Goal: Information Seeking & Learning: Learn about a topic

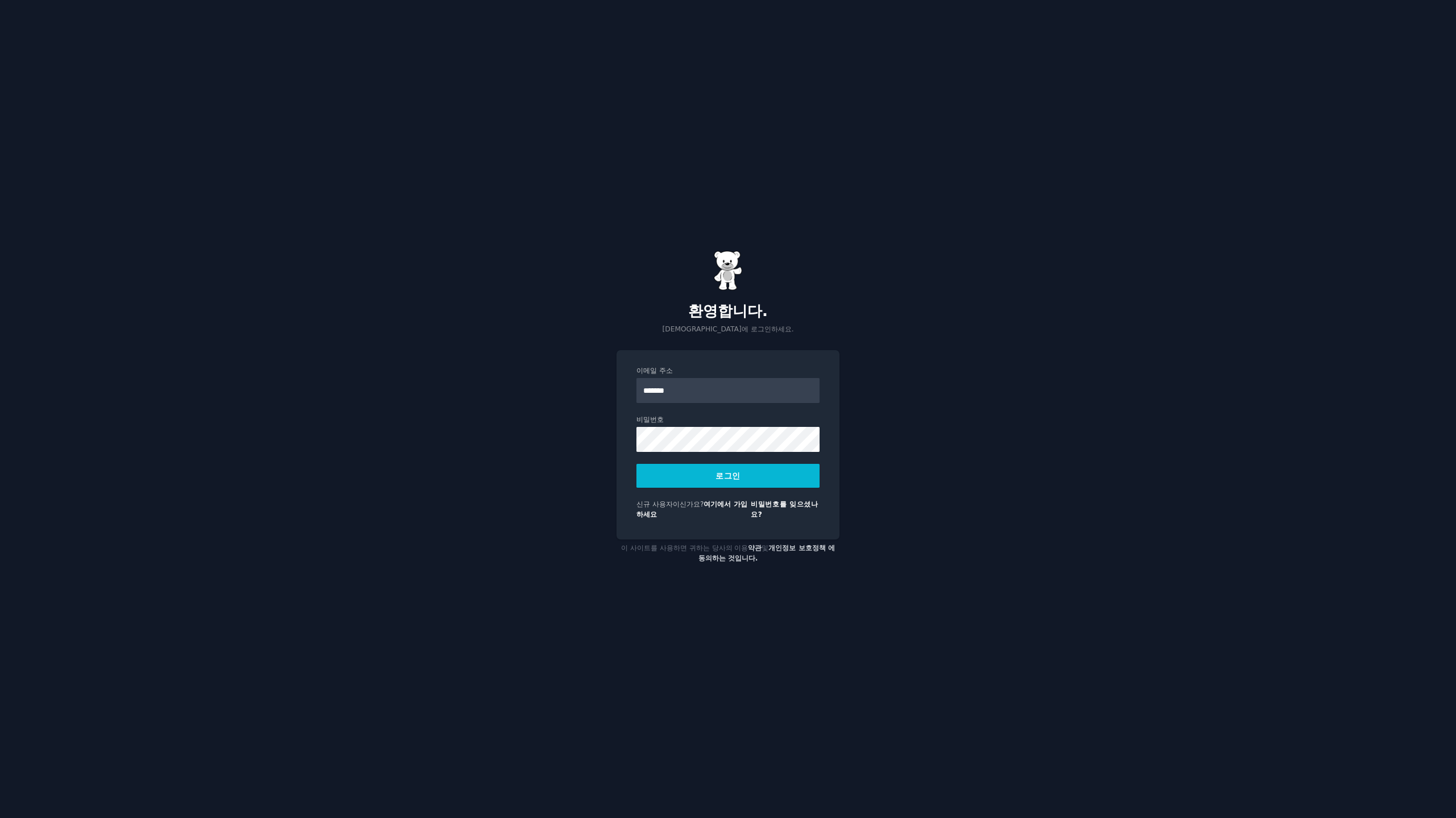
click at [629, 390] on div "이메일 주소 ******* 비밀번호 로그인 신규 사용자이신가요? 여기에서 가입하세요 비밀번호를 잊으셨나요?" at bounding box center [728, 445] width 223 height 190
drag, startPoint x: 728, startPoint y: 392, endPoint x: 735, endPoint y: 390, distance: 7.3
click at [729, 391] on input "*******" at bounding box center [728, 391] width 183 height 25
type input "**********"
click at [637, 464] on button "로그인" at bounding box center [728, 476] width 183 height 24
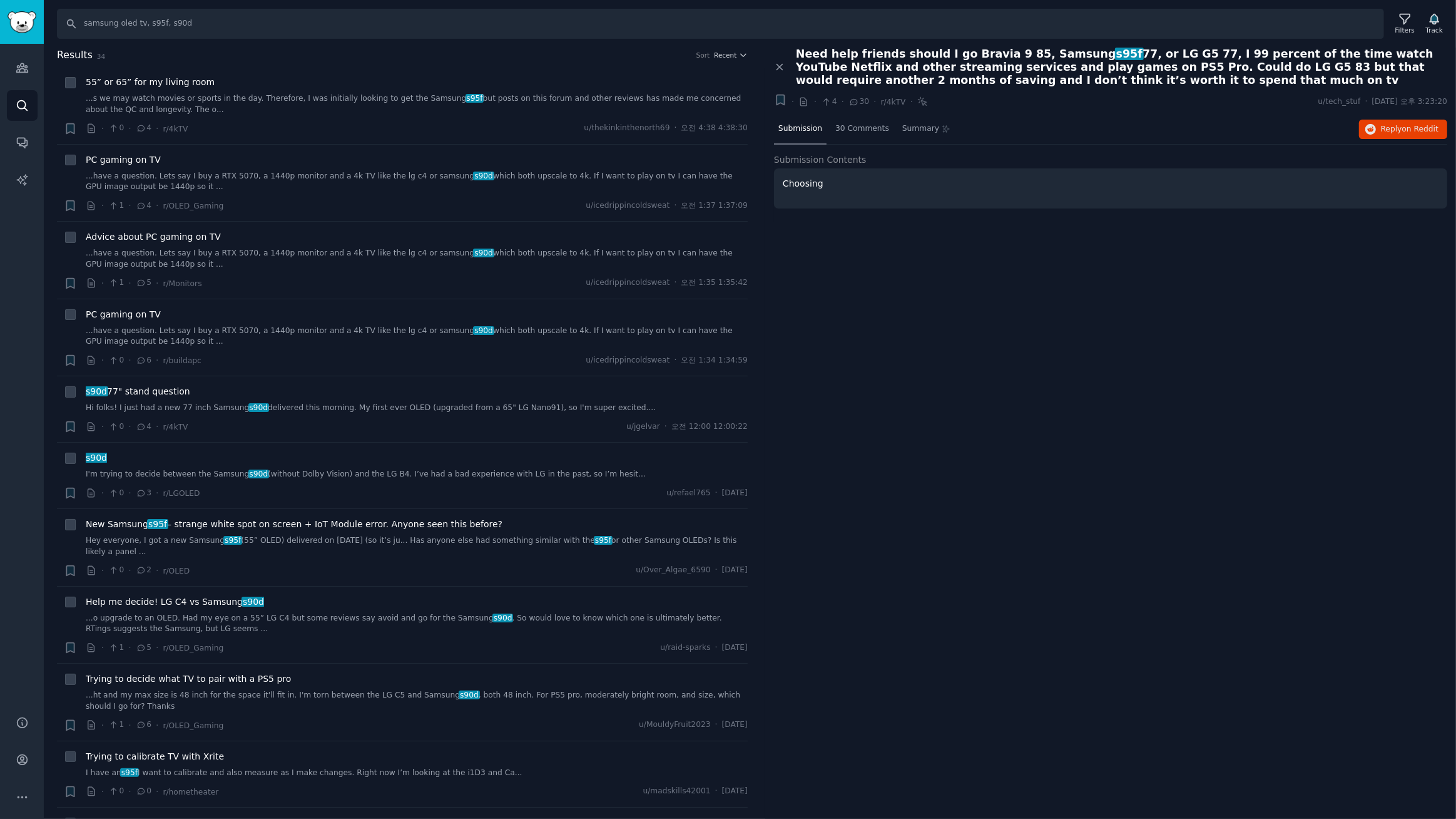
click at [918, 298] on div "Close panel Need help friends should I go Bravia 9 85, Samsung s95f 77, or LG G…" at bounding box center [1110, 434] width 691 height 772
drag, startPoint x: 116, startPoint y: 27, endPoint x: 456, endPoint y: 62, distance: 341.8
click at [455, 62] on div "Search samsung oled tv, s95f, s90d Filters Track Results 34 Sort Recent + 55” o…" at bounding box center [750, 409] width 1412 height 819
type input "samsung odyssey, samsung g9, odyssey g9, g8, g7, g6"
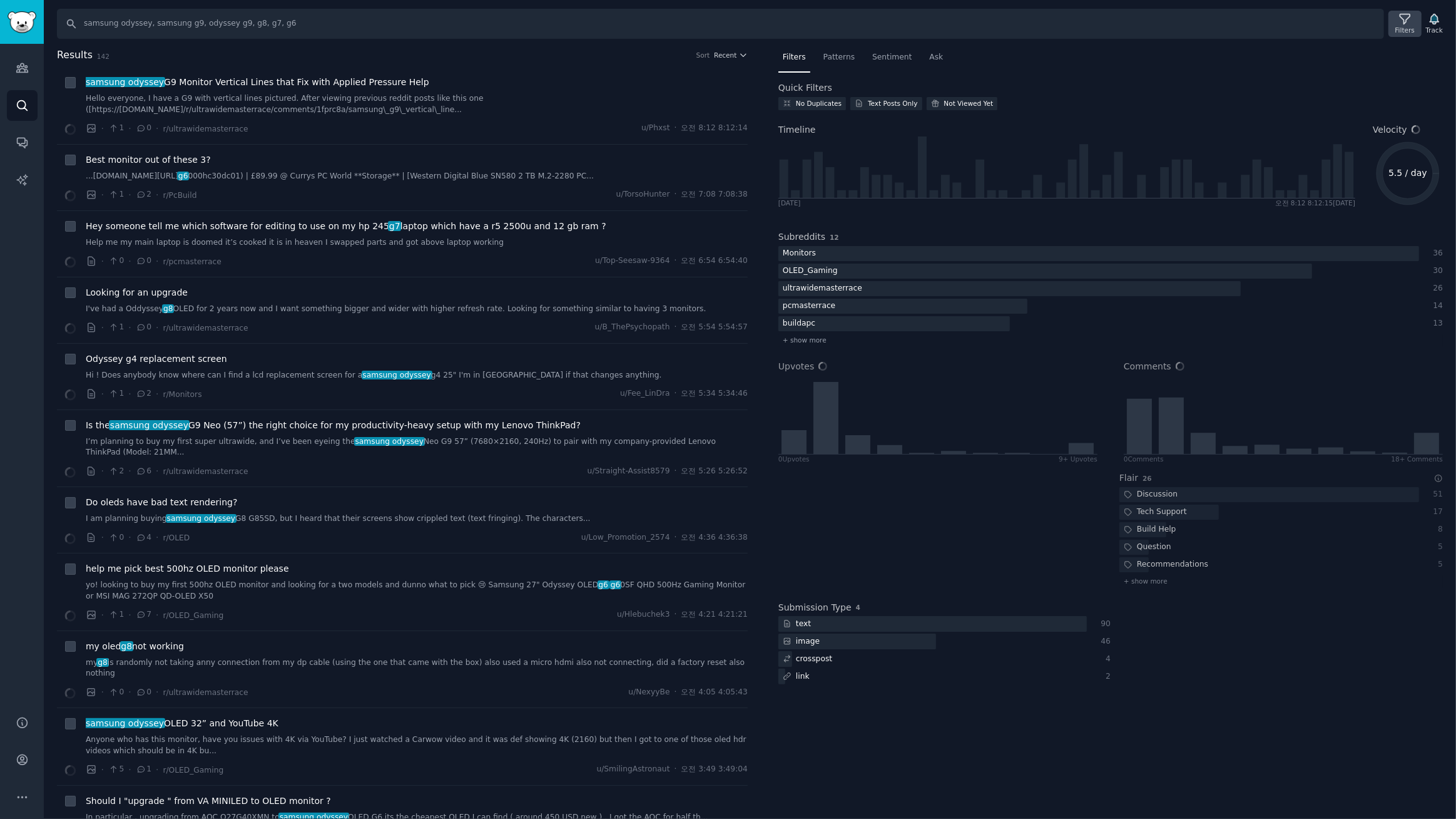
click at [1411, 23] on icon at bounding box center [1405, 19] width 13 height 13
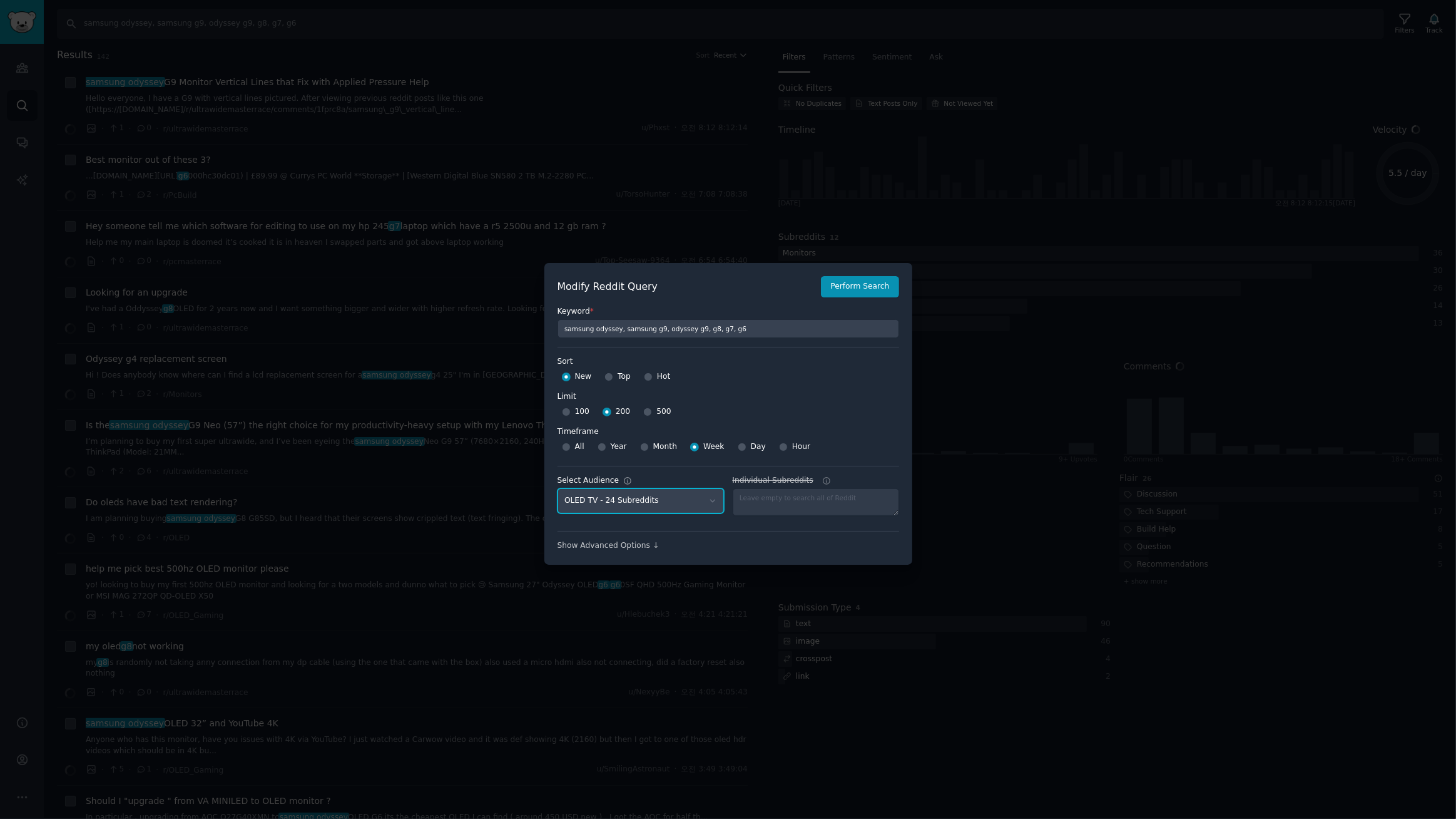
click at [667, 497] on select "No audience - Searching all of Reddit gadgets - 2 Subreddits stanbyme - 35 Subr…" at bounding box center [641, 501] width 166 height 26
select select "a094687530"
click at [558, 489] on select "No audience - Searching all of Reddit gadgets - 2 Subreddits stanbyme - 35 Subr…" at bounding box center [641, 501] width 166 height 26
click at [856, 295] on button "Perform Search" at bounding box center [860, 286] width 78 height 21
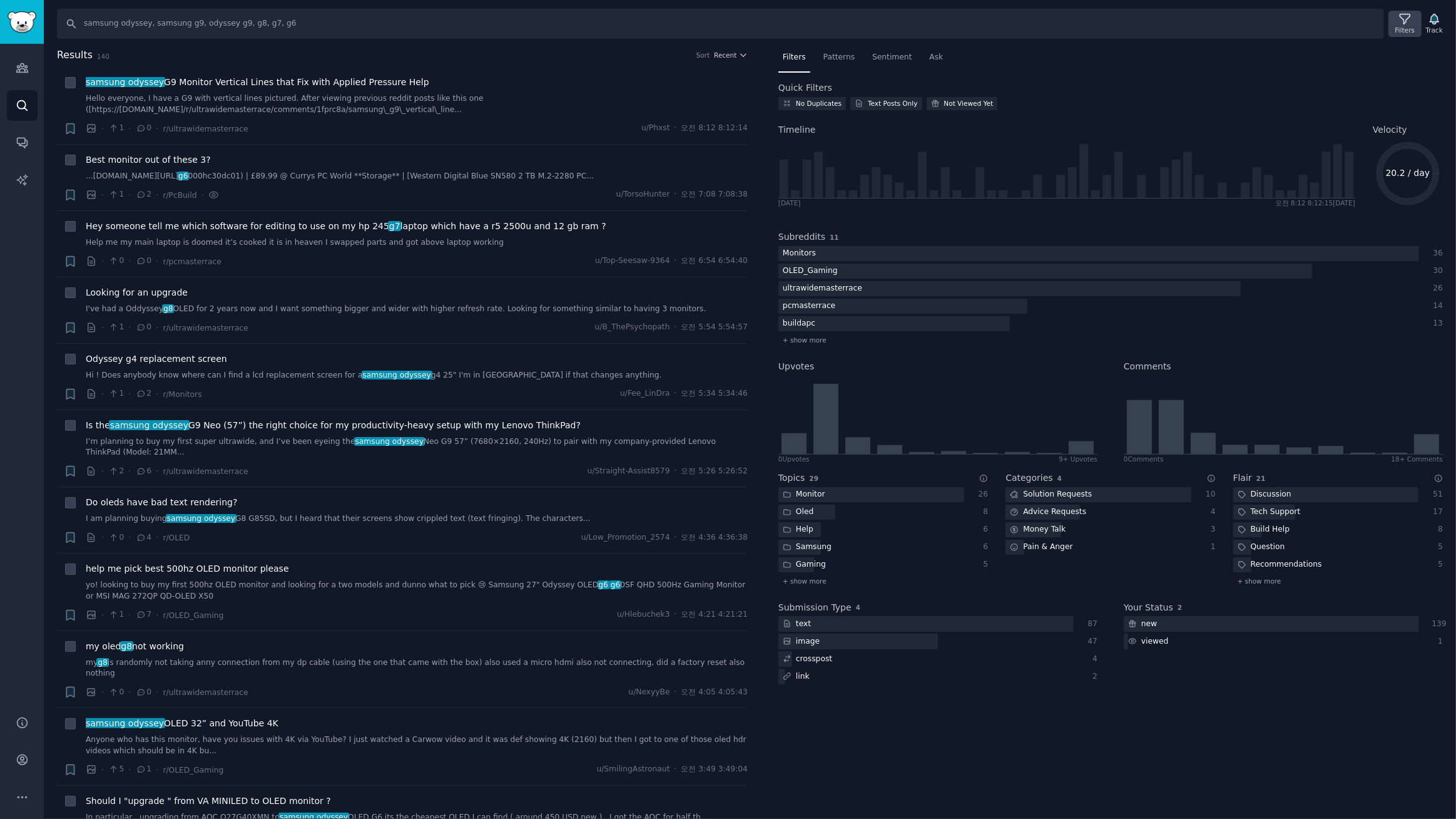
click at [1403, 24] on icon at bounding box center [1405, 19] width 13 height 13
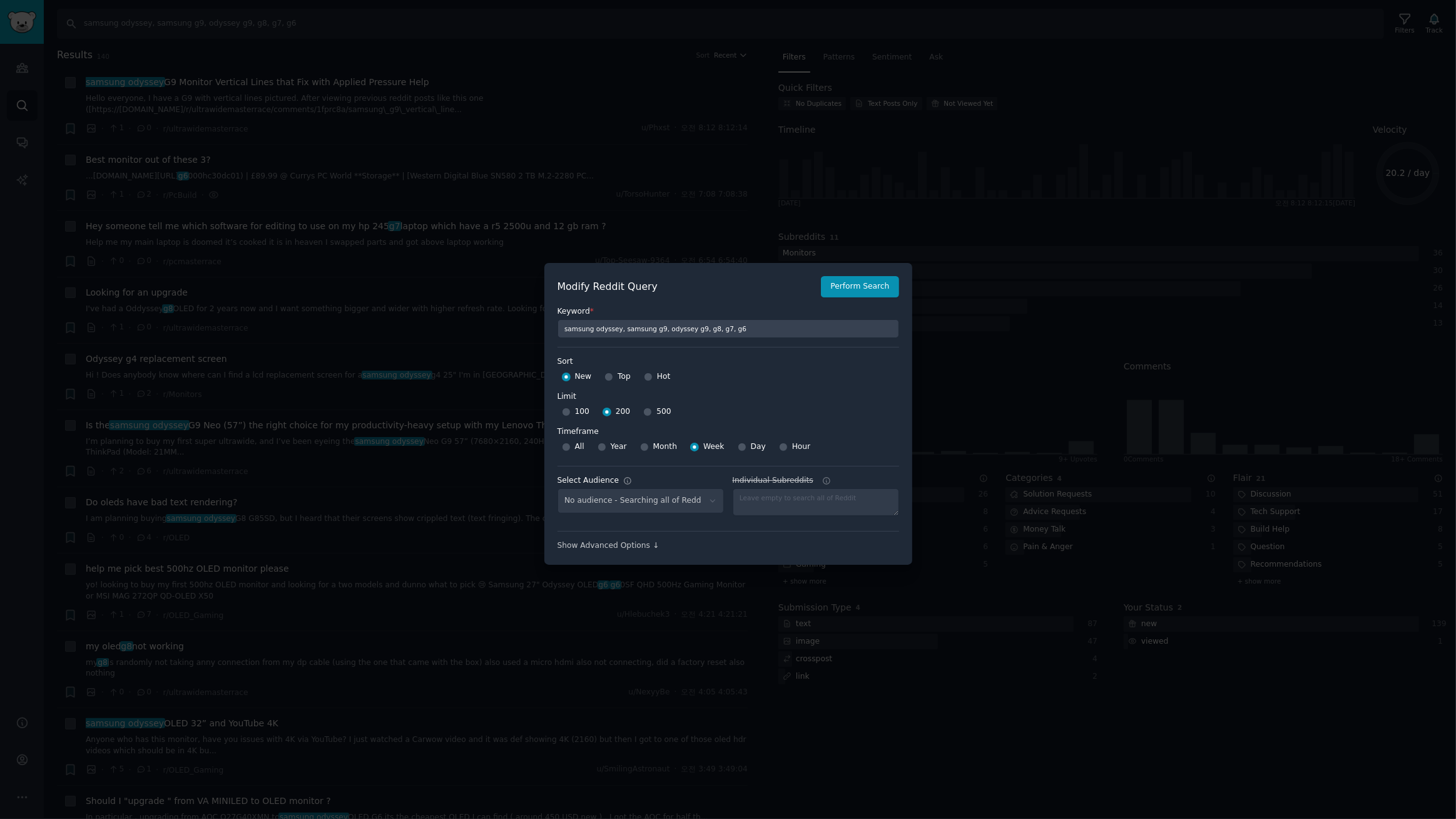
select select "a094687530"
click at [704, 131] on div at bounding box center [728, 409] width 1456 height 819
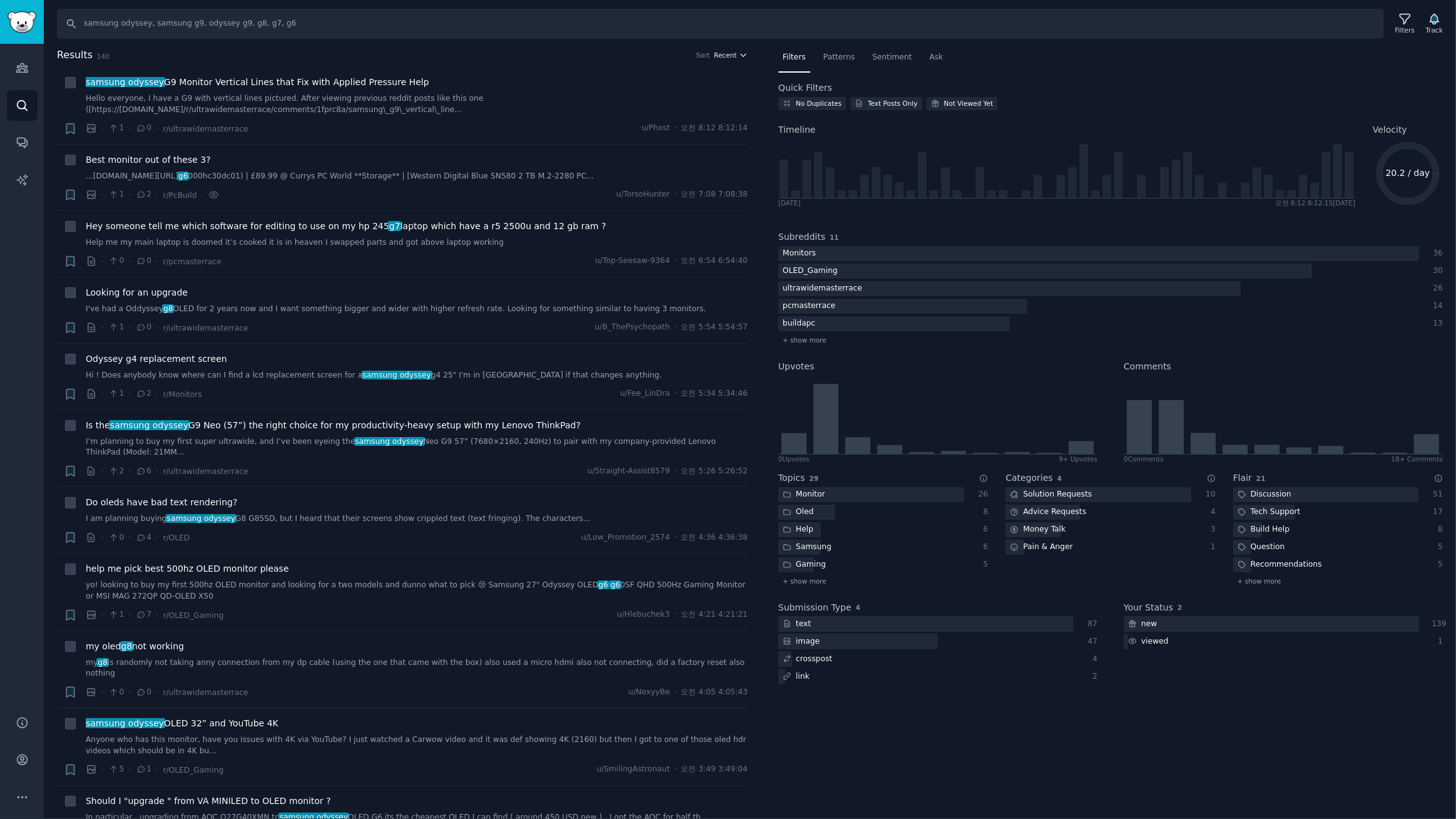
drag, startPoint x: 562, startPoint y: 90, endPoint x: 733, endPoint y: 54, distance: 174.7
click at [733, 54] on button "Recent" at bounding box center [731, 55] width 34 height 9
click at [663, 99] on p "Upvotes" at bounding box center [664, 102] width 31 height 11
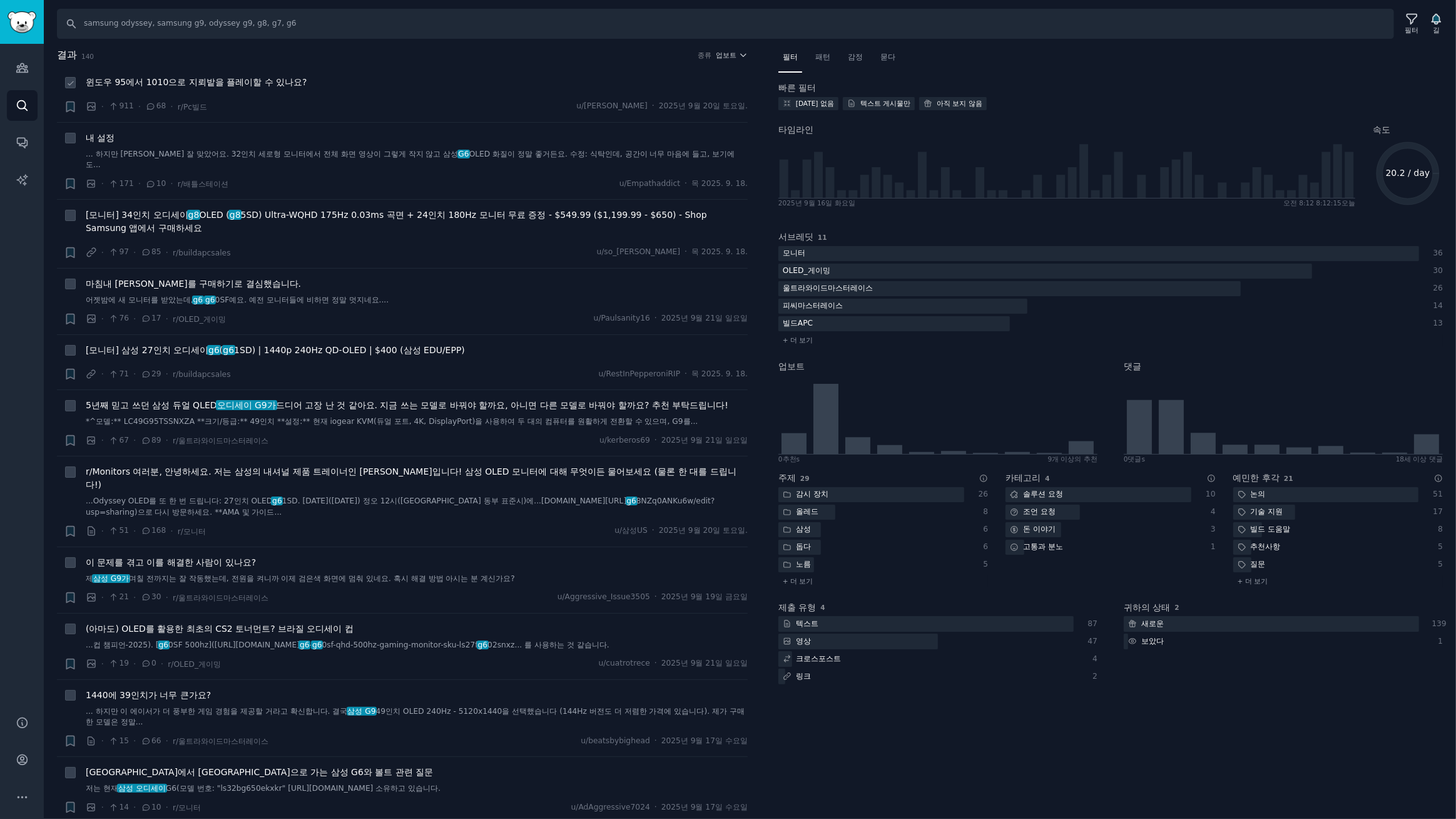
click at [289, 85] on font "윈도우 95에서 1010으로 지뢰밭을 플레이할 수 있나요?" at bounding box center [197, 81] width 221 height 10
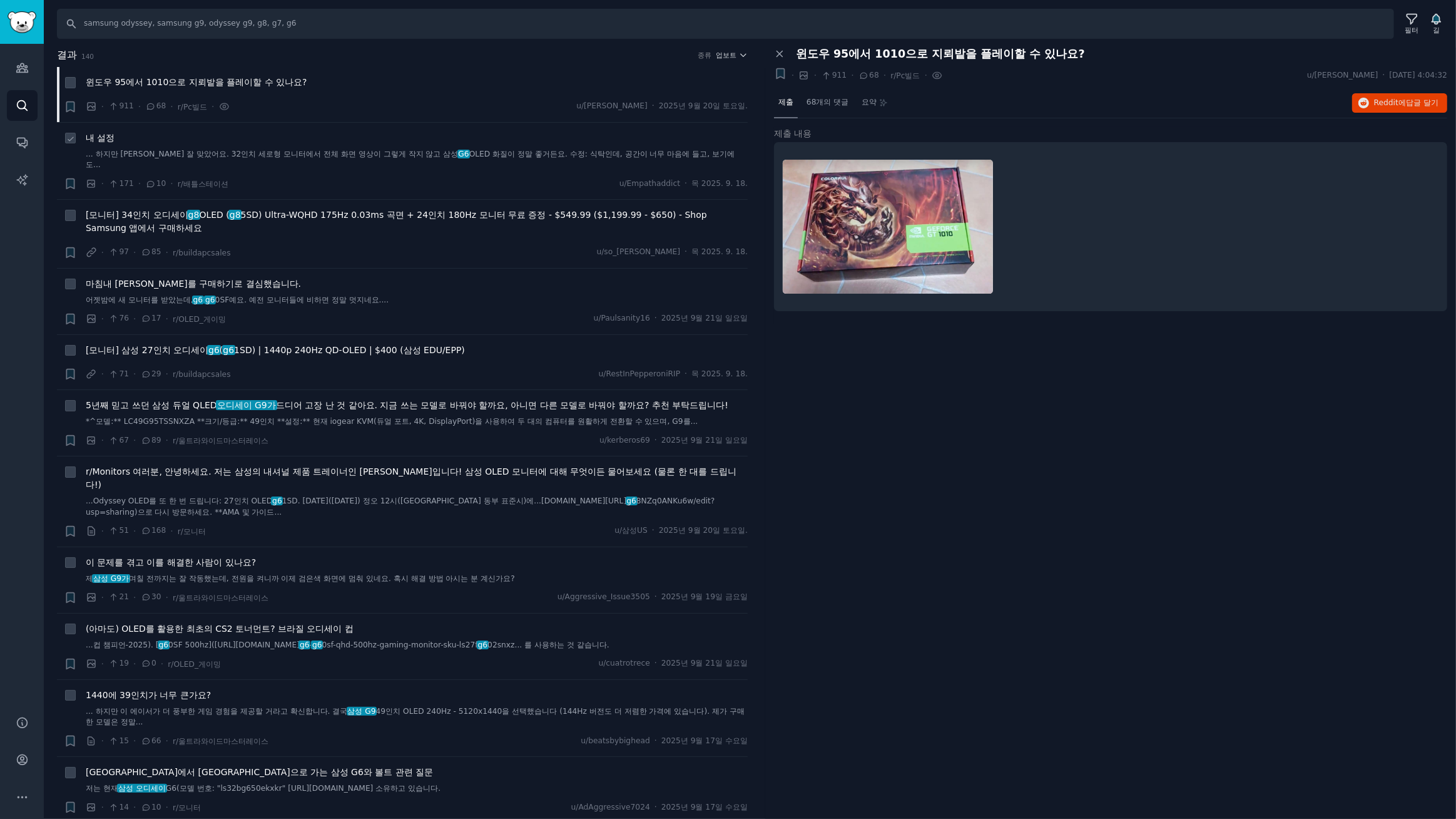
click at [356, 156] on font "... 하지만 제겐 잘 맞았어요. 32인치 세로형 모니터에서 전체 화면 영상이 그렇게 작지 않고 삼성" at bounding box center [272, 155] width 372 height 9
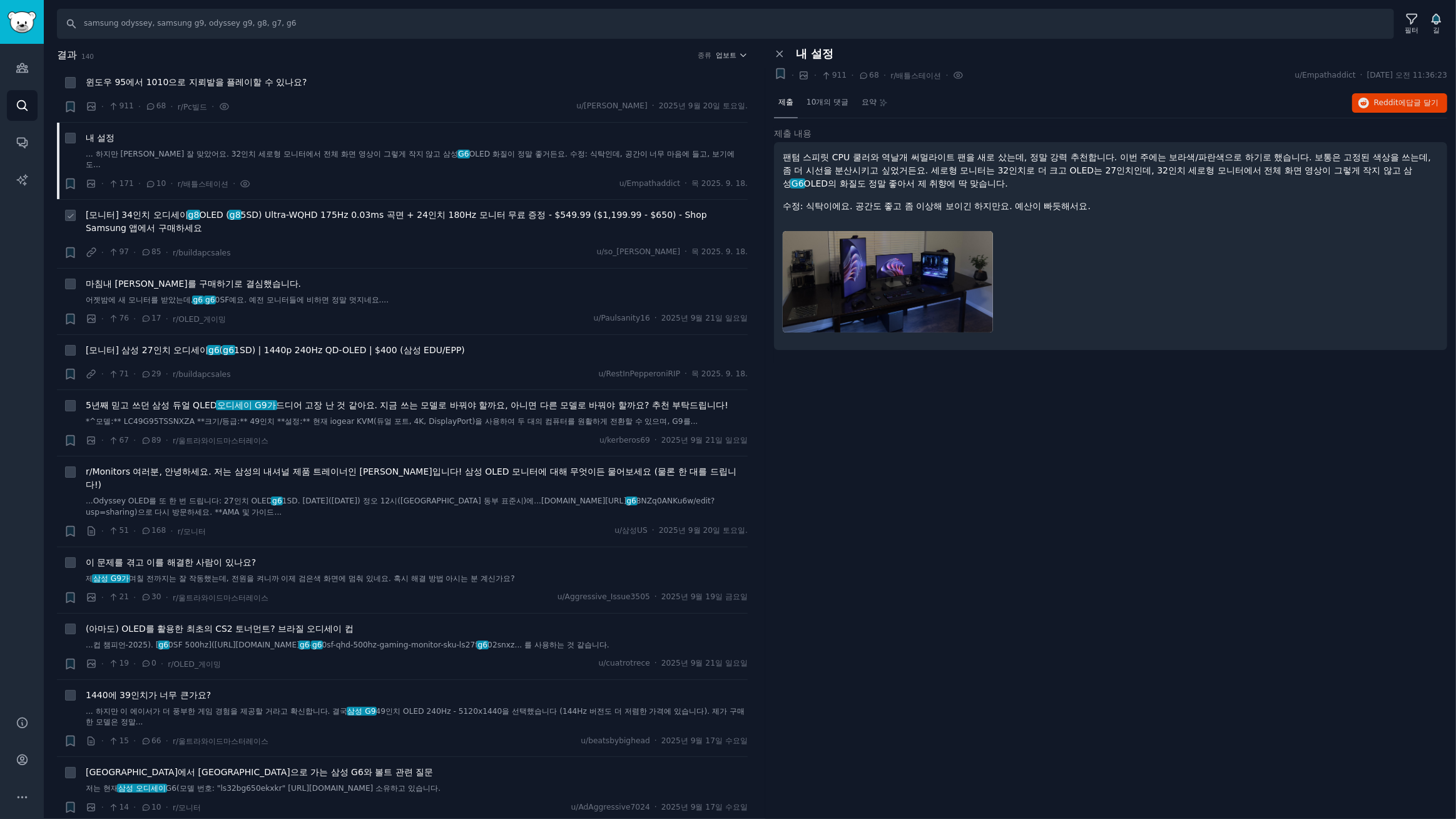
click at [287, 210] on font "5SD) Ultra-WQHD 175Hz 0.03ms 곡면 + 24인치 180Hz 모니터 무료 증정 - $549.99 ($1,199.99 - $…" at bounding box center [396, 221] width 621 height 23
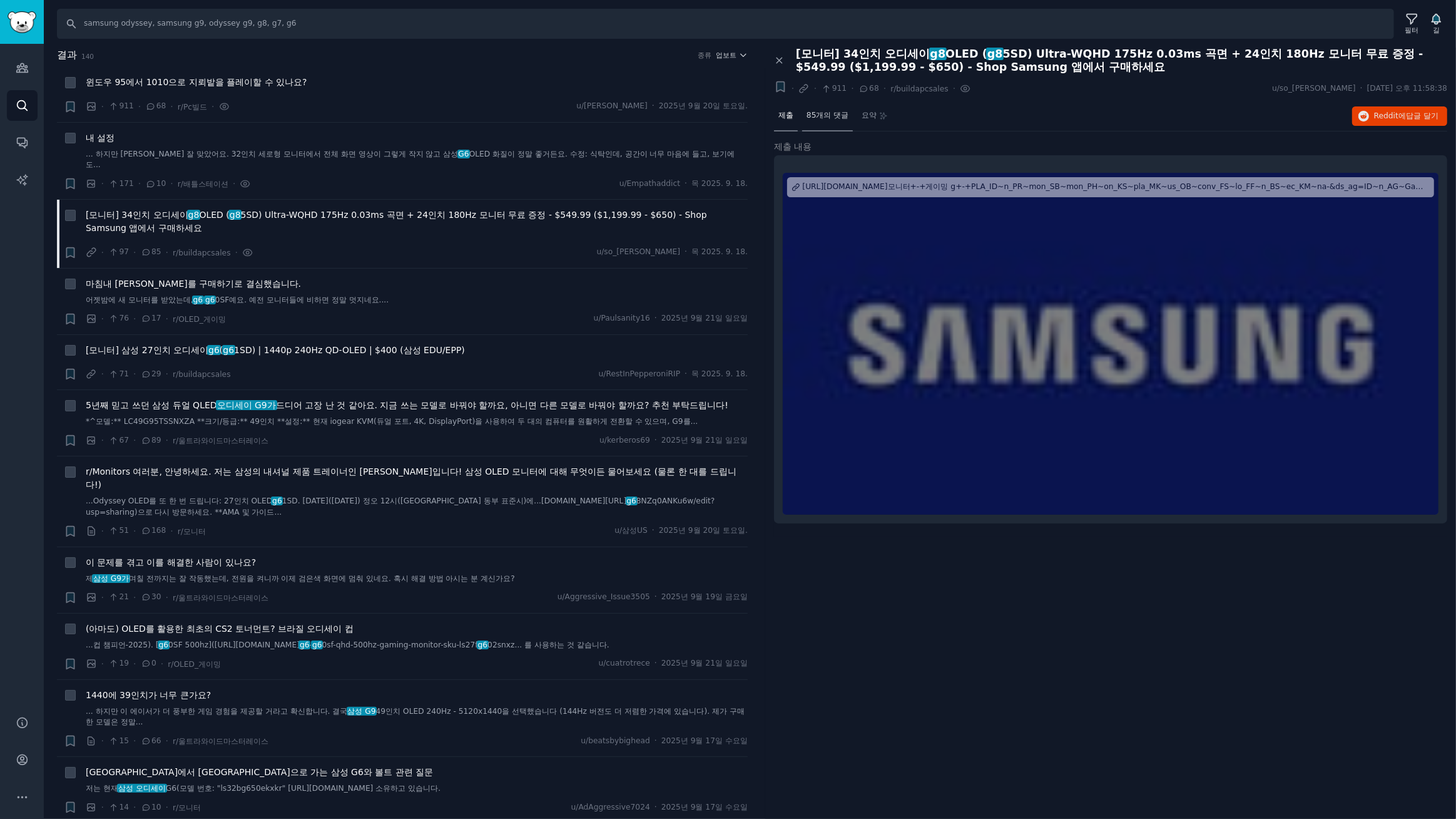
click at [828, 116] on font "85개의 댓글" at bounding box center [828, 115] width 42 height 9
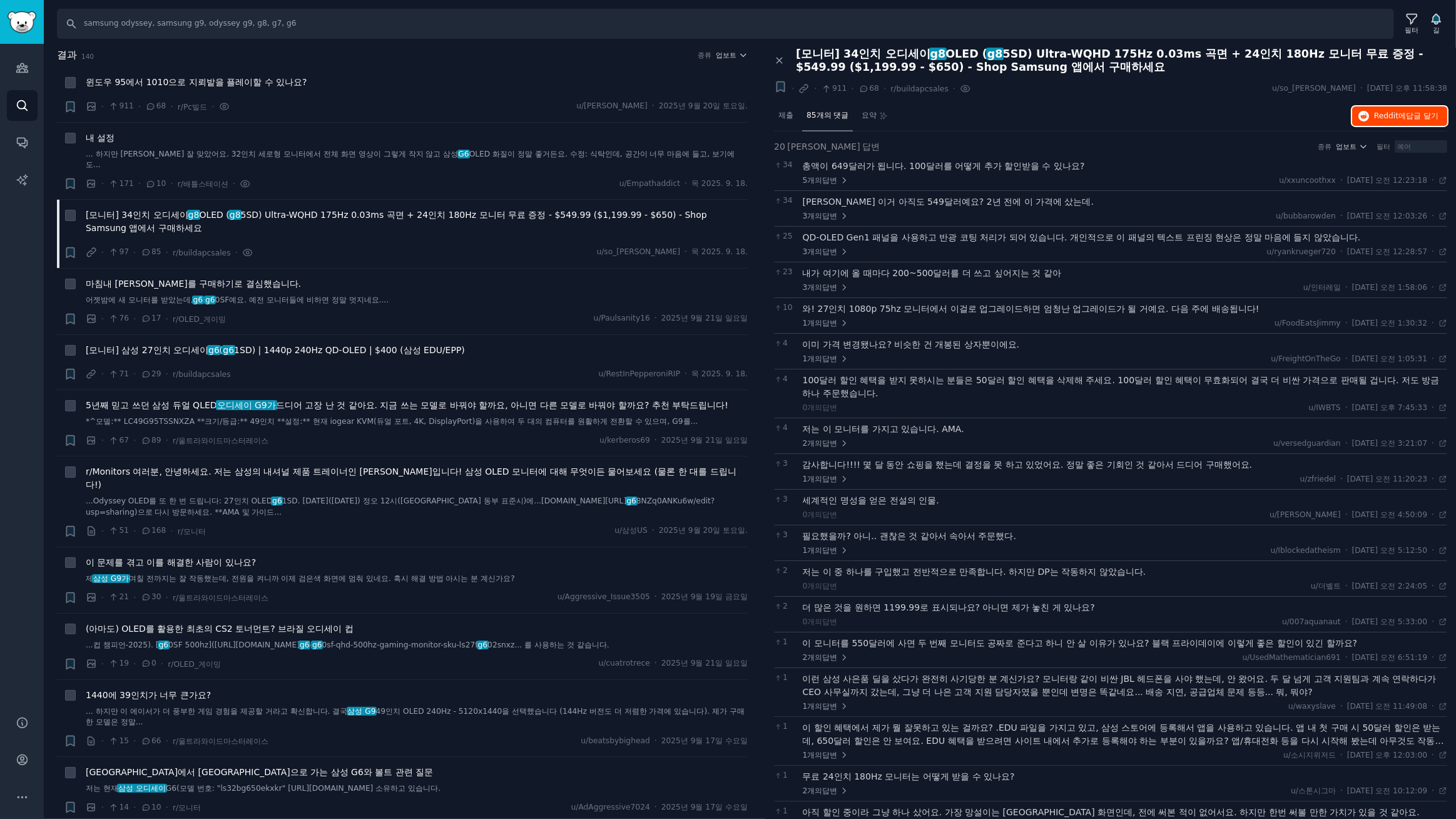
click at [1383, 118] on font "Reddit에" at bounding box center [1389, 116] width 32 height 9
click at [237, 278] on font "마침내 OLED 모니터를 구매하기로 결심했습니다." at bounding box center [193, 283] width 215 height 10
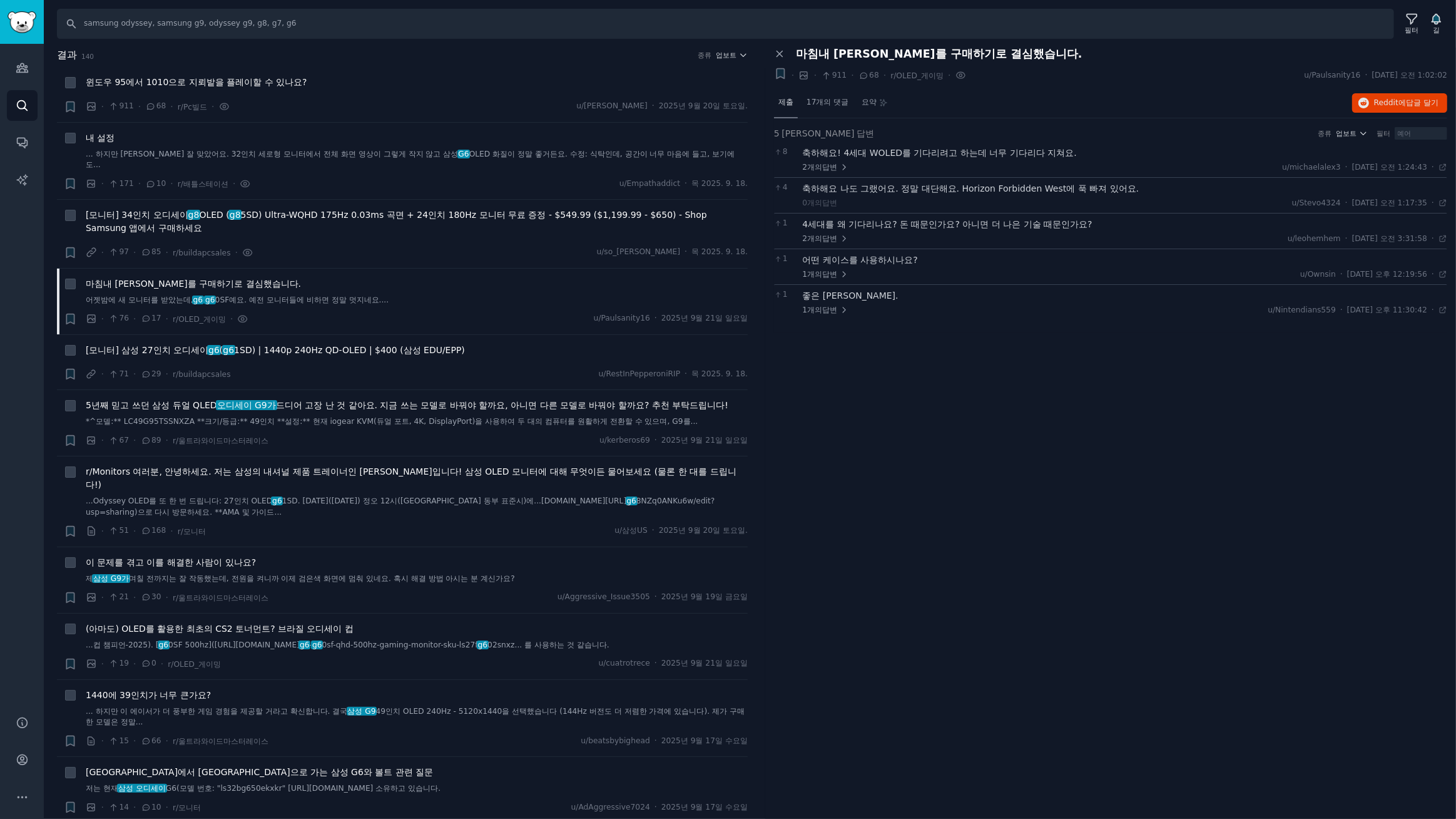
click at [784, 102] on font "제출" at bounding box center [786, 102] width 15 height 9
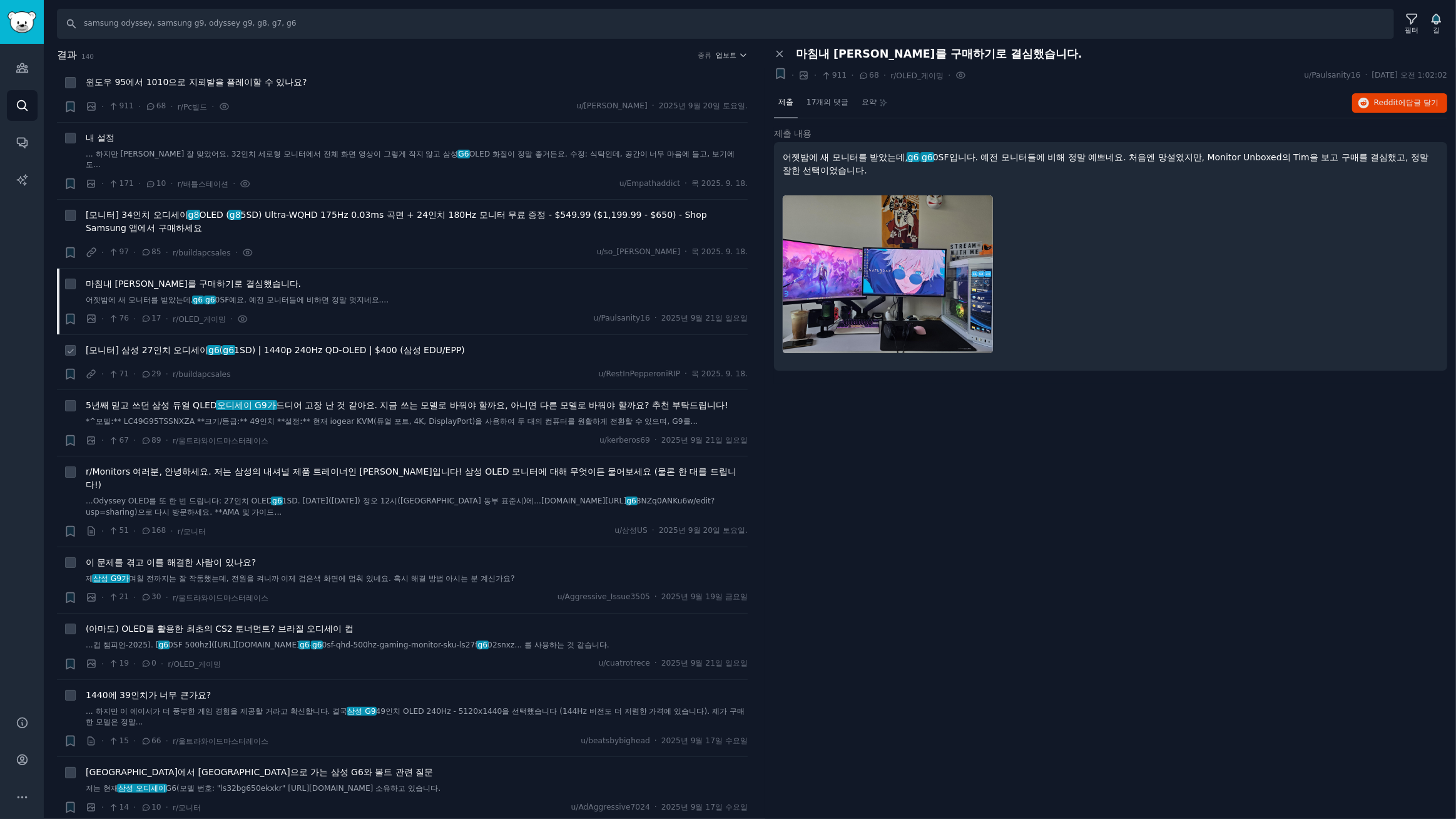
click at [256, 345] on font "1SD) | 1440p 240Hz QD-OLED | $400 (삼성 EDU/EPP)" at bounding box center [349, 350] width 230 height 10
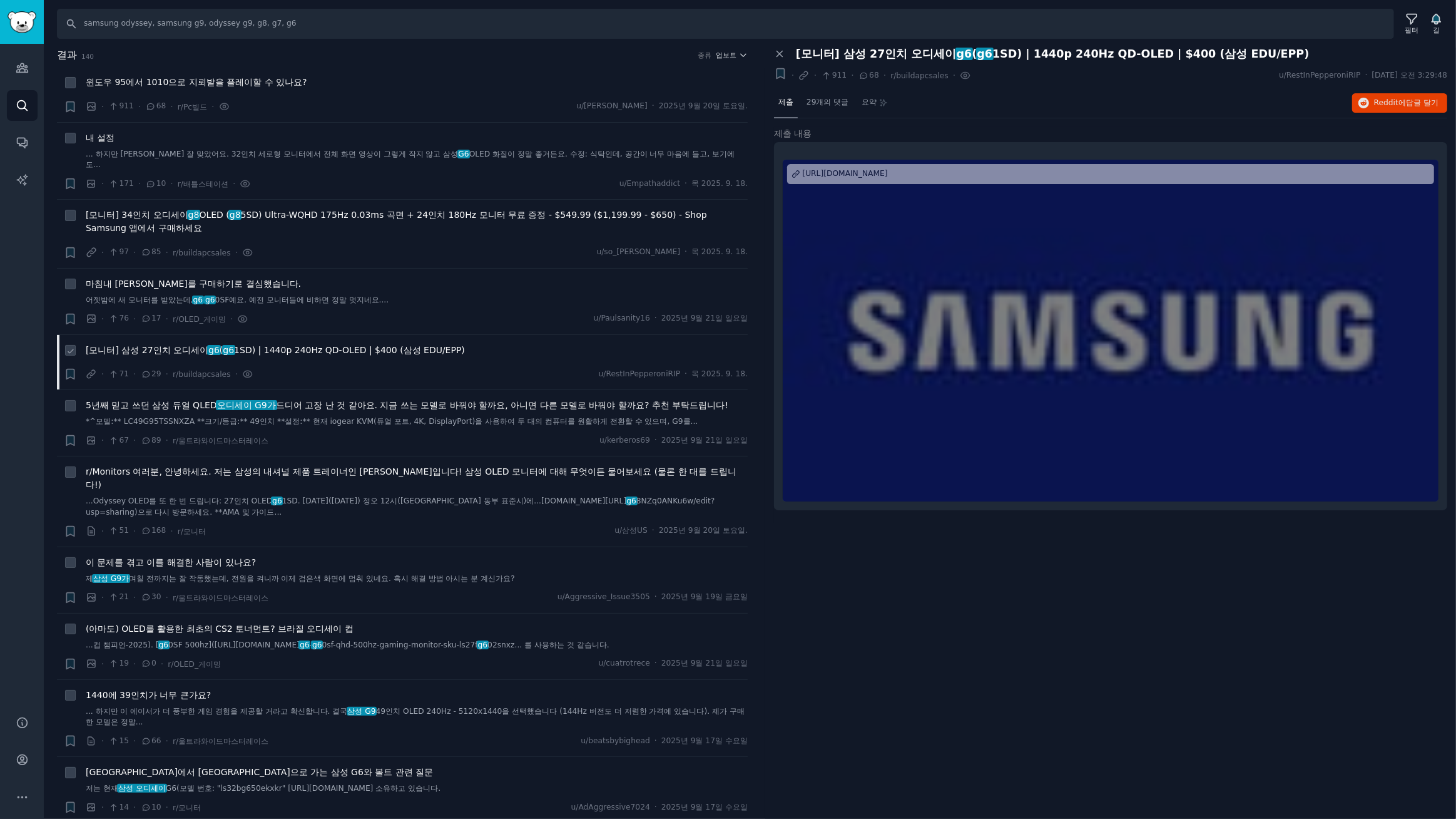
click at [335, 345] on font "1SD) | 1440p 240Hz QD-OLED | $400 (삼성 EDU/EPP)" at bounding box center [349, 350] width 230 height 10
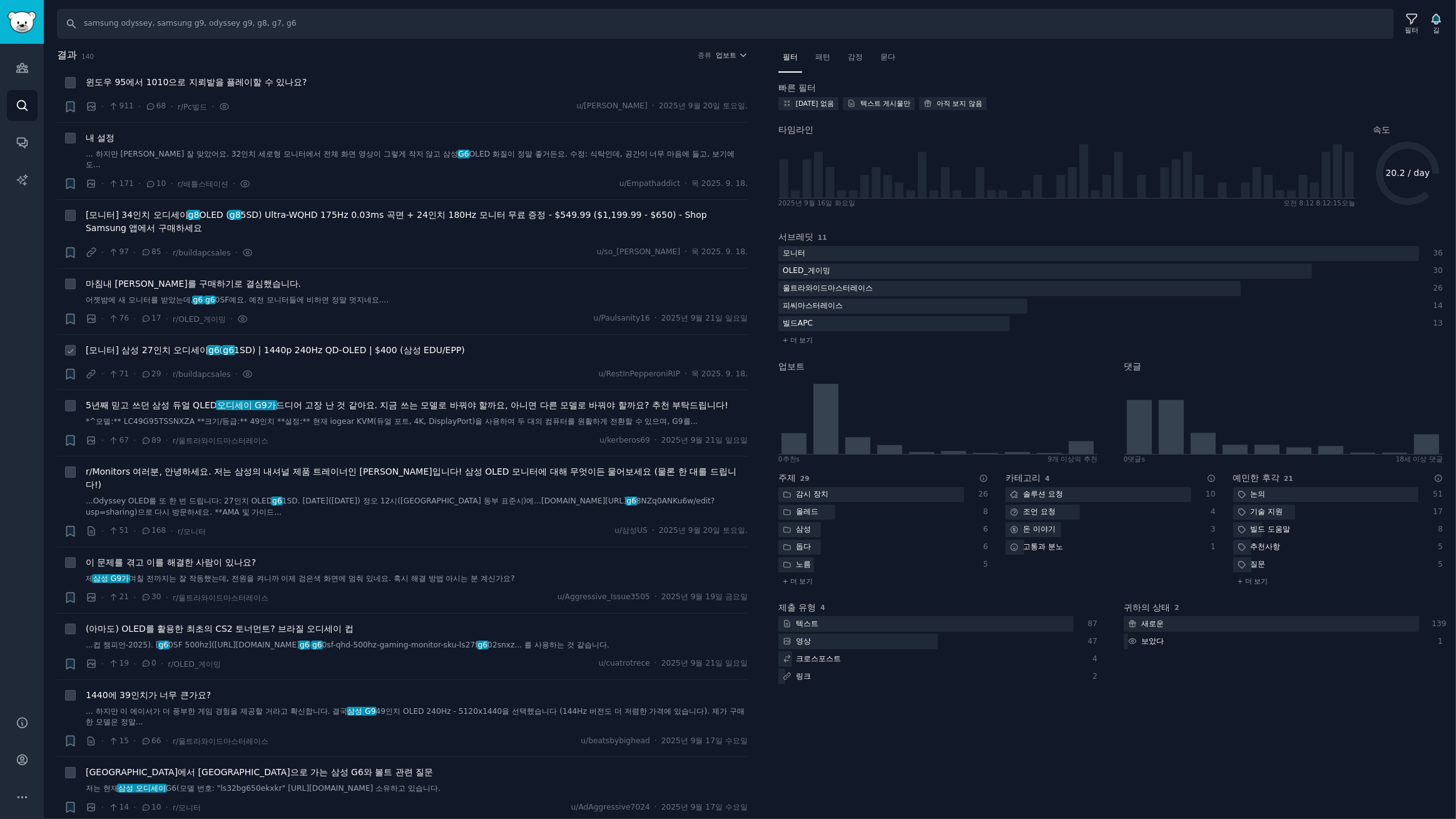
click at [268, 345] on font "1SD) | 1440p 240Hz QD-OLED | $400 (삼성 EDU/EPP)" at bounding box center [349, 350] width 230 height 10
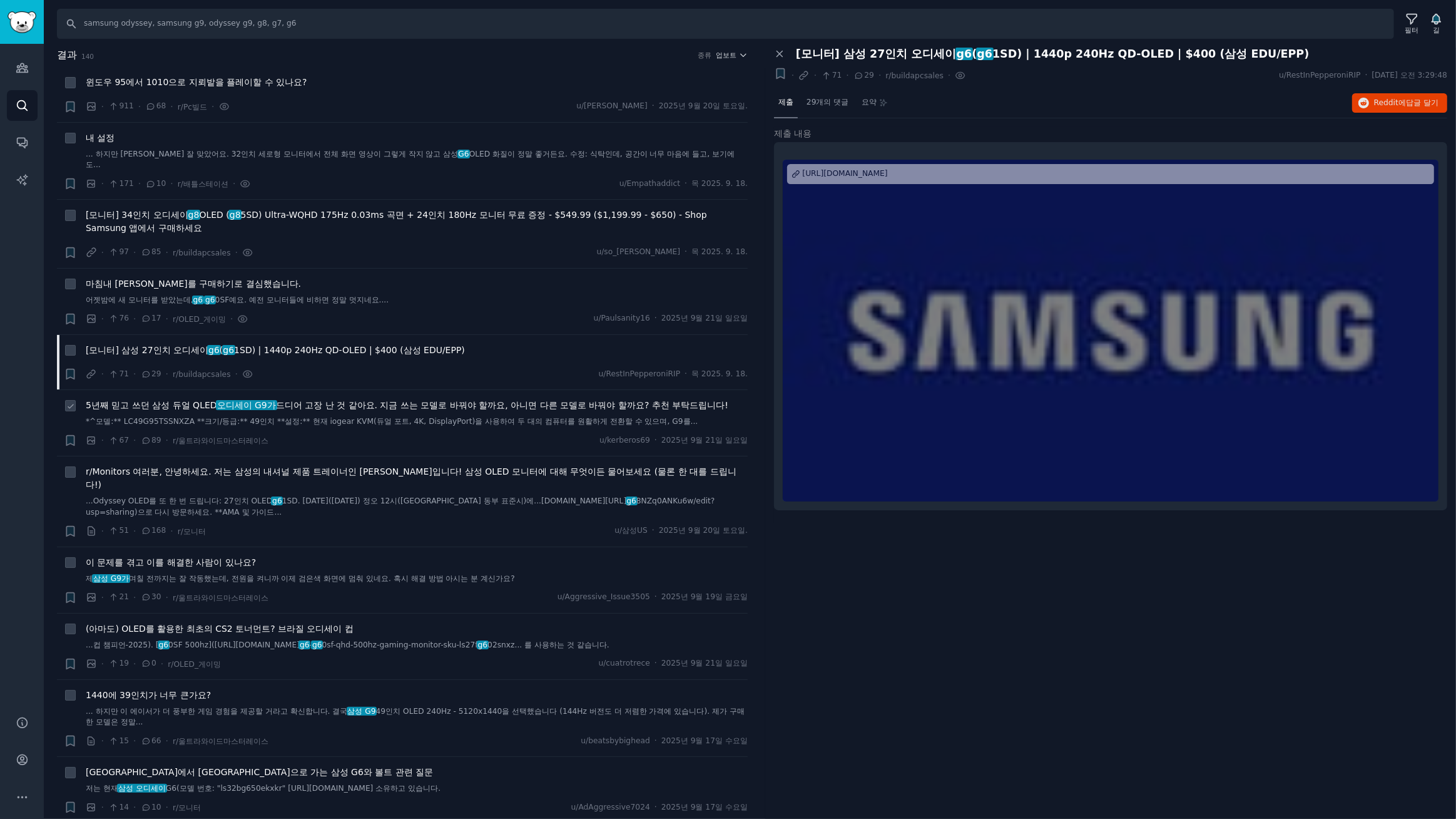
click at [314, 400] on font "드디어 고장 난 것 같아요. 지금 쓰는 모델로 바꿔야 할까요, 아니면 다른 모델로 바꿔야 할까요? 추천 부탁드립니다!" at bounding box center [502, 404] width 453 height 10
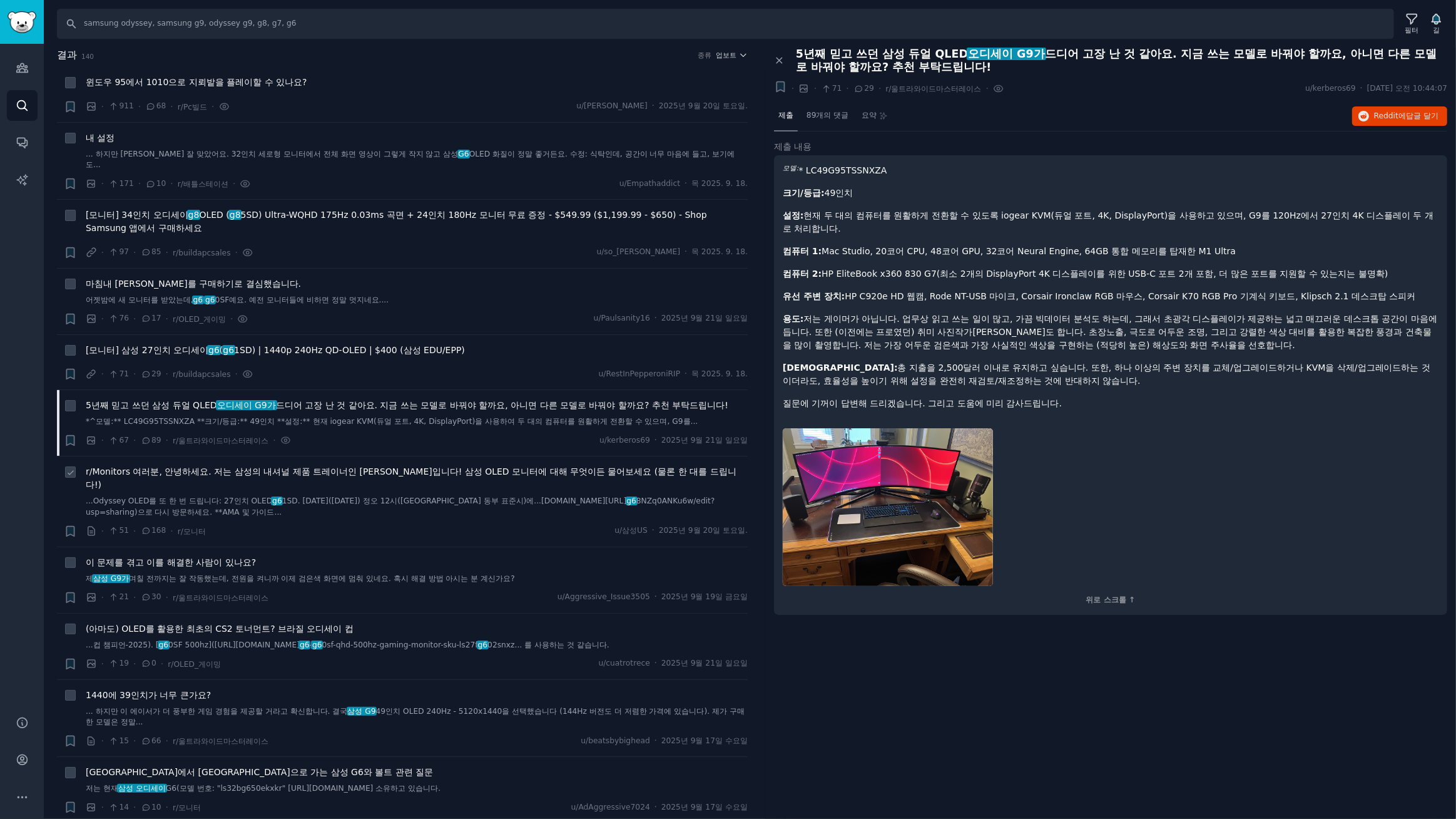
click at [284, 467] on font "r/Monitors 여러분, 안녕하세요. 저는 삼성의 내셔널 제품 트레이너인 댄 리터입니다! 삼성 OLED 모니터에 대해 무엇이든 물어보세요 …" at bounding box center [411, 478] width 650 height 23
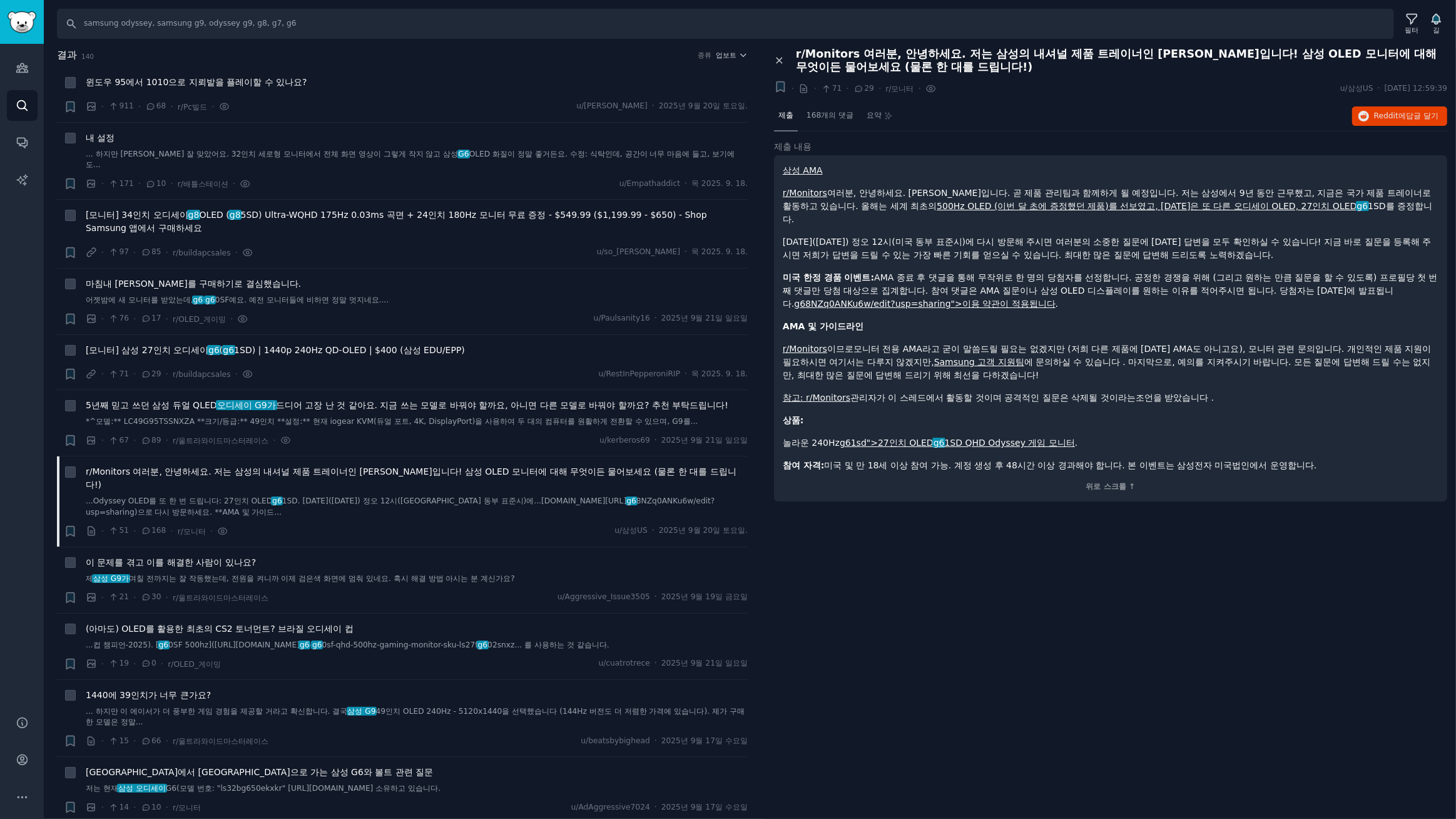
click at [779, 58] on icon at bounding box center [779, 60] width 11 height 11
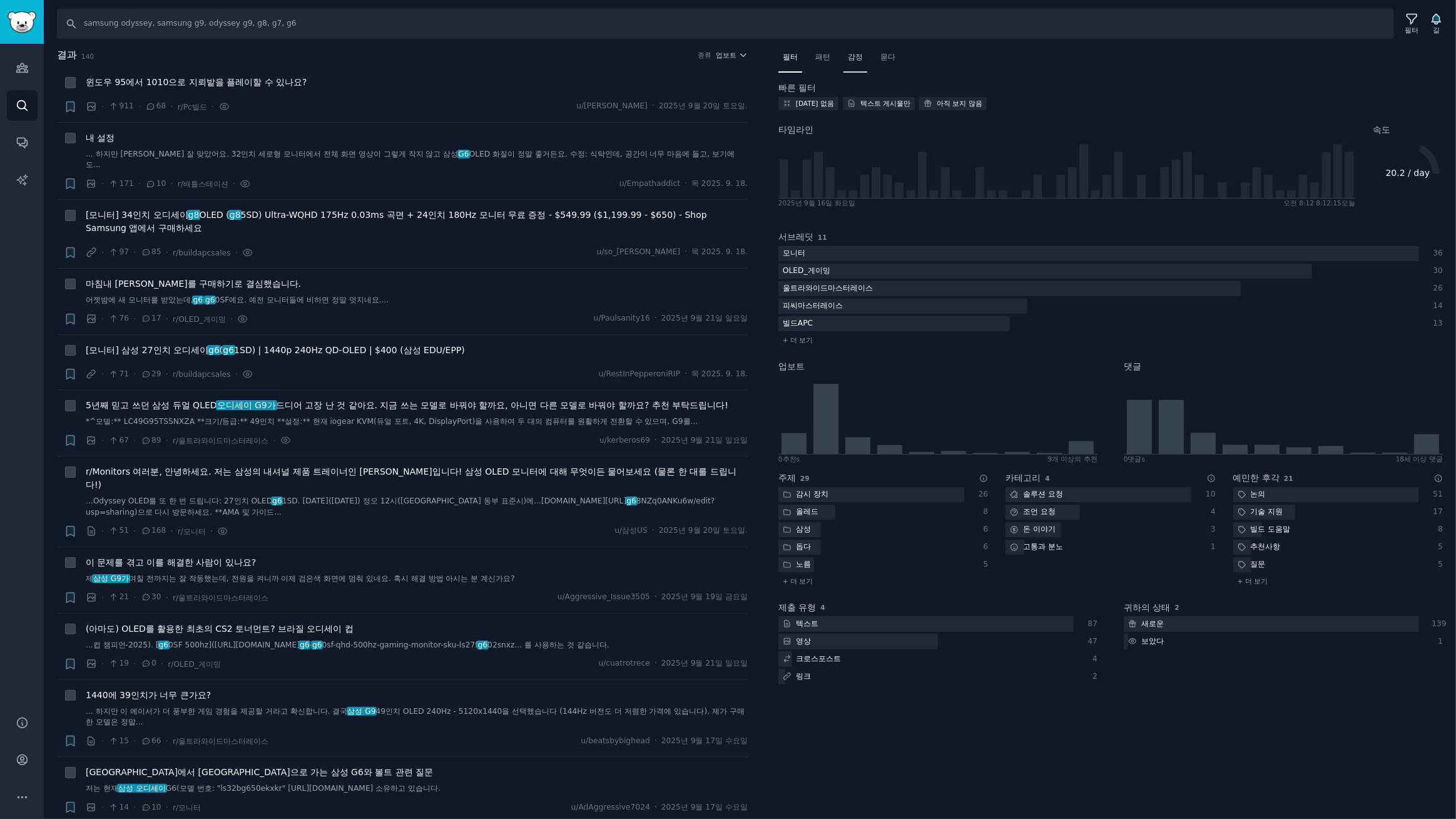
click at [862, 57] on font "감정" at bounding box center [855, 57] width 15 height 9
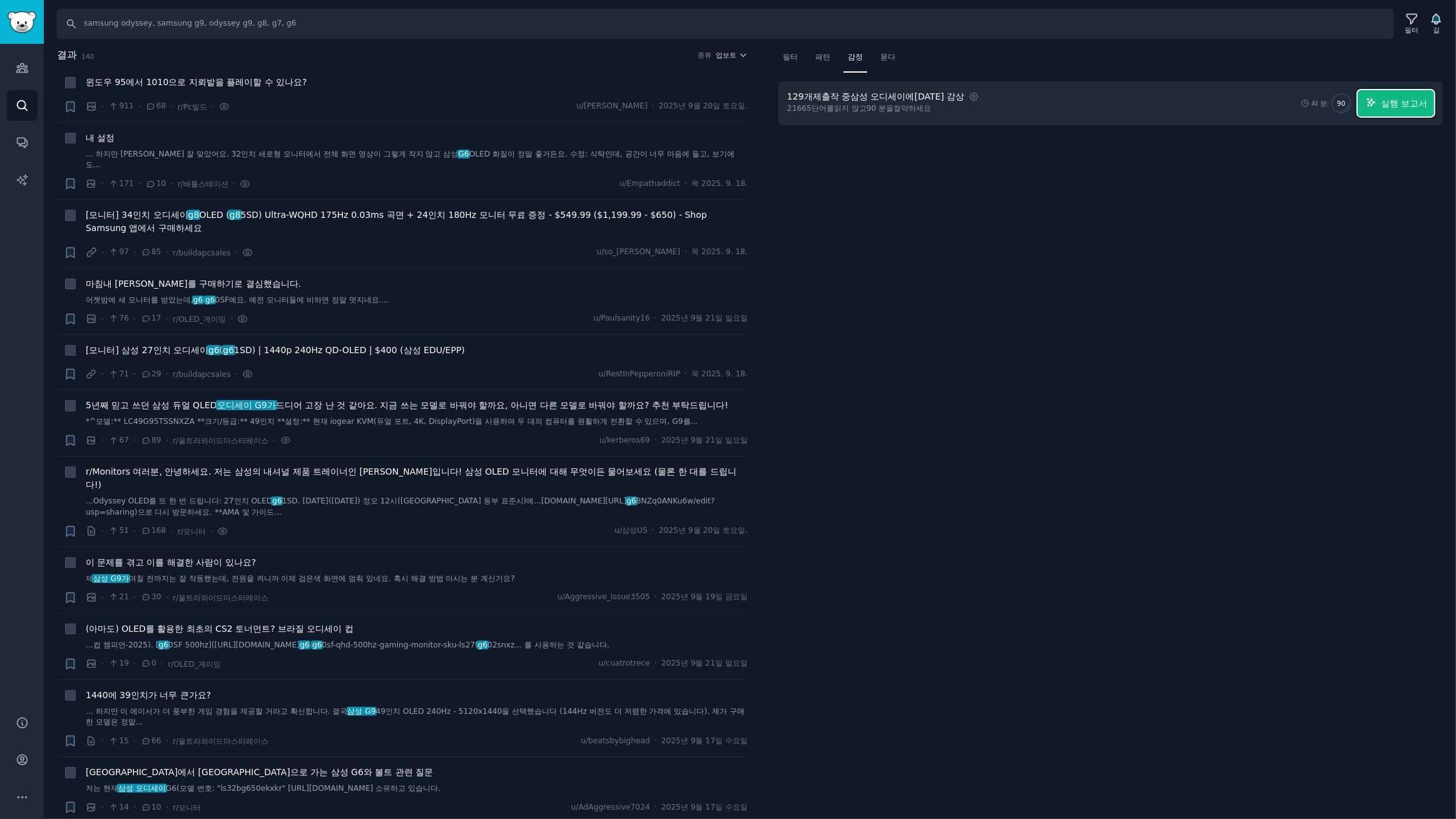
click at [1408, 106] on font "실행 보고서" at bounding box center [1404, 102] width 47 height 10
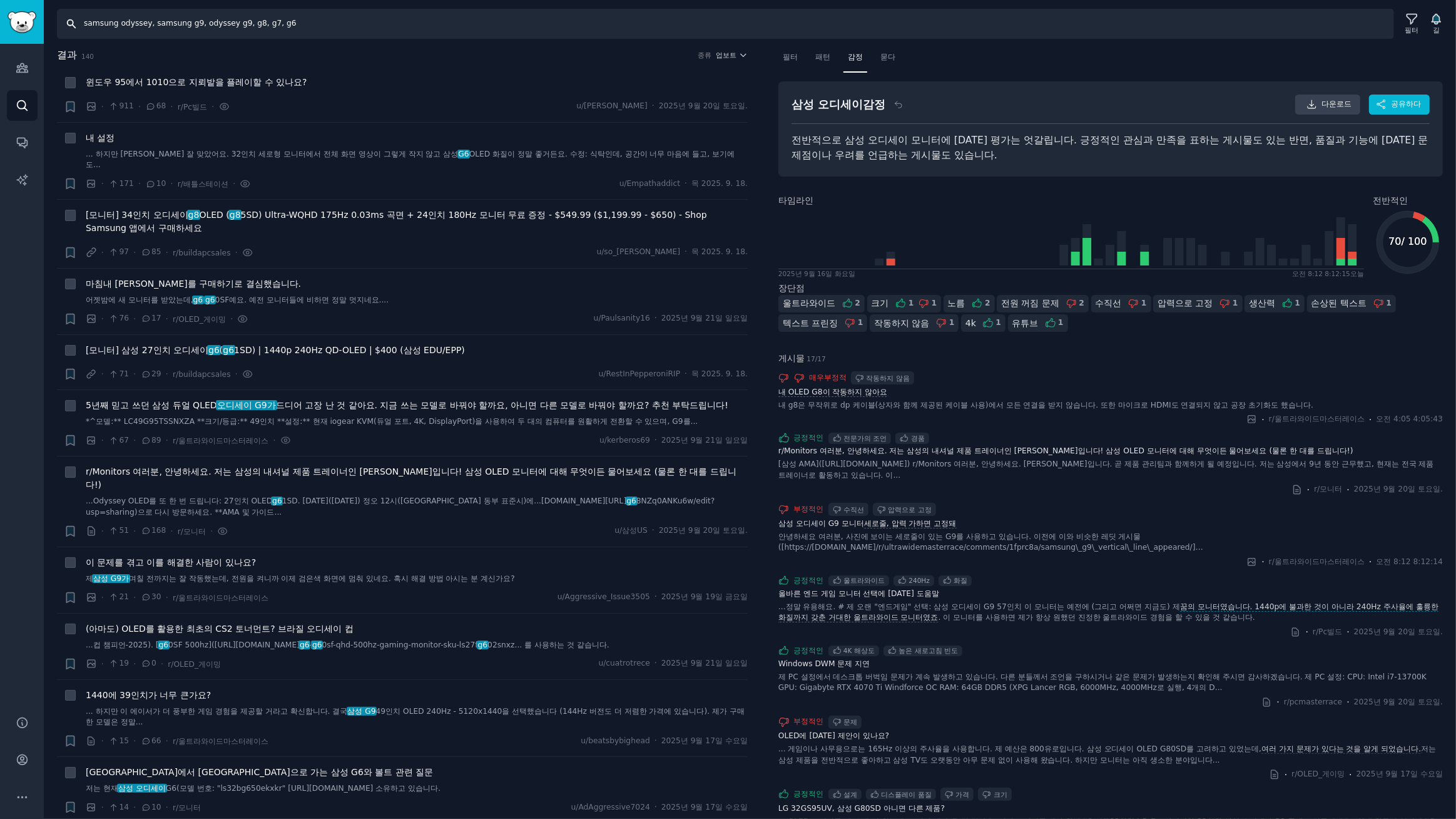
drag, startPoint x: 313, startPoint y: 23, endPoint x: 0, endPoint y: -10, distance: 314.7
click at [0, 0] on html "청중 찾다 대화 AI 보고서 돕다 계정 더 찾다 samsung odyssey, samsung g9, odyssey g9, g8, g7, g6 …" at bounding box center [728, 409] width 1456 height 819
type input "jbl flip, jbl charge, jbl partybox"
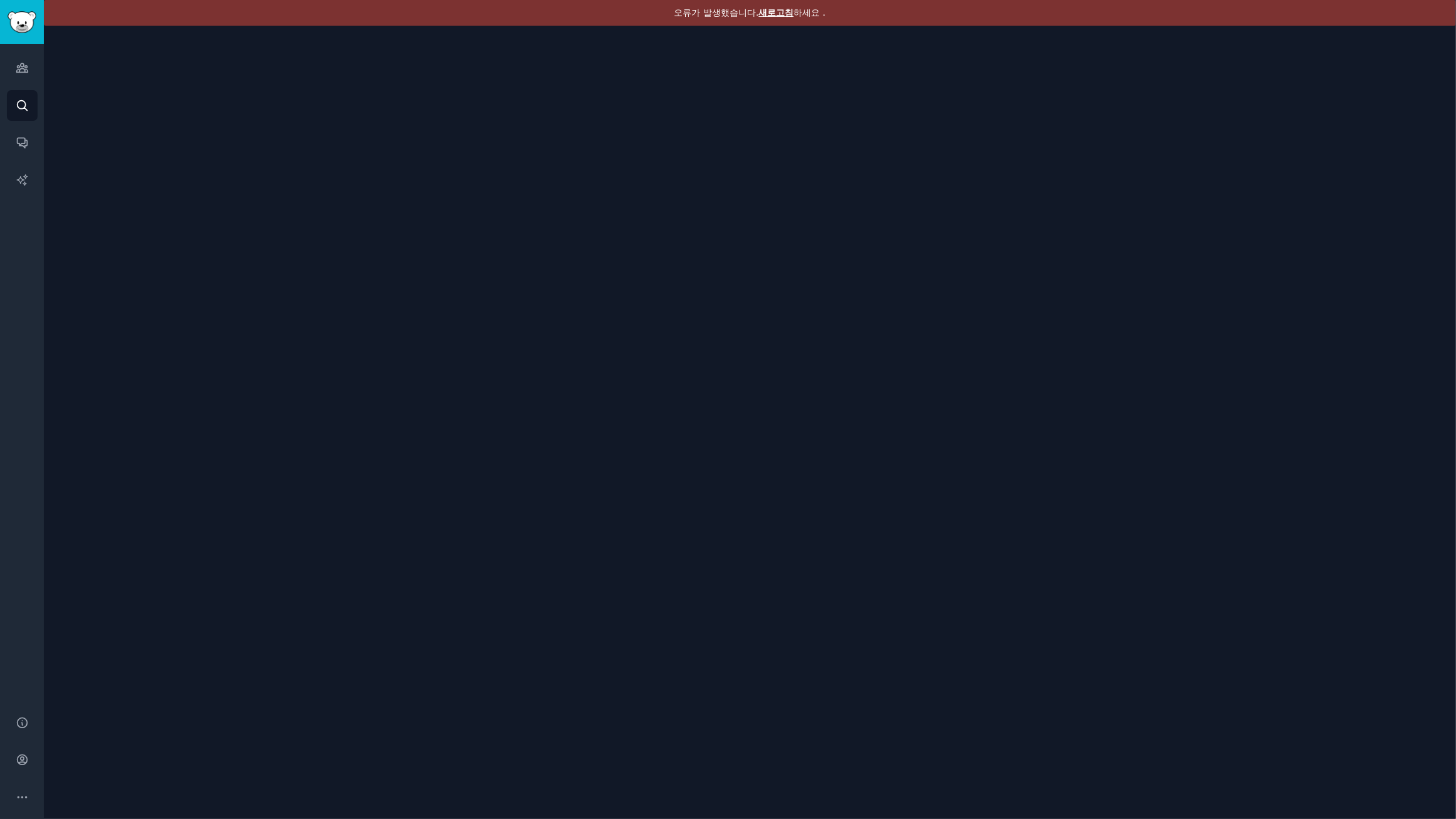
click at [784, 15] on font "새로고침" at bounding box center [776, 12] width 35 height 10
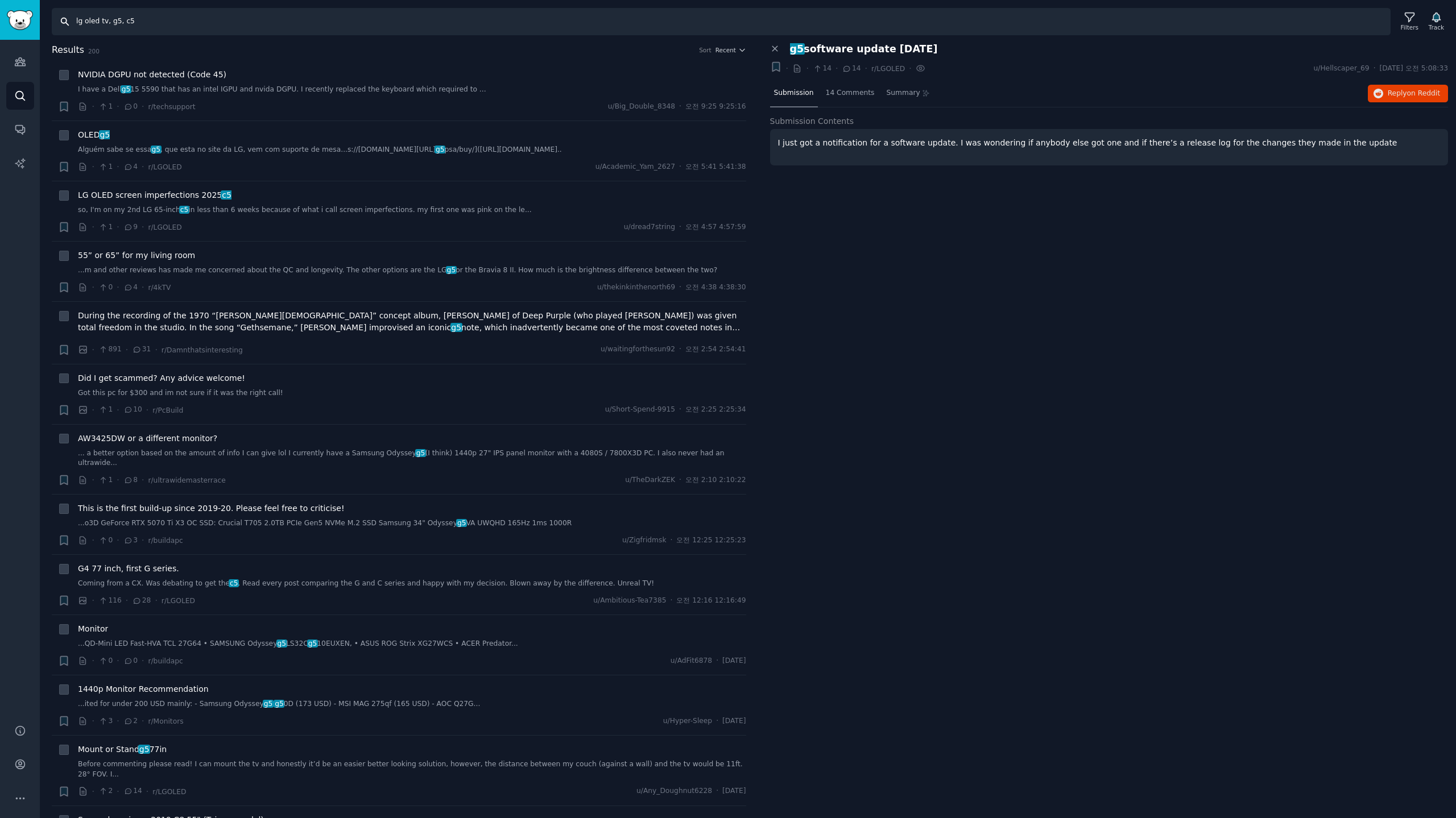
drag, startPoint x: 183, startPoint y: 28, endPoint x: 0, endPoint y: 1, distance: 185.0
click at [0, 1] on div "Audiences Search Conversations AI Reports Help Account More Search lg oled tv, …" at bounding box center [728, 409] width 1456 height 818
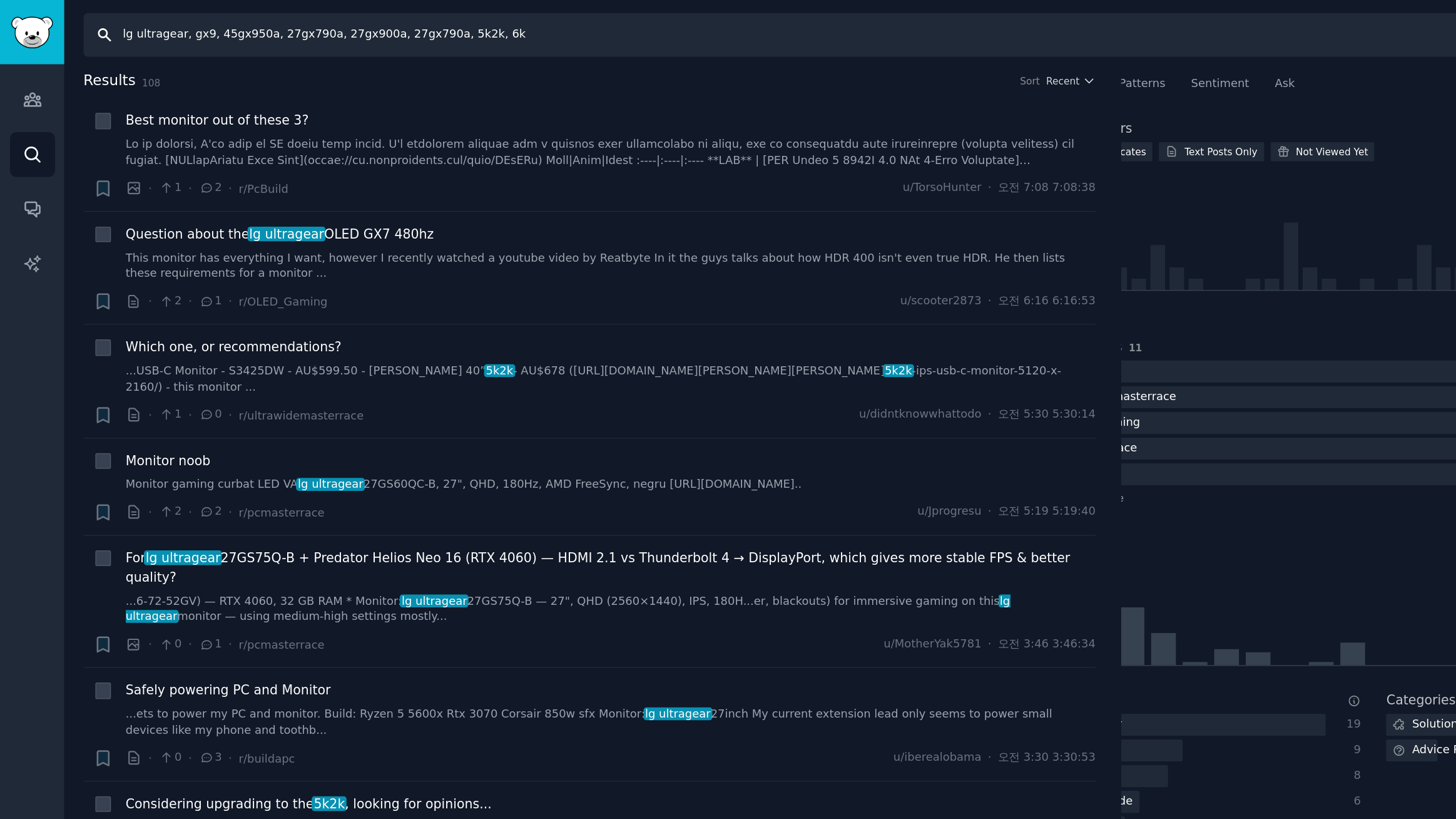
scroll to position [0, 59]
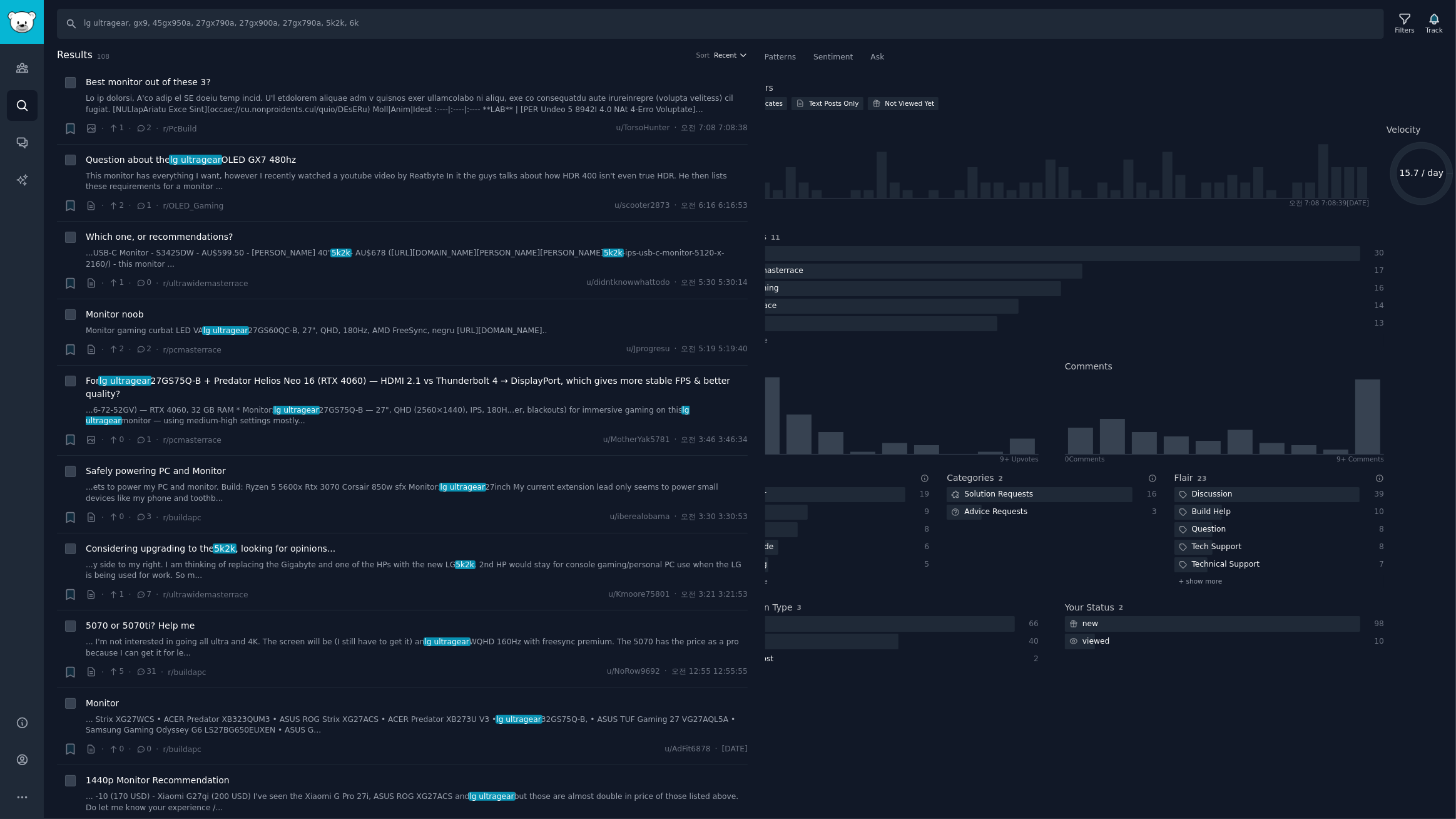
drag, startPoint x: 306, startPoint y: 72, endPoint x: 726, endPoint y: 55, distance: 420.3
click at [726, 55] on span "Recent" at bounding box center [725, 55] width 23 height 9
drag, startPoint x: 660, startPoint y: 100, endPoint x: 640, endPoint y: 100, distance: 20.0
click at [659, 100] on p "Upvotes" at bounding box center [664, 102] width 31 height 11
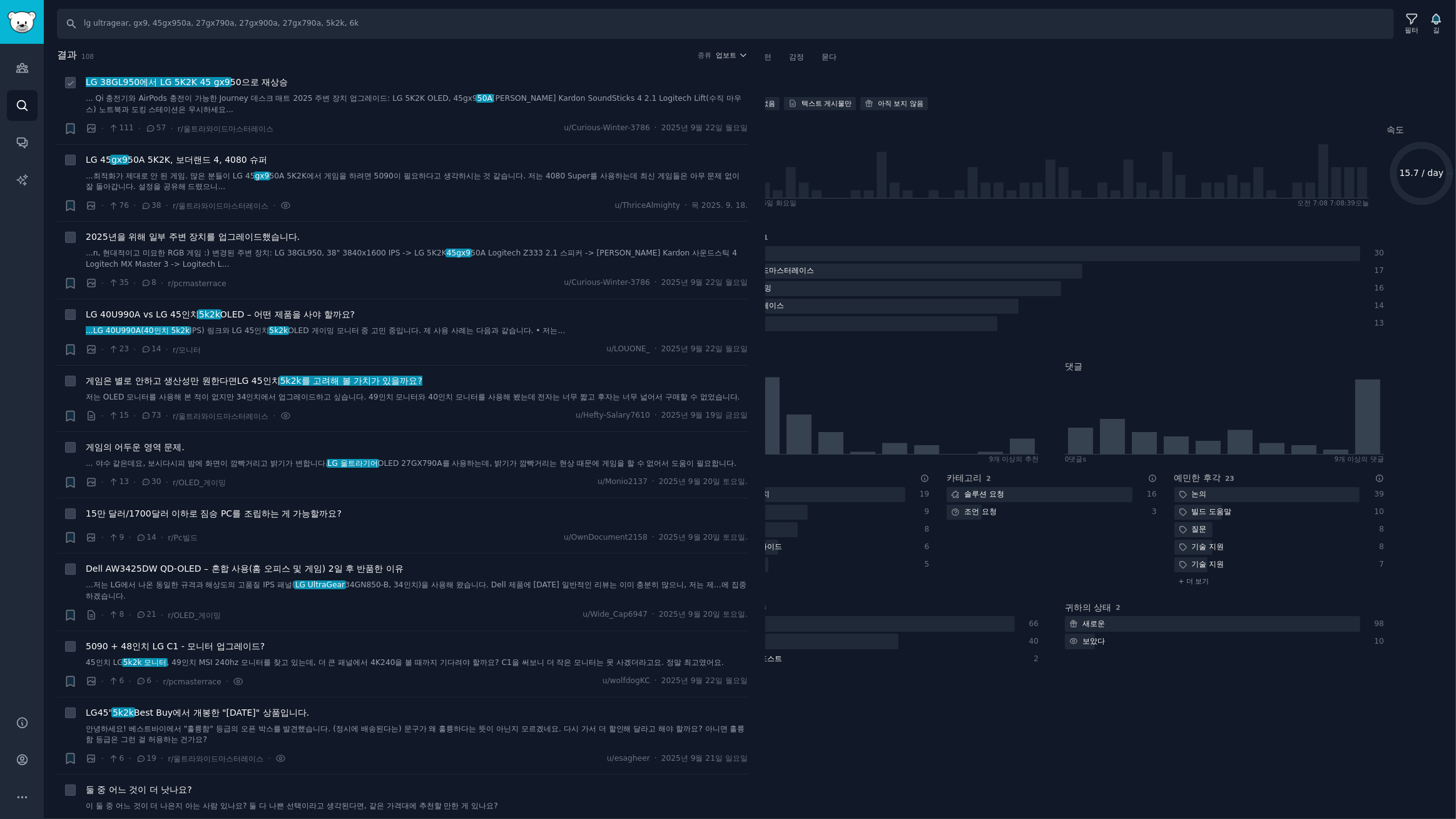
click at [257, 82] on font "으로 재상승" at bounding box center [264, 81] width 47 height 10
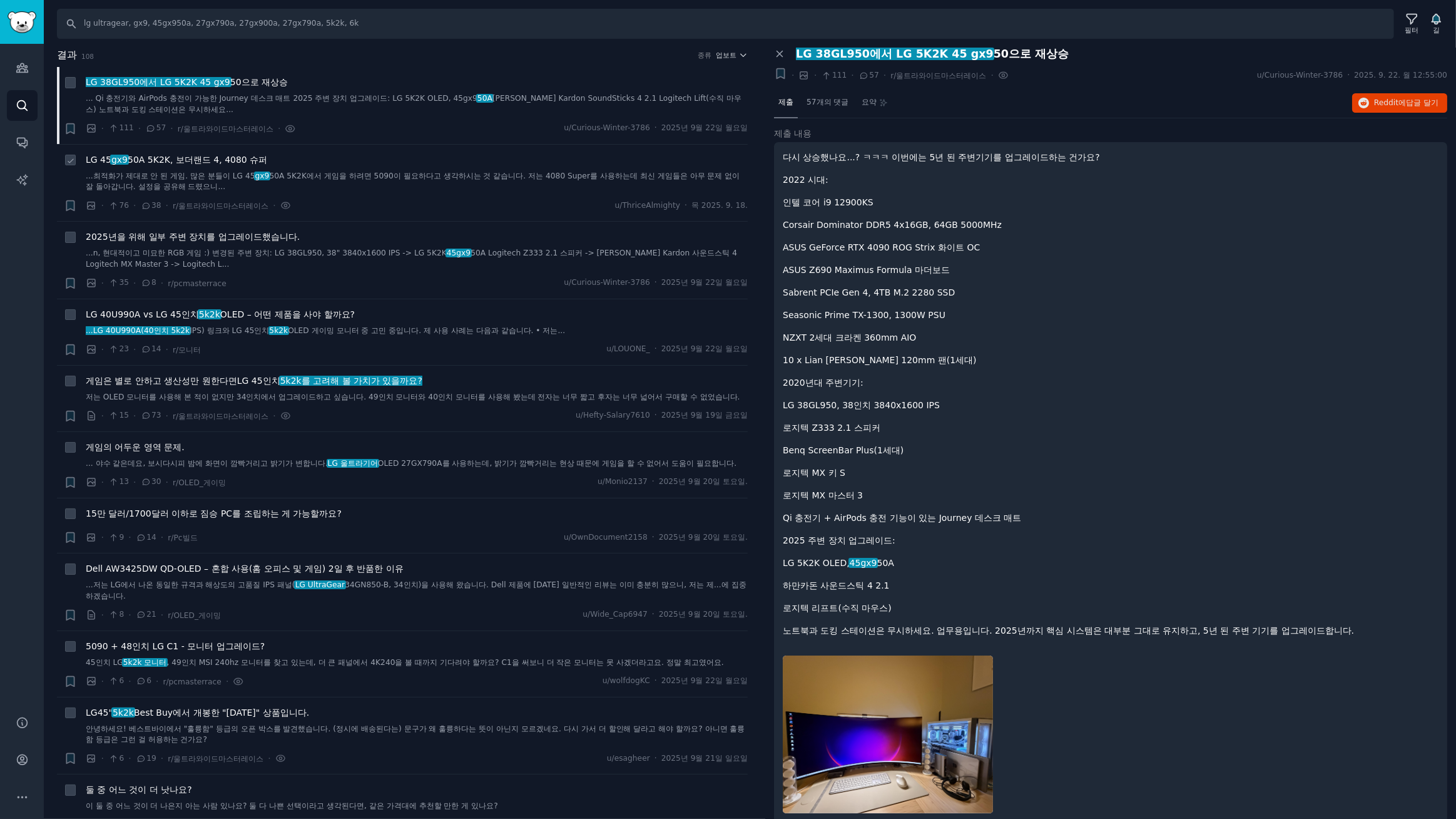
click at [176, 161] on font "50A 5K2K, 보더랜드 4, 4080 슈퍼" at bounding box center [198, 159] width 140 height 10
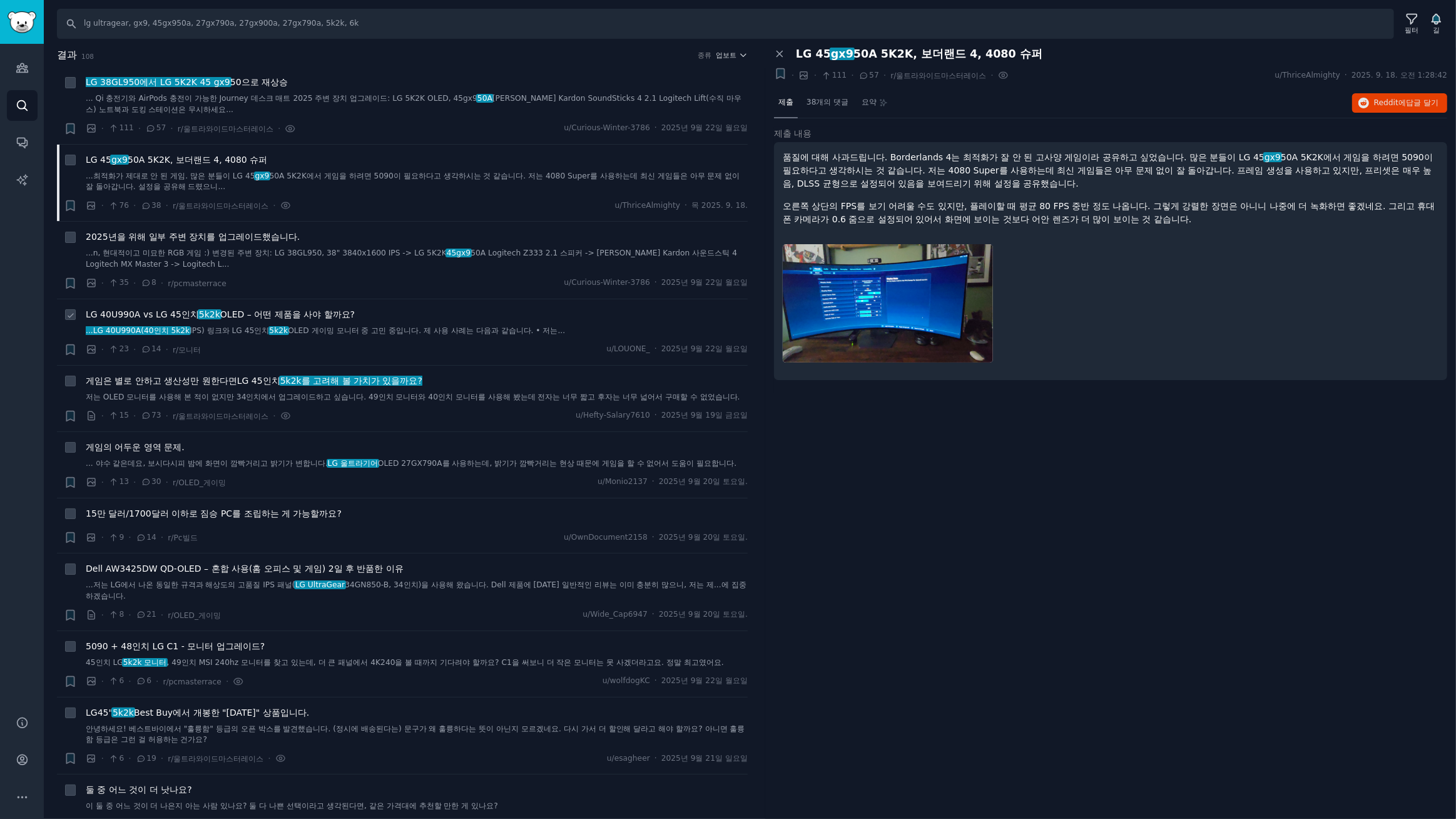
click at [324, 316] on font "OLED – 어떤 제품을 사야 할까요?" at bounding box center [287, 314] width 134 height 10
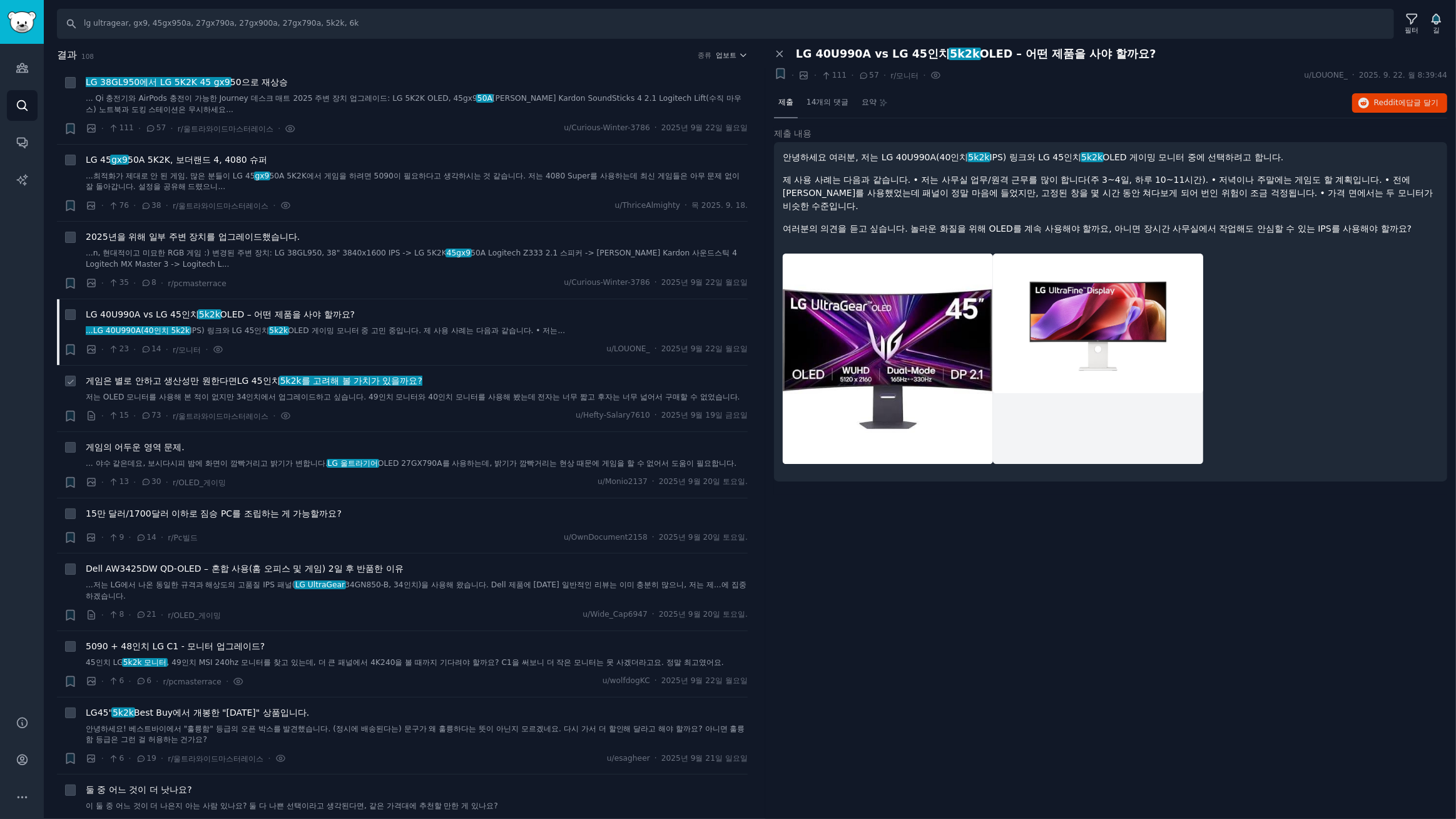
click at [340, 378] on font "5k2k를 고려해 볼 가치가 있을까요?" at bounding box center [350, 380] width 142 height 10
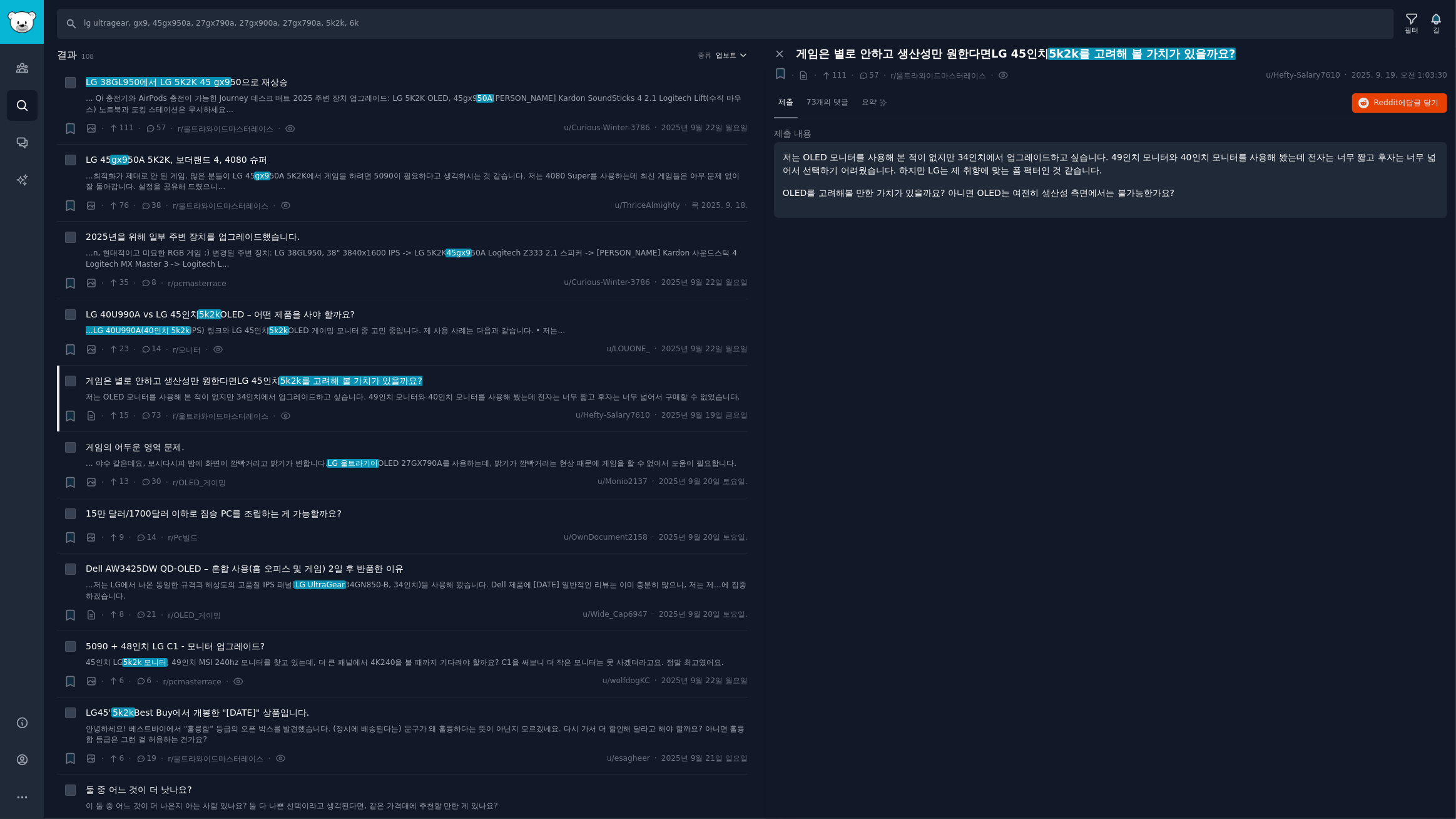
click at [728, 54] on font "업보트" at bounding box center [726, 55] width 21 height 7
click at [656, 125] on font "댓글" at bounding box center [656, 123] width 15 height 9
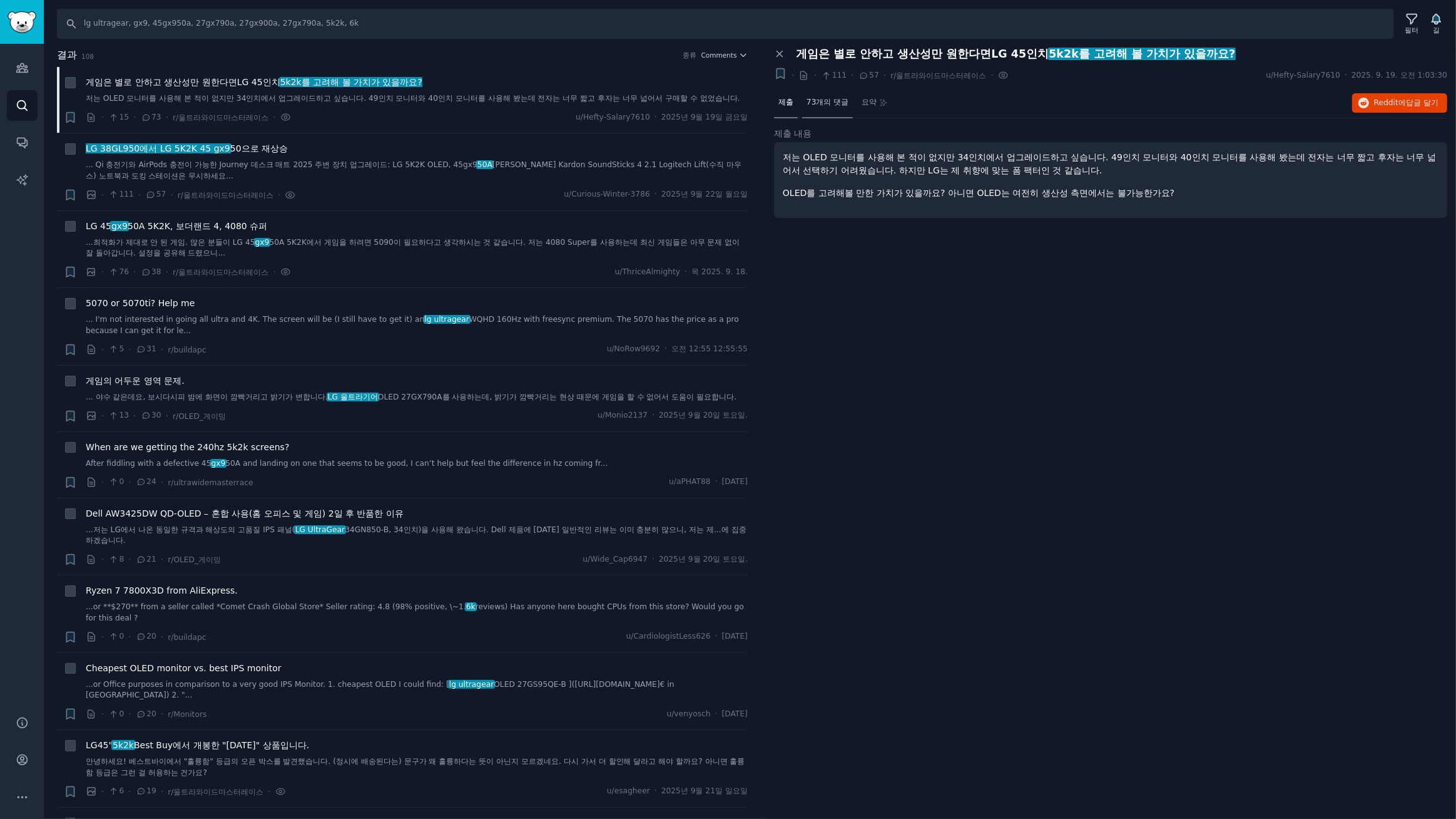
click at [835, 104] on font "73개의 댓글" at bounding box center [828, 102] width 42 height 9
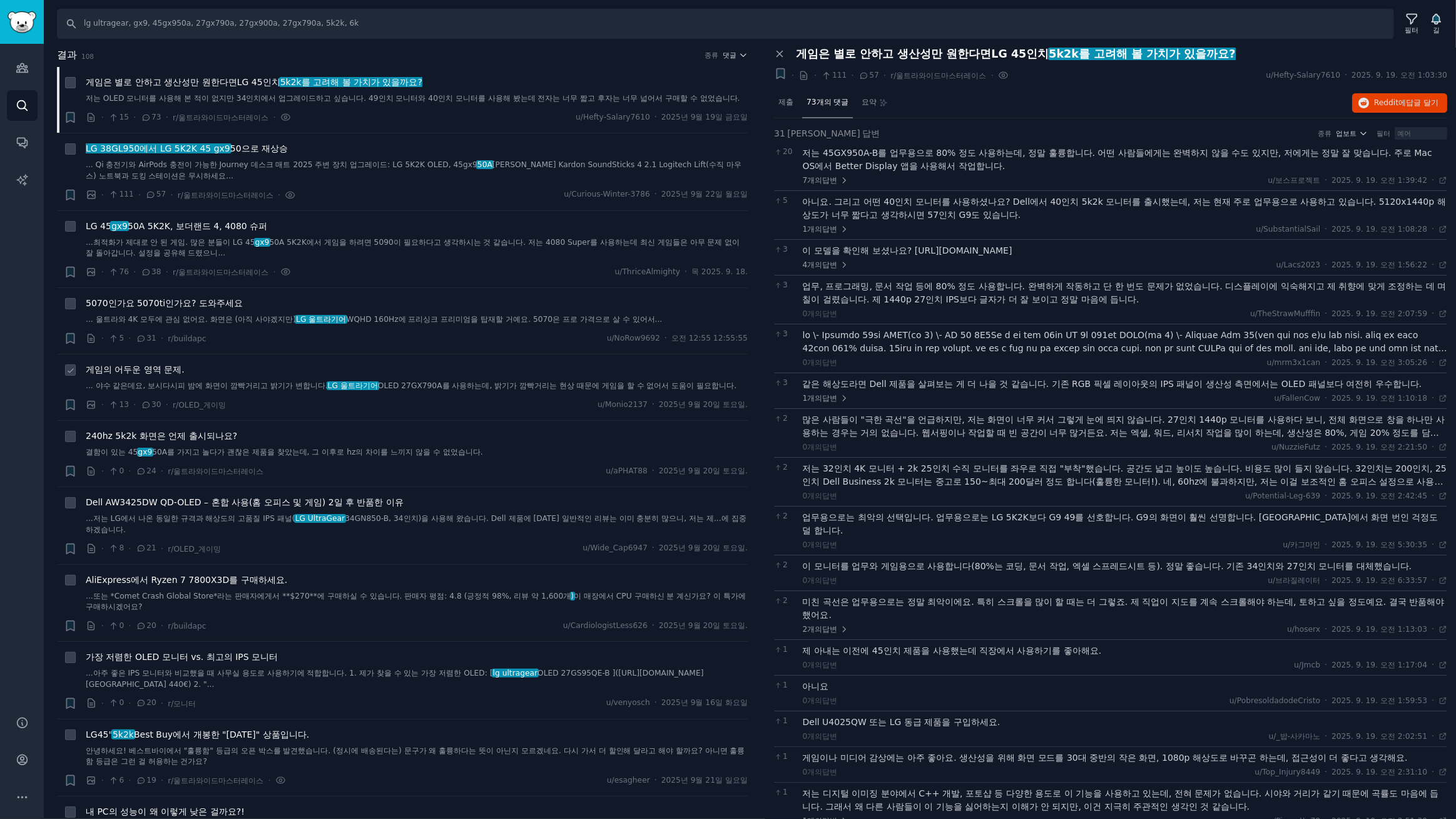
click at [165, 374] on font "게임의 어두운 영역 문제." at bounding box center [135, 369] width 99 height 10
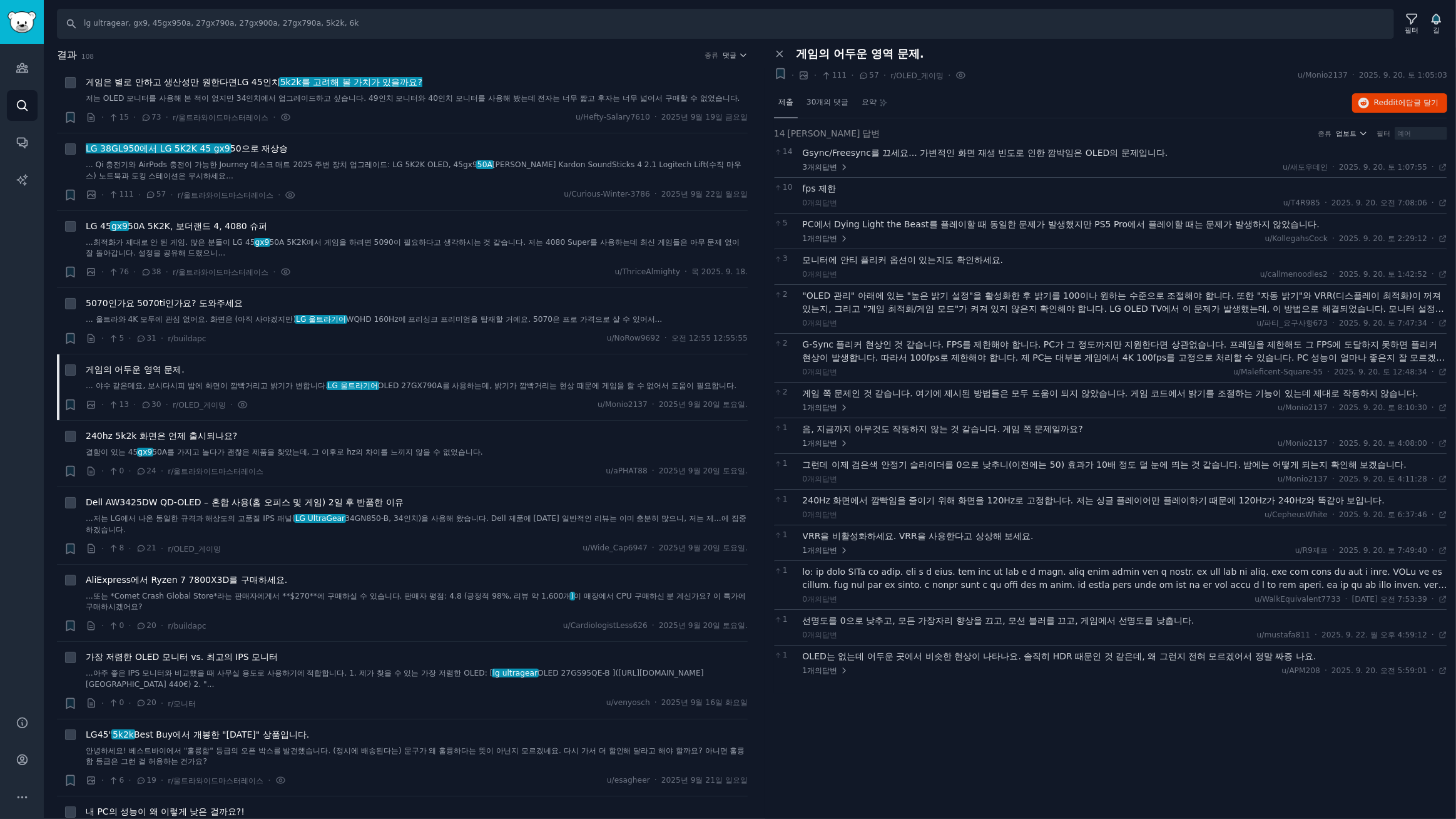
click at [781, 100] on font "제출" at bounding box center [786, 102] width 15 height 9
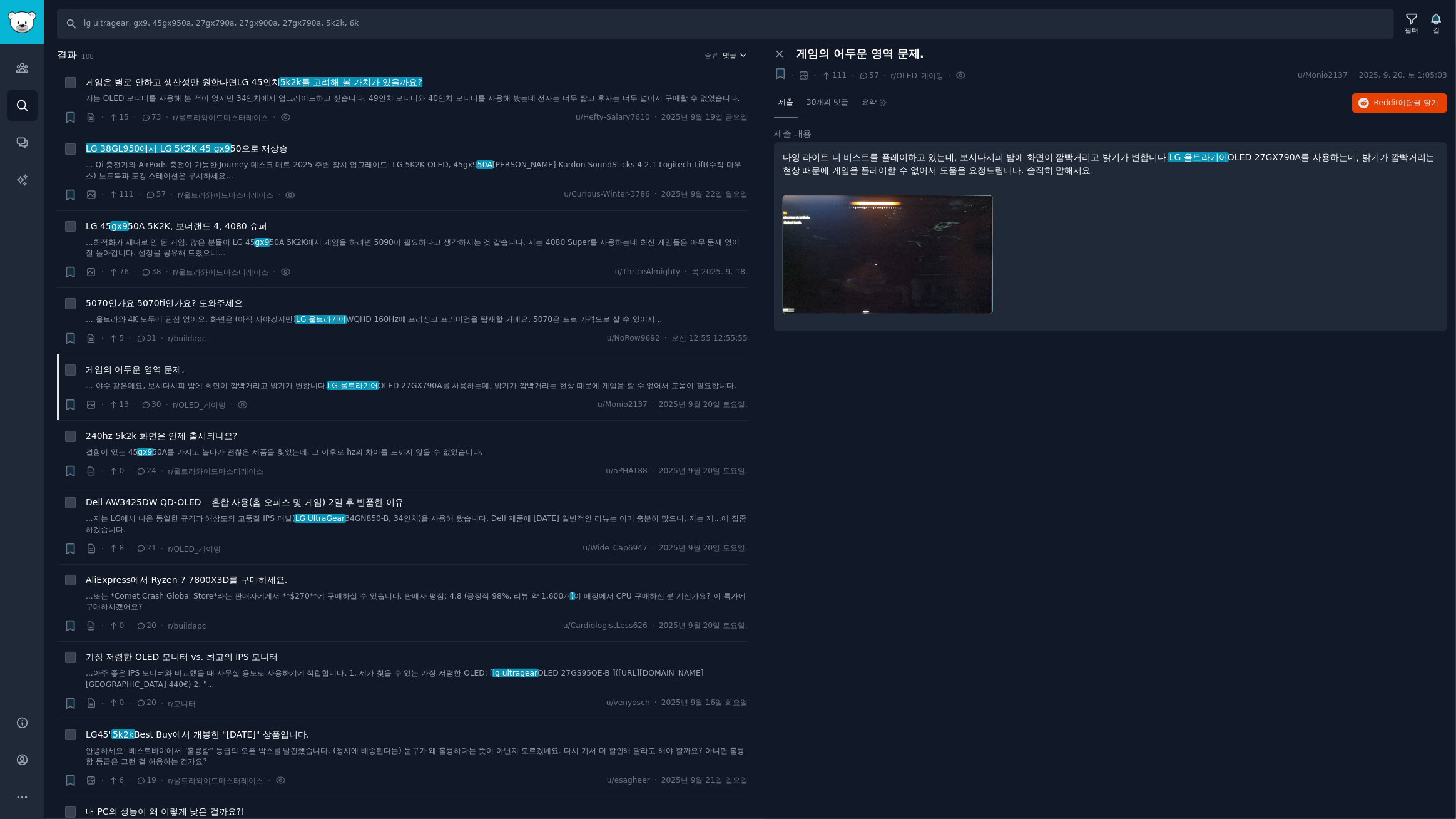
click at [728, 55] on font "댓글" at bounding box center [730, 55] width 14 height 7
click at [650, 100] on font "업보트" at bounding box center [659, 101] width 23 height 9
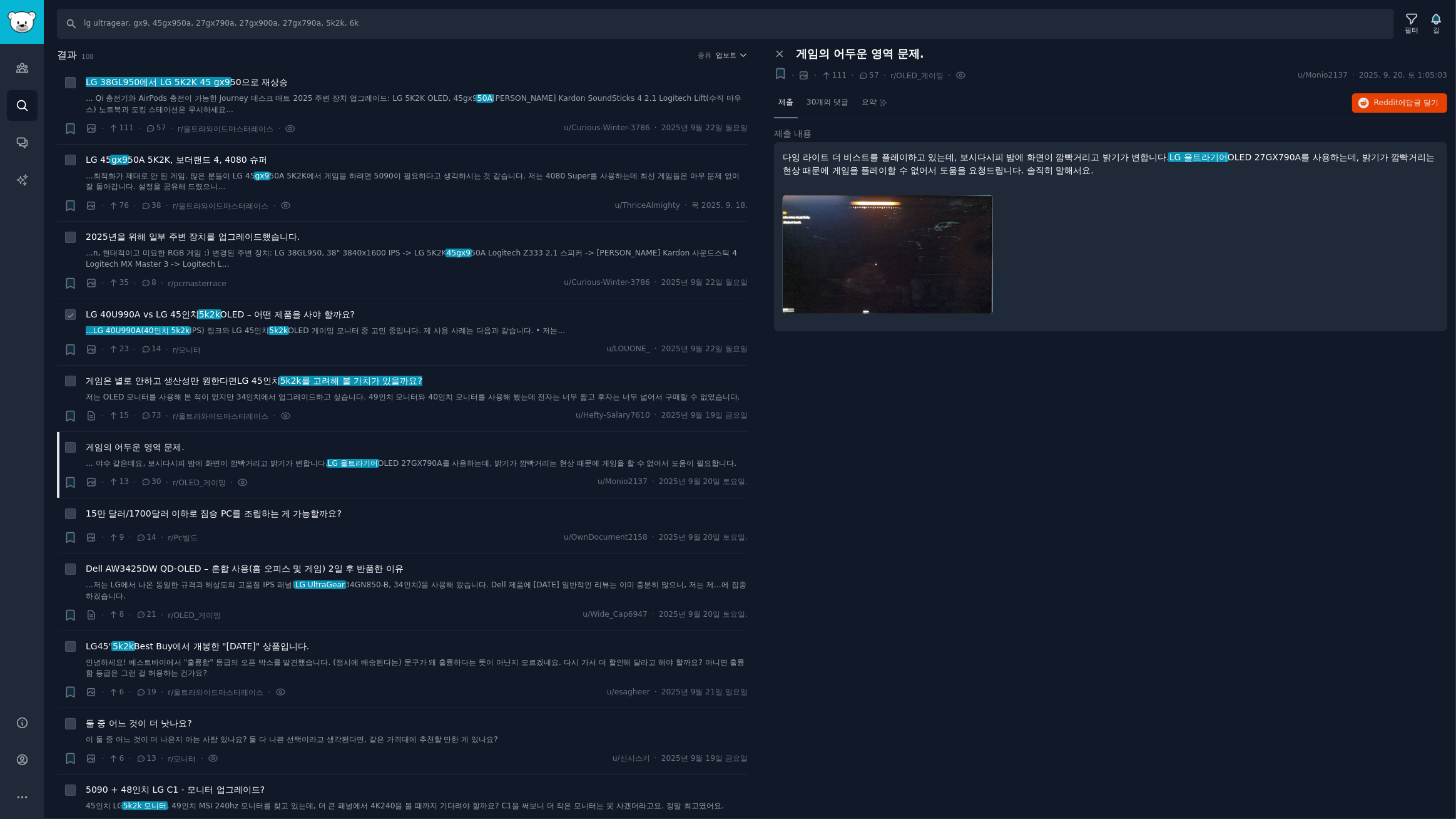
click at [322, 311] on font "OLED – 어떤 제품을 사야 할까요?" at bounding box center [287, 314] width 134 height 10
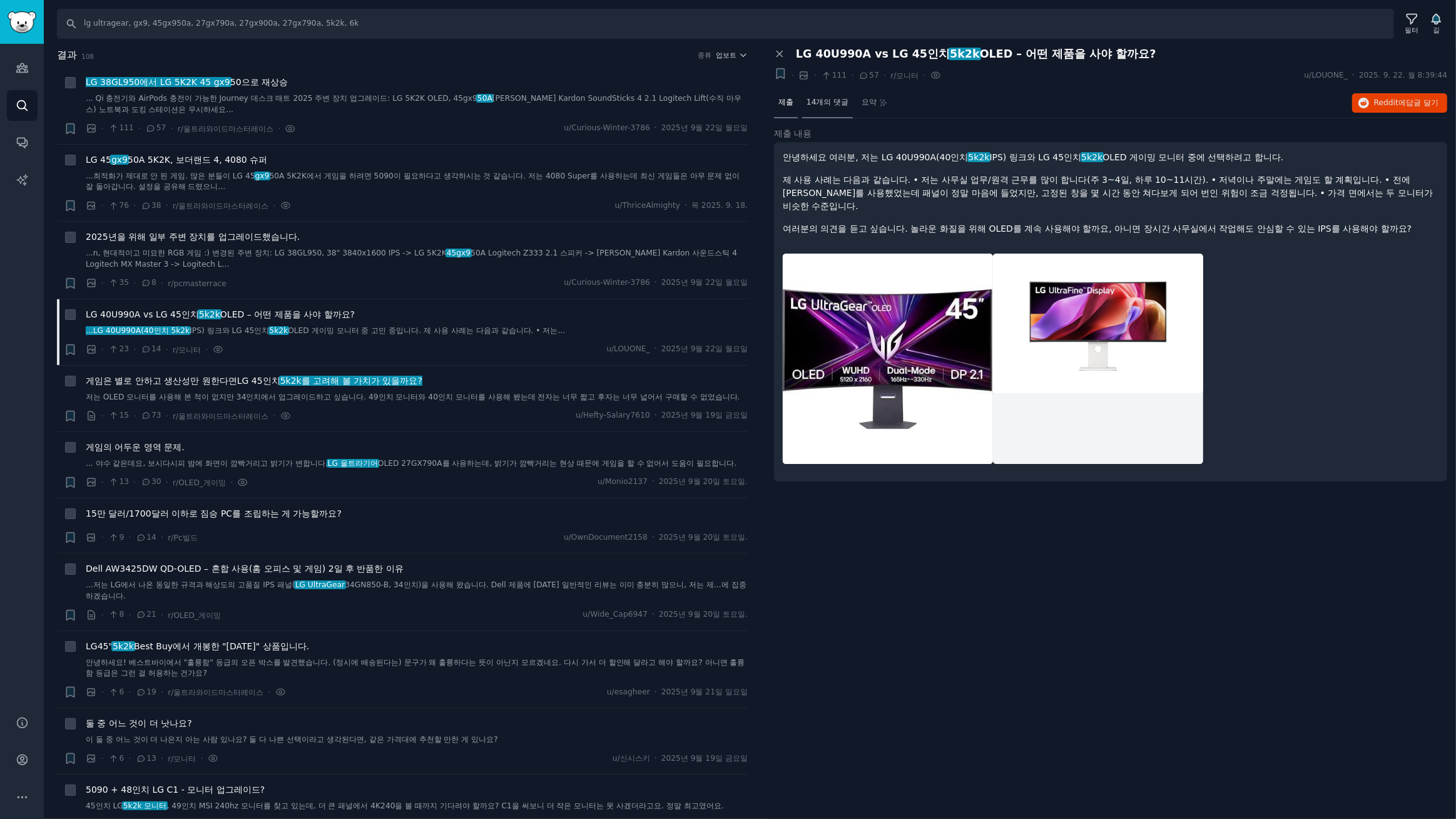
click at [827, 98] on font "14개의 댓글" at bounding box center [828, 102] width 42 height 9
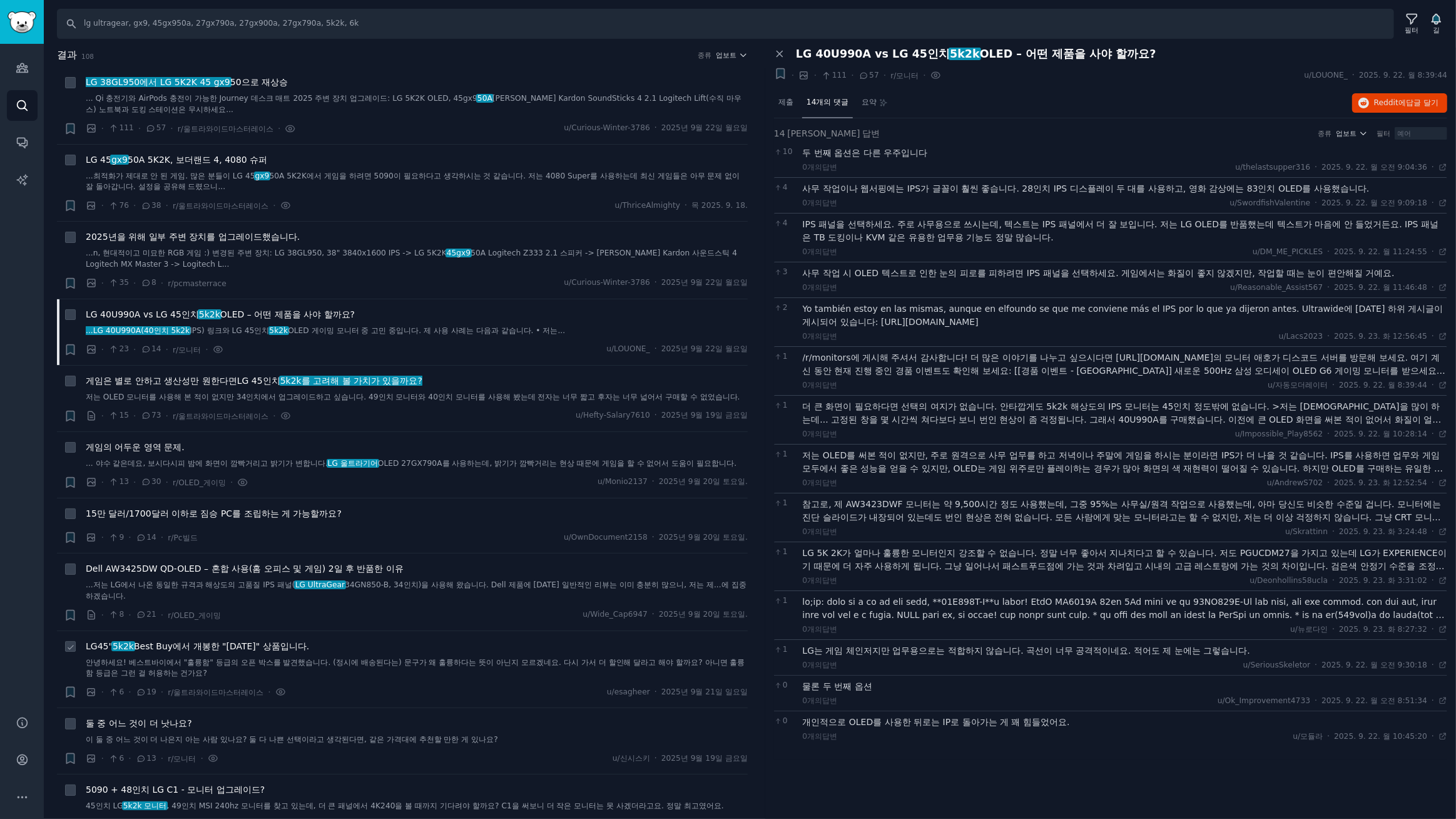
click at [251, 651] on font "Best Buy에서 개봉한 "[DATE]" 상품입니다." at bounding box center [221, 646] width 176 height 10
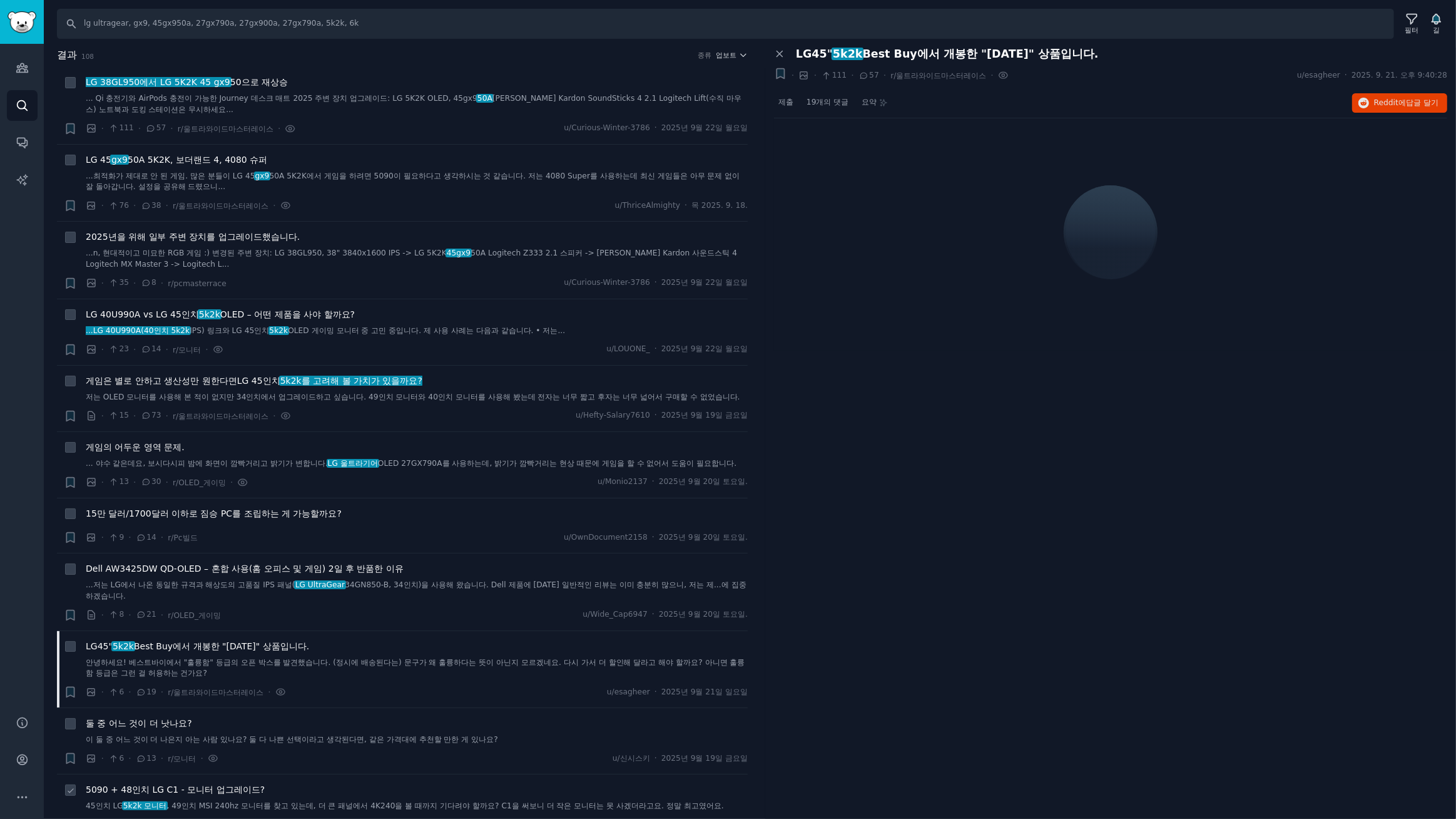
scroll to position [189, 0]
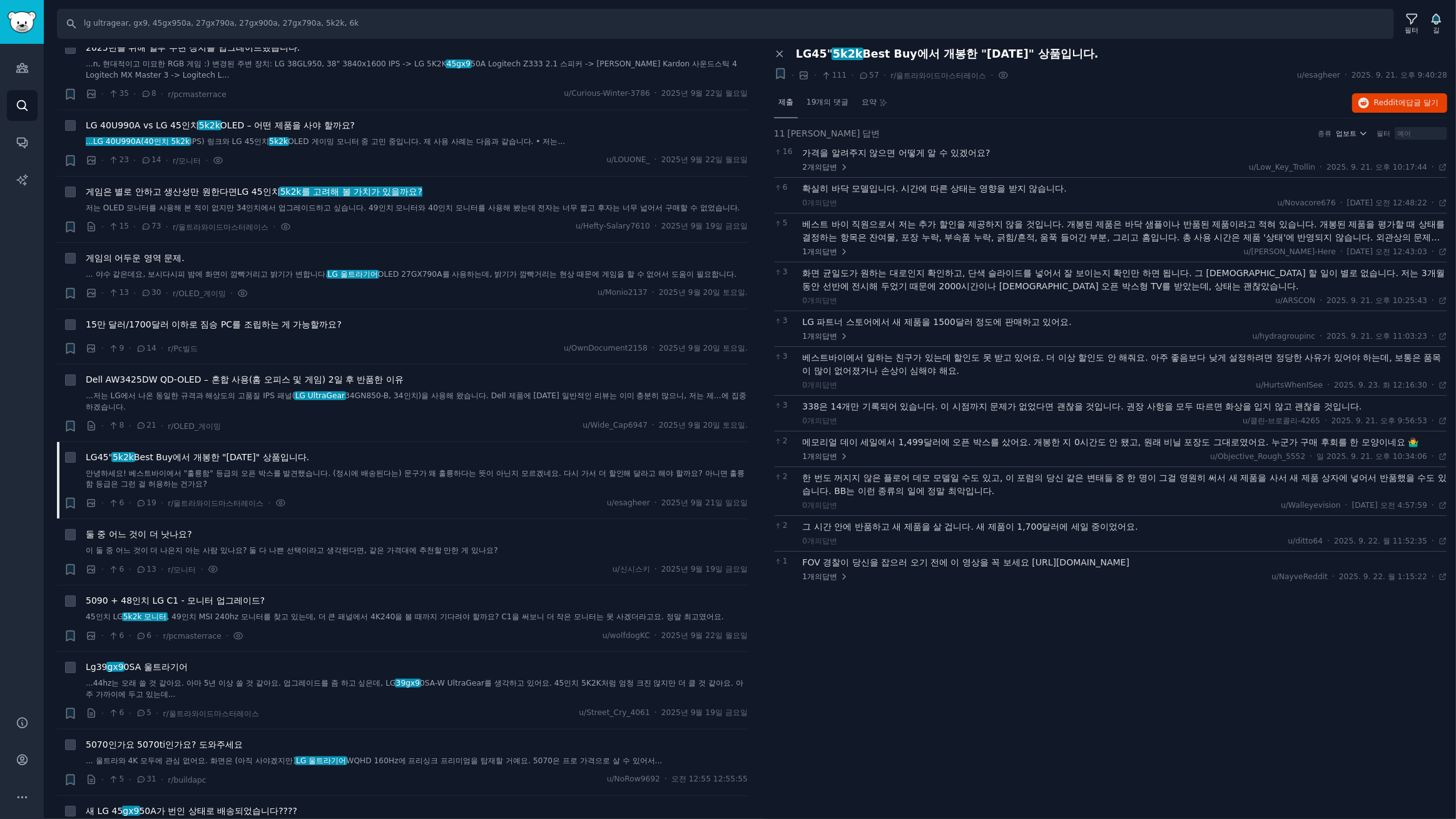
click at [784, 104] on font "제출" at bounding box center [786, 102] width 15 height 9
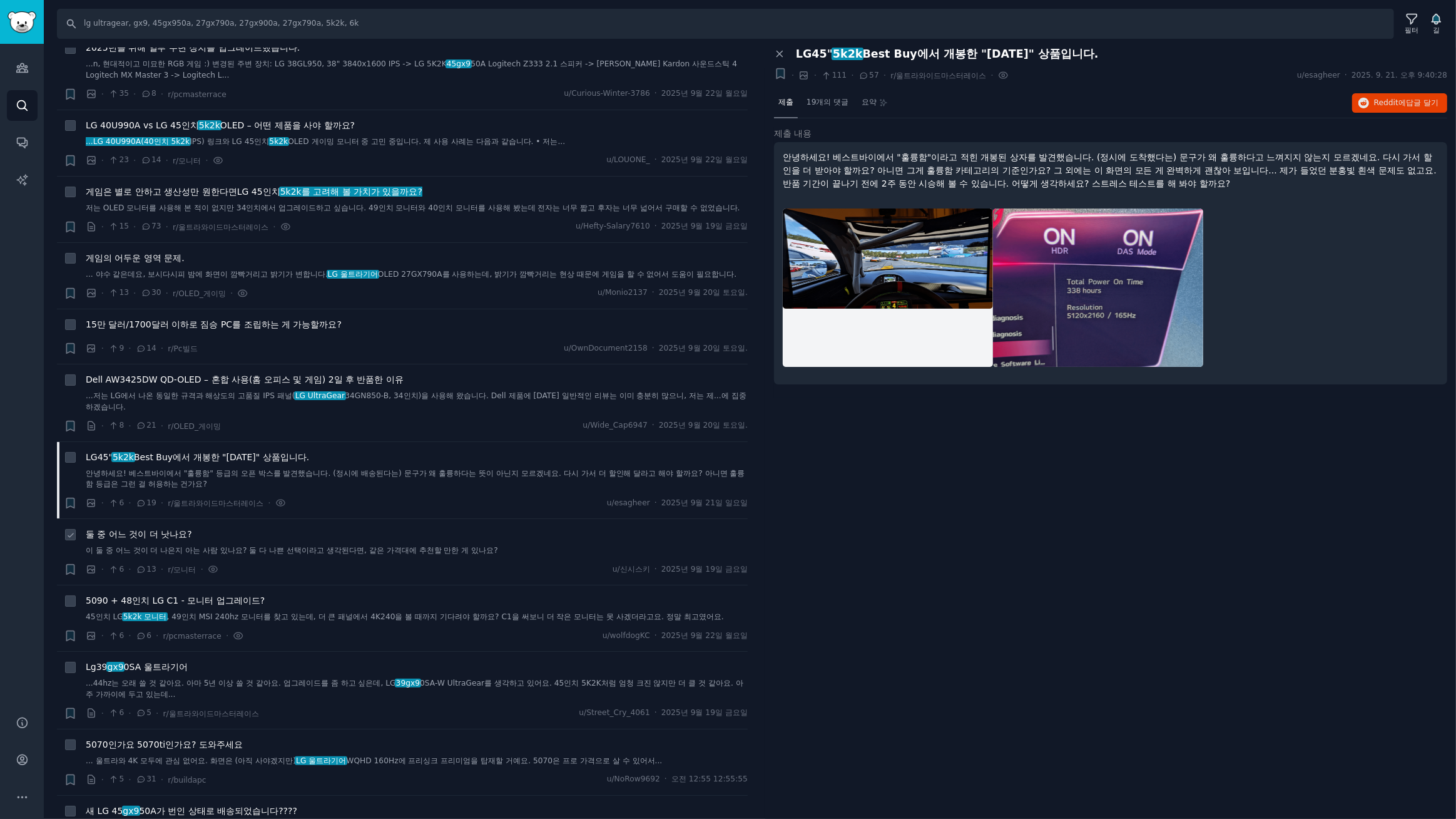
click at [133, 539] on font "둘 중 어느 것이 더 낫나요?" at bounding box center [139, 533] width 106 height 10
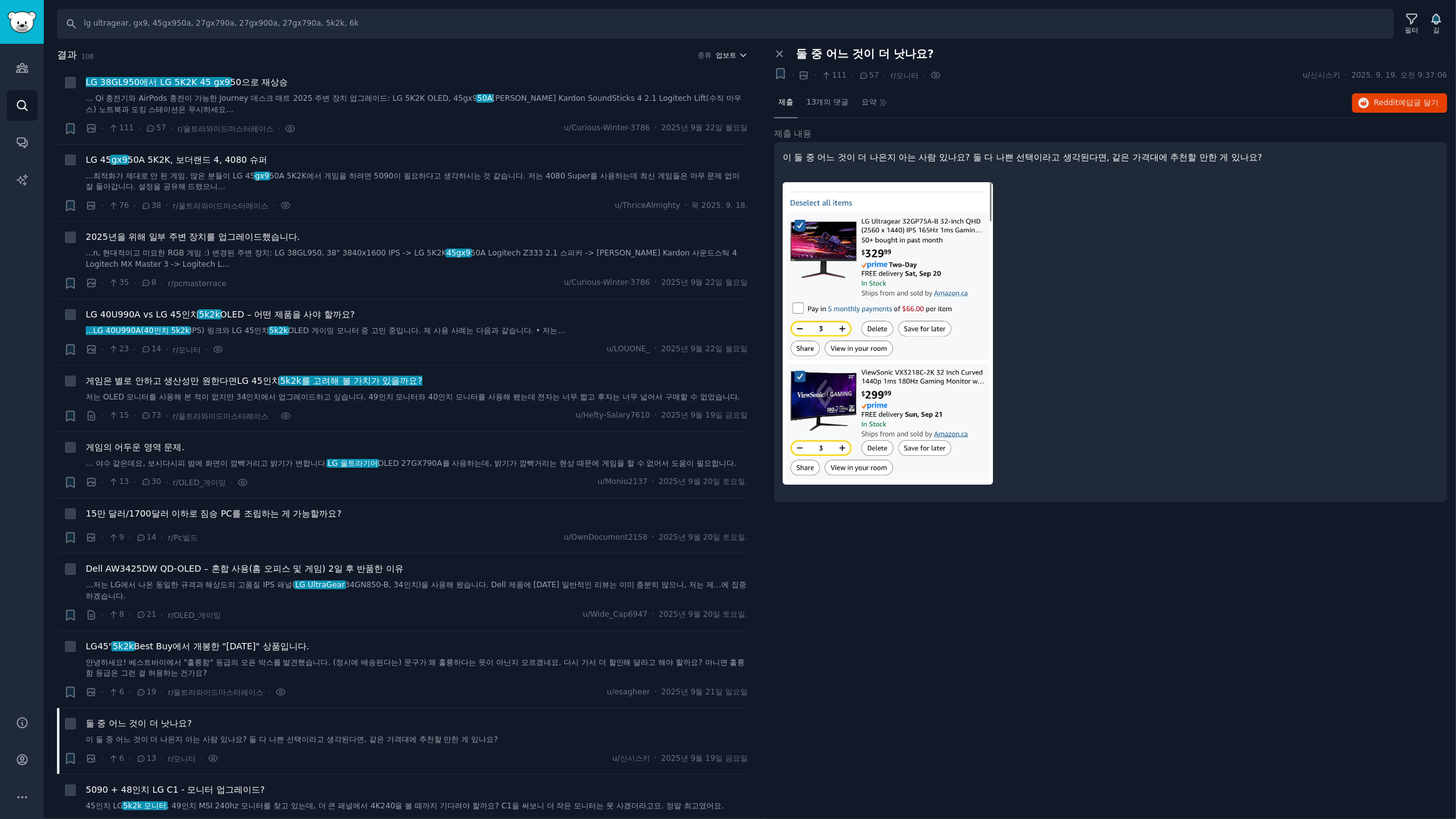
click at [733, 53] on font "업보트" at bounding box center [726, 55] width 21 height 7
click at [641, 79] on icon at bounding box center [637, 79] width 13 height 13
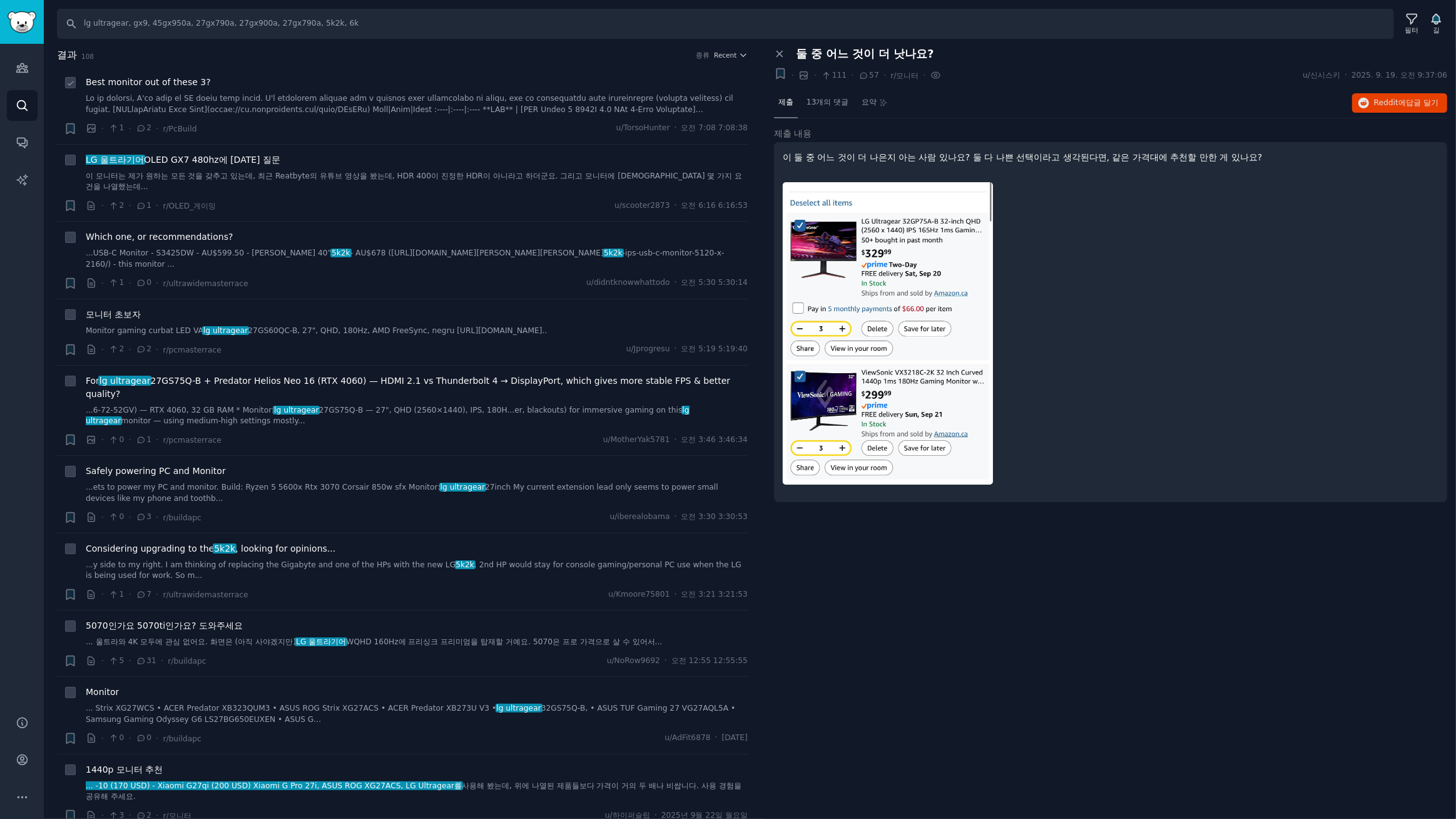
click at [144, 84] on span "Best monitor out of these 3?" at bounding box center [148, 82] width 125 height 13
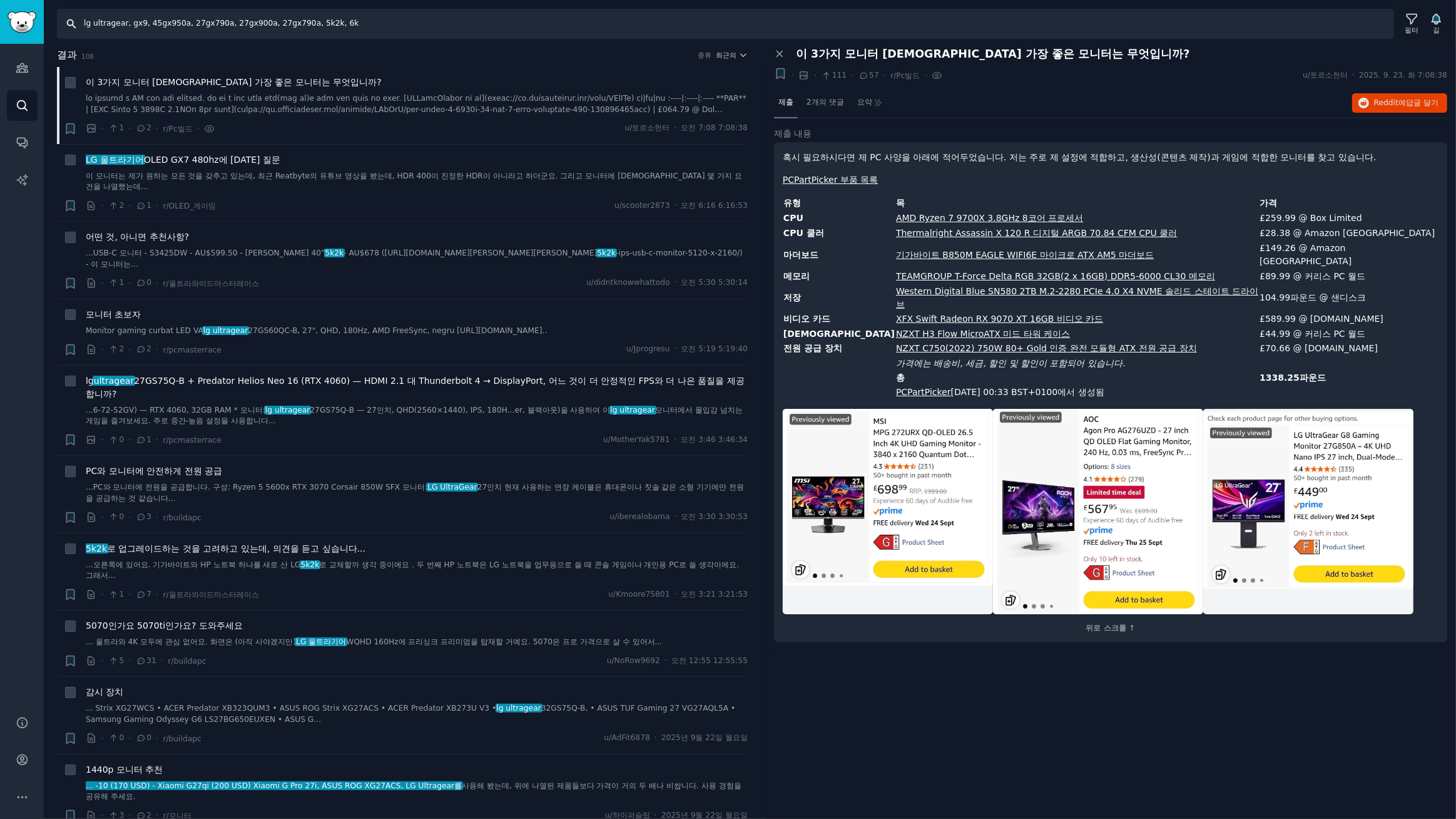
drag, startPoint x: 126, startPoint y: 25, endPoint x: 658, endPoint y: 43, distance: 532.3
click at [658, 43] on div "찾다 lg ultragear, gx9, 45gx950a, 27gx790a, 27gx900a, 27gx790a, 5k2k, 6k 필터 길 결과 …" at bounding box center [750, 409] width 1412 height 819
type input "lg ultragear, promotion"
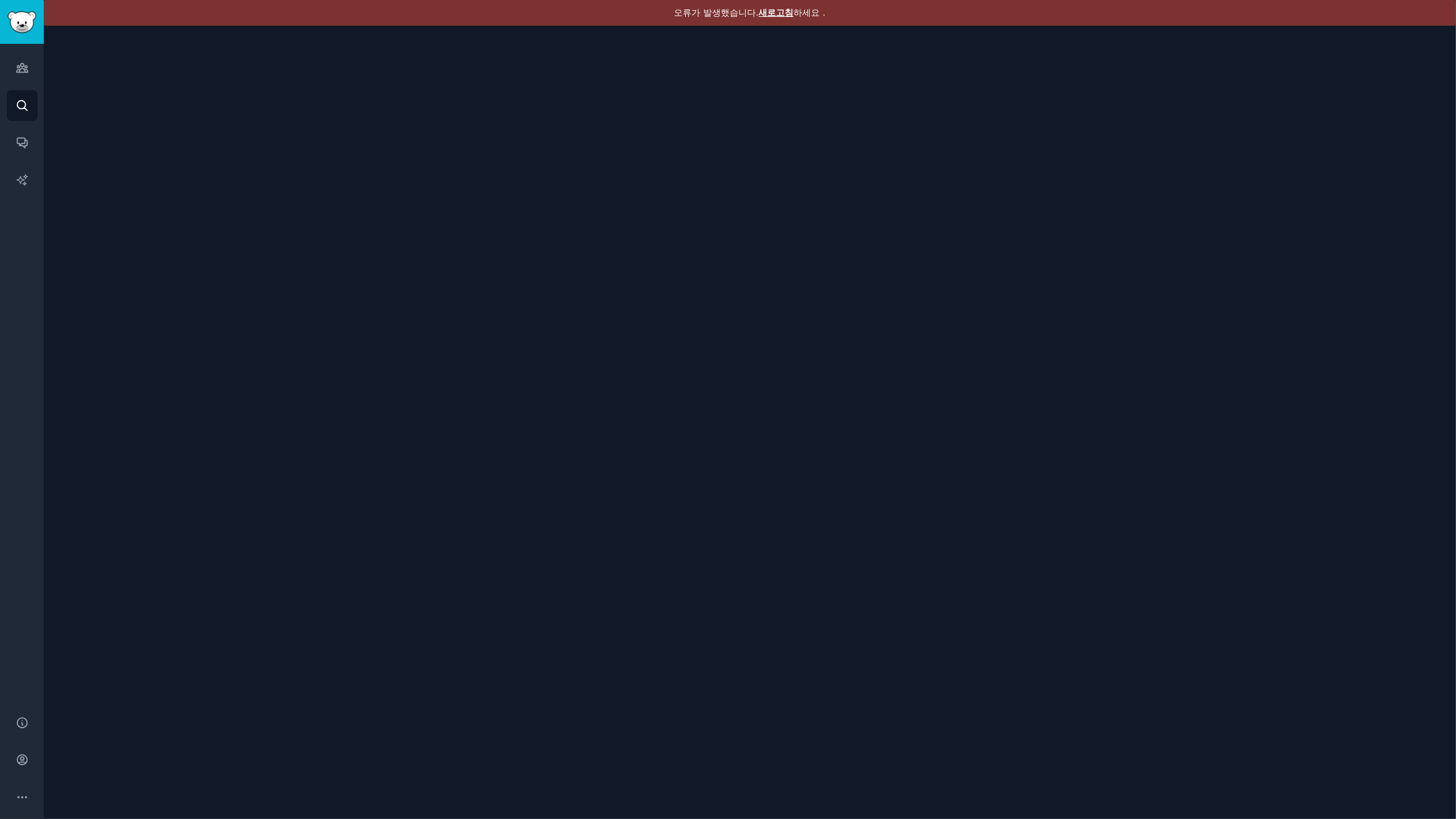
click at [776, 8] on font "새로고침" at bounding box center [776, 12] width 35 height 10
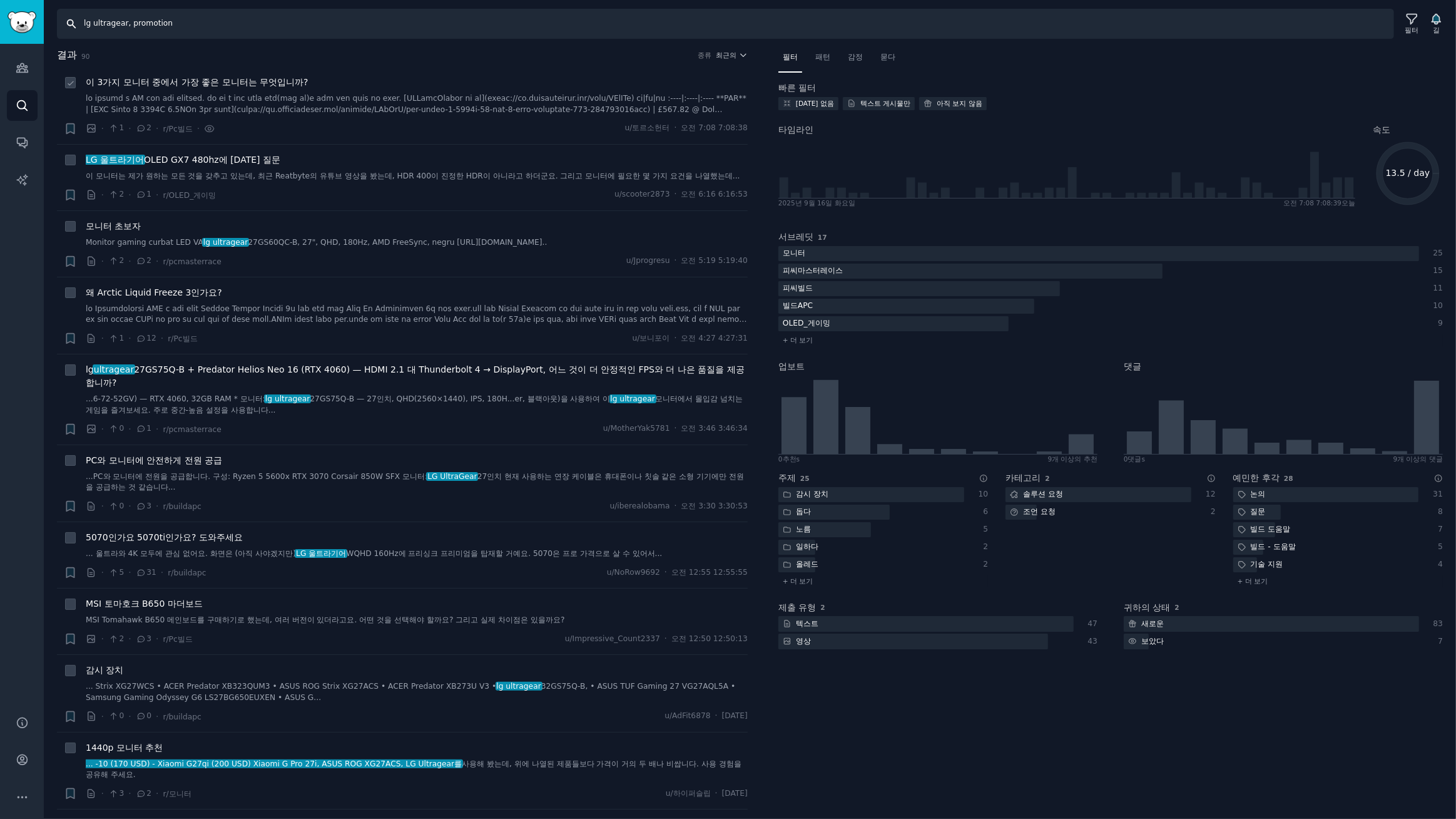
drag, startPoint x: 124, startPoint y: 25, endPoint x: 689, endPoint y: 92, distance: 569.0
click at [689, 92] on div "찾다 lg ultragear, promotion 필터 길 결과 90 종류 최근의 + 이 3가지 모니터 중에서 가장 좋은 모니터는 무엇입니까? …" at bounding box center [750, 409] width 1412 height 819
type input "lg ultragear dell"
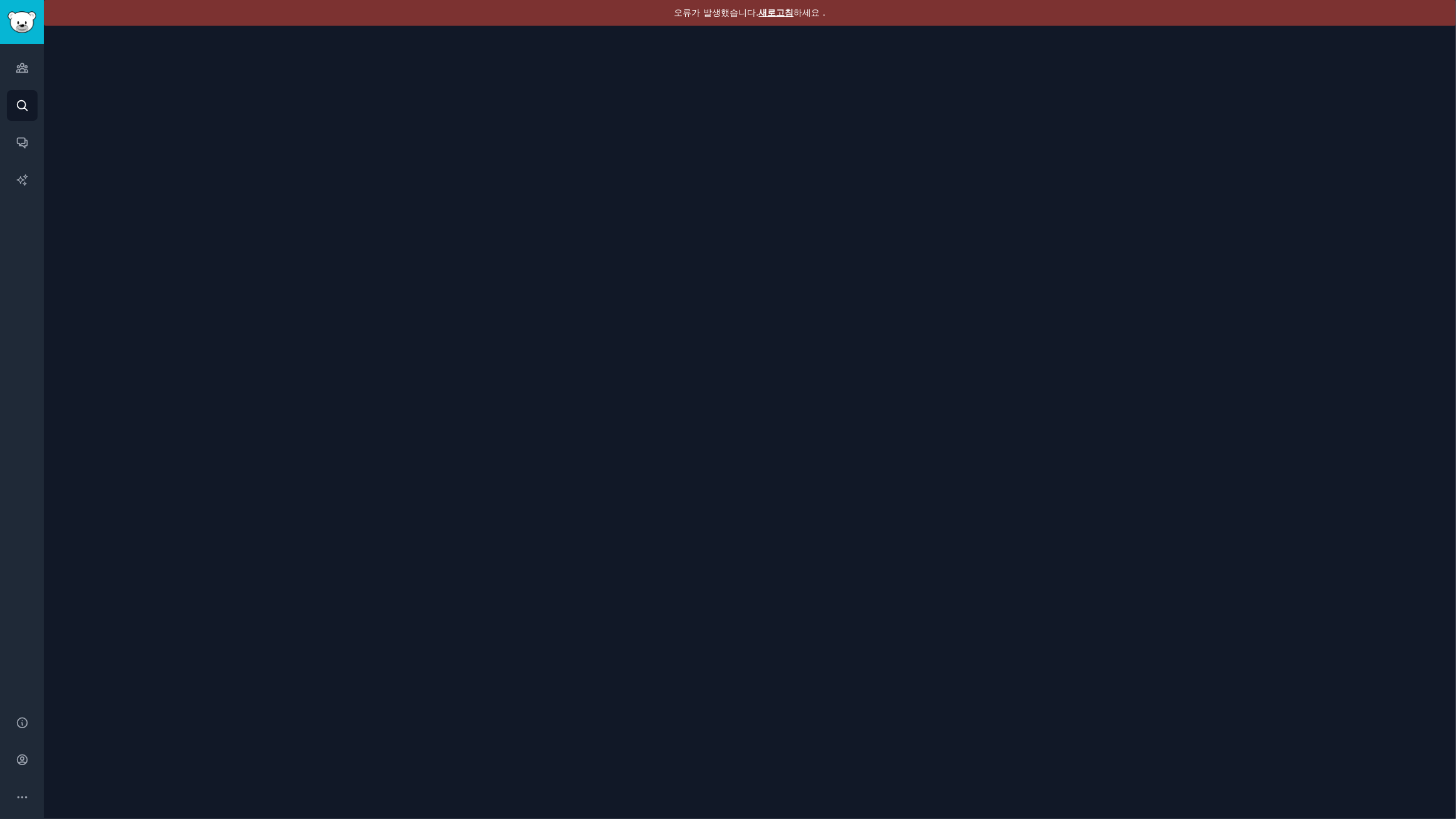
click at [783, 13] on font "새로고침" at bounding box center [776, 12] width 35 height 10
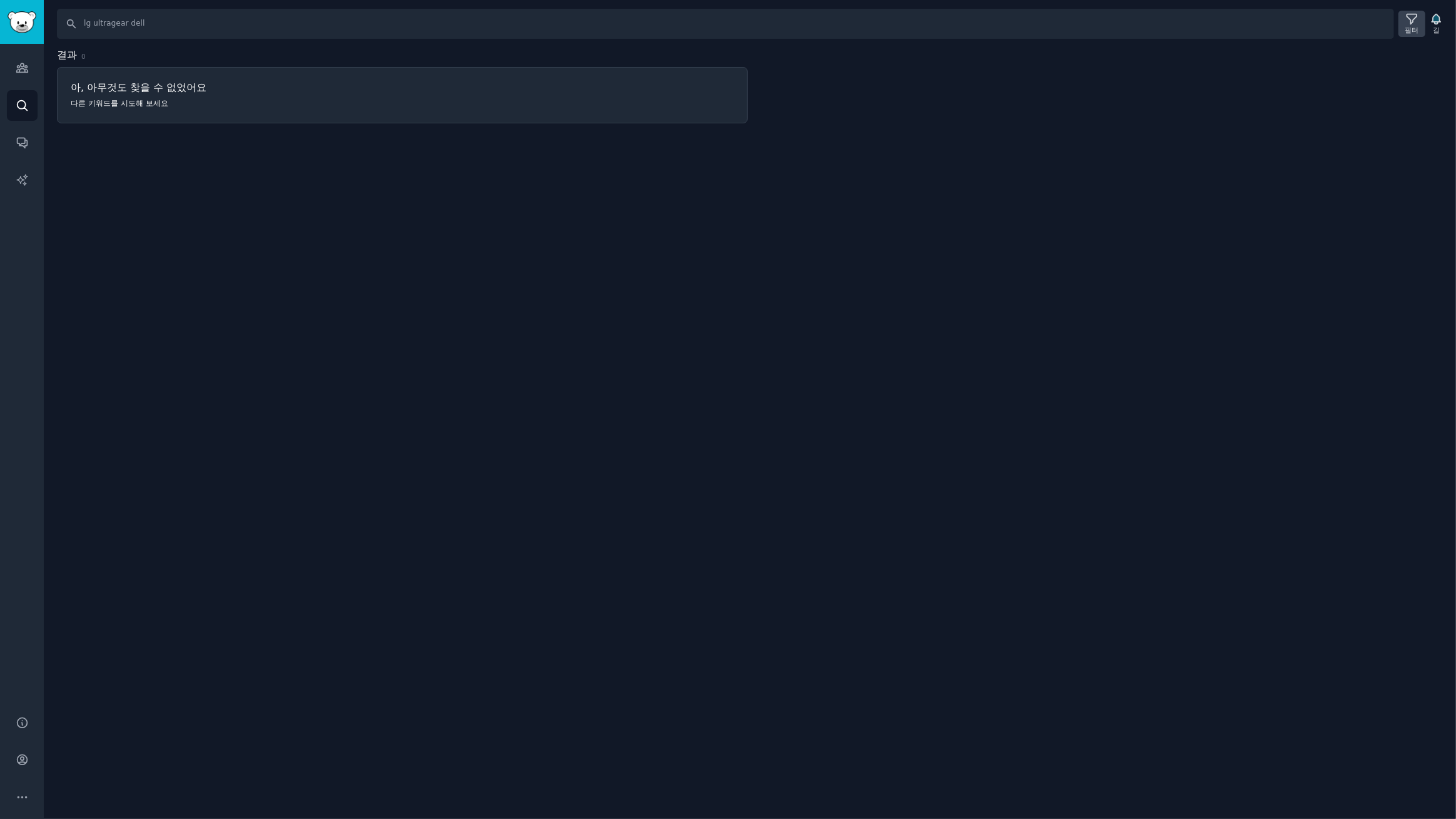
click at [1408, 18] on icon at bounding box center [1412, 19] width 13 height 13
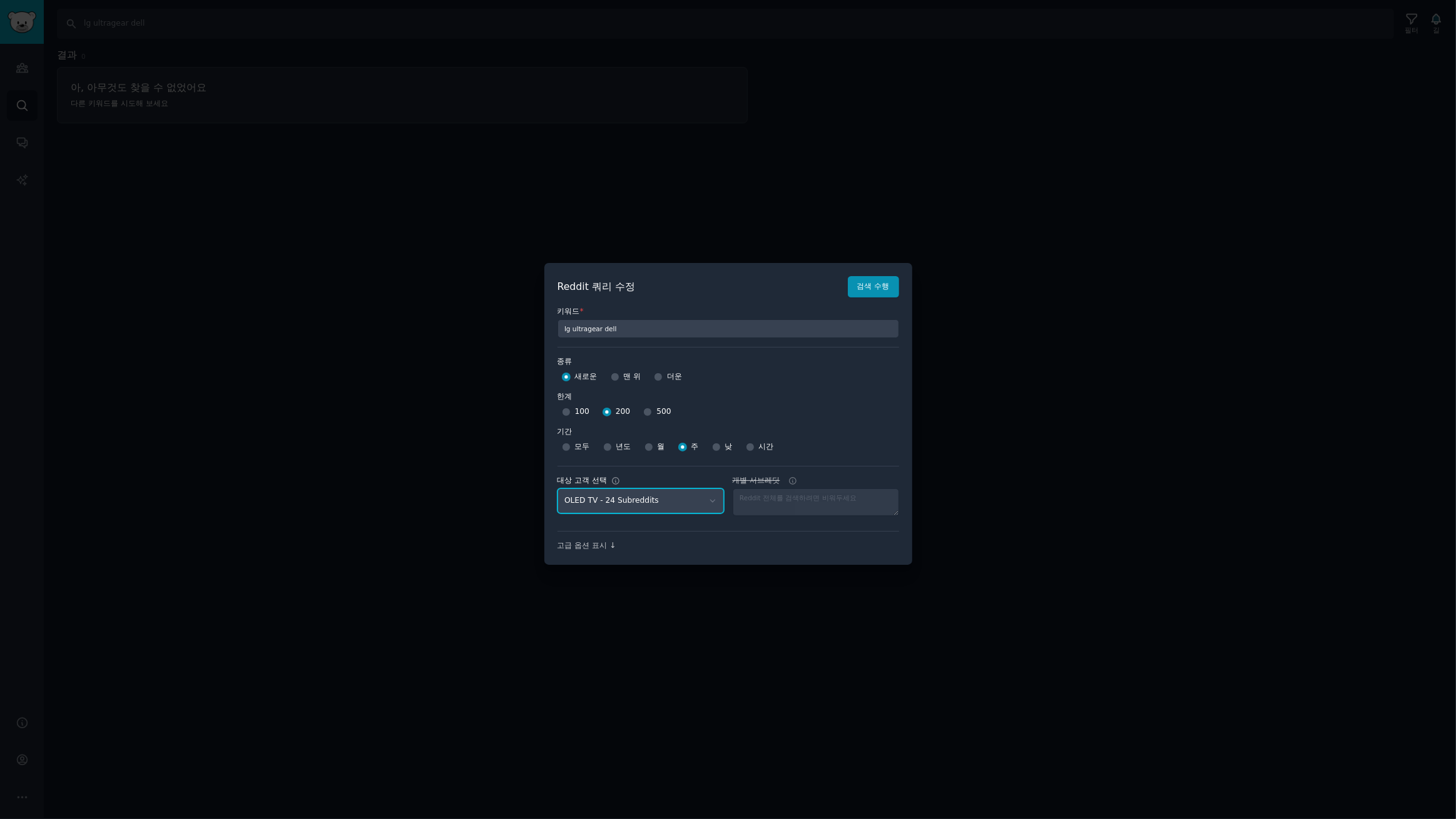
click at [685, 501] on select "No audience - Searching all of Reddit gadgets - 2 Subreddits stanbyme - 35 Subr…" at bounding box center [641, 501] width 166 height 26
select select "a094687530"
click at [558, 489] on select "No audience - Searching all of Reddit gadgets - 2 Subreddits stanbyme - 35 Subr…" at bounding box center [641, 501] width 166 height 26
click at [873, 288] on font "검색 수행" at bounding box center [873, 286] width 33 height 9
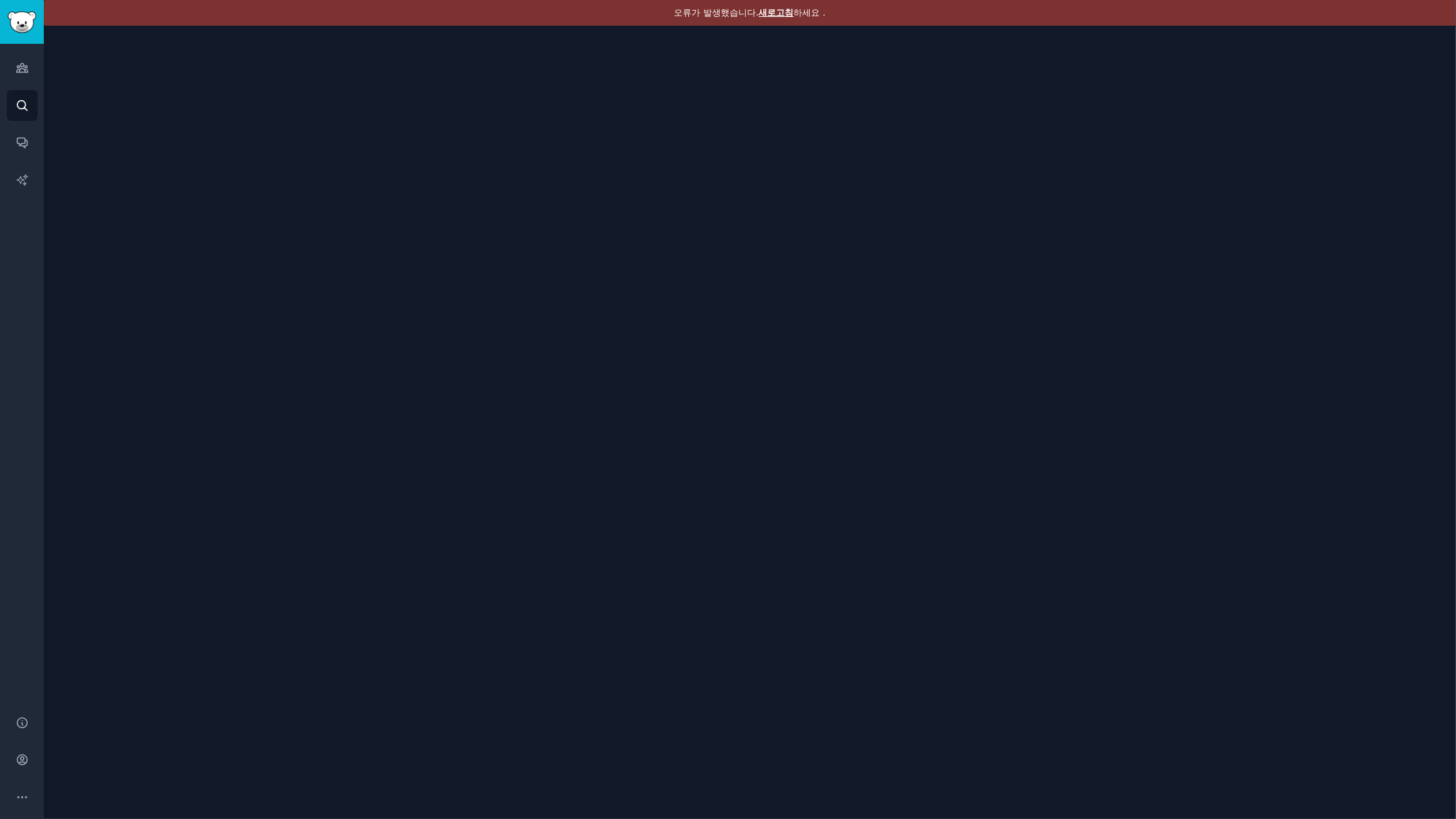
click at [778, 11] on font "새로고침" at bounding box center [776, 12] width 35 height 10
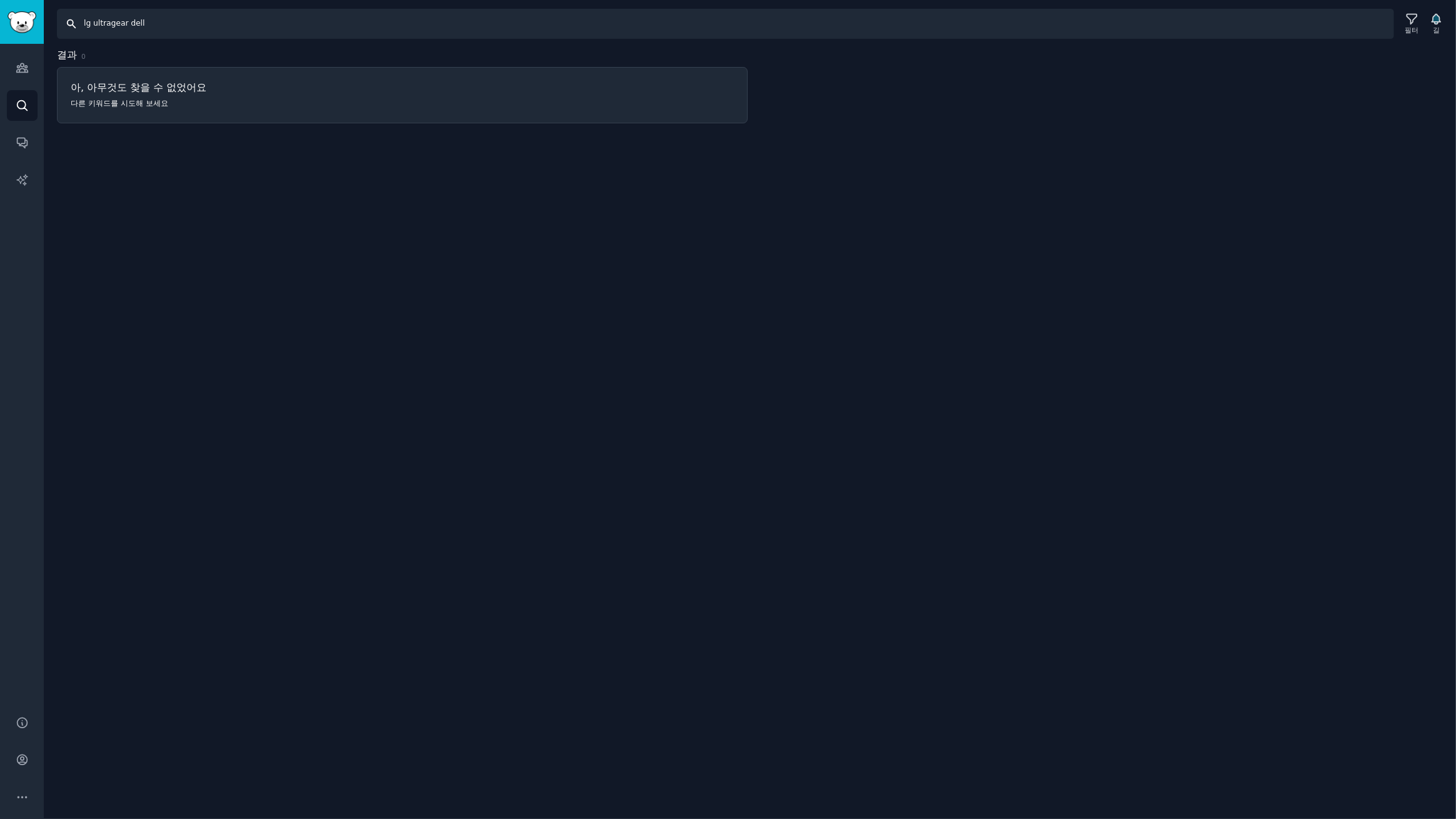
click at [159, 18] on input "lg ultragear dell" at bounding box center [725, 24] width 1337 height 30
type input "lg ultragear, 5k2k, gx9, 45gx950a, 27gx790a, 27gx950a, 27gx900a"
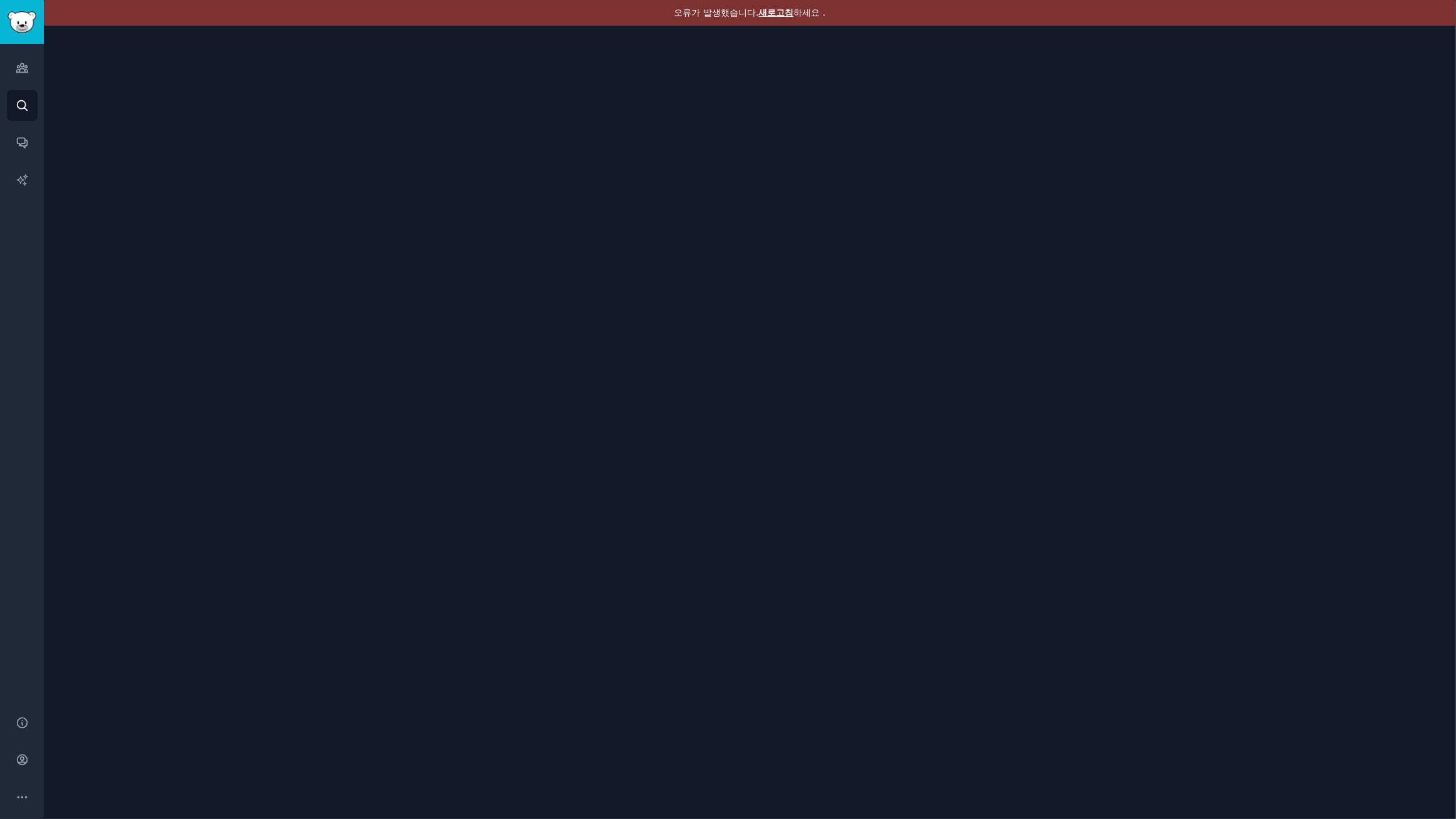
click at [771, 11] on font "새로고침" at bounding box center [776, 12] width 35 height 10
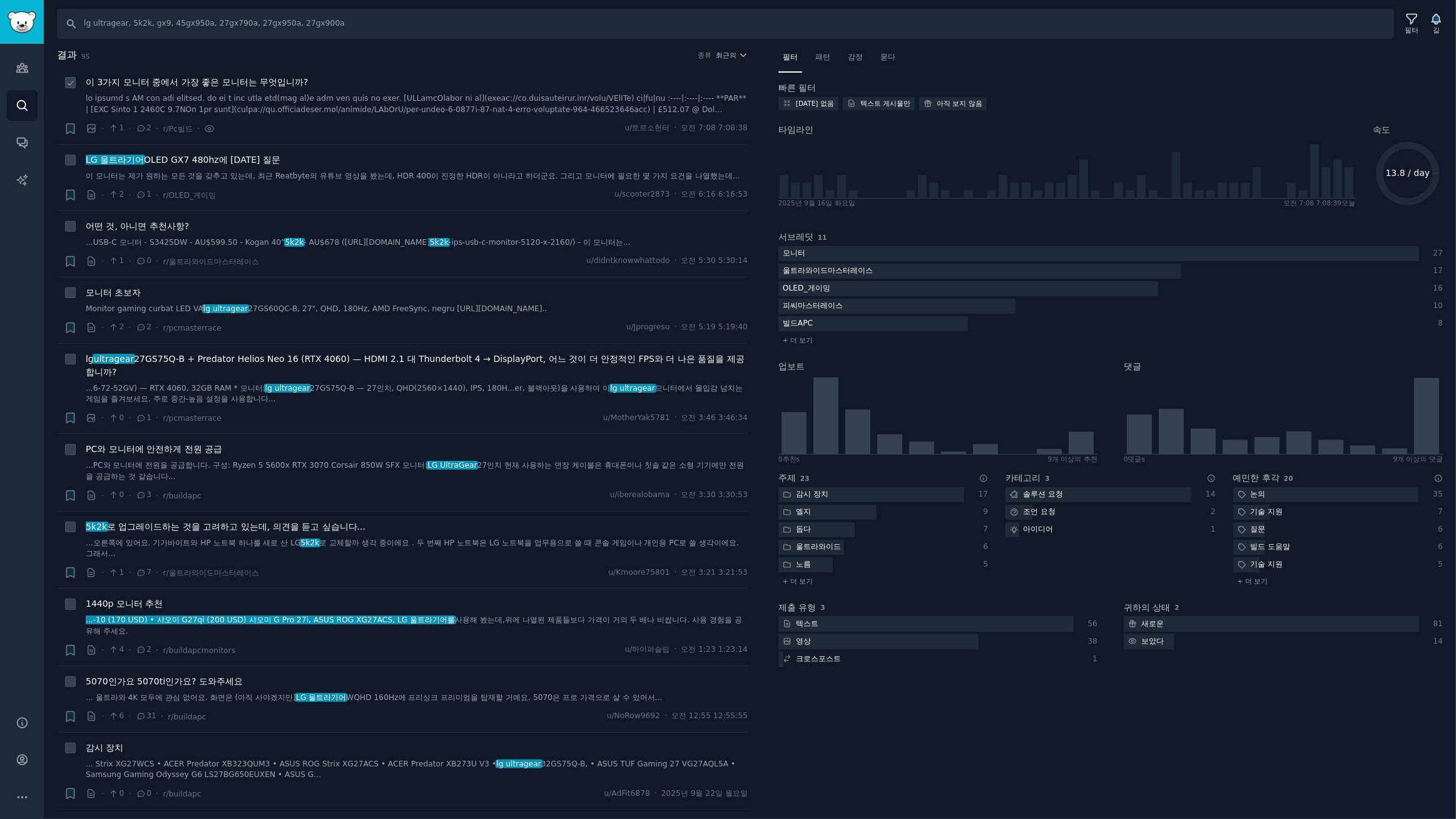
click at [229, 81] on font "이 3가지 모니터 중에서 가장 좋은 모니터는 무엇입니까?" at bounding box center [198, 81] width 223 height 10
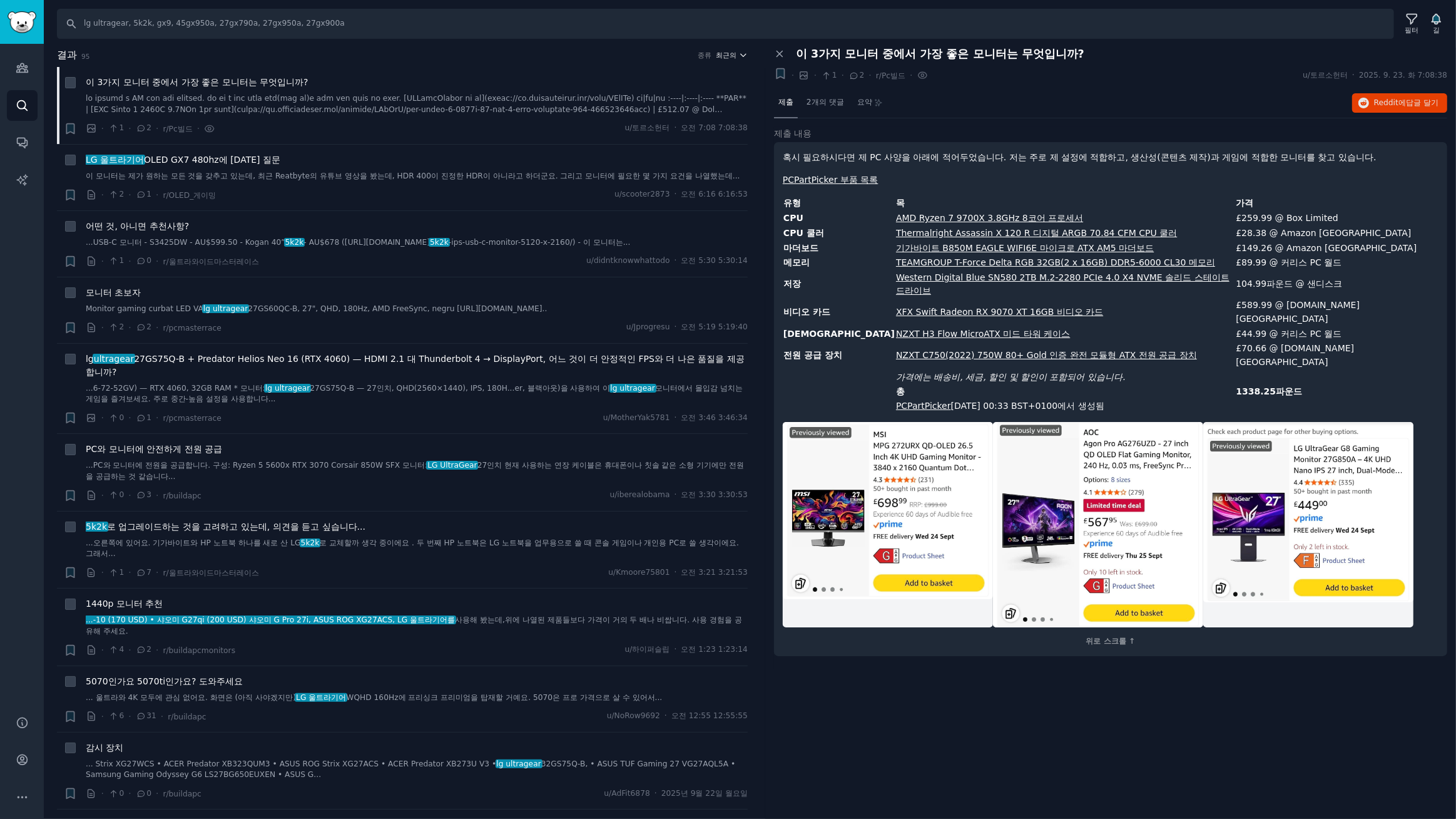
click at [716, 51] on font "최근의" at bounding box center [726, 55] width 21 height 7
click at [670, 100] on p "Upvotes" at bounding box center [664, 102] width 31 height 11
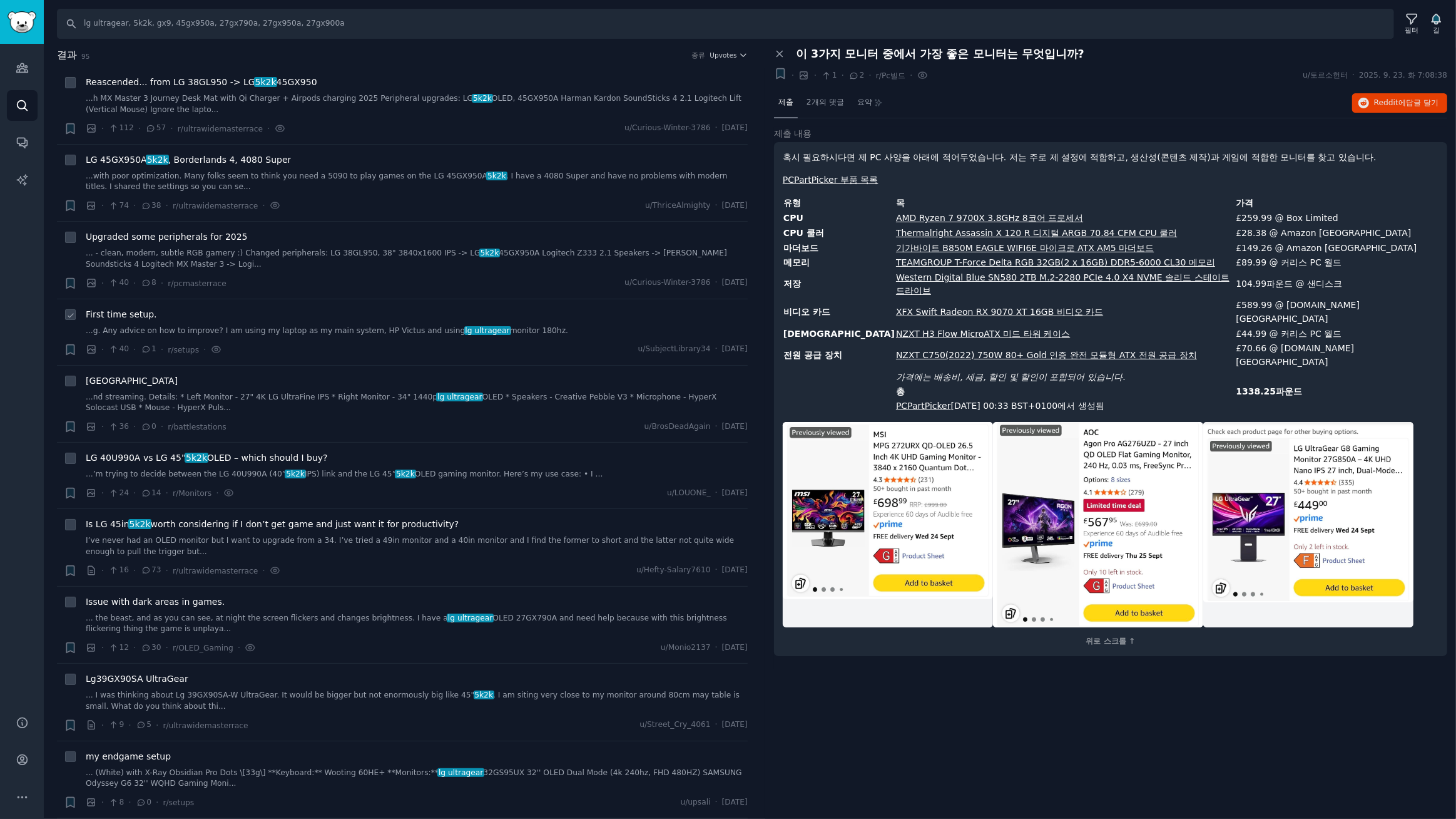
click at [136, 314] on span "First time setup." at bounding box center [122, 315] width 71 height 13
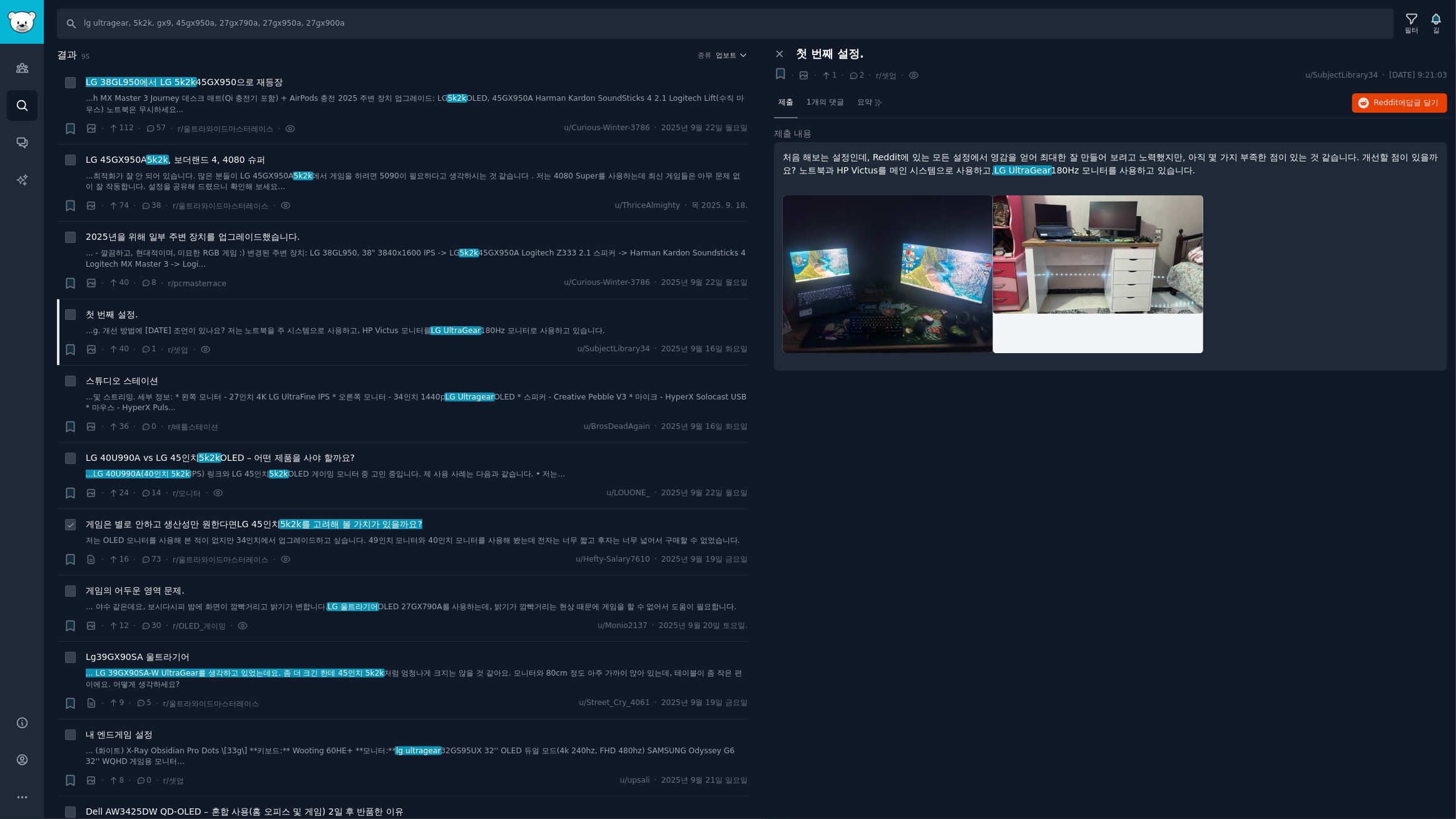
click at [315, 523] on font "5k2k를 고려해 볼 가치가 있을까요?" at bounding box center [350, 523] width 142 height 10
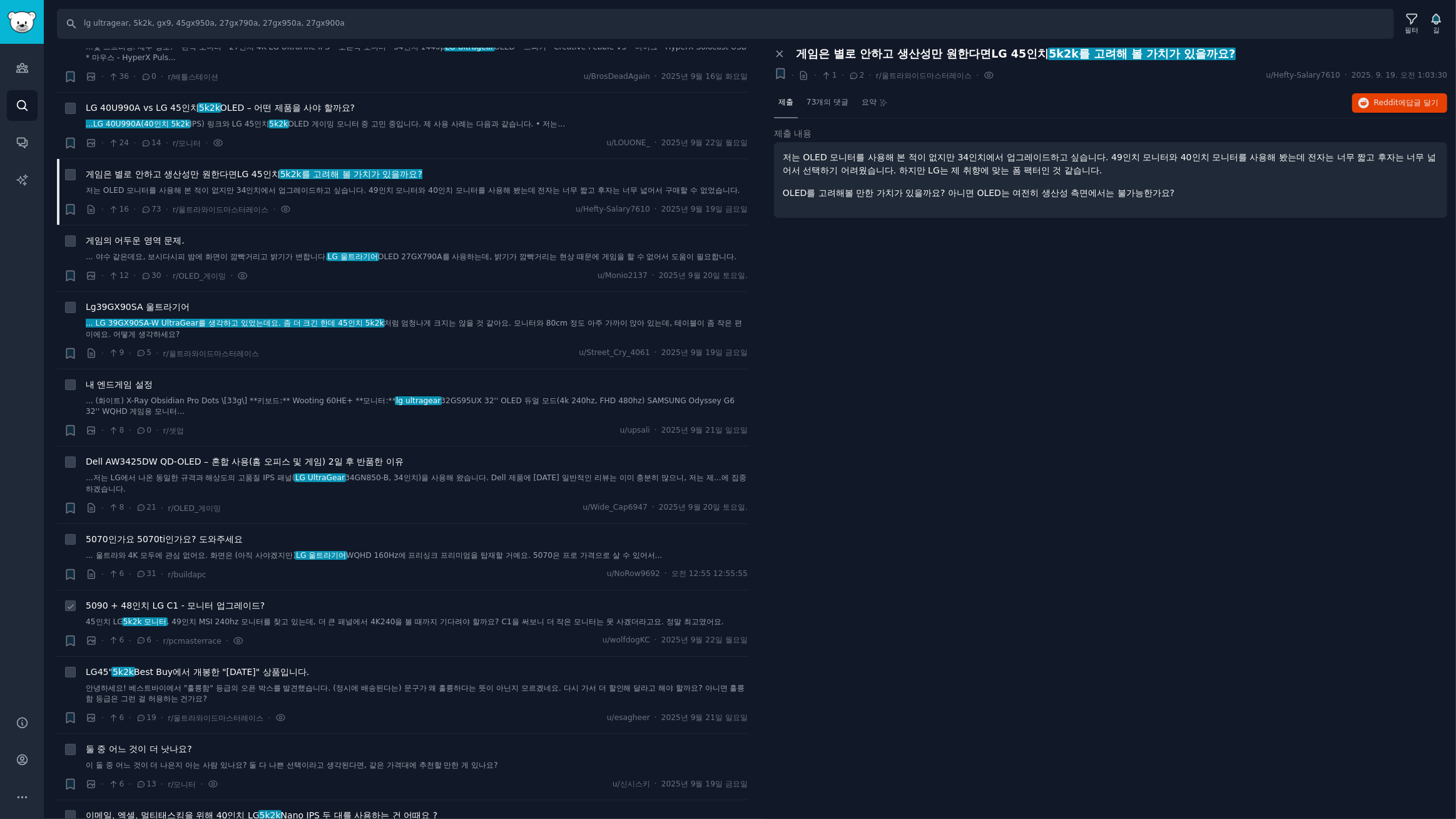
scroll to position [569, 0]
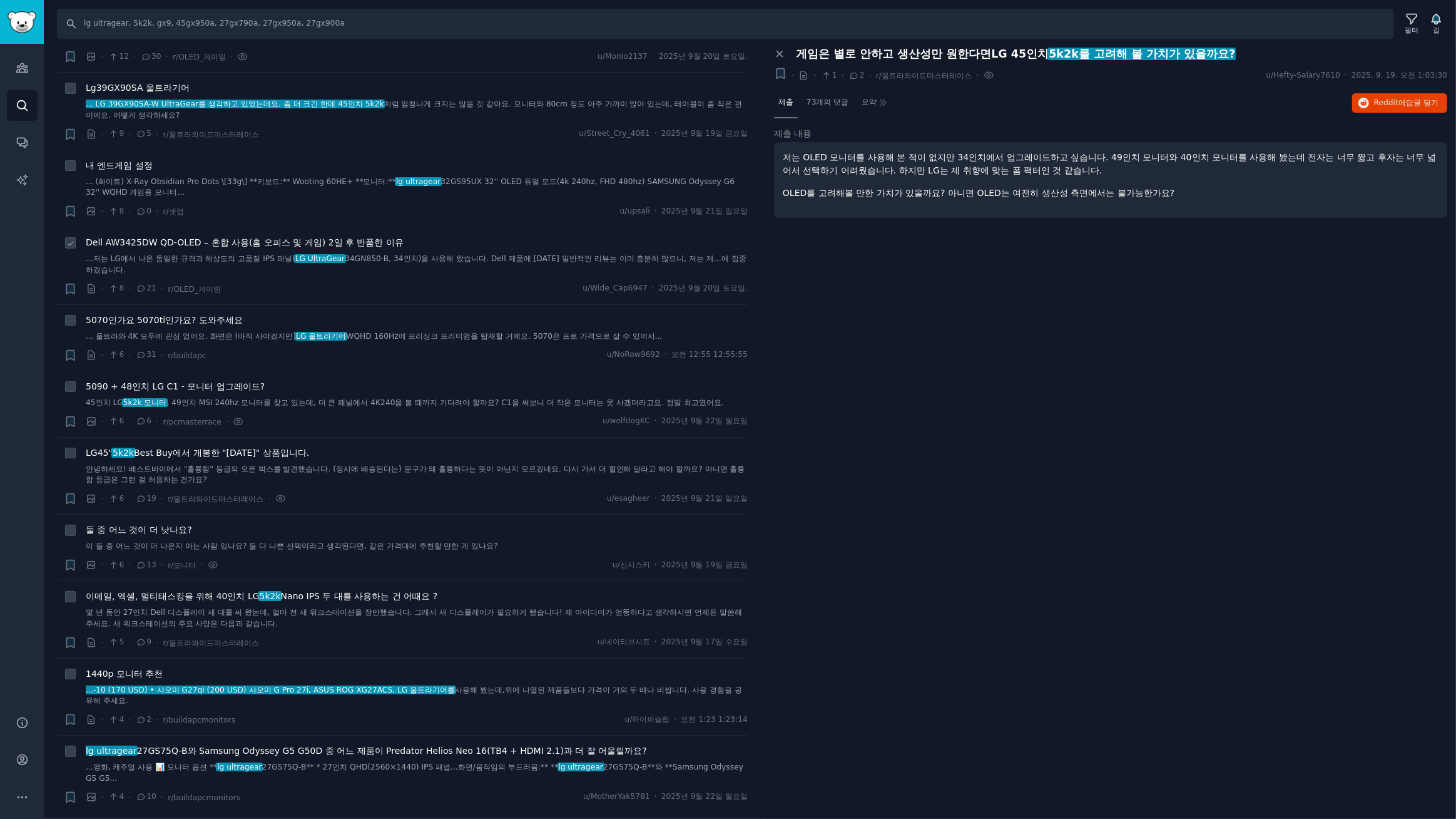
drag, startPoint x: 233, startPoint y: 251, endPoint x: 452, endPoint y: 347, distance: 239.1
click at [235, 247] on font "Dell AW3425DW QD-OLED – 혼합 사용(홈 오피스 및 게임) 2일 후 반품한 이유" at bounding box center [245, 242] width 318 height 10
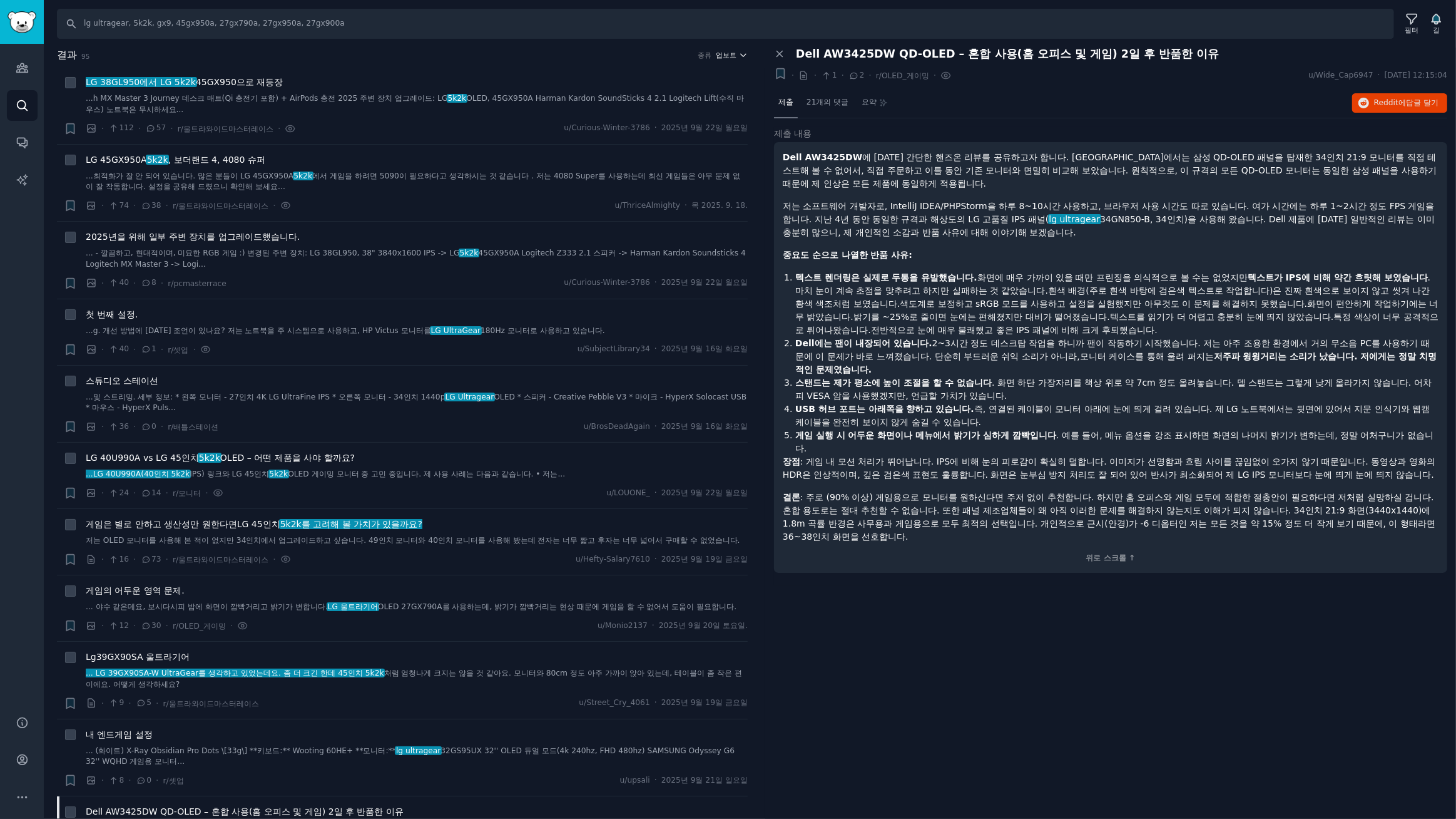
click at [733, 51] on font "업보트" at bounding box center [726, 55] width 21 height 7
click at [653, 123] on font "댓글" at bounding box center [656, 123] width 15 height 9
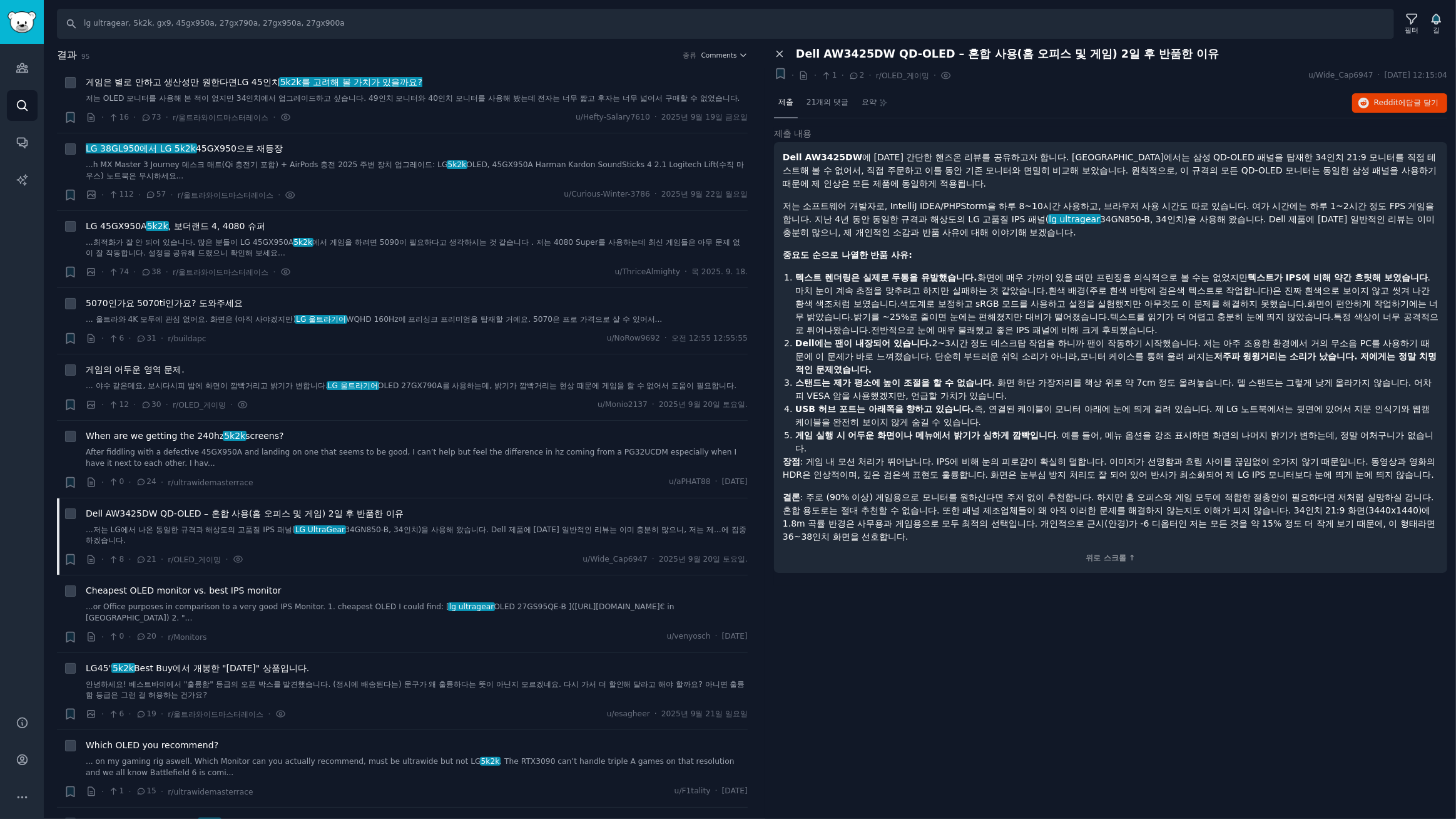
click at [779, 53] on icon at bounding box center [779, 54] width 5 height 5
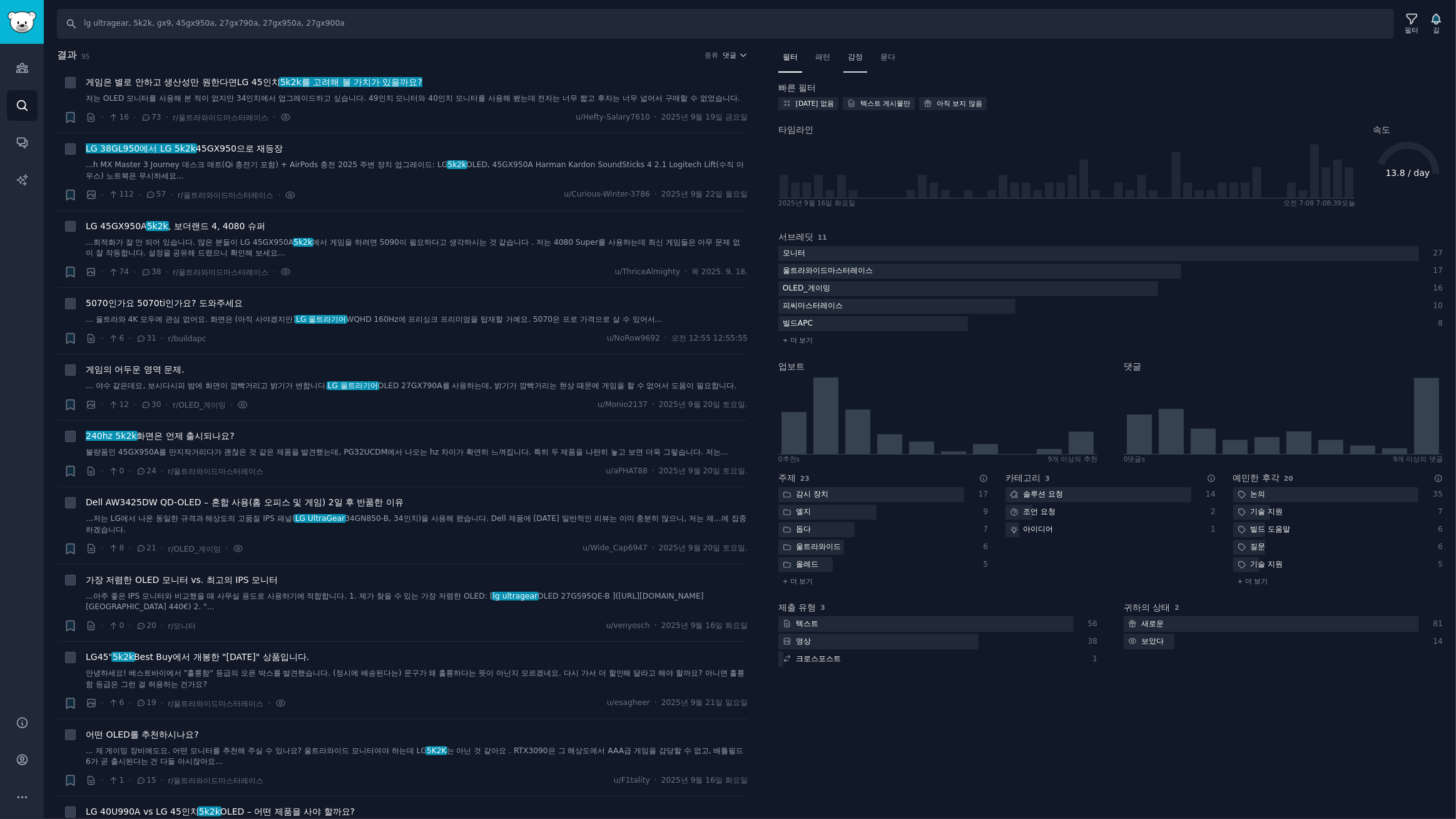
click at [852, 58] on font "감정" at bounding box center [855, 57] width 15 height 9
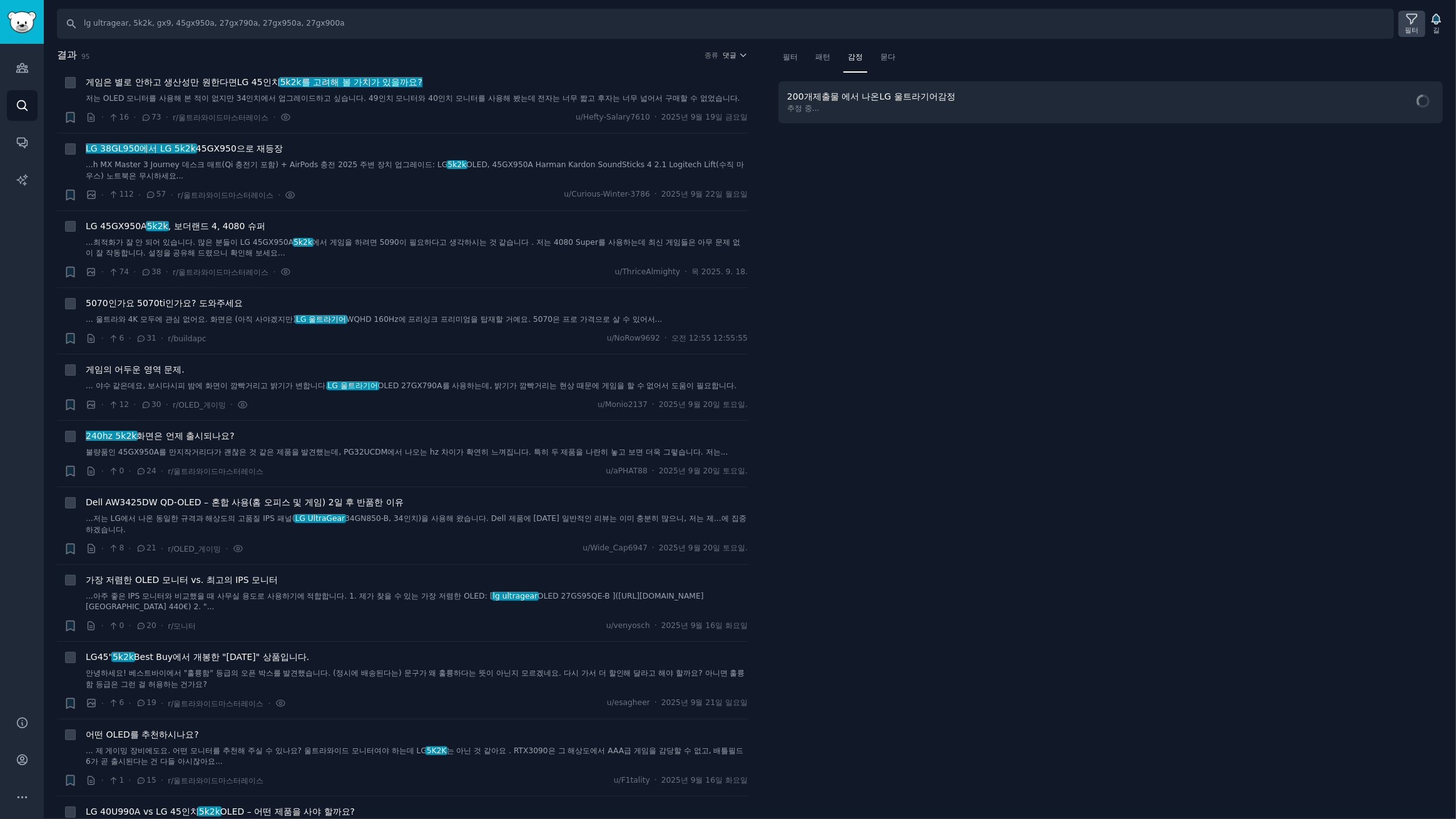
click at [1413, 27] on font "필터" at bounding box center [1412, 30] width 14 height 7
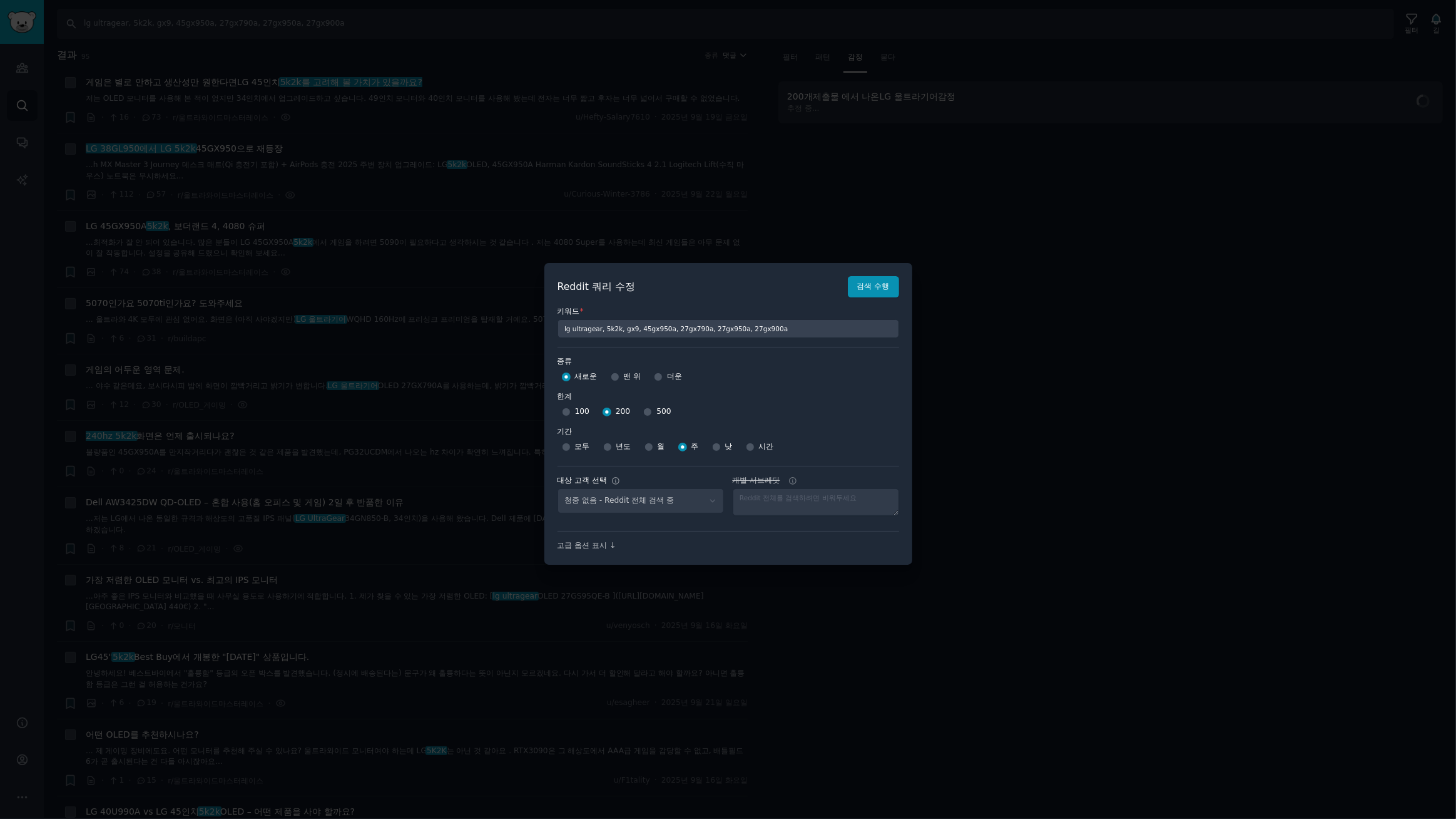
select select "a094687530"
click at [660, 73] on div at bounding box center [728, 409] width 1456 height 819
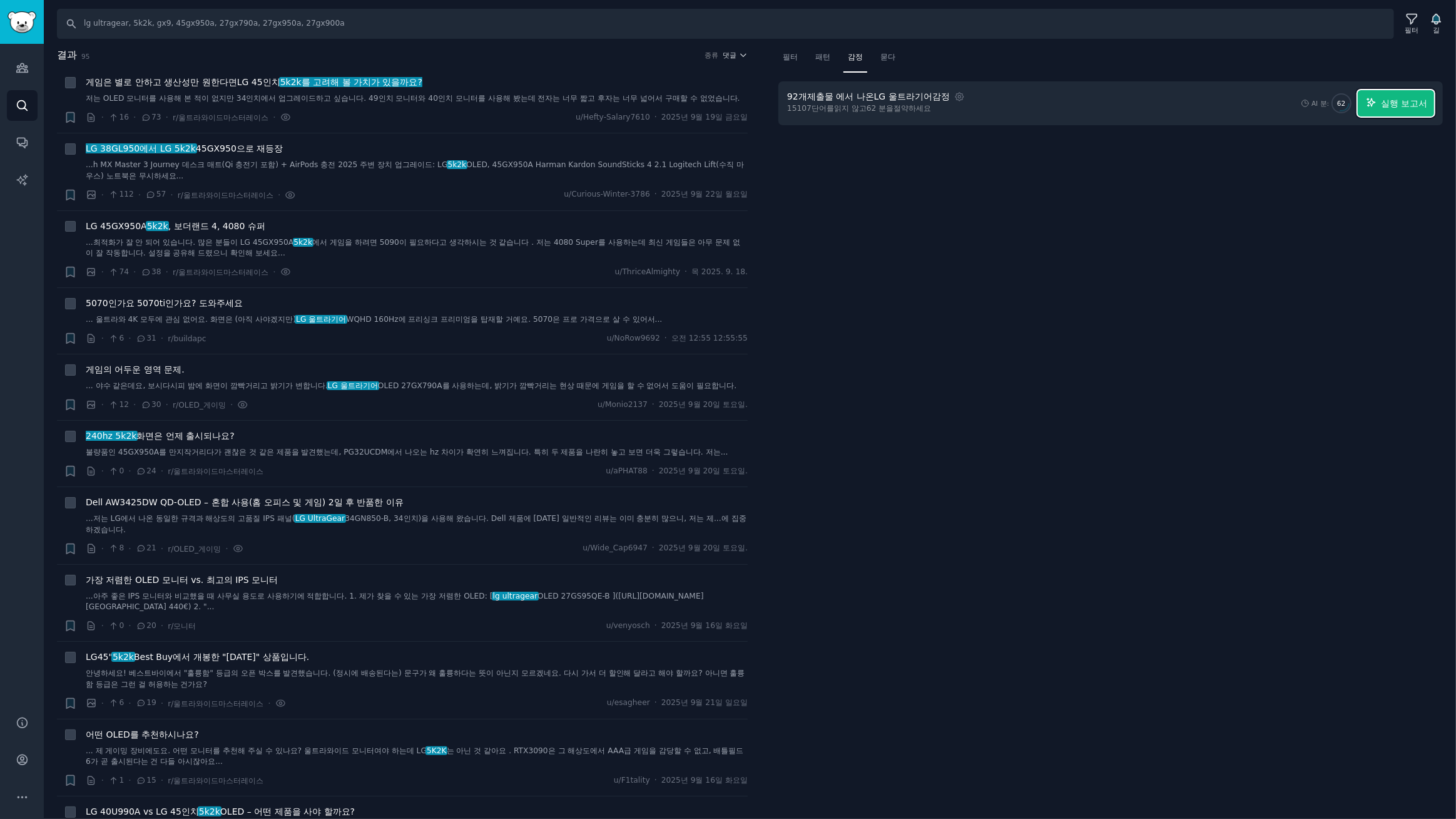
click at [1414, 106] on font "실행 보고서" at bounding box center [1404, 102] width 47 height 10
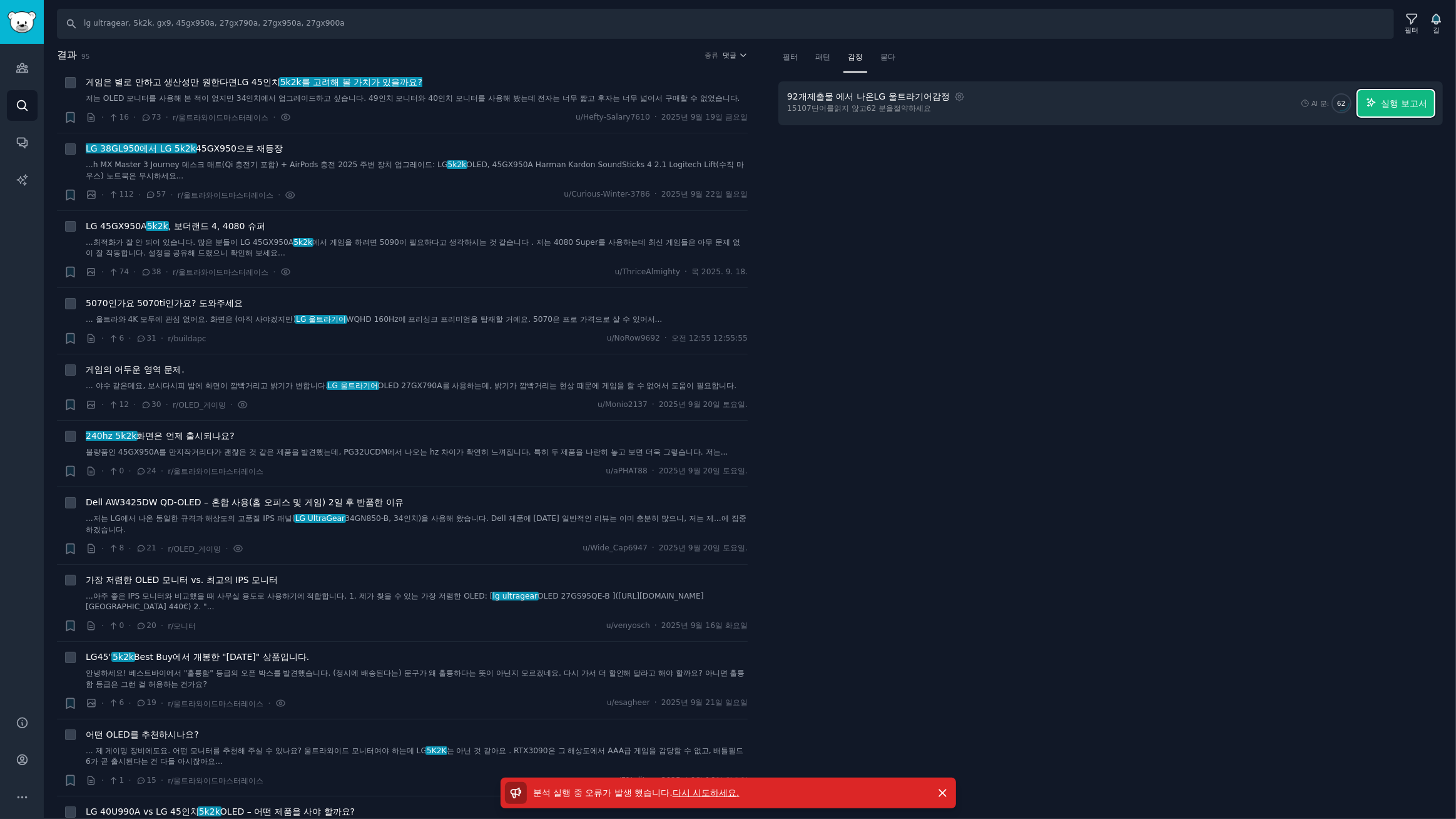
click at [1407, 101] on font "실행 보고서" at bounding box center [1404, 102] width 47 height 10
drag, startPoint x: 1144, startPoint y: 242, endPoint x: 1236, endPoint y: 188, distance: 106.7
click at [1144, 242] on div "필터 패턴 감정 묻다 92개 제출물 에서 나온 LG 울트라기어 감정 설정 15107 단어를 읽지 않고 62 분을 절약하세요 AI 분: 62 실…" at bounding box center [1110, 434] width 691 height 772
click at [1401, 108] on font "실행 보고서" at bounding box center [1404, 102] width 47 height 10
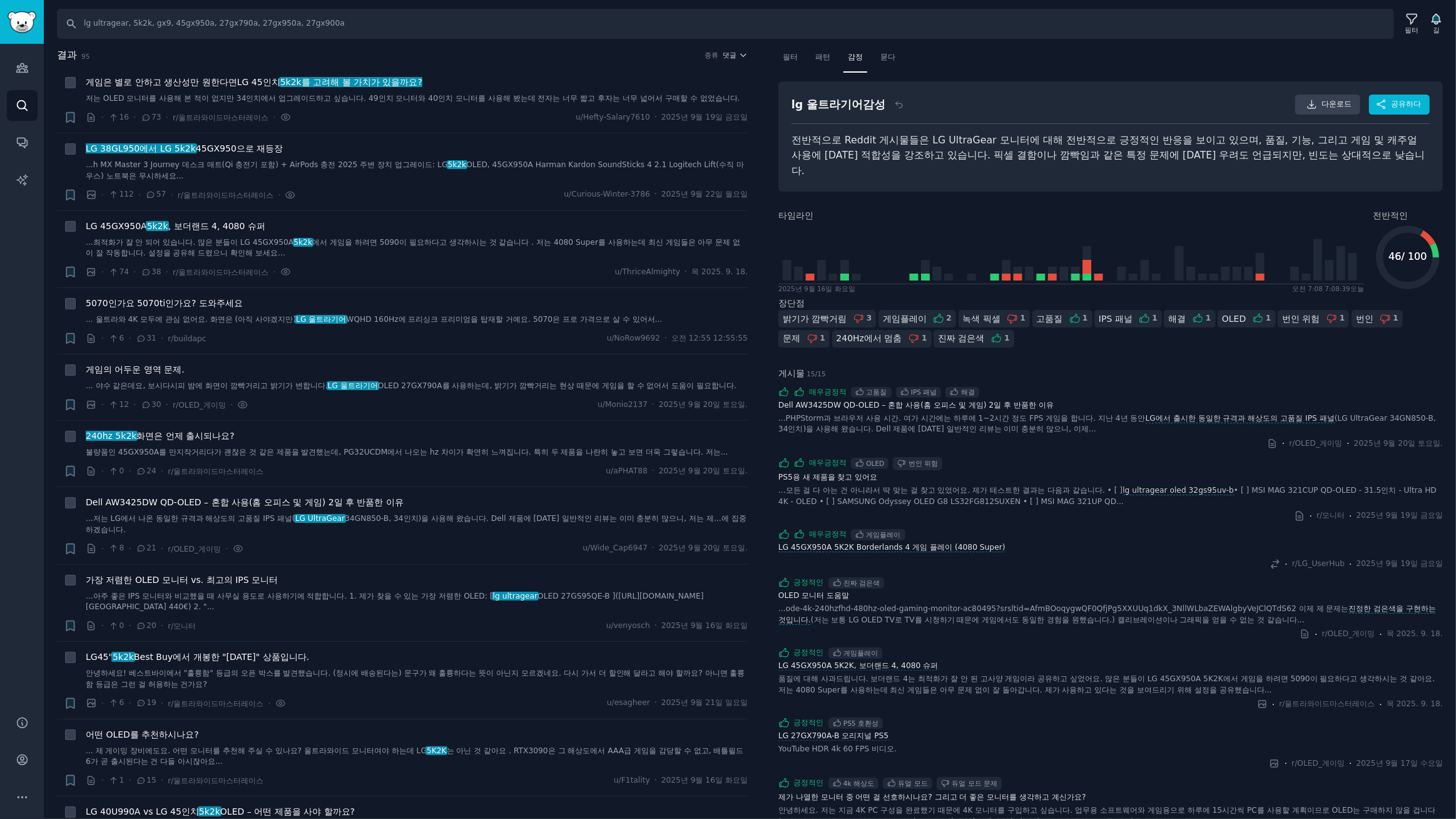
click at [832, 314] on font "밝기가 깜빡거림" at bounding box center [815, 318] width 64 height 10
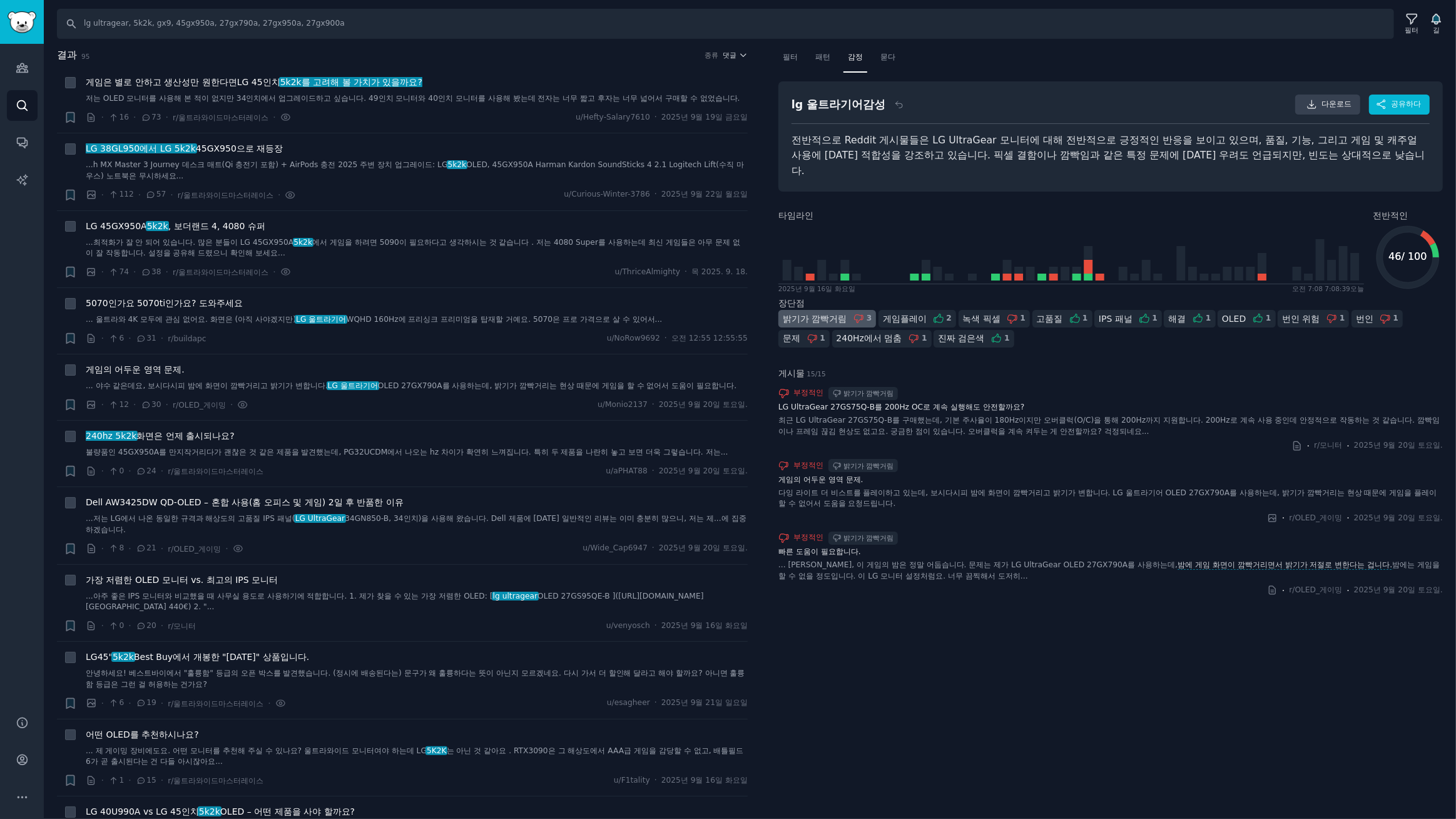
click at [863, 333] on font "240Hz에서 멈춤" at bounding box center [870, 338] width 66 height 10
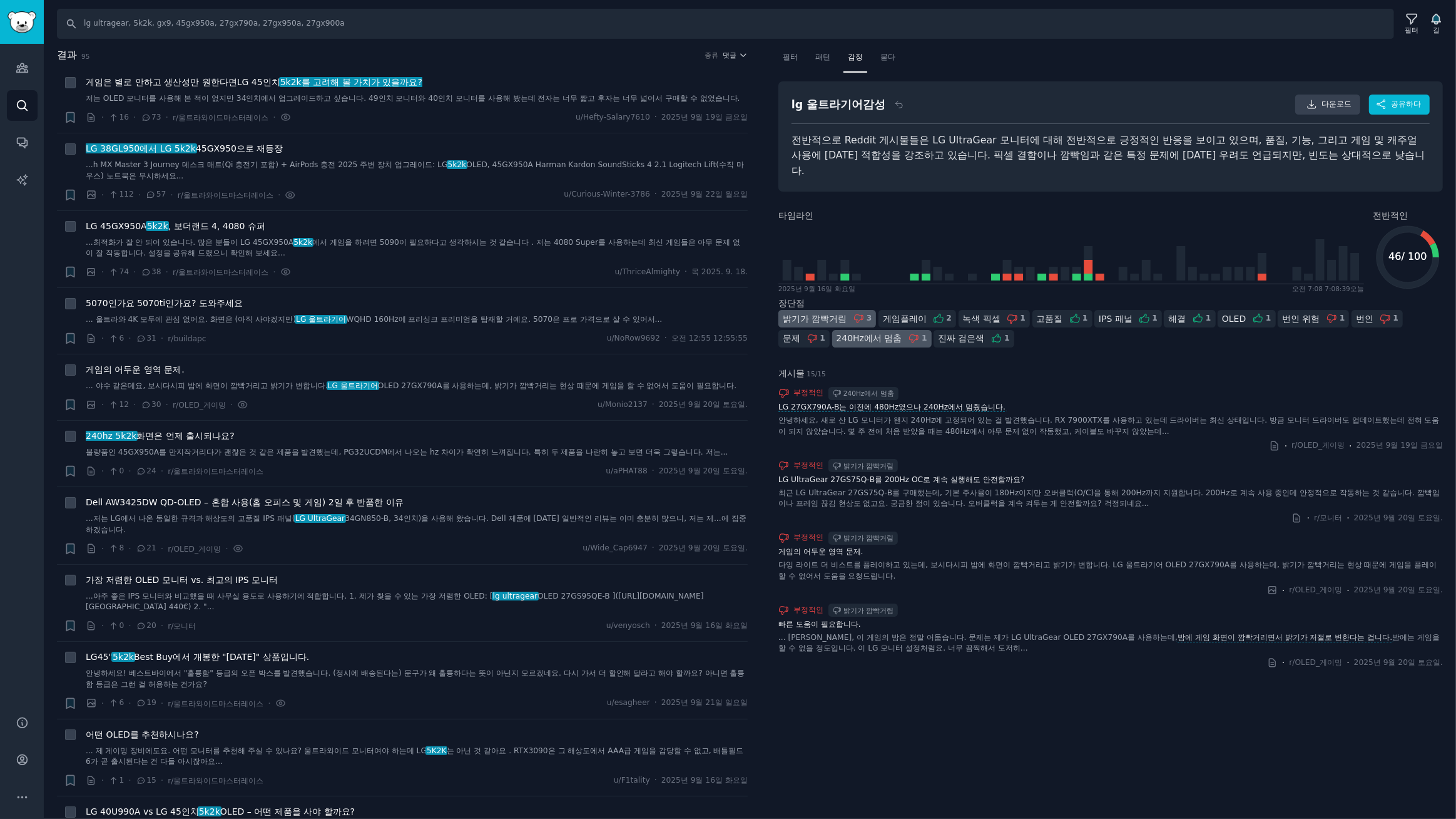
click at [803, 330] on div "문제 1" at bounding box center [804, 339] width 51 height 17
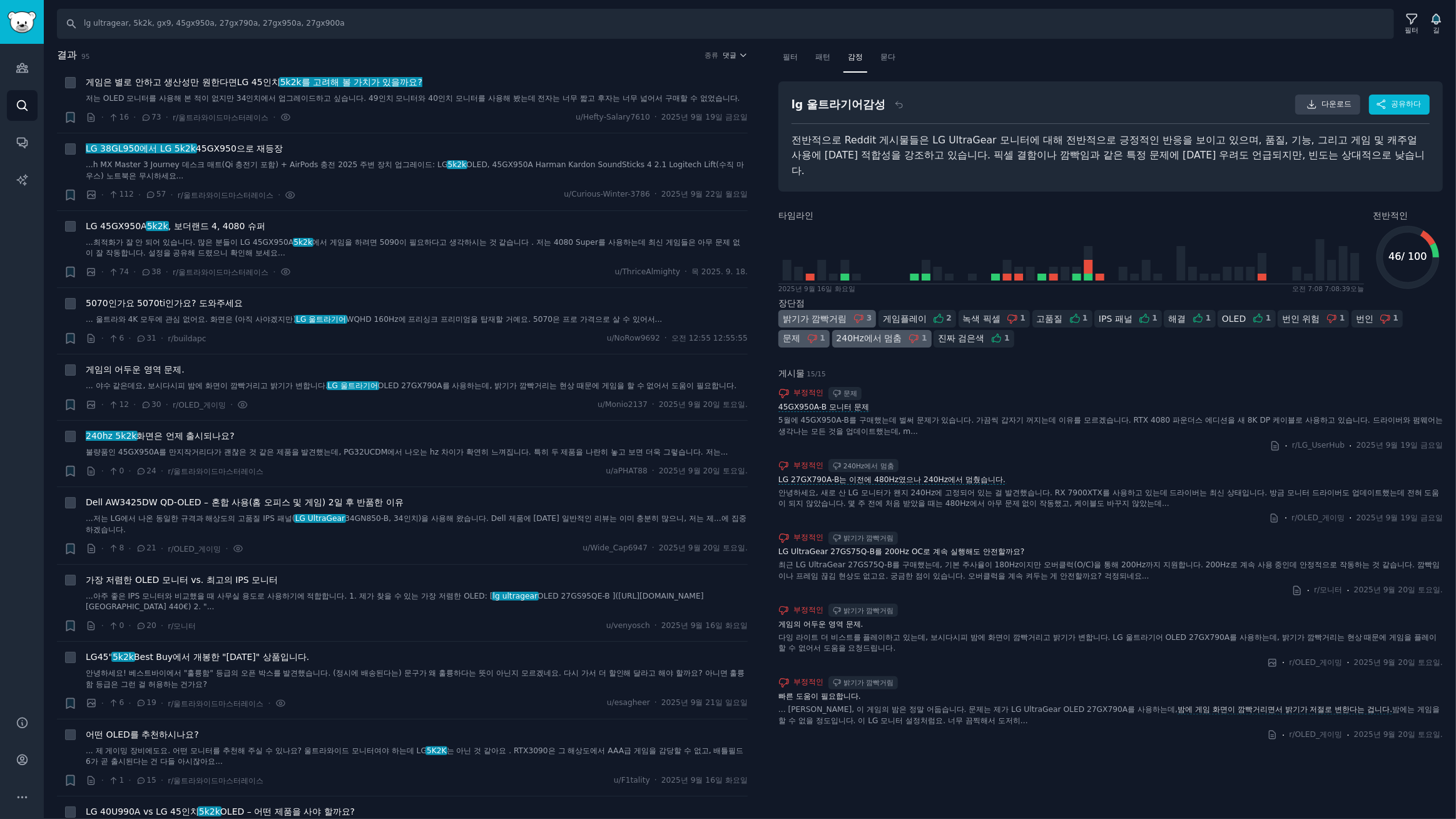
drag, startPoint x: 1300, startPoint y: 303, endPoint x: 1367, endPoint y: 310, distance: 67.4
click at [1301, 314] on font "번인 위험" at bounding box center [1301, 318] width 37 height 10
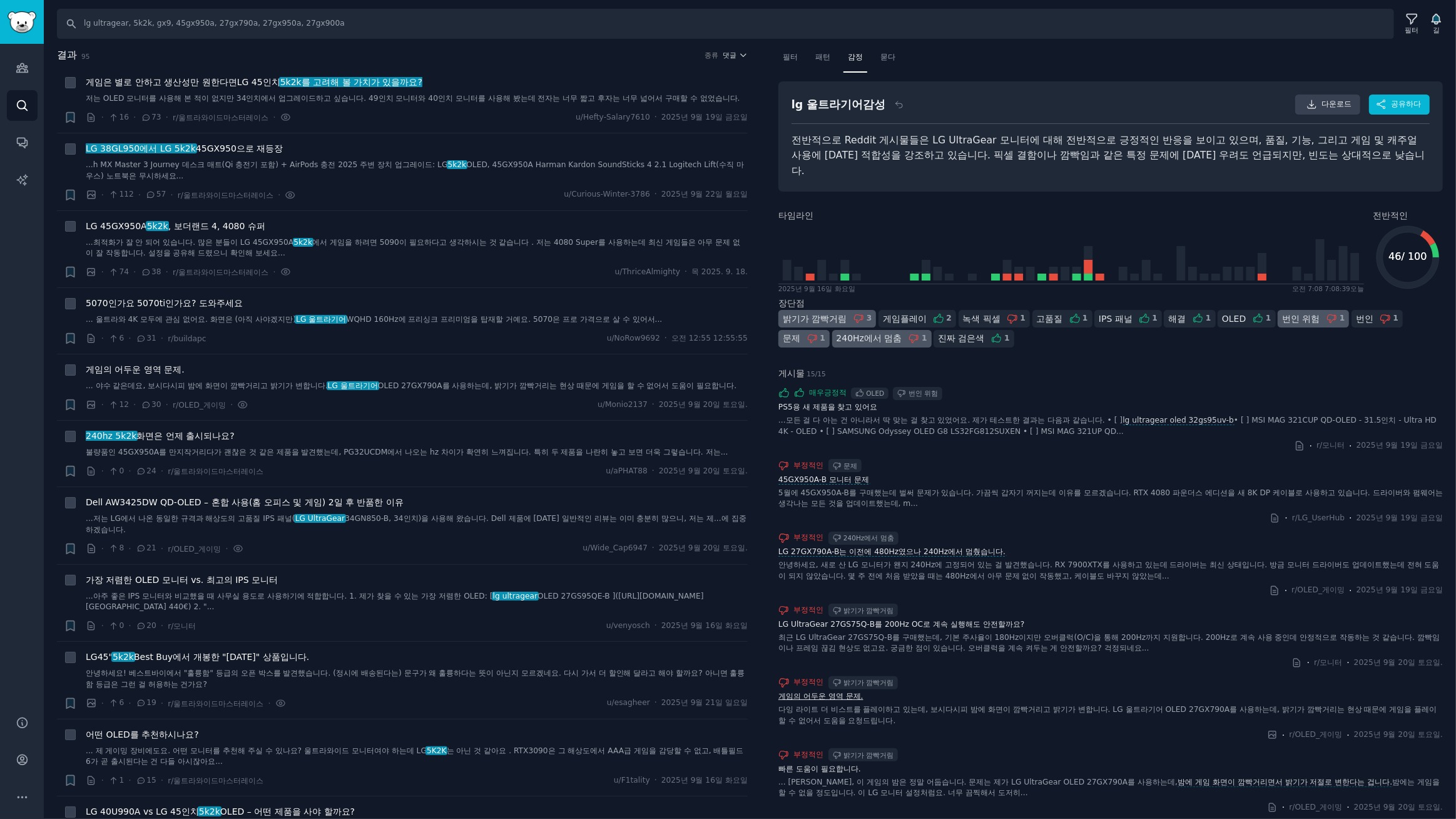
click at [836, 692] on font "게임의 어두운 영역 문제." at bounding box center [820, 696] width 85 height 9
drag, startPoint x: 361, startPoint y: 23, endPoint x: 0, endPoint y: -16, distance: 363.1
click at [0, 0] on html "청중 찾다 대화 AI 보고서 돕다 계정 더 찾다 lg ultragear, 5k2k, gx9, 45gx950a, 27gx790a, 27gx950…" at bounding box center [728, 409] width 1456 height 819
click at [551, 23] on input "lg xboom, xboom grab, xboom bounce, xboom stage, xboom buds, stage 301" at bounding box center [725, 24] width 1337 height 30
type input "lg xboom, xboom grab, xboom bounce, xboom stage, xboom buds, stage 301, xboom"
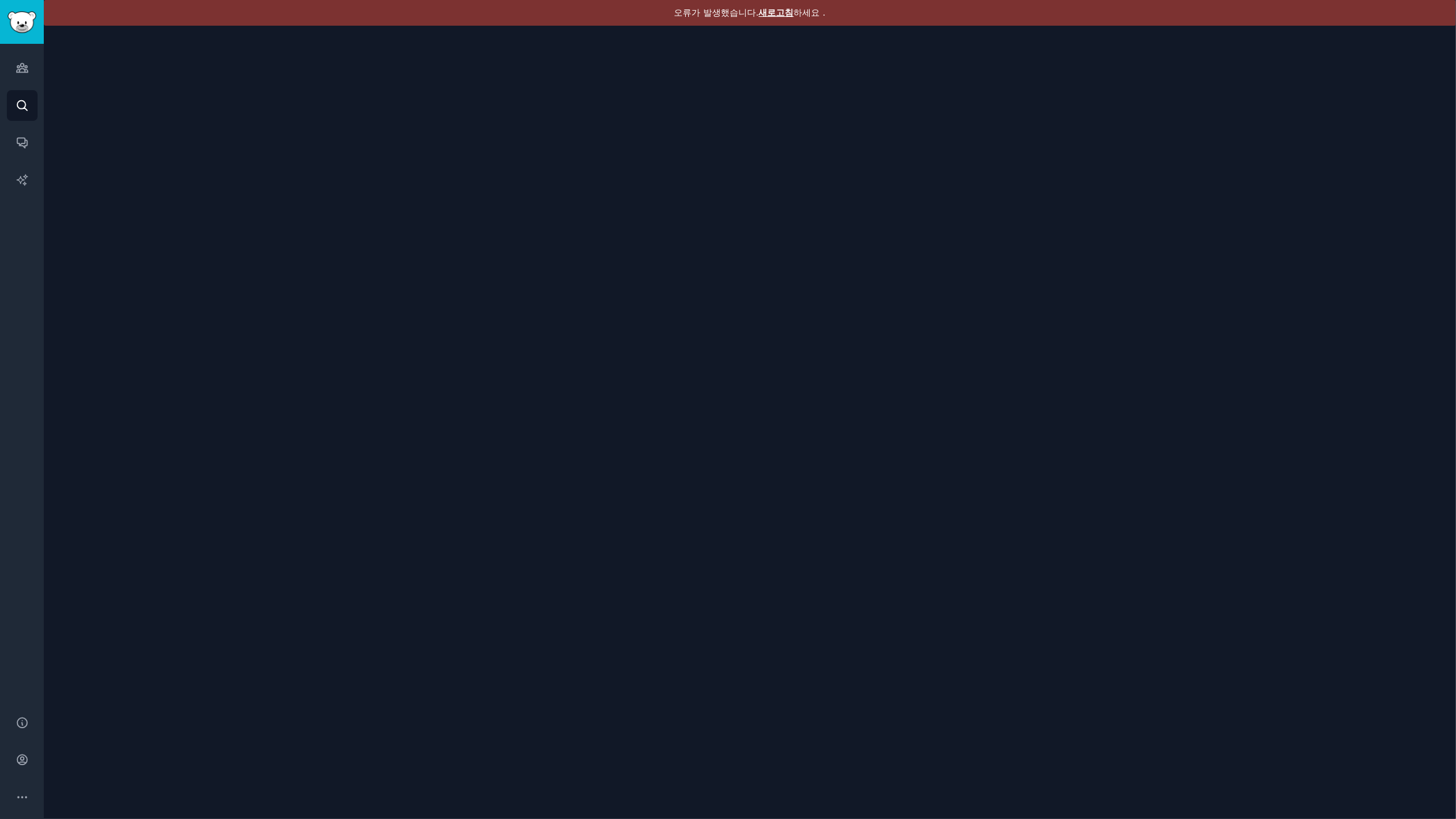
click at [777, 9] on font "새로고침" at bounding box center [776, 12] width 35 height 10
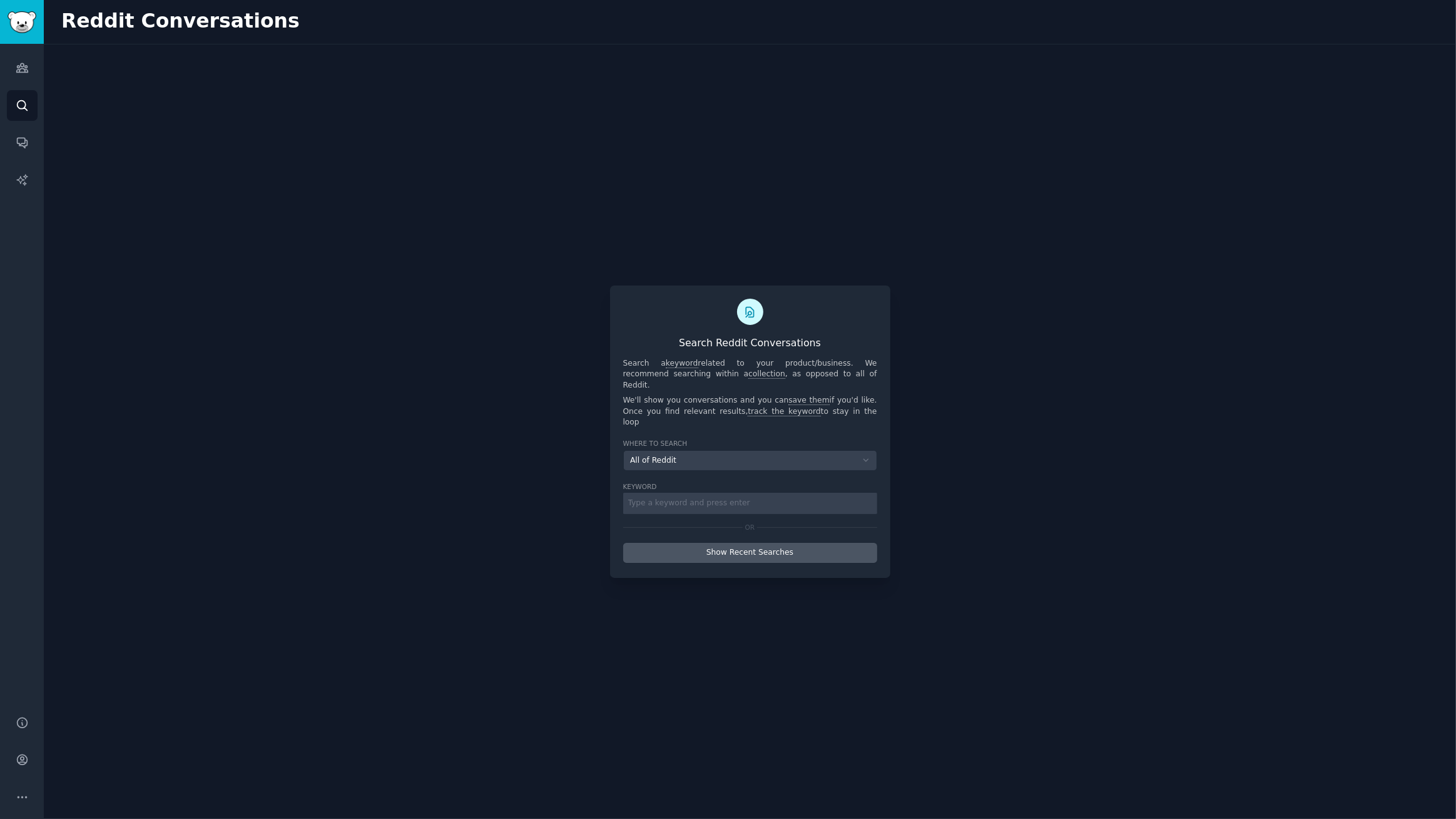
click at [779, 544] on button "Show Recent Searches" at bounding box center [750, 553] width 254 height 20
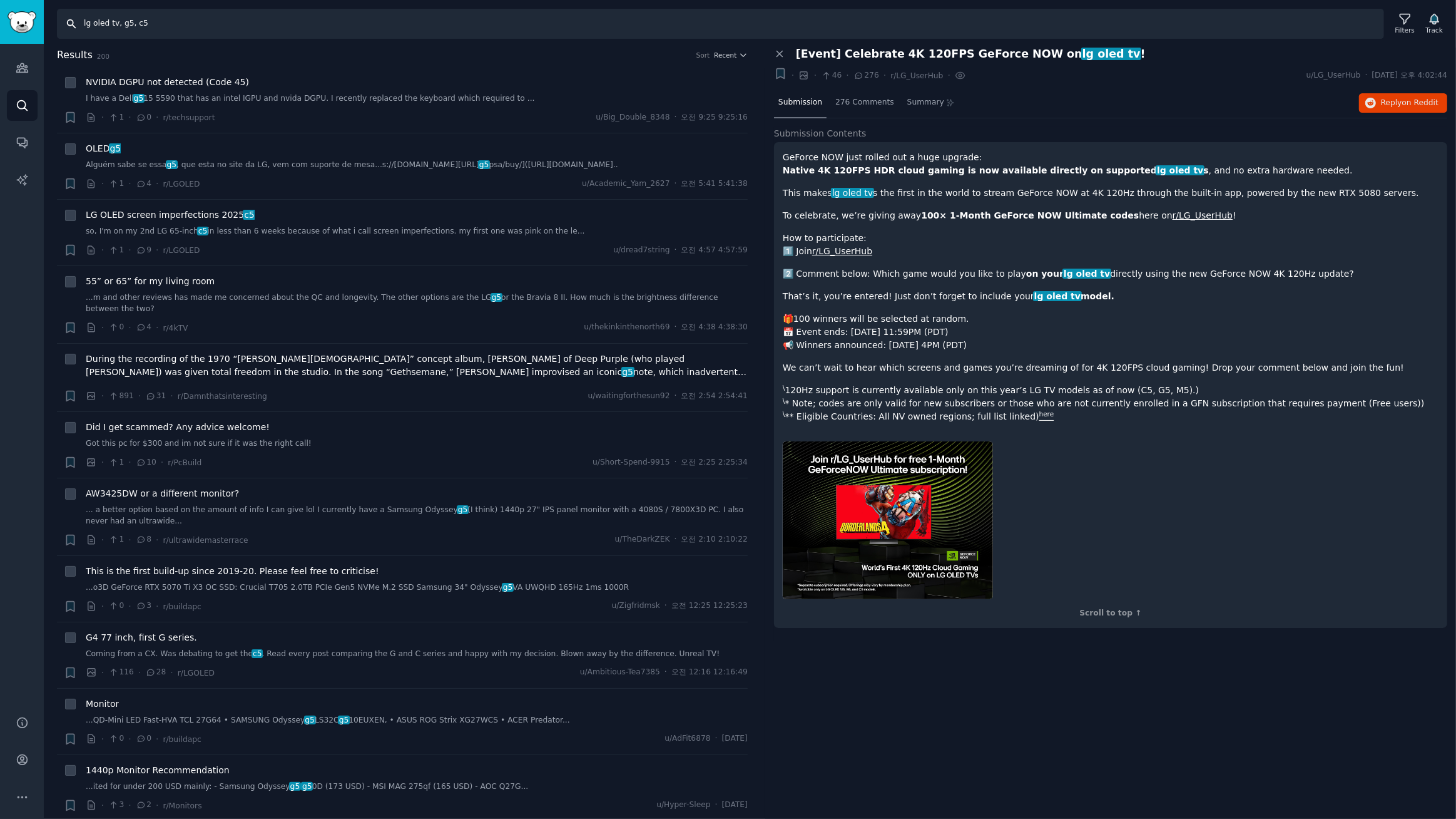
drag, startPoint x: 245, startPoint y: 27, endPoint x: 0, endPoint y: 7, distance: 245.8
click at [0, 7] on div "Audiences Audiences Search Conversations AI Reports Help Account More Search lg…" at bounding box center [728, 409] width 1456 height 819
type input "lg"
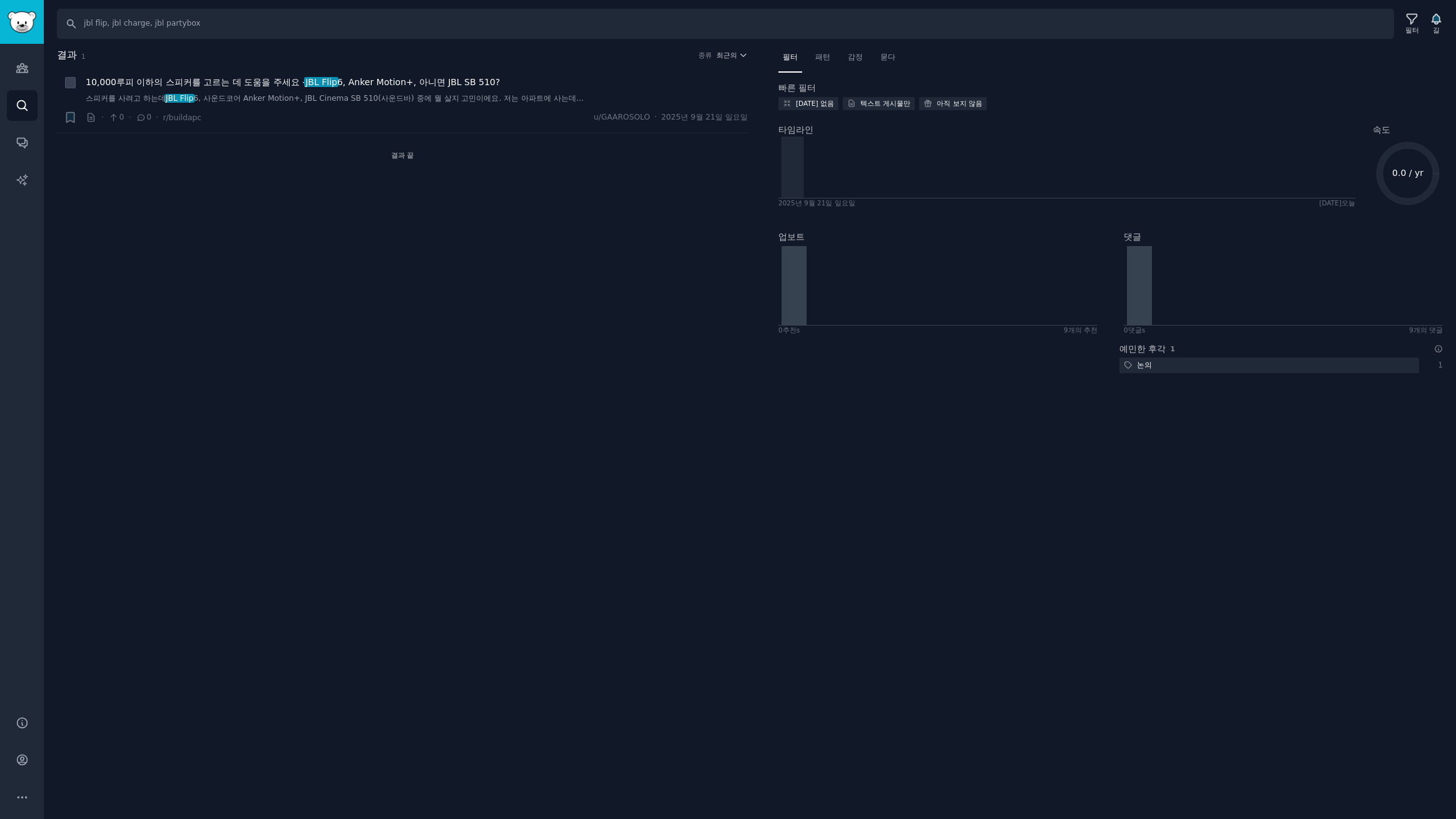
click at [1407, 16] on icon at bounding box center [1412, 19] width 13 height 13
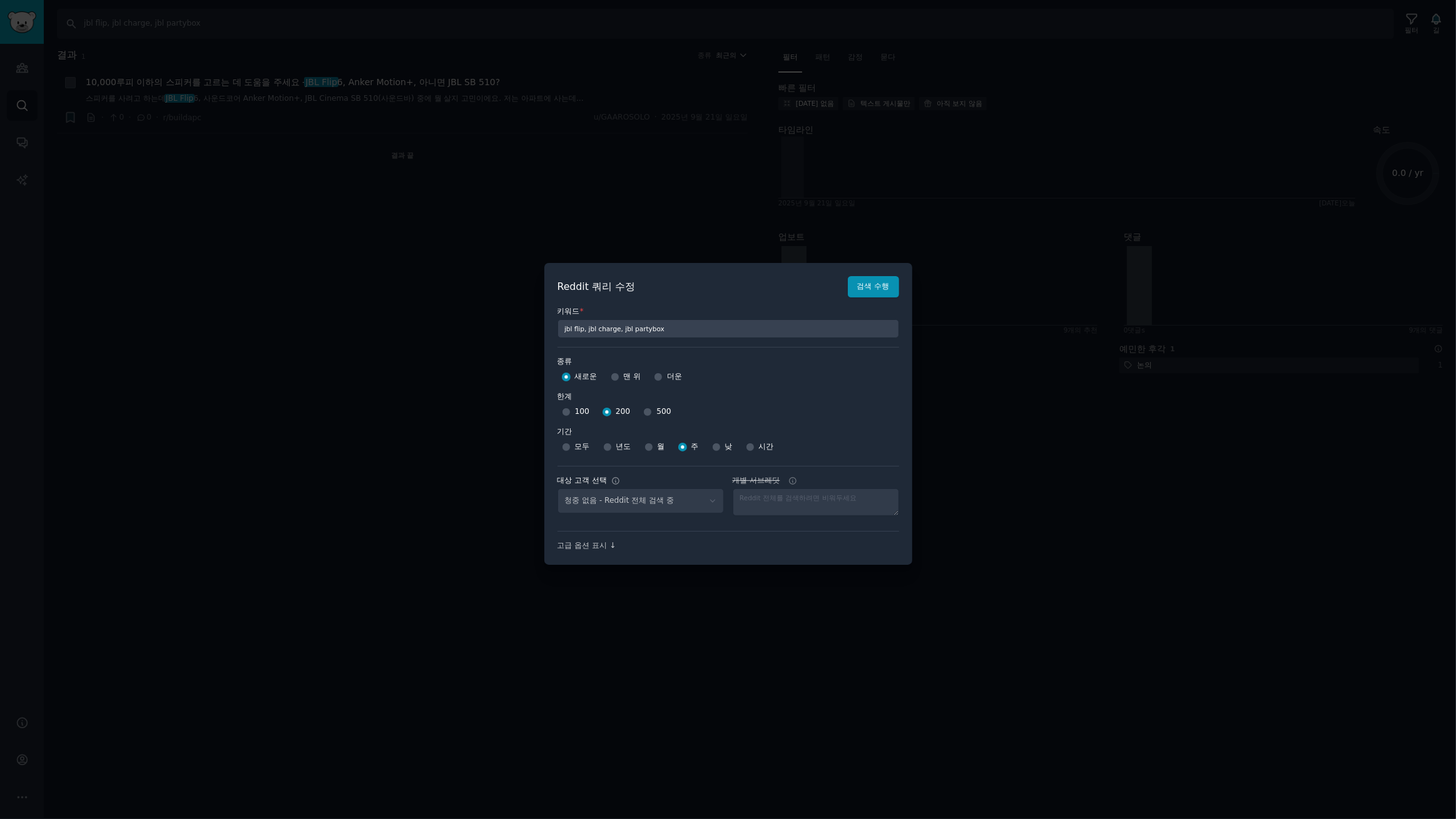
select select "a094687530"
click at [646, 414] on input "500" at bounding box center [648, 412] width 9 height 9
radio input "true"
click at [676, 501] on select "No audience - Searching all of Reddit gadgets - 2 Subreddits stanbyme - 35 Subr…" at bounding box center [641, 501] width 166 height 26
select select "d5641c5a1a"
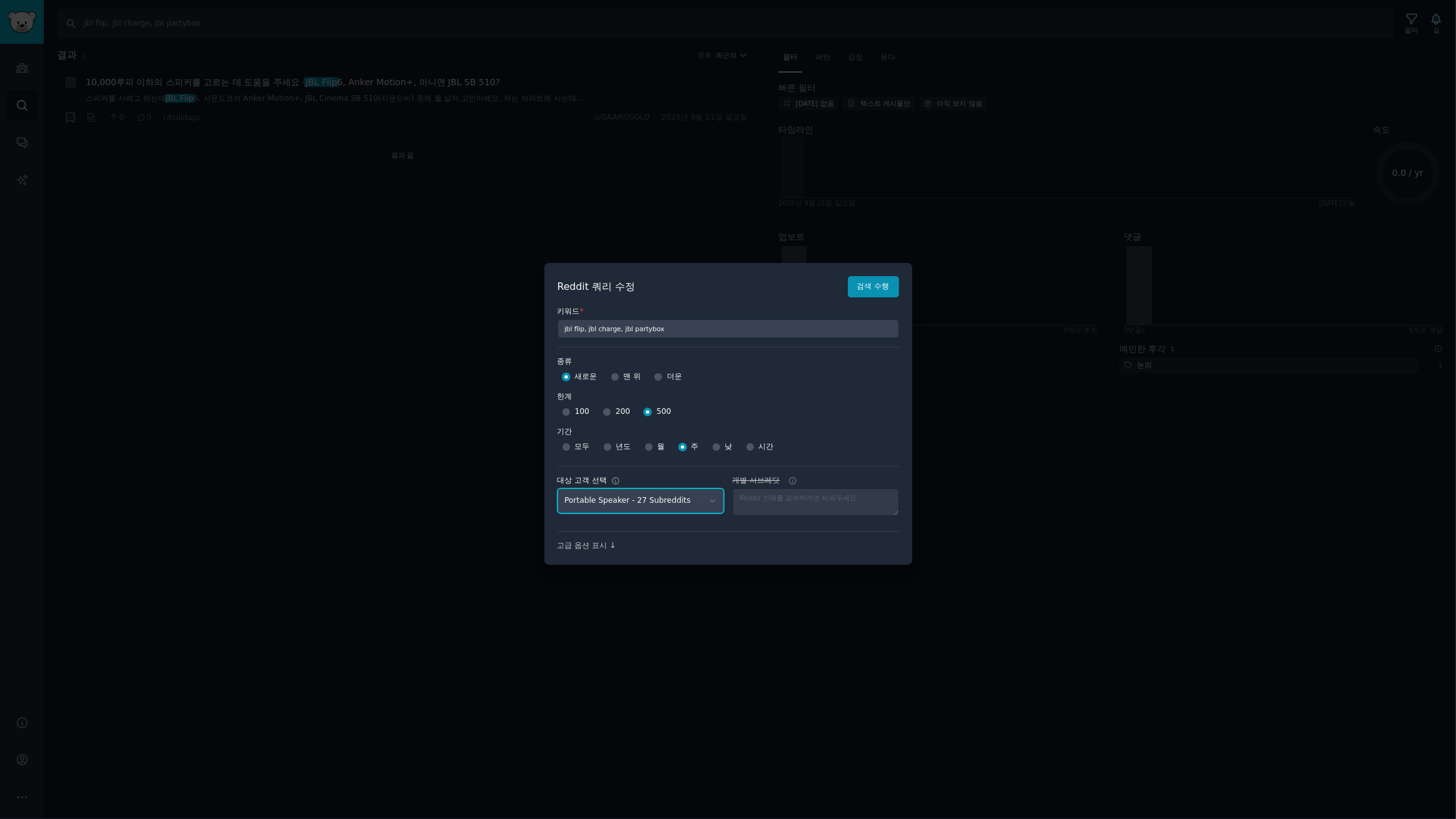
click at [558, 489] on select "No audience - Searching all of Reddit gadgets - 2 Subreddits stanbyme - 35 Subr…" at bounding box center [641, 501] width 166 height 26
click at [883, 282] on font "검색 수행" at bounding box center [873, 286] width 33 height 9
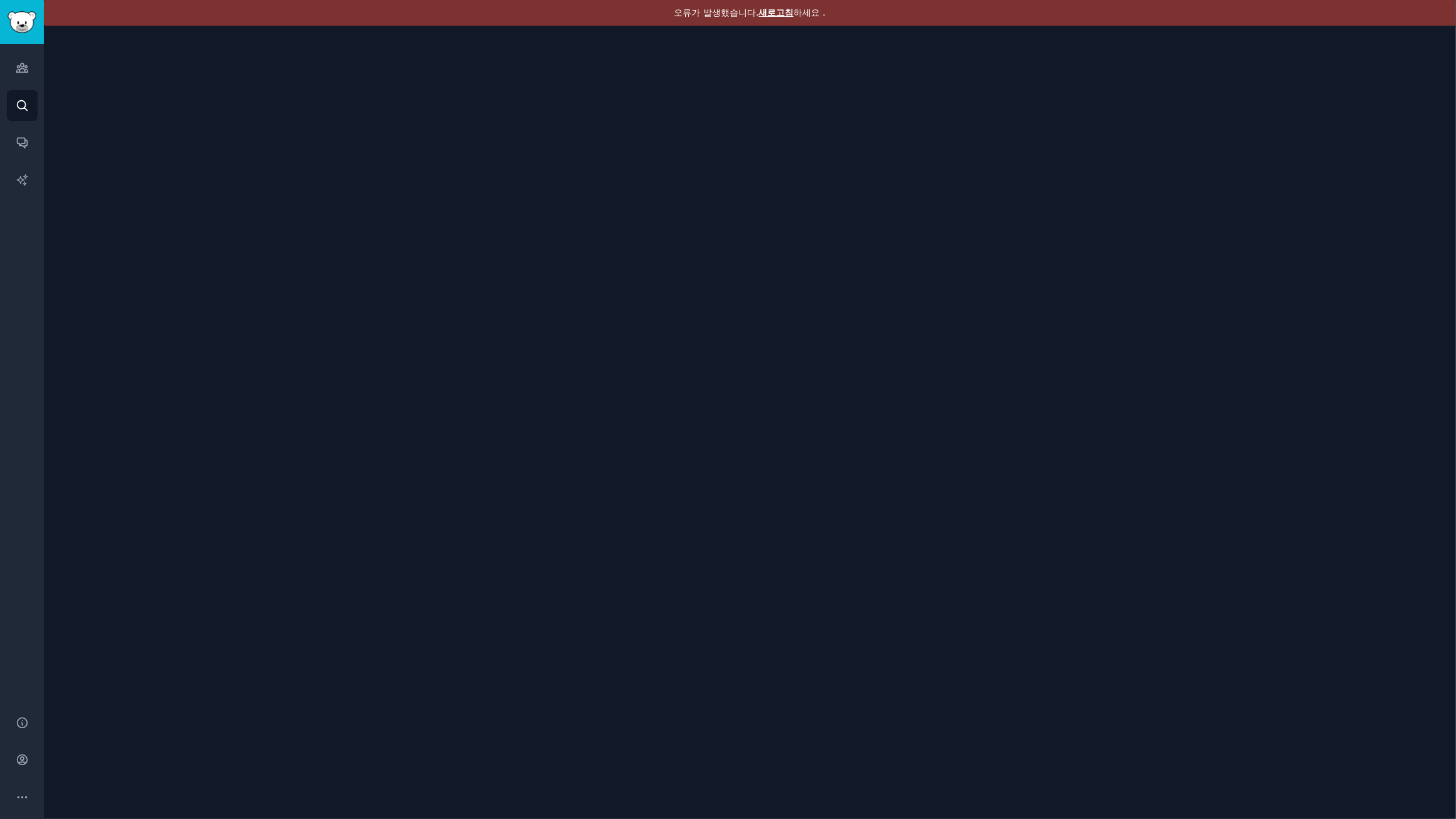
click at [776, 13] on font "새로고침" at bounding box center [776, 12] width 35 height 10
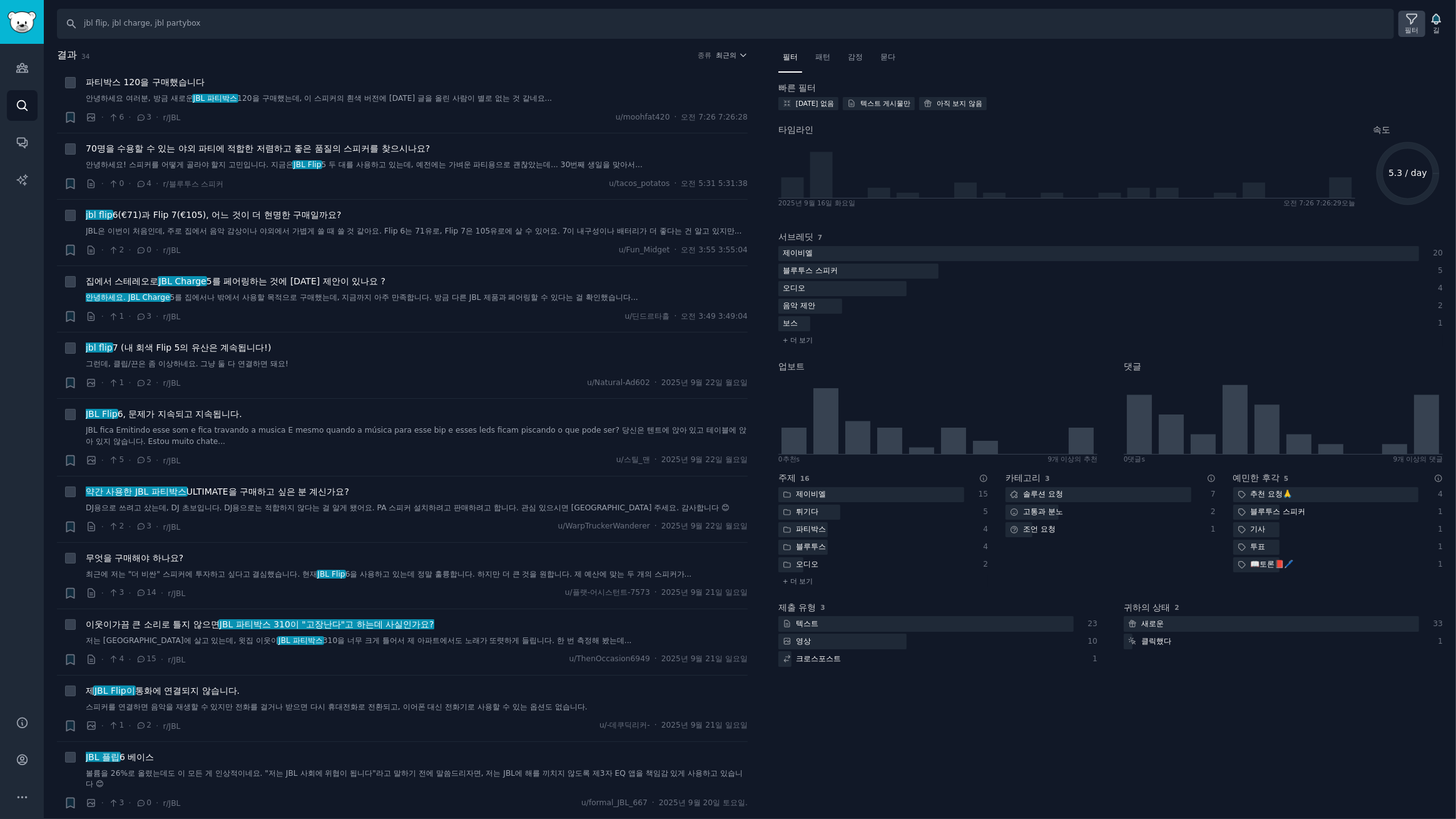
click at [1409, 18] on icon at bounding box center [1412, 19] width 13 height 13
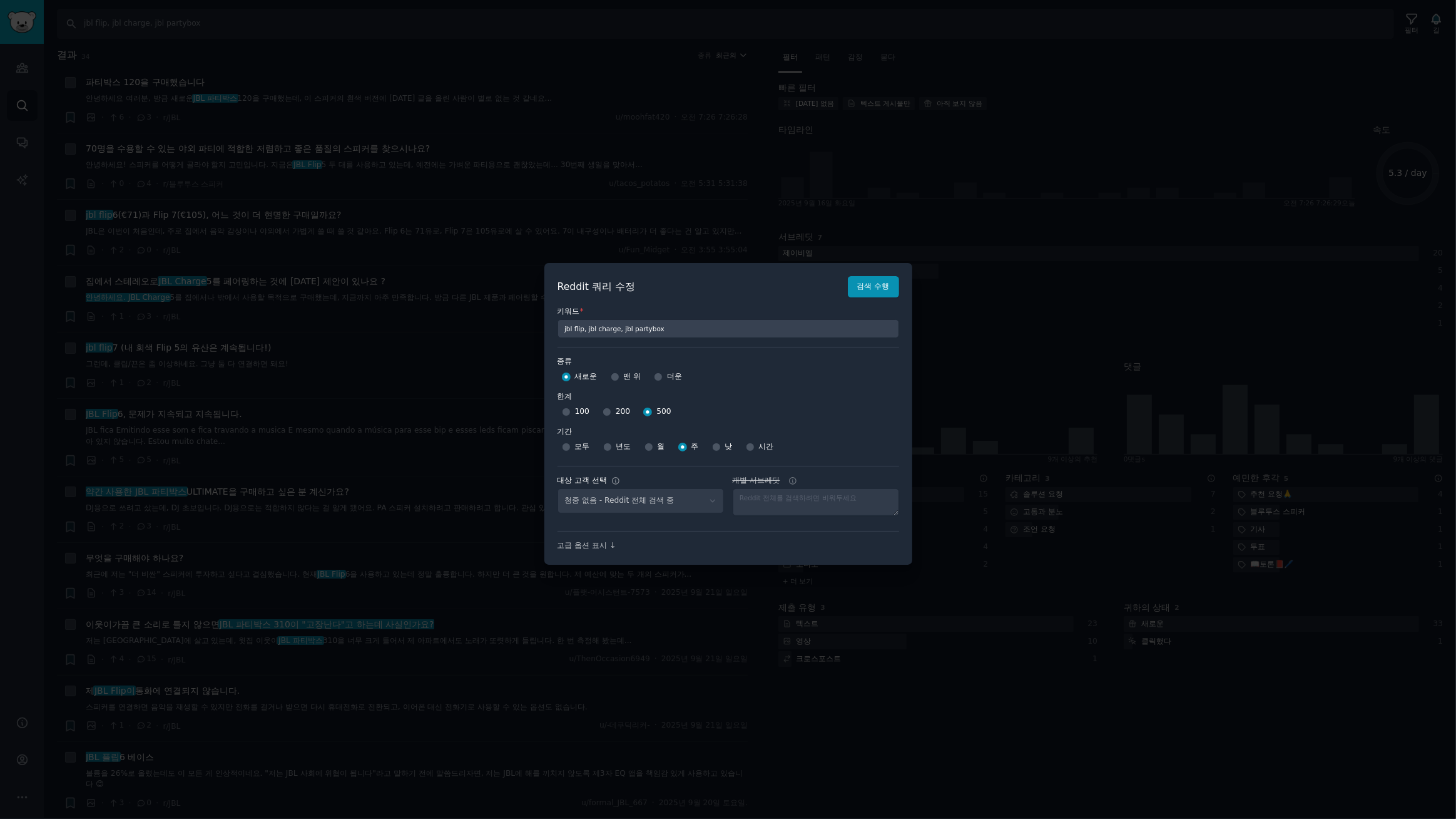
select select "d5641c5a1a"
click at [613, 27] on div at bounding box center [728, 409] width 1456 height 819
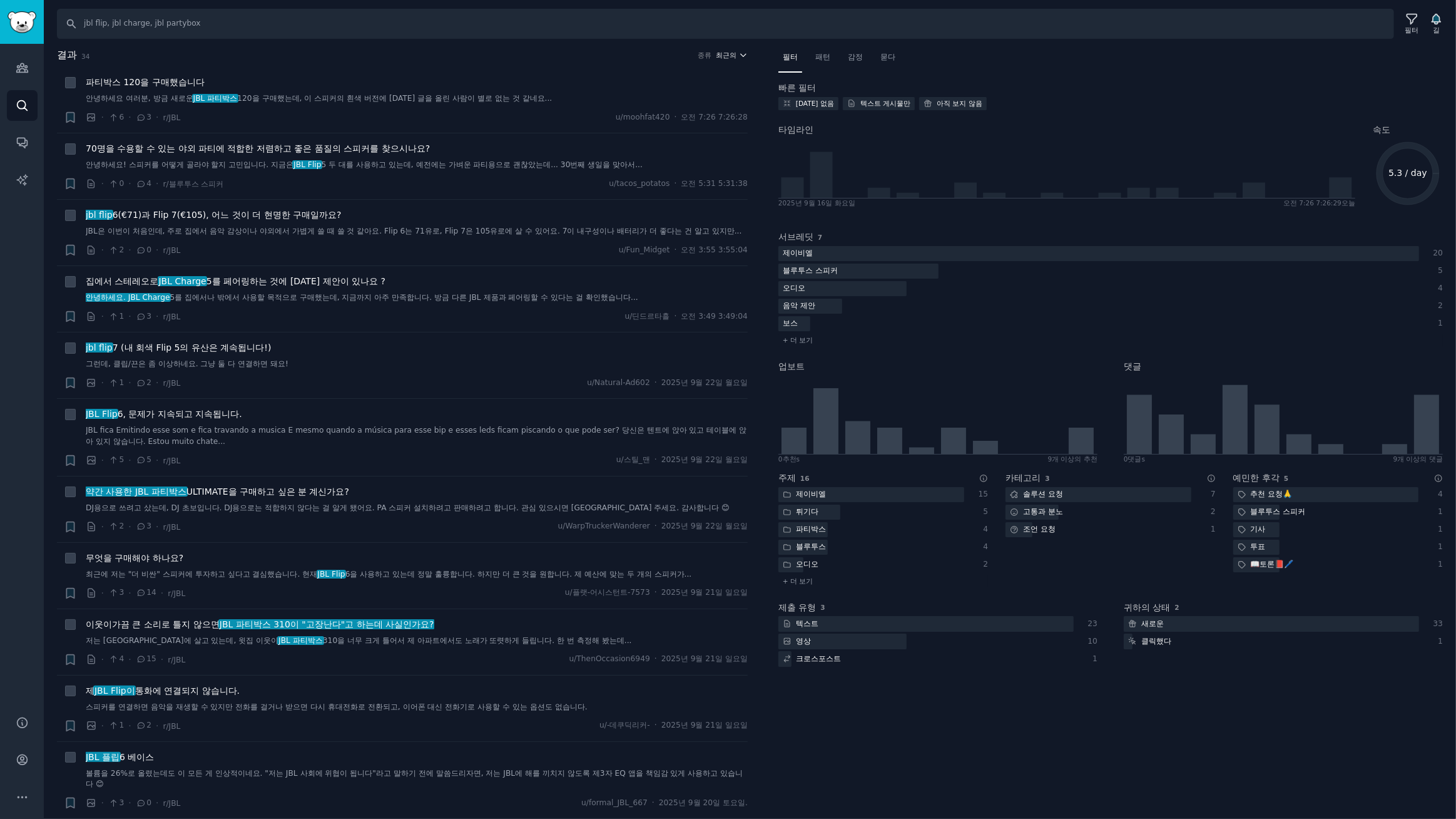
click at [732, 55] on font "최근의" at bounding box center [726, 55] width 21 height 7
click at [669, 102] on p "Upvotes" at bounding box center [664, 102] width 31 height 11
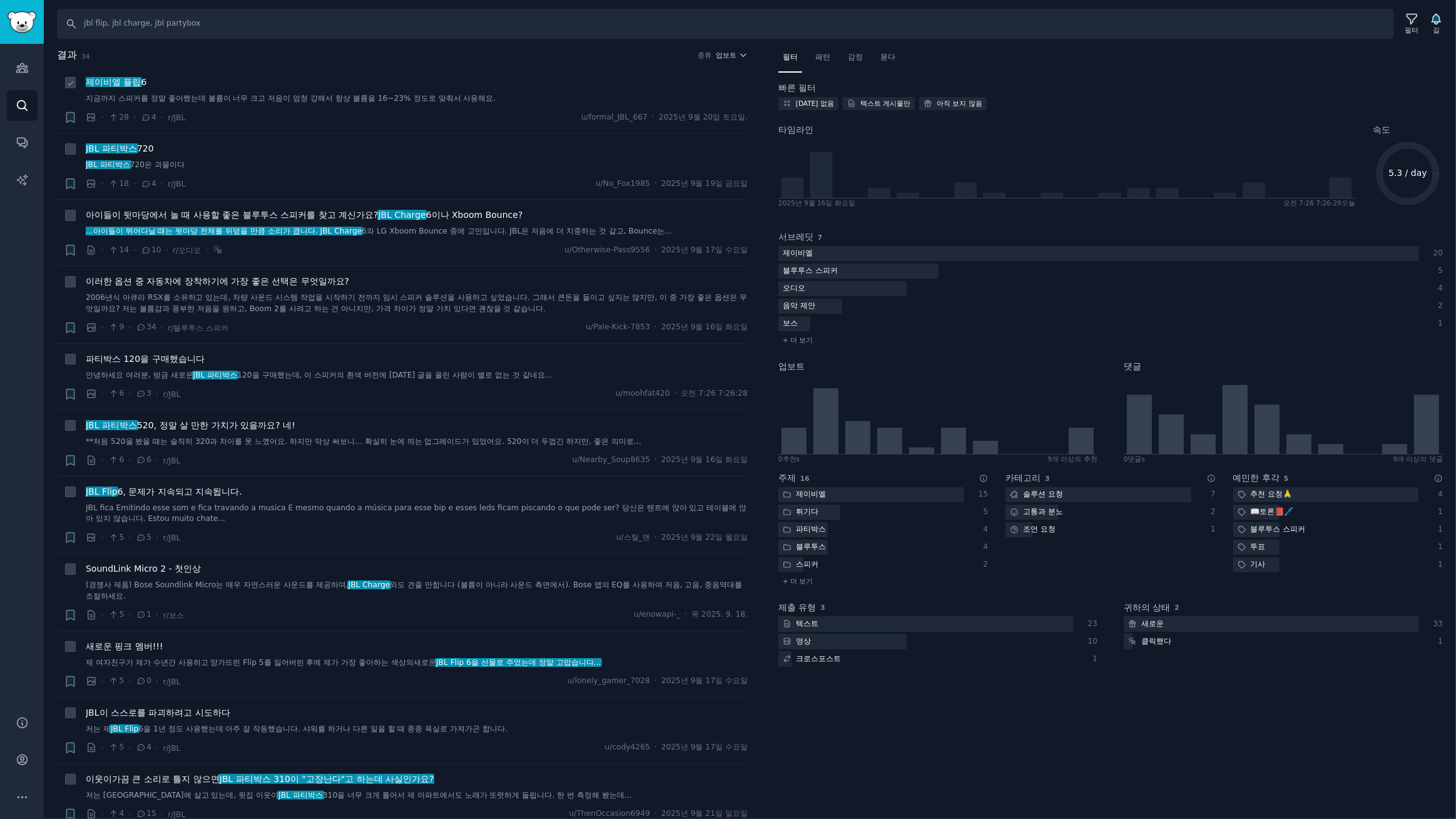
click at [591, 92] on div "제이비엘 플립 6 지금까지 스피커를 정말 좋아했는데 볼륨이 너무 크고 저음이 엄청 강해서 항상 볼륨을 16~23% 정도로 맞춰서 사용해요." at bounding box center [417, 90] width 662 height 28
click at [144, 149] on font "720" at bounding box center [145, 148] width 16 height 10
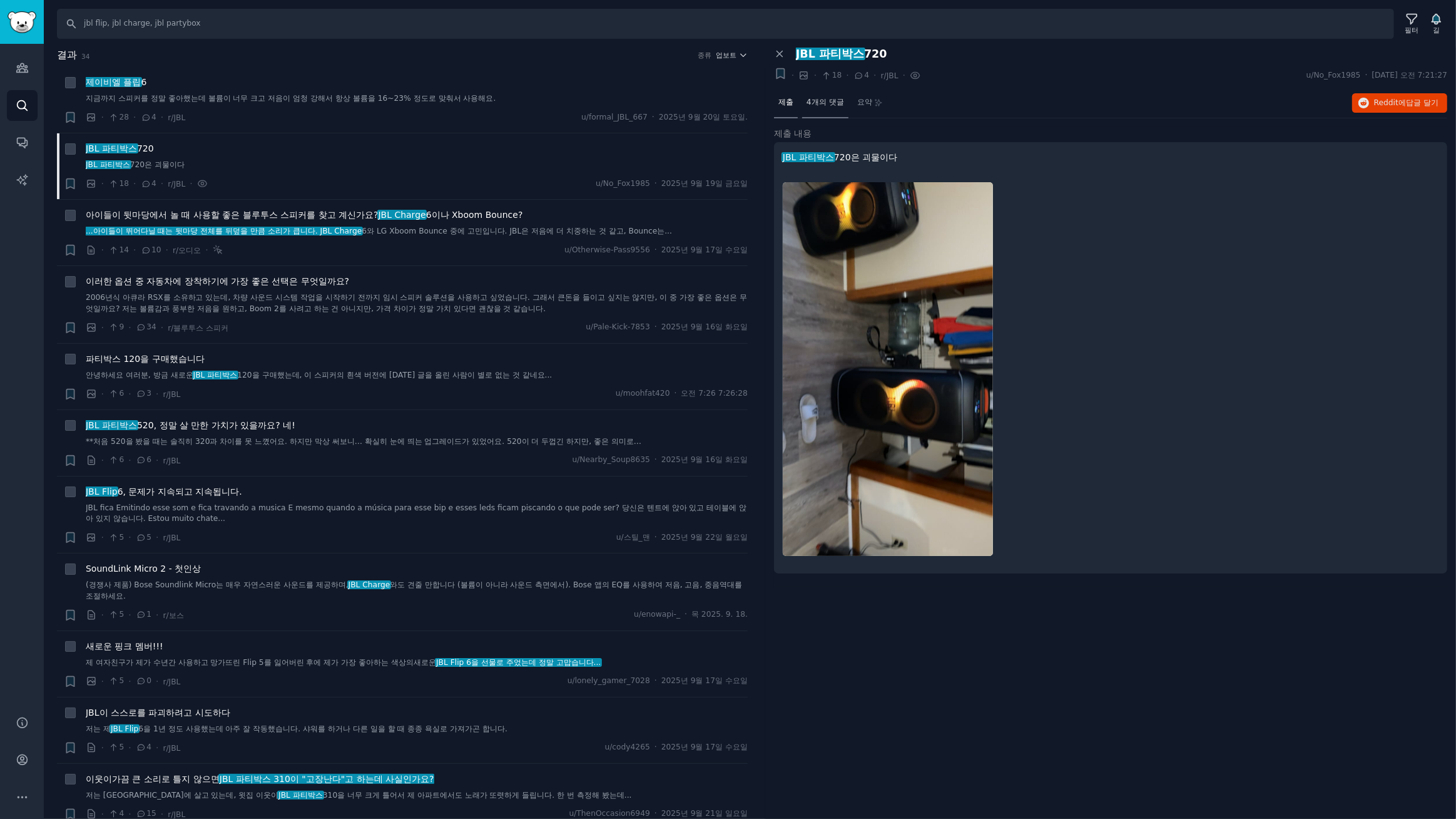
click at [825, 106] on font "4개의 댓글" at bounding box center [825, 102] width 37 height 9
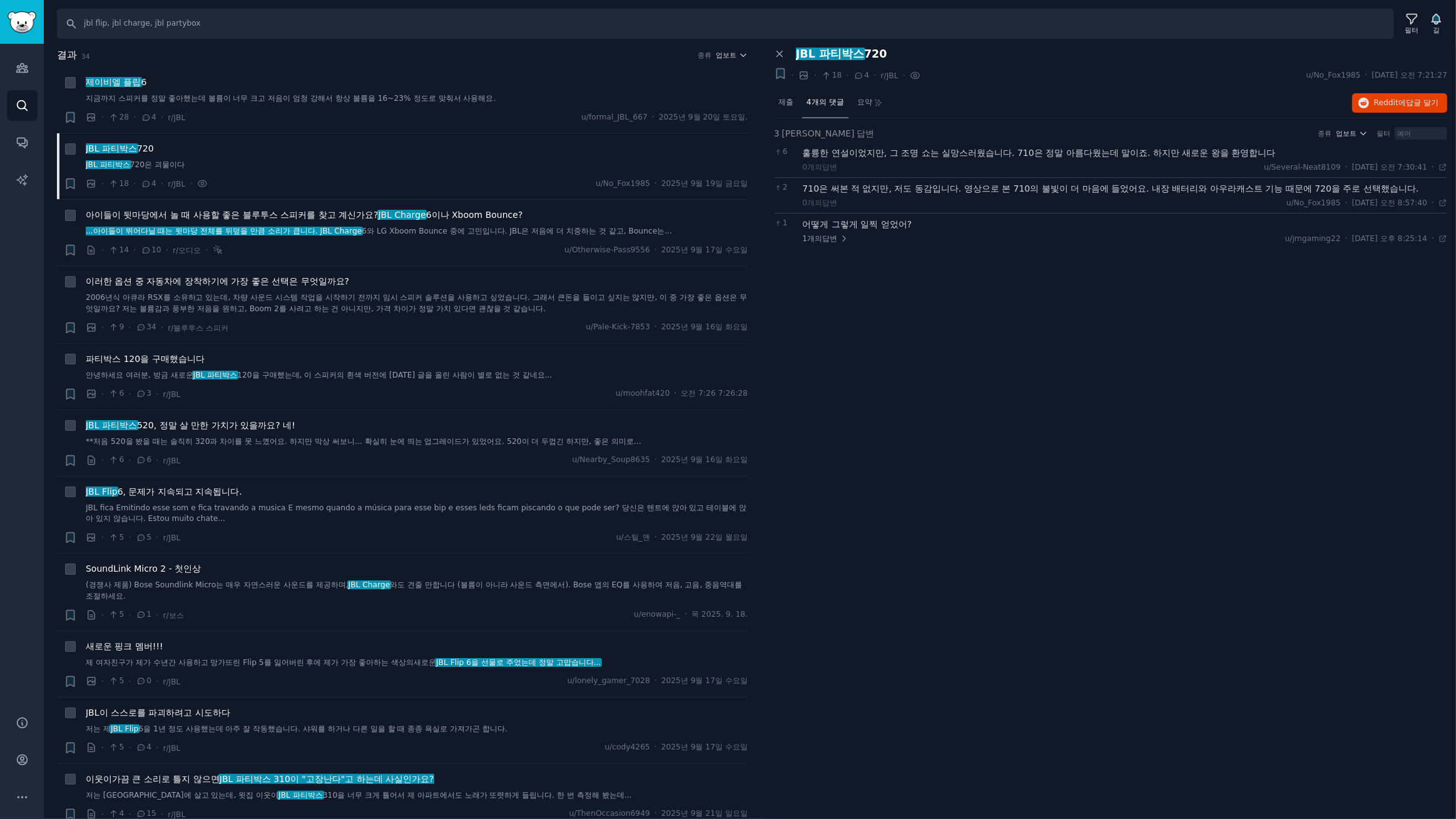
click at [1071, 439] on div "패널 닫기 JBL 파티박스 720 + · · 18 · 4 · r/JBL · u/No_Fox1985 · 2025. 9. 19. 오전 7:21:2…" at bounding box center [1110, 434] width 691 height 772
click at [819, 234] on font "1개의" at bounding box center [813, 239] width 20 height 9
click at [786, 104] on font "제출" at bounding box center [786, 102] width 15 height 9
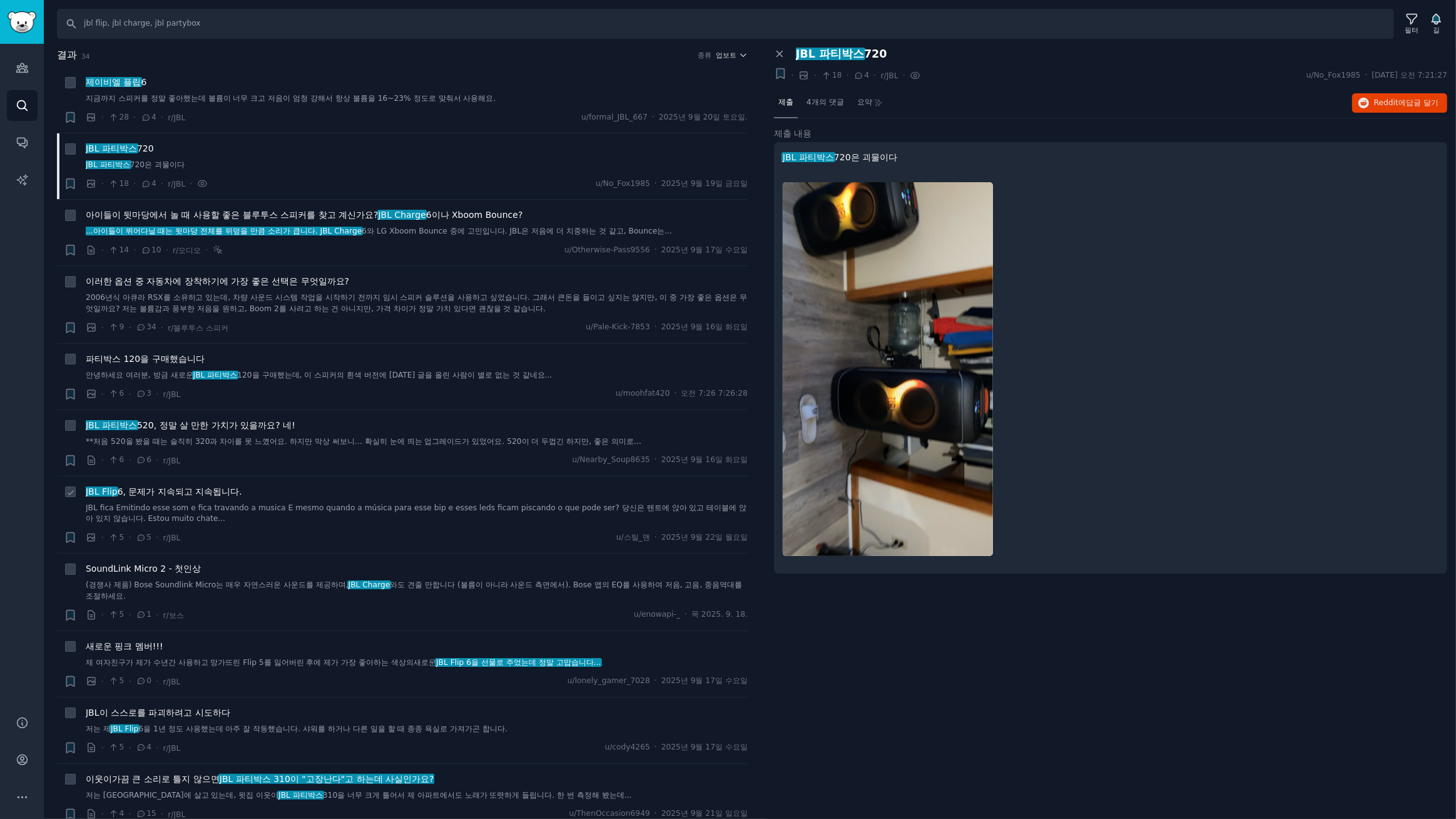
click at [204, 494] on font "6, 문제가 지속되고 지속됩니다." at bounding box center [180, 491] width 124 height 10
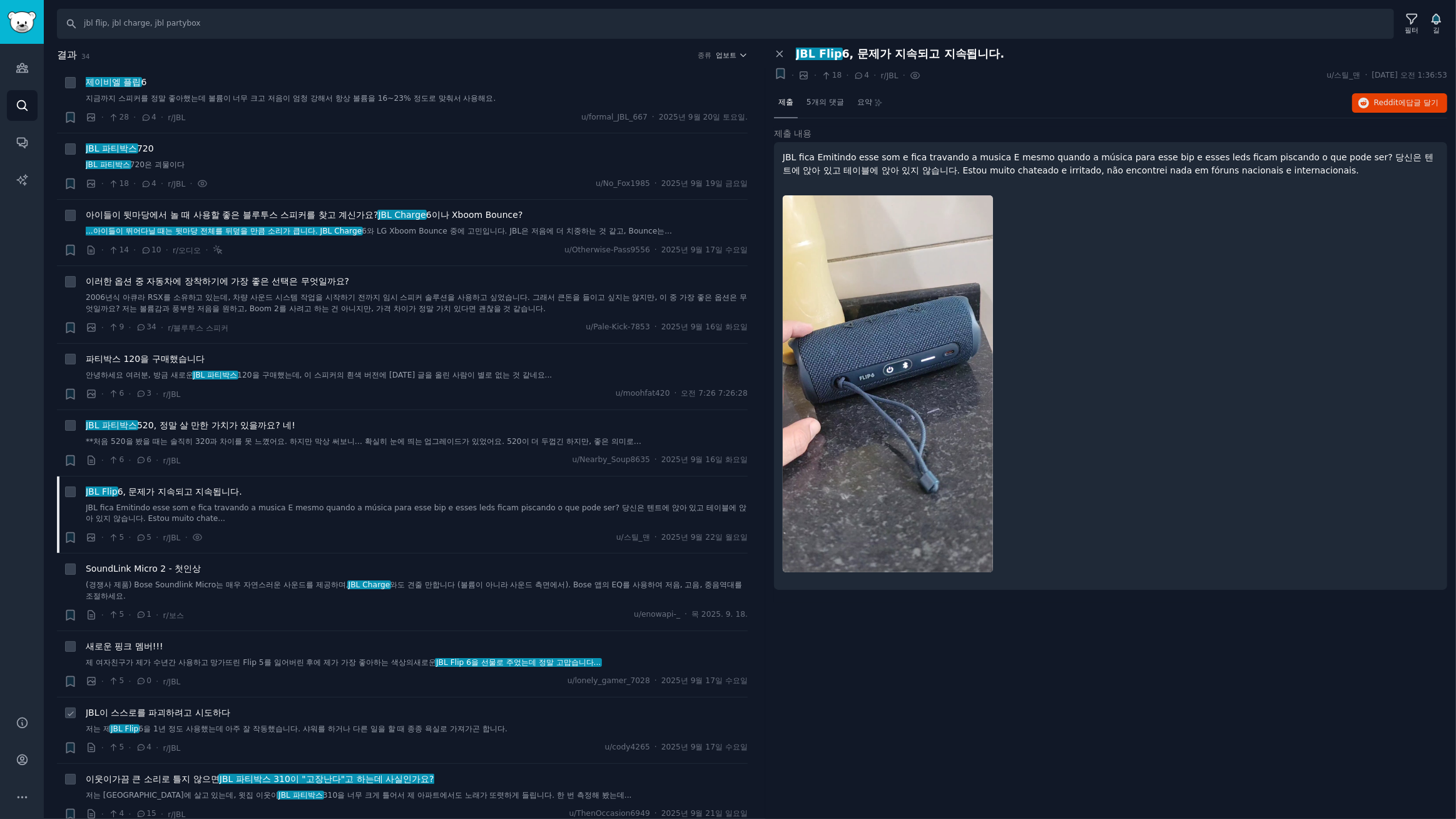
click at [193, 710] on font "JBL이 스스로를 파괴하려고 시도하다" at bounding box center [158, 712] width 145 height 10
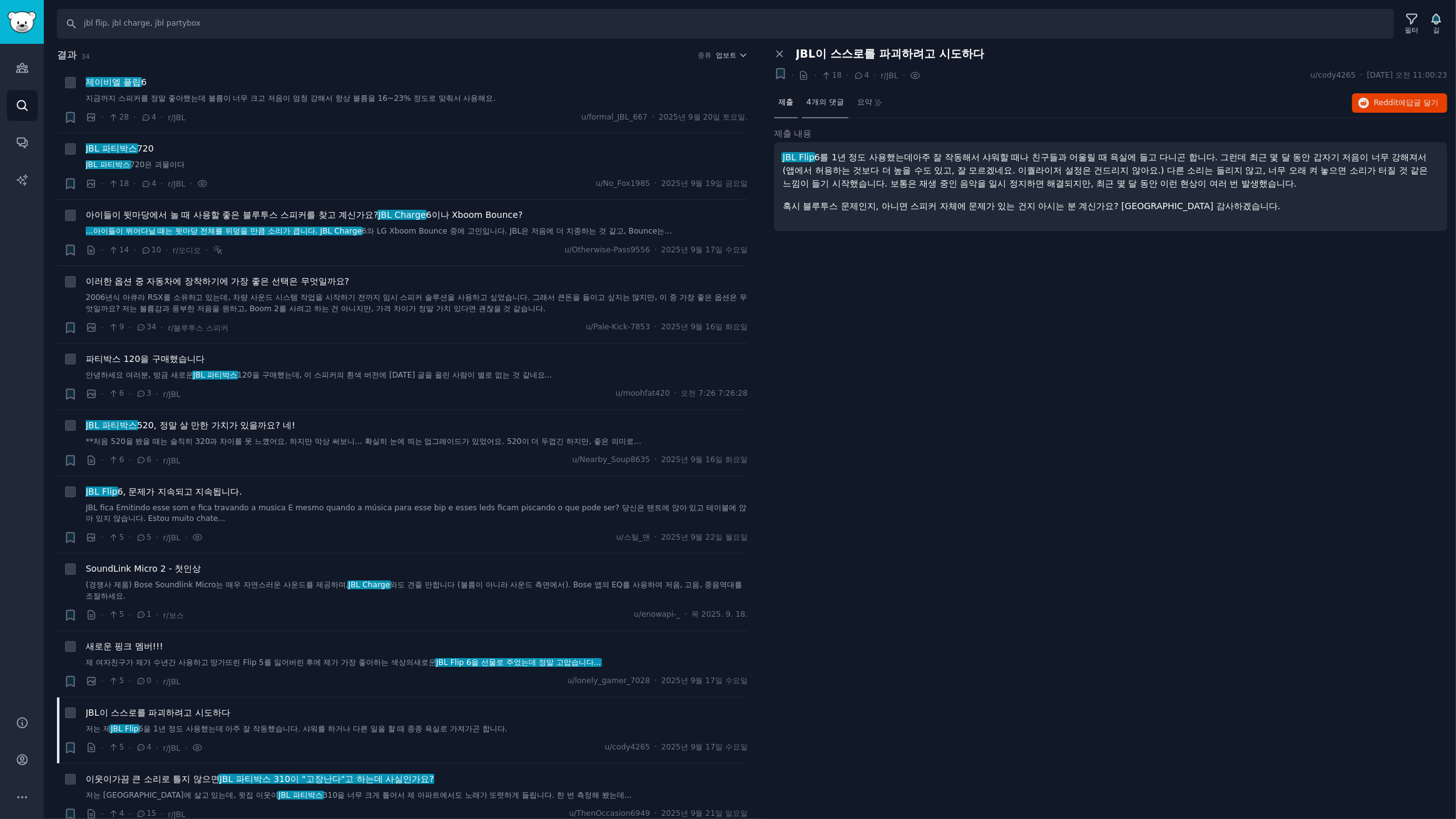
click at [827, 103] on font "4개의 댓글" at bounding box center [825, 102] width 37 height 9
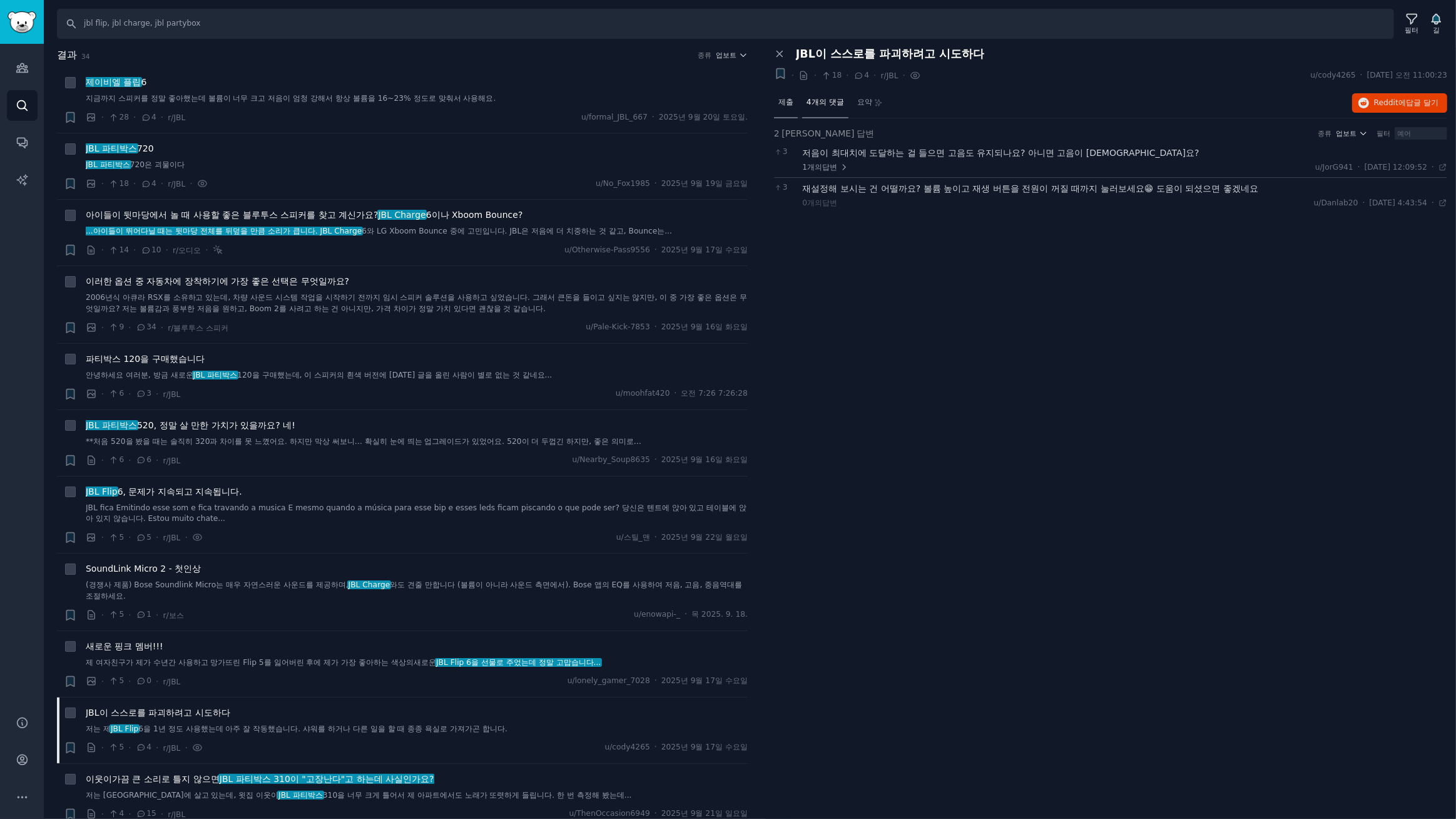
click at [780, 101] on font "제출" at bounding box center [786, 102] width 15 height 9
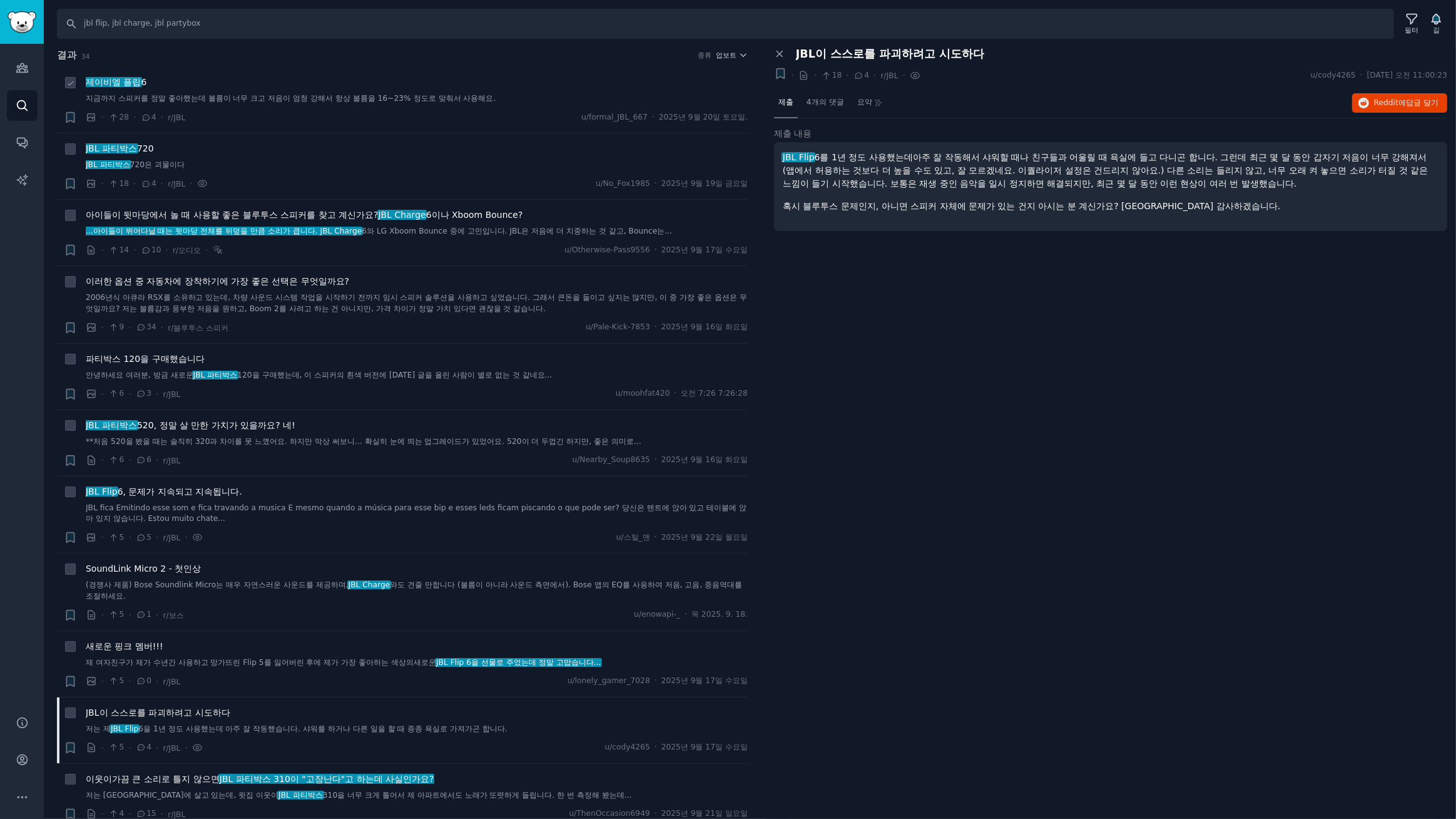
click at [142, 82] on font "6" at bounding box center [144, 81] width 5 height 10
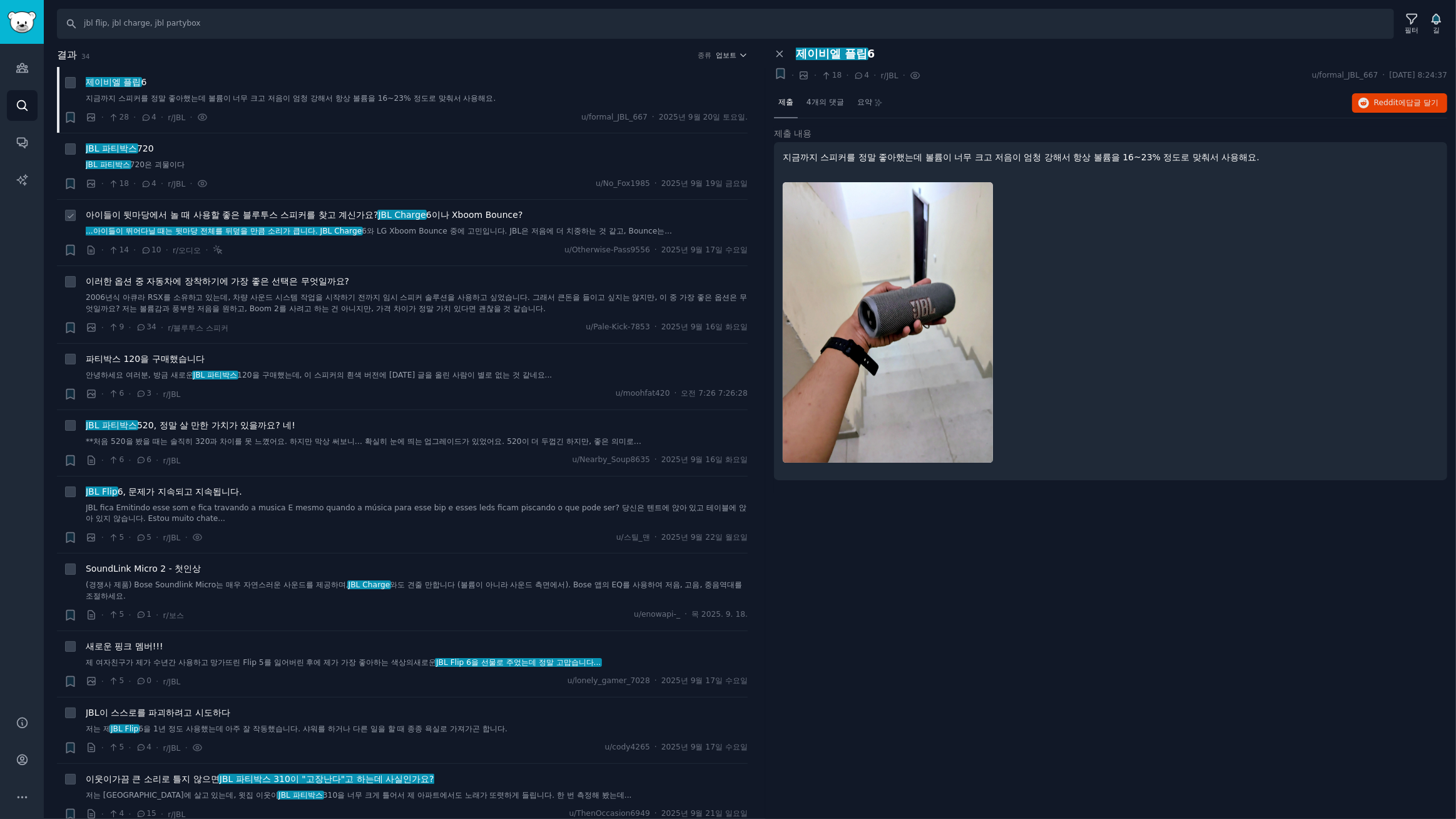
click at [469, 214] on font "6이나 Xboom Bounce?" at bounding box center [475, 214] width 97 height 10
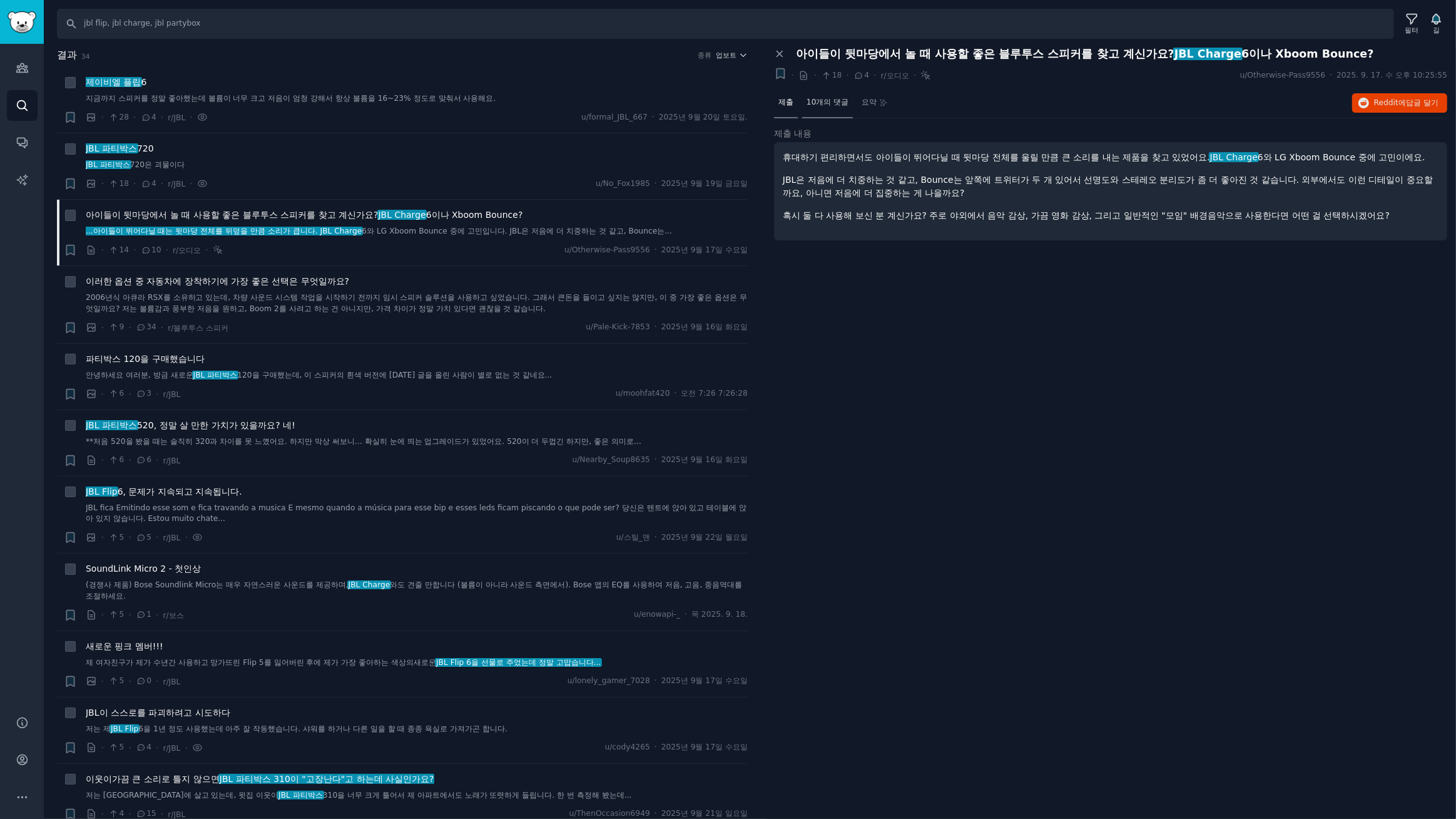
click at [835, 105] on font "10개의 댓글" at bounding box center [828, 102] width 42 height 9
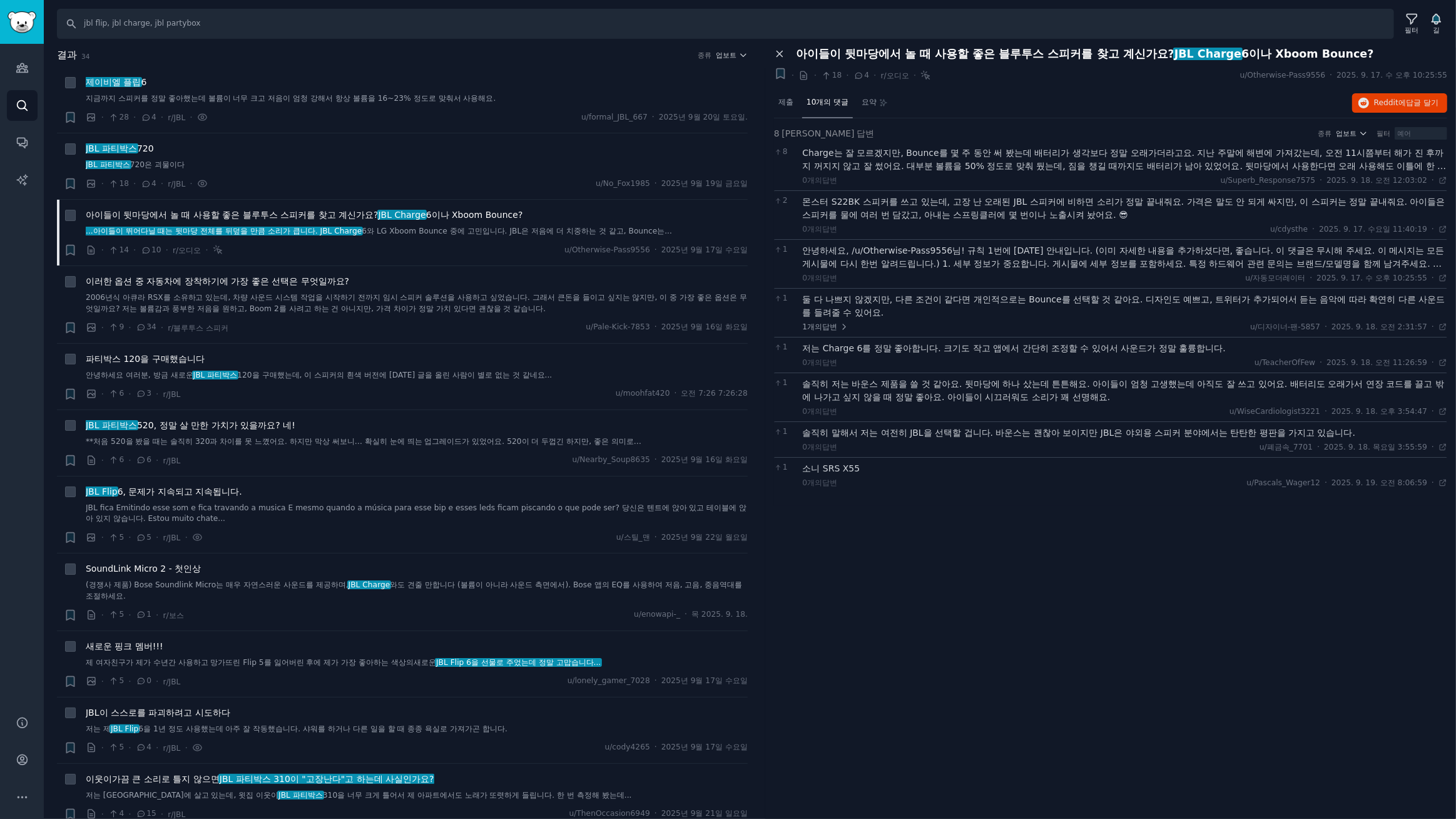
click at [781, 48] on icon at bounding box center [779, 54] width 11 height 11
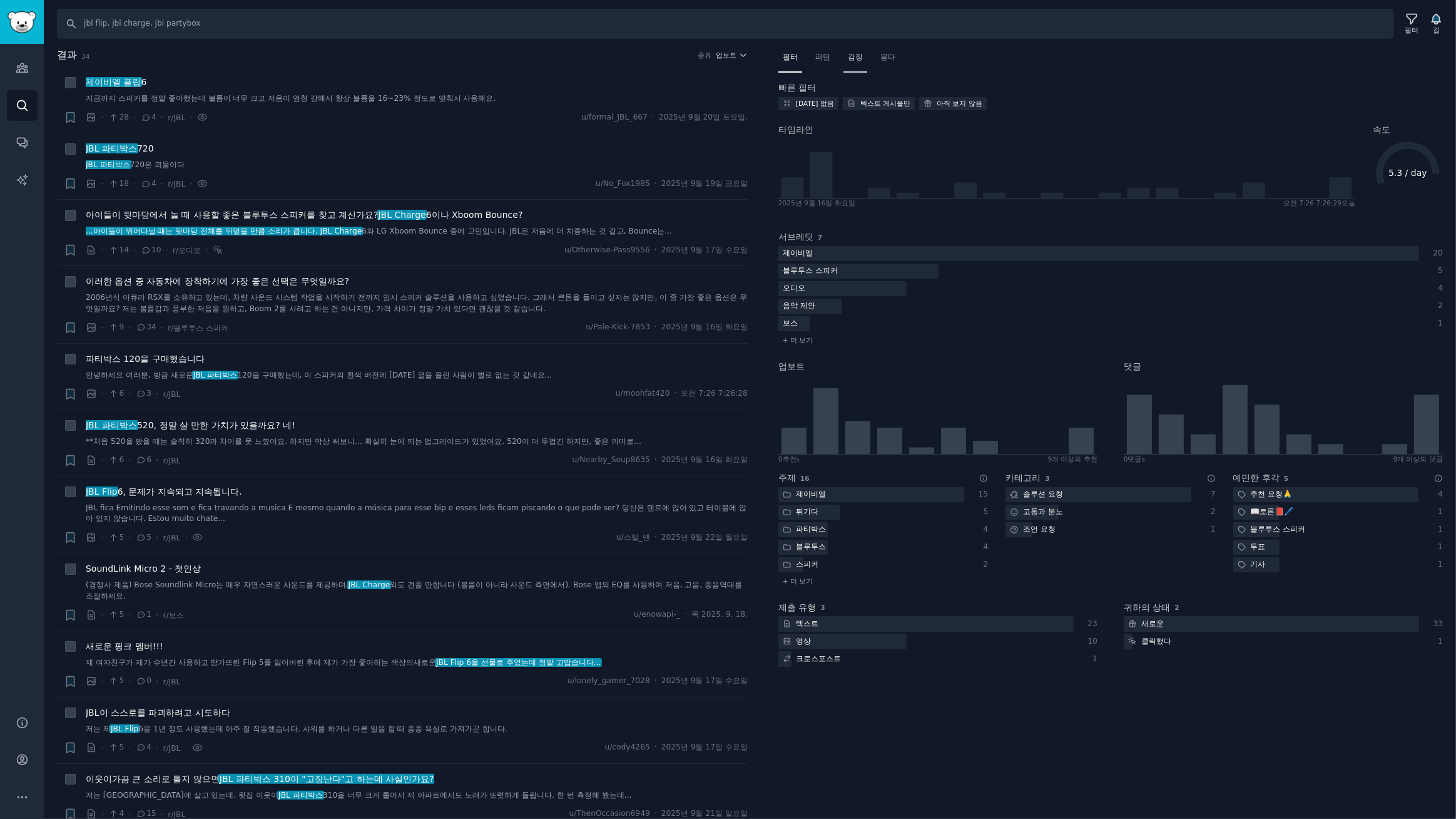
click at [862, 58] on font "감정" at bounding box center [855, 57] width 15 height 9
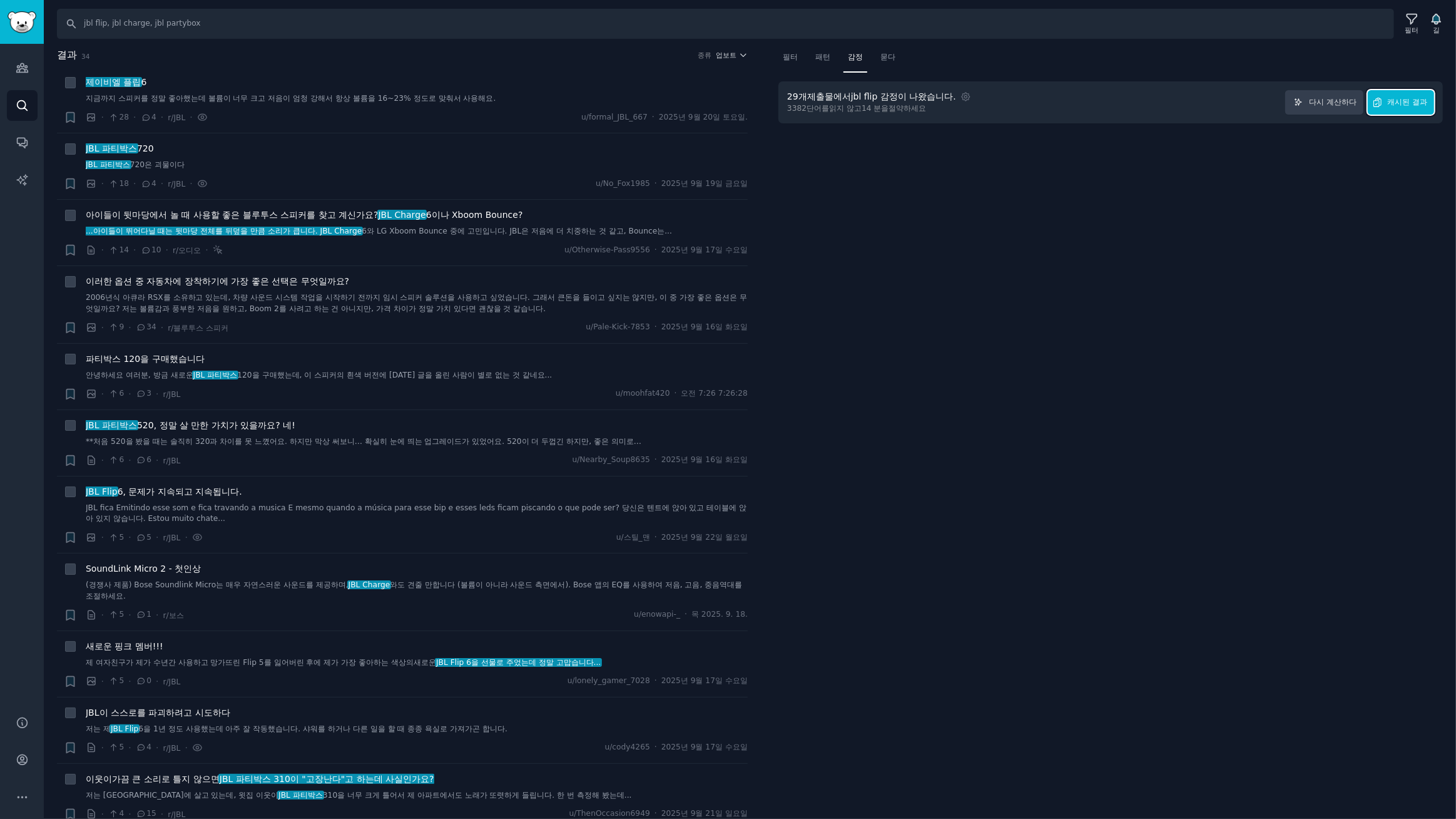
click at [1403, 106] on font "캐시된 결과" at bounding box center [1408, 102] width 40 height 9
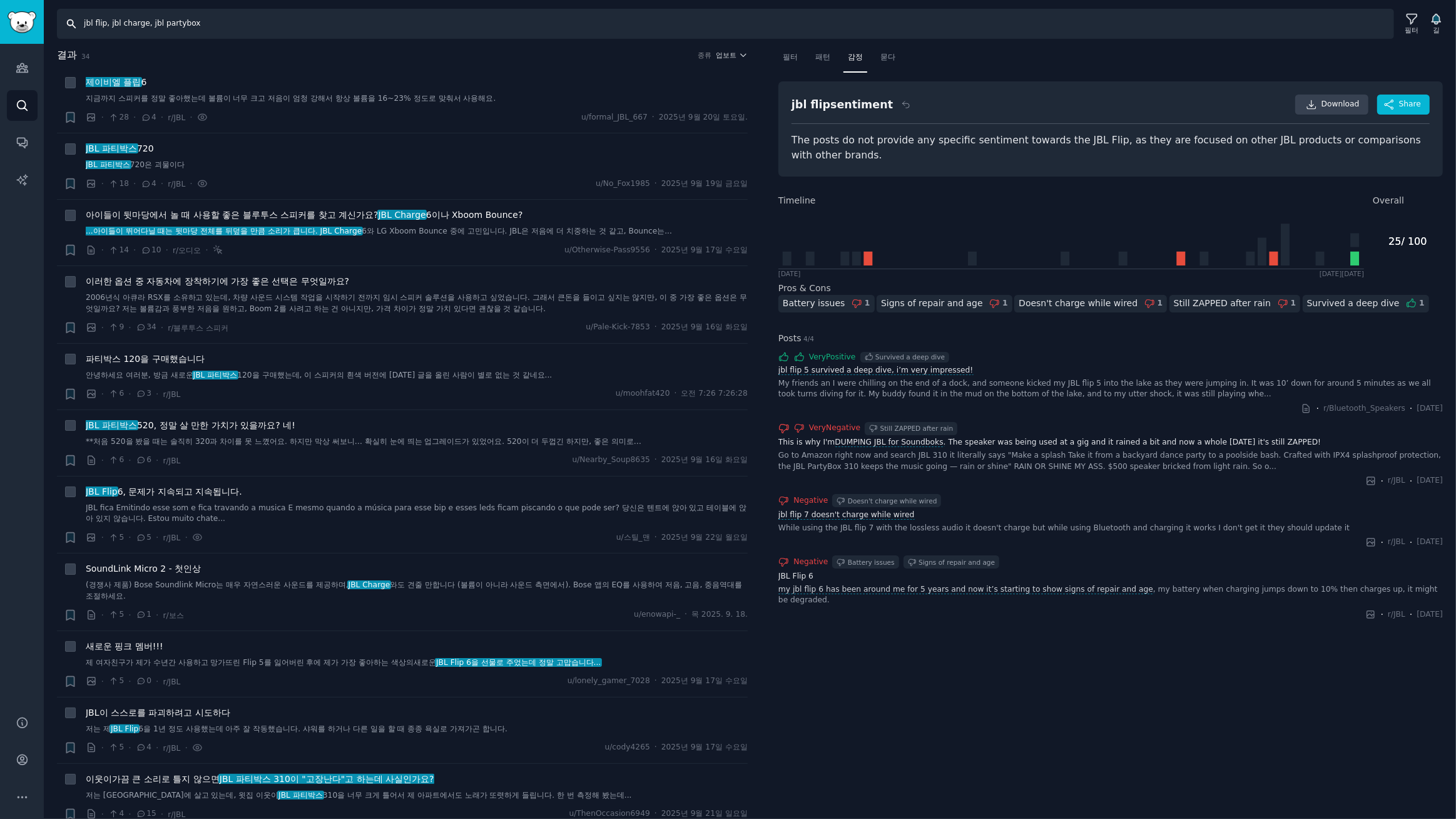
drag, startPoint x: 106, startPoint y: 23, endPoint x: 0, endPoint y: 21, distance: 106.0
click at [0, 21] on div "청중 찾다 대화 AI 보고서 돕다 계정 더 찾다 jbl flip, jbl charge, jbl partybox 필터 길 결과 34 종류 업보트…" at bounding box center [728, 409] width 1456 height 819
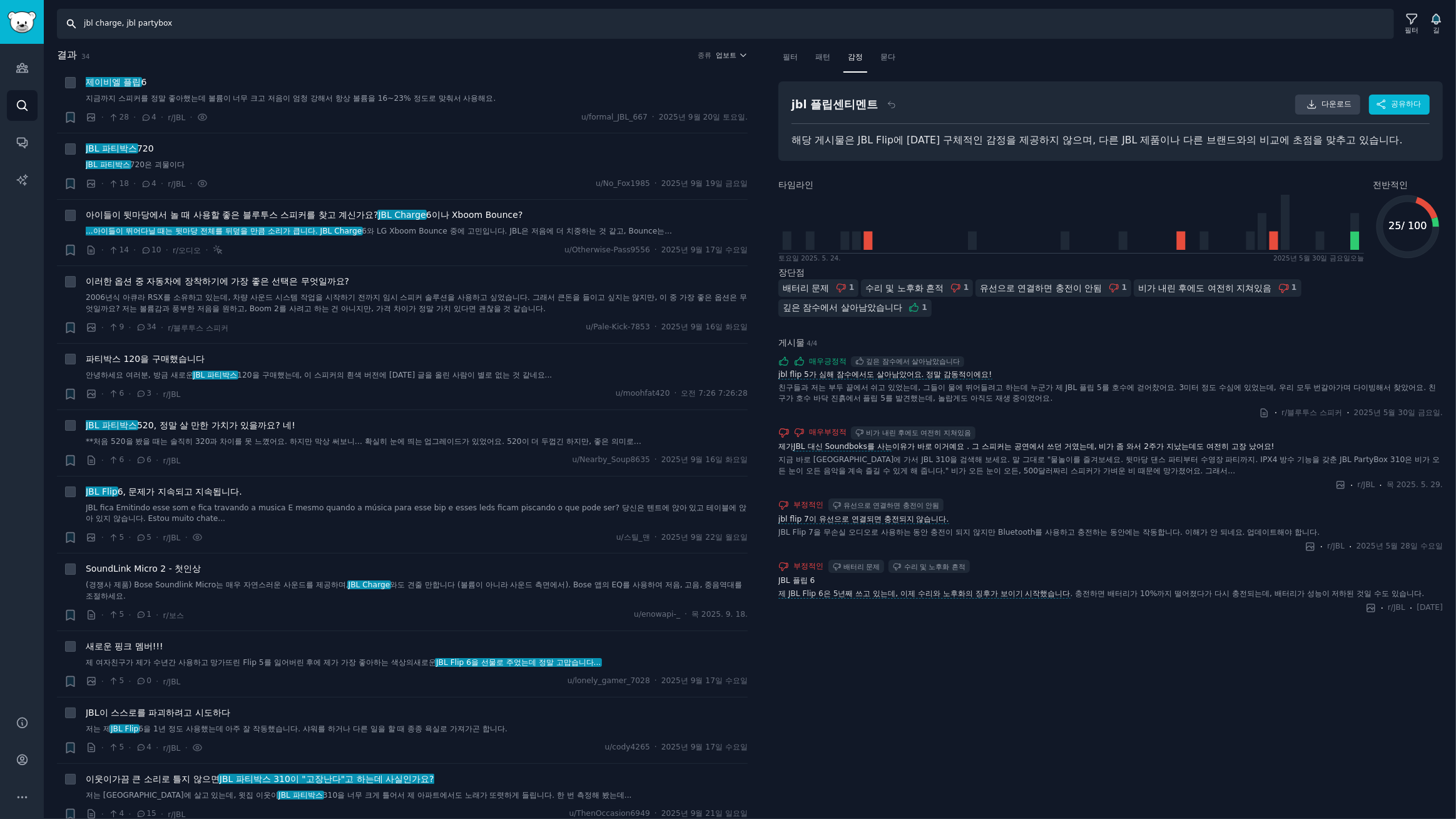
click at [219, 26] on input "jbl charge, jbl partybox" at bounding box center [725, 24] width 1337 height 30
paste input "jbl flip,"
type input "jbl charge, jbl partybox, jbl flip,"
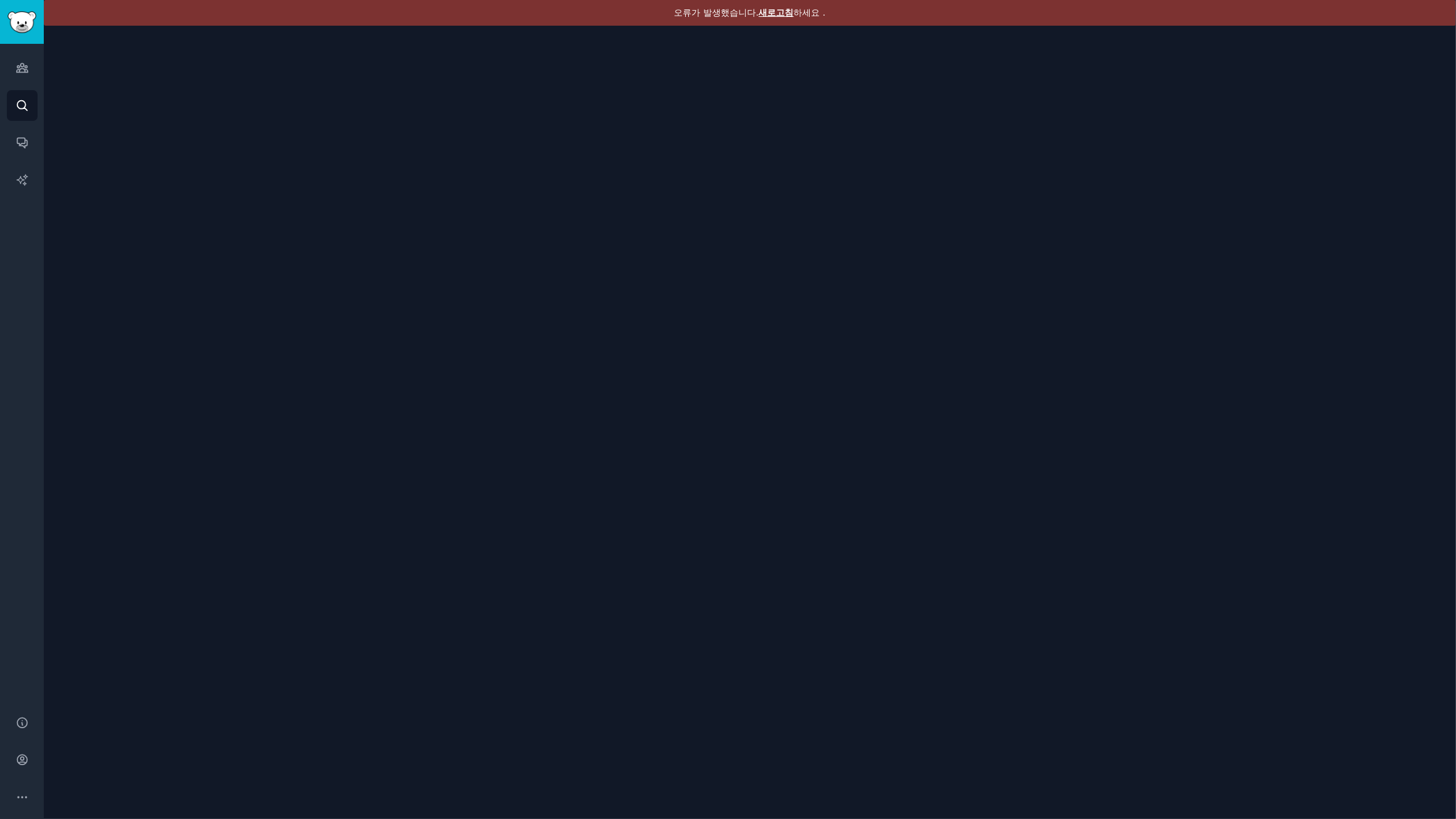
click at [784, 10] on font "새로고침" at bounding box center [776, 12] width 35 height 10
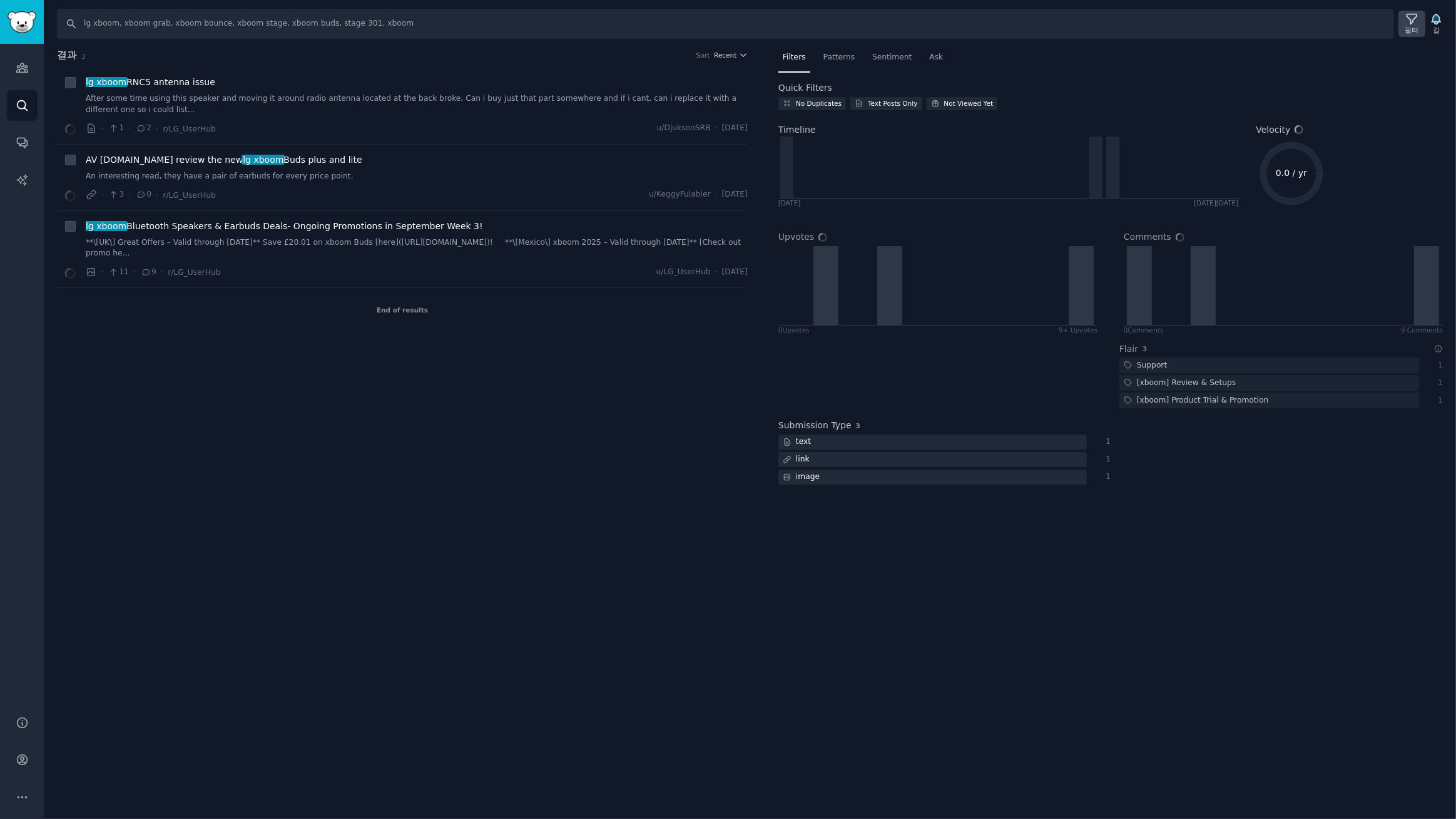
click at [1409, 19] on icon at bounding box center [1412, 19] width 13 height 13
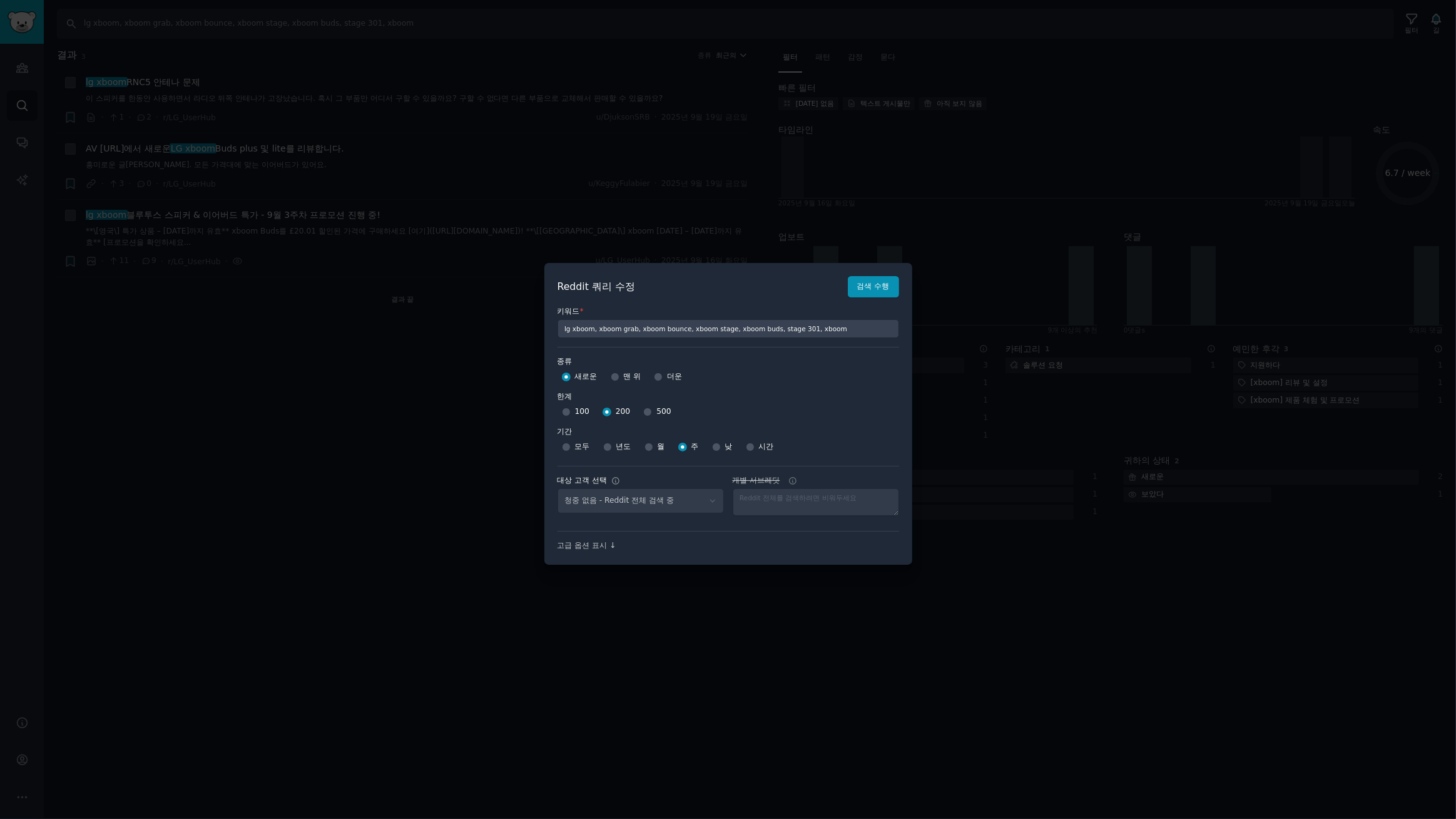
select select "a094687530"
click at [614, 502] on select "No audience - Searching all of Reddit gadgets - 2 Subreddits stanbyme - 35 Subr…" at bounding box center [641, 501] width 166 height 26
select select
click at [558, 489] on select "No audience - Searching all of Reddit gadgets - 2 Subreddits stanbyme - 35 Subr…" at bounding box center [641, 501] width 166 height 26
drag, startPoint x: 641, startPoint y: 414, endPoint x: 819, endPoint y: 340, distance: 192.8
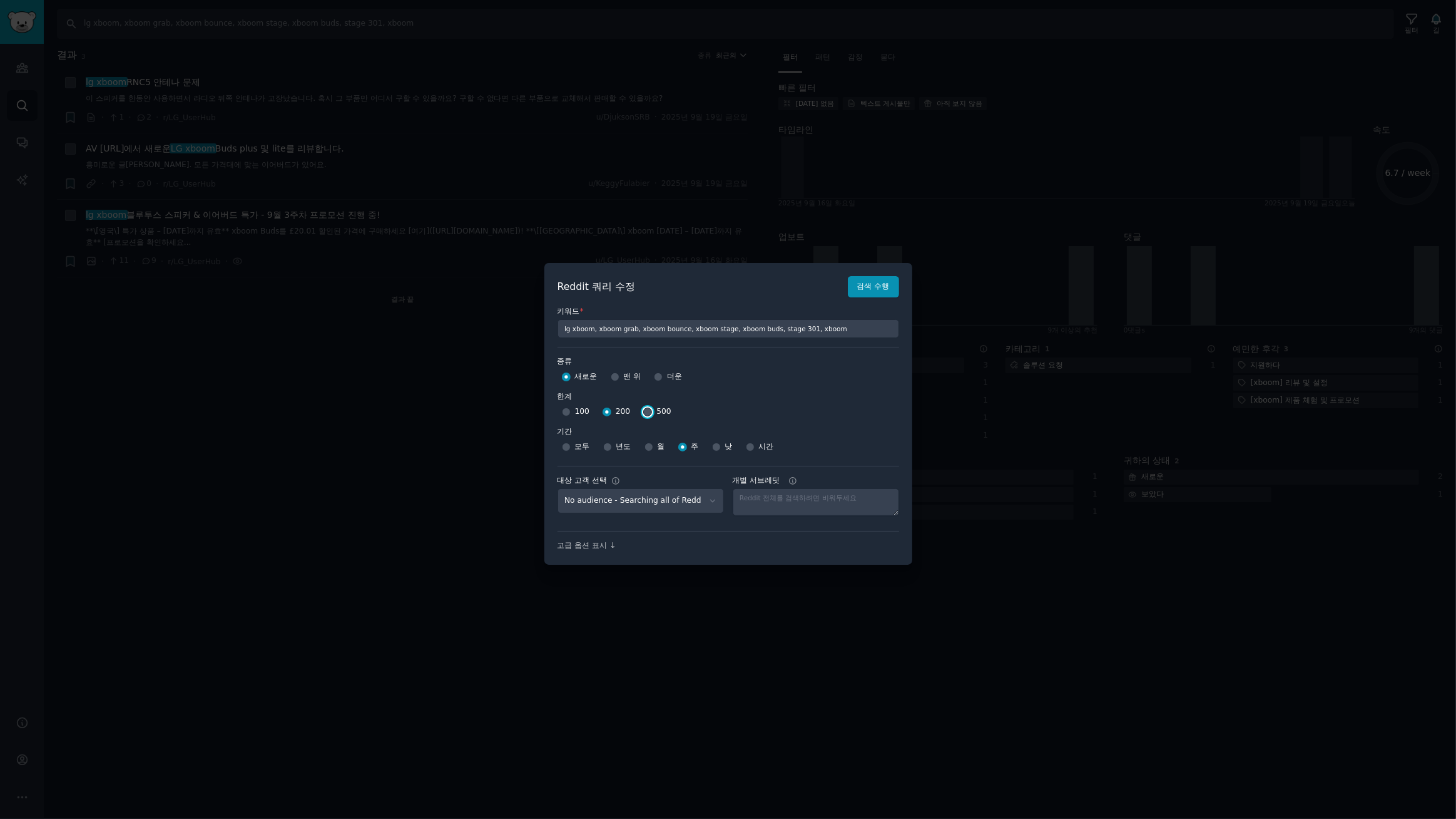
click at [643, 414] on input "500" at bounding box center [648, 412] width 9 height 9
radio input "true"
click at [868, 285] on font "검색 수행" at bounding box center [873, 286] width 33 height 9
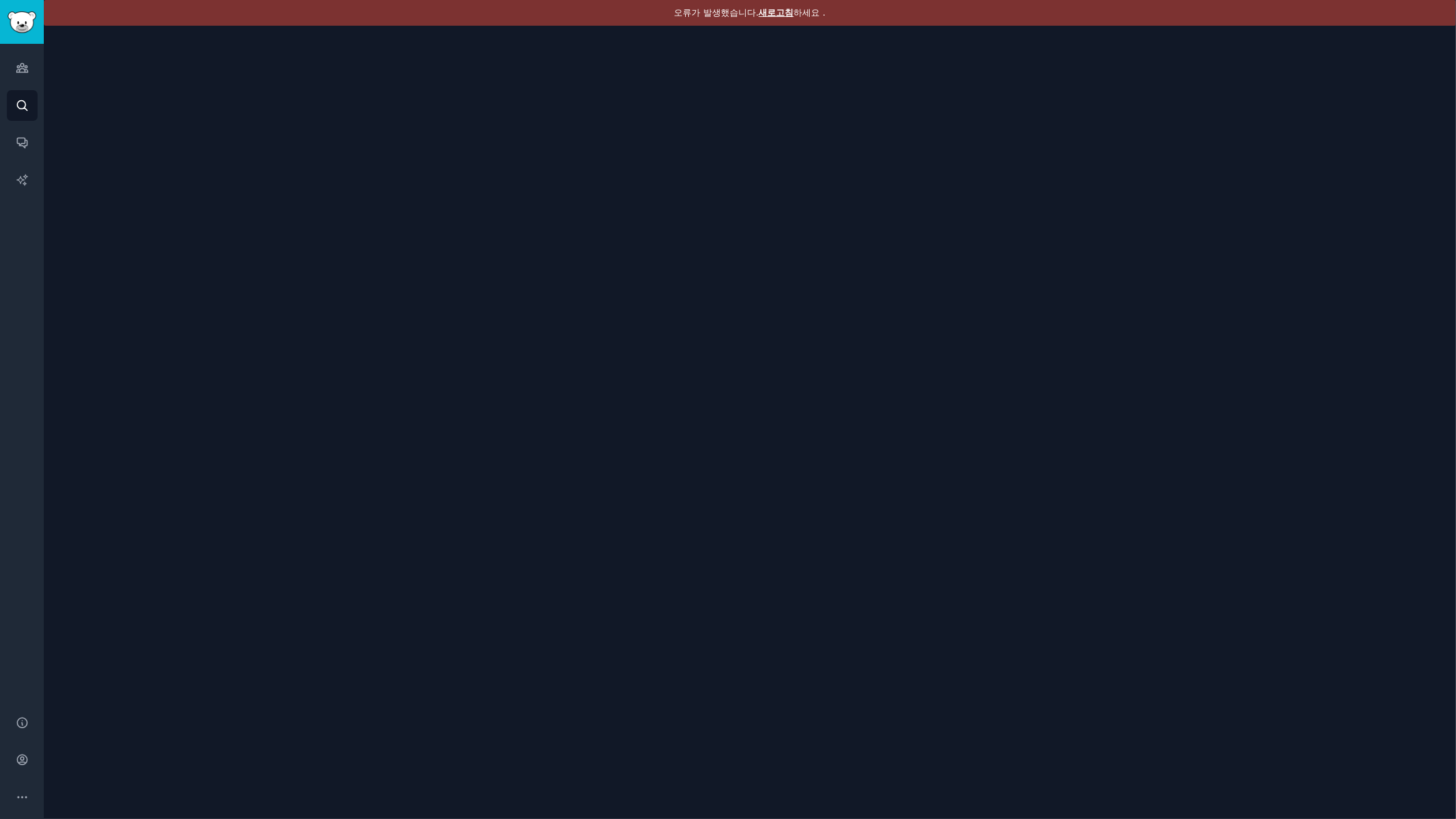
click at [782, 13] on font "새로고침" at bounding box center [776, 12] width 35 height 10
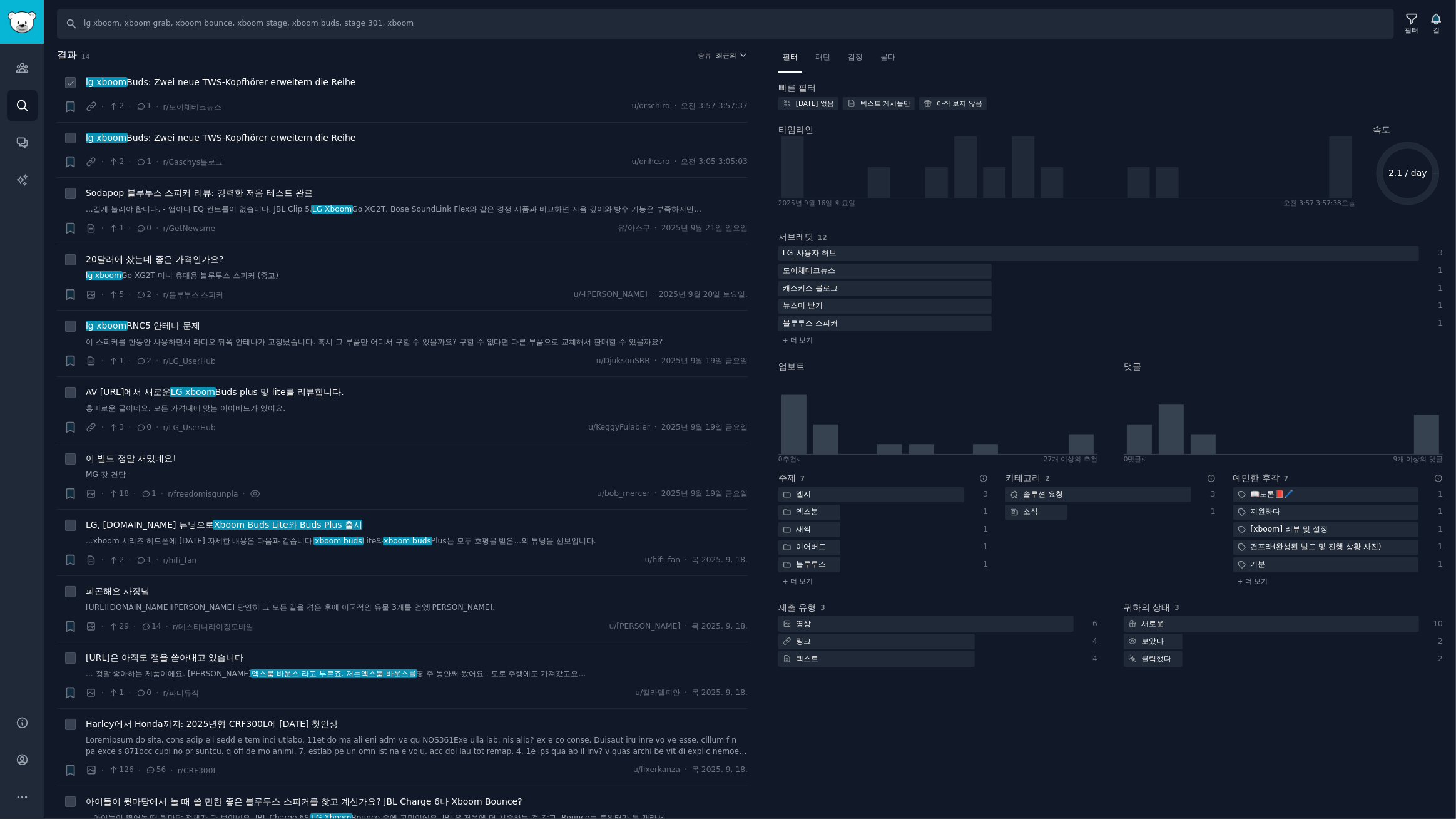
click at [306, 83] on font "Buds: Zwei neue TWS-Kopfhörer erweitern die Reihe" at bounding box center [241, 81] width 229 height 10
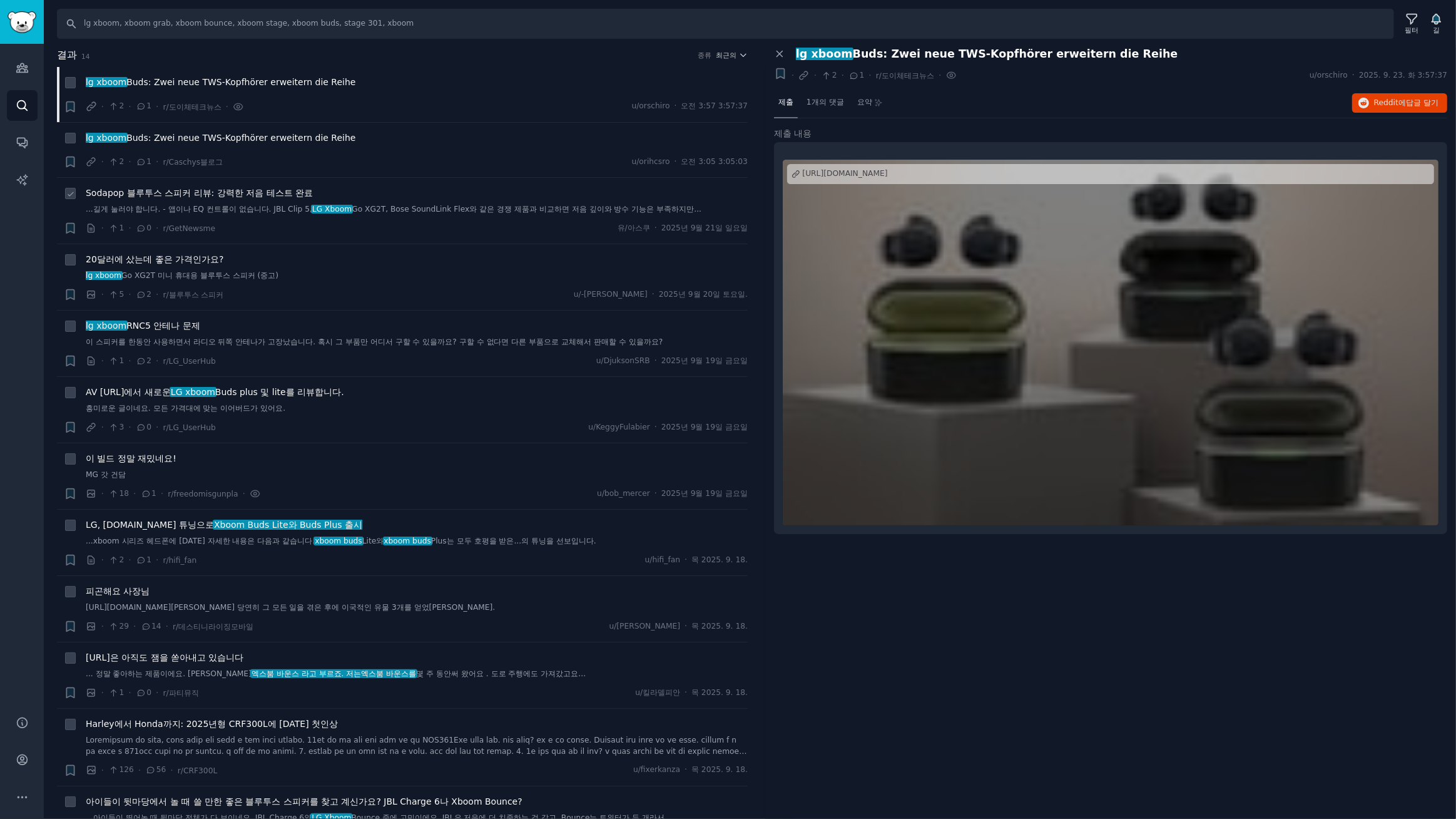
click at [279, 193] on font "Sodapop 블루투스 스피커 리뷰: 강력한 저음 테스트 완료" at bounding box center [199, 192] width 227 height 10
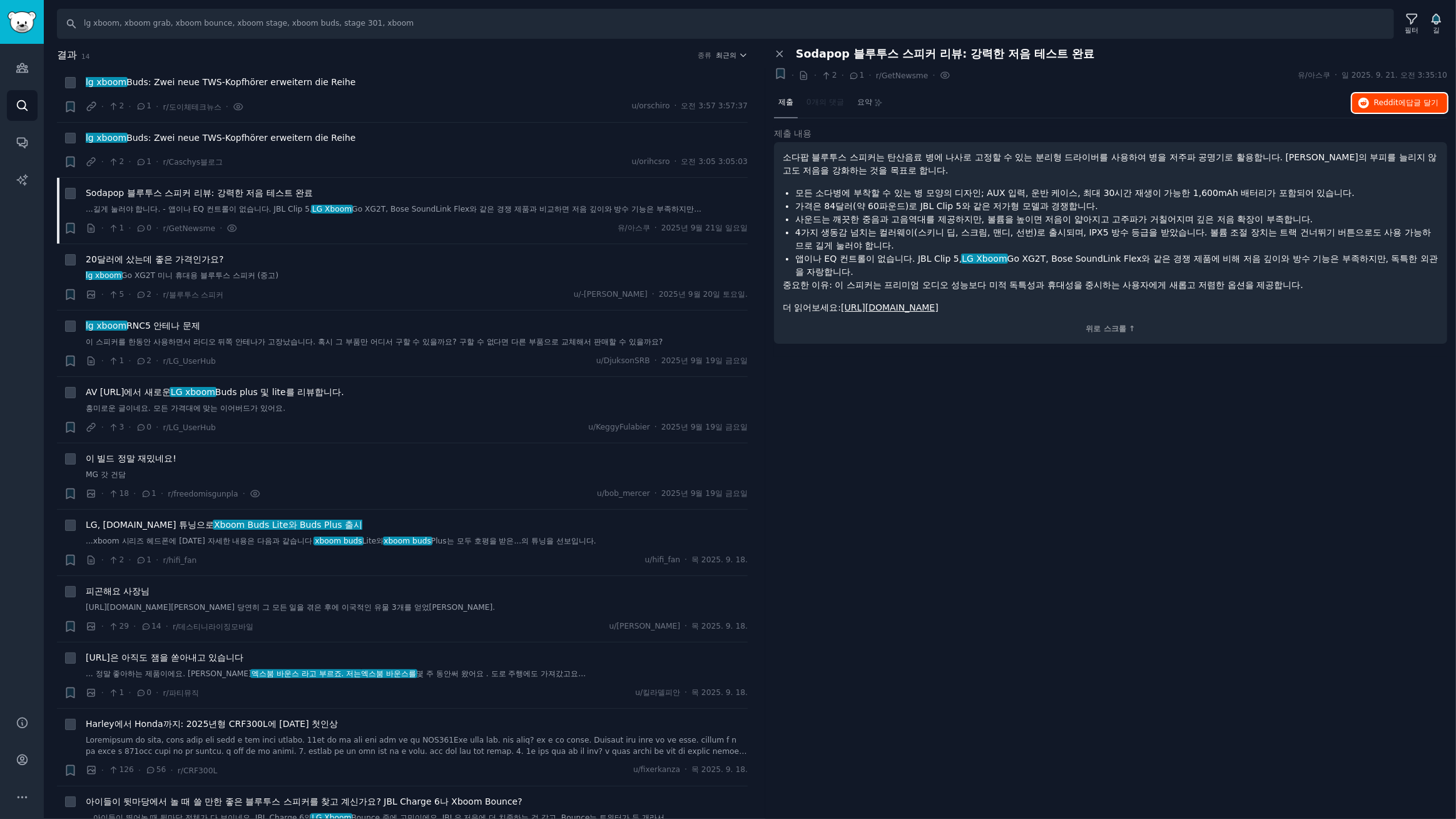
click at [1375, 101] on font "Reddit에" at bounding box center [1389, 102] width 32 height 9
click at [460, 84] on div "lg xboom Buds: Zwei neue TWS-Kopfhörer erweitern die Reihe" at bounding box center [417, 82] width 662 height 13
click at [724, 55] on font "최근의" at bounding box center [726, 55] width 21 height 7
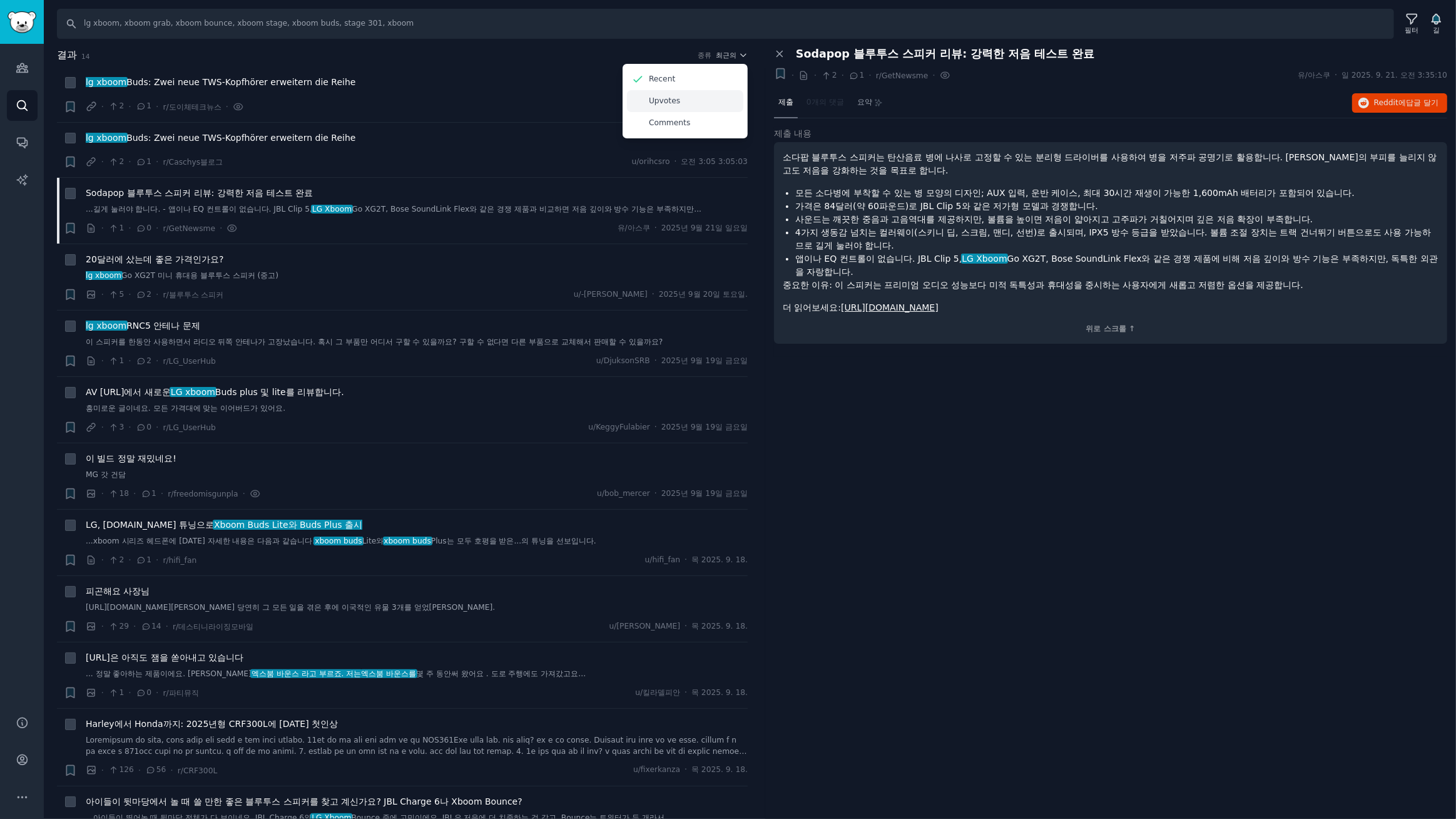
click at [663, 103] on p "Upvotes" at bounding box center [664, 102] width 31 height 11
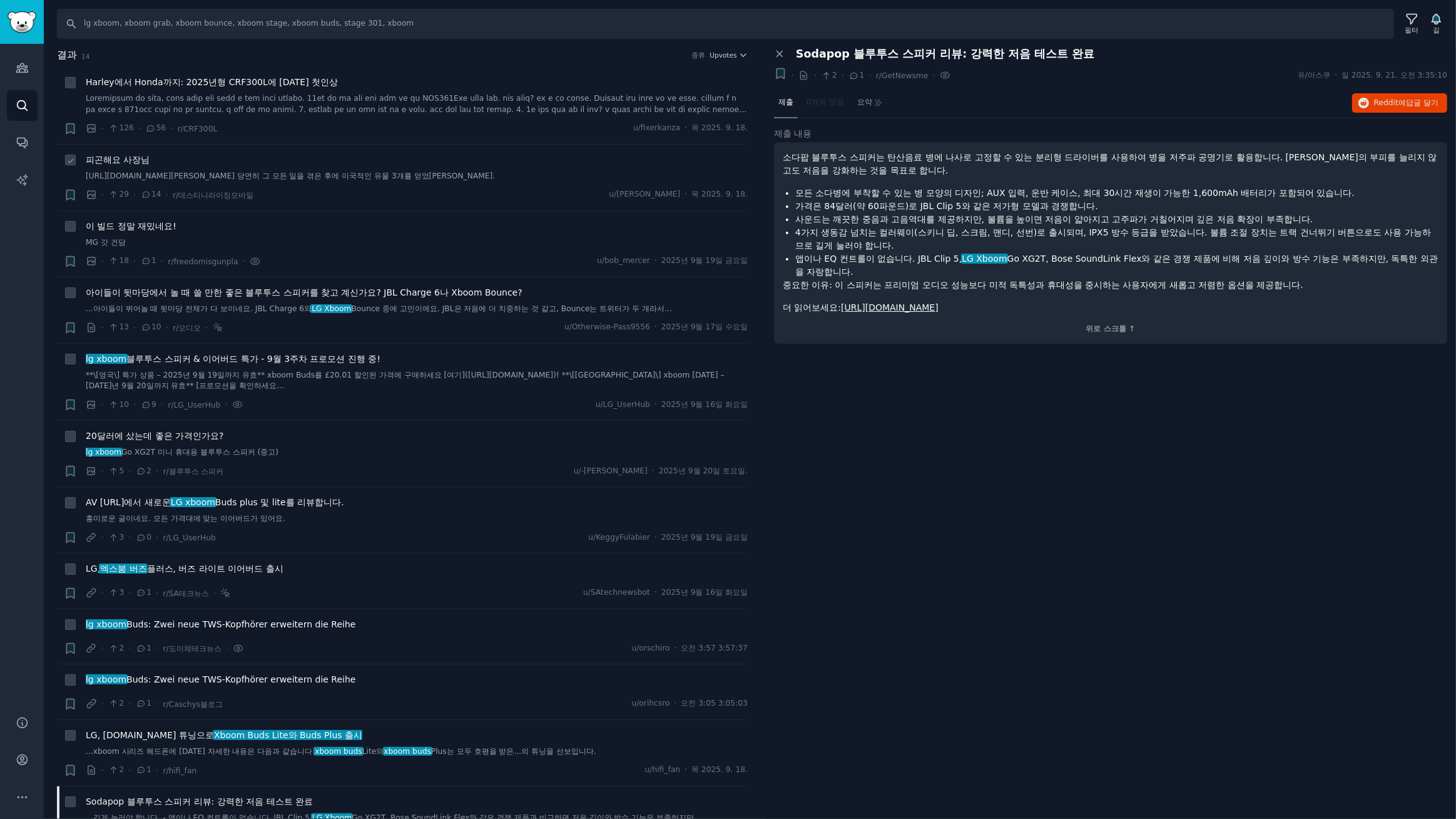
click at [119, 161] on font "피곤해요 사장님" at bounding box center [118, 159] width 64 height 10
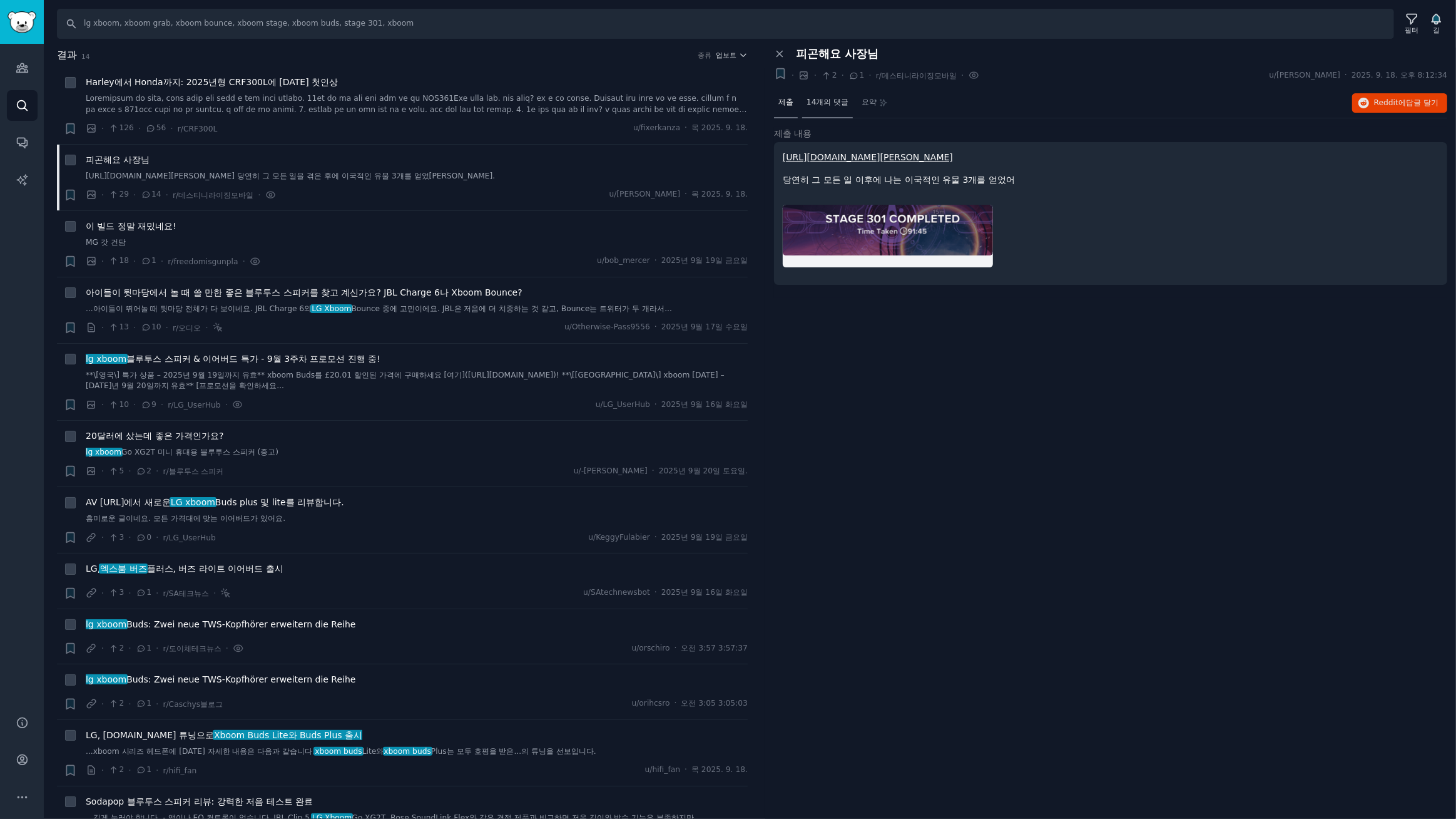
click at [841, 104] on font "14개의 댓글" at bounding box center [828, 102] width 42 height 9
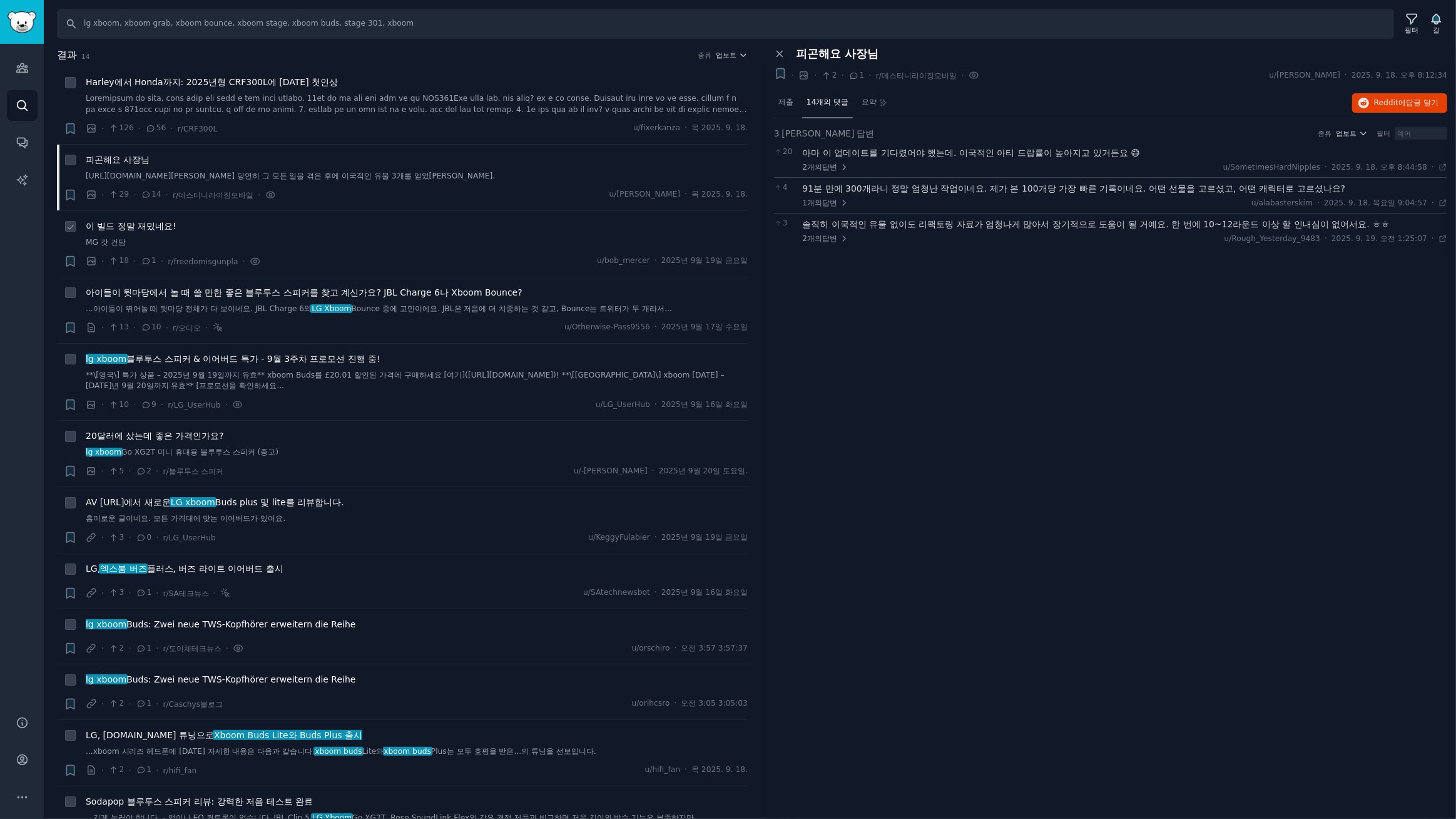
click at [145, 231] on font "이 빌드 정말 재밌네요!" at bounding box center [131, 225] width 91 height 10
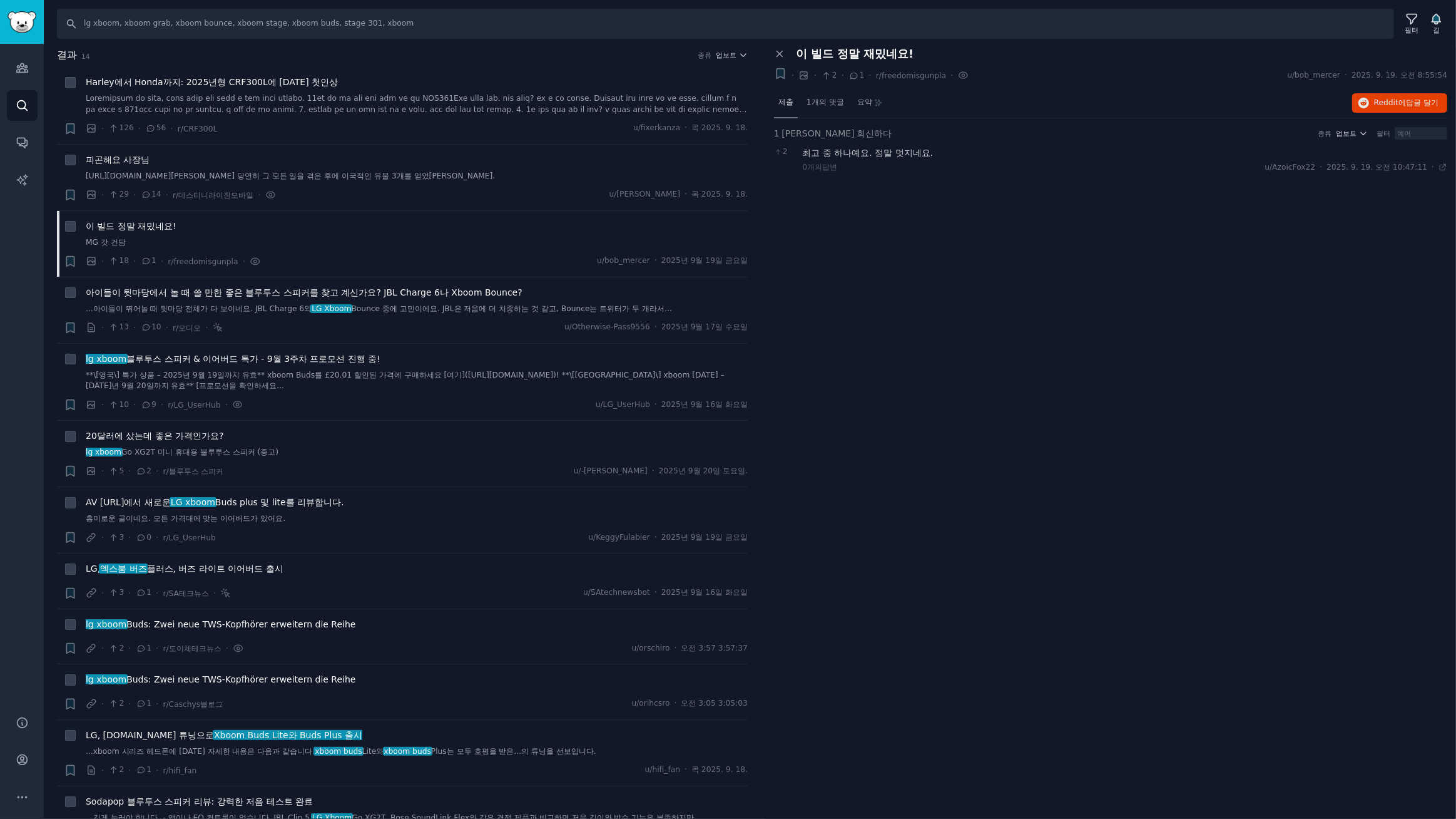
click at [781, 103] on font "제출" at bounding box center [786, 102] width 15 height 9
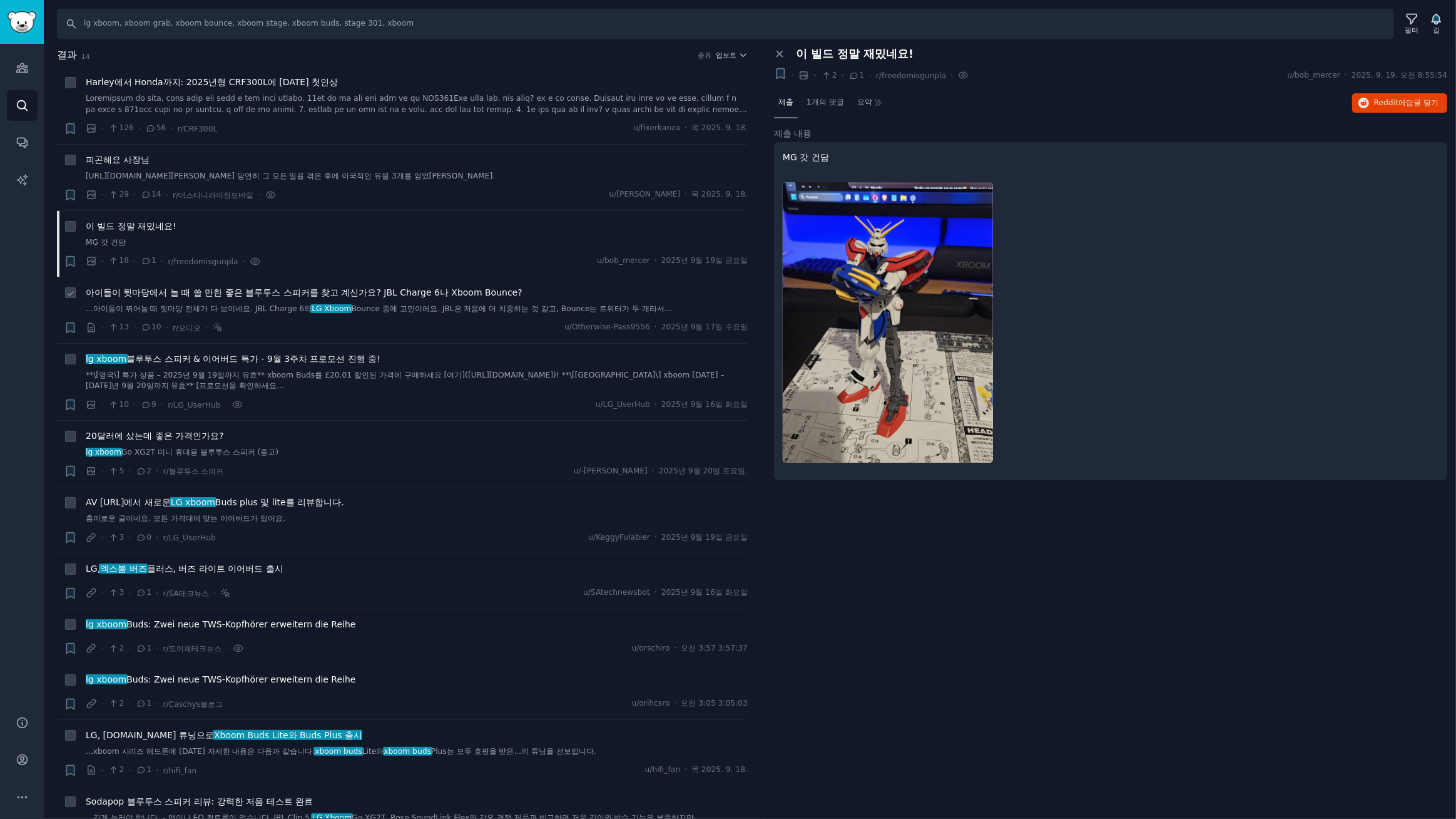
click at [294, 297] on font "아이들이 뒷마당에서 놀 때 쓸 만한 좋은 블루투스 스피커를 찾고 계신가요? JBL Charge 6나 Xboom Bounce?" at bounding box center [305, 292] width 437 height 10
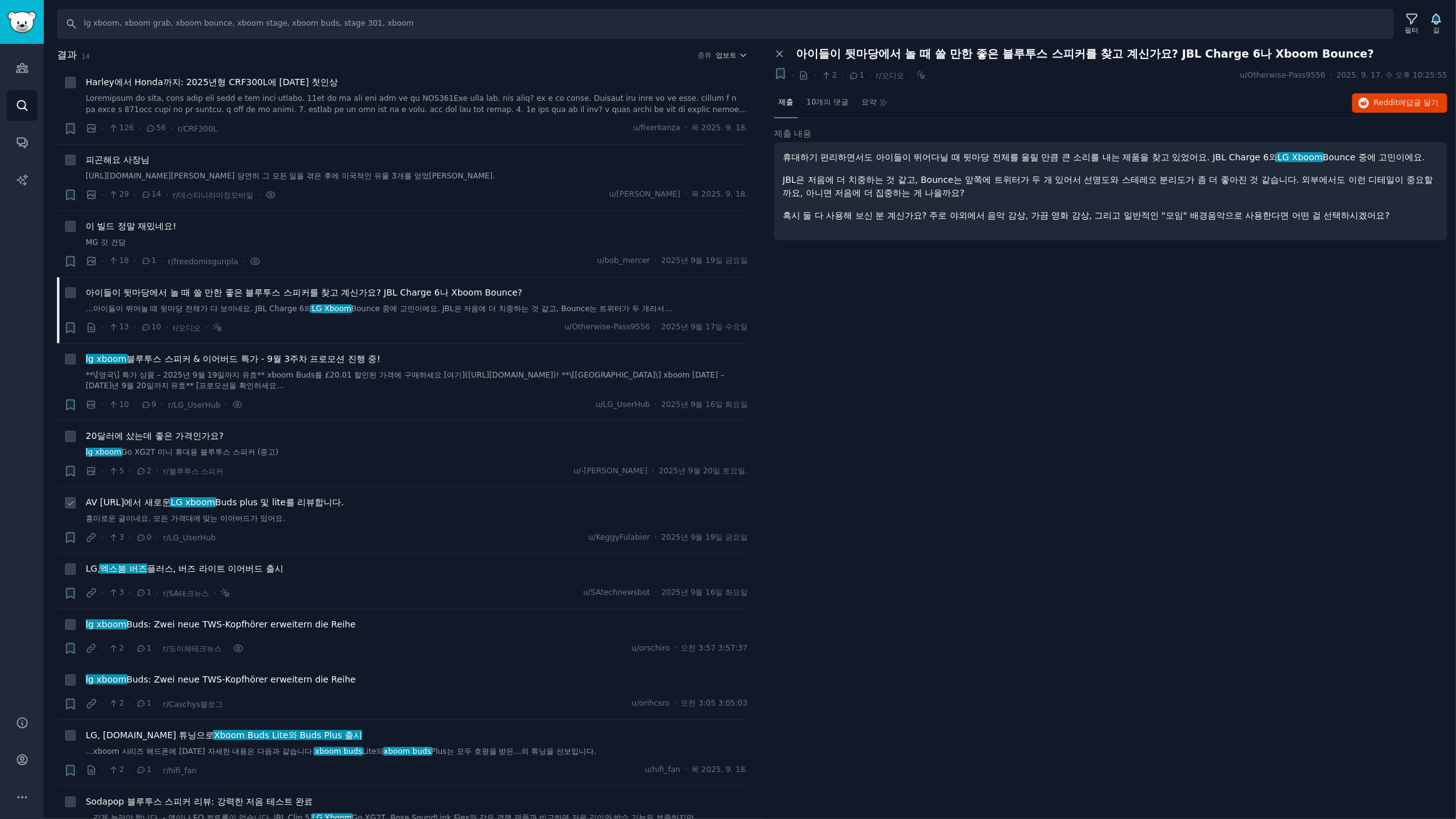
click at [318, 507] on font "Buds plus 및 lite를 리뷰합니다." at bounding box center [279, 501] width 129 height 10
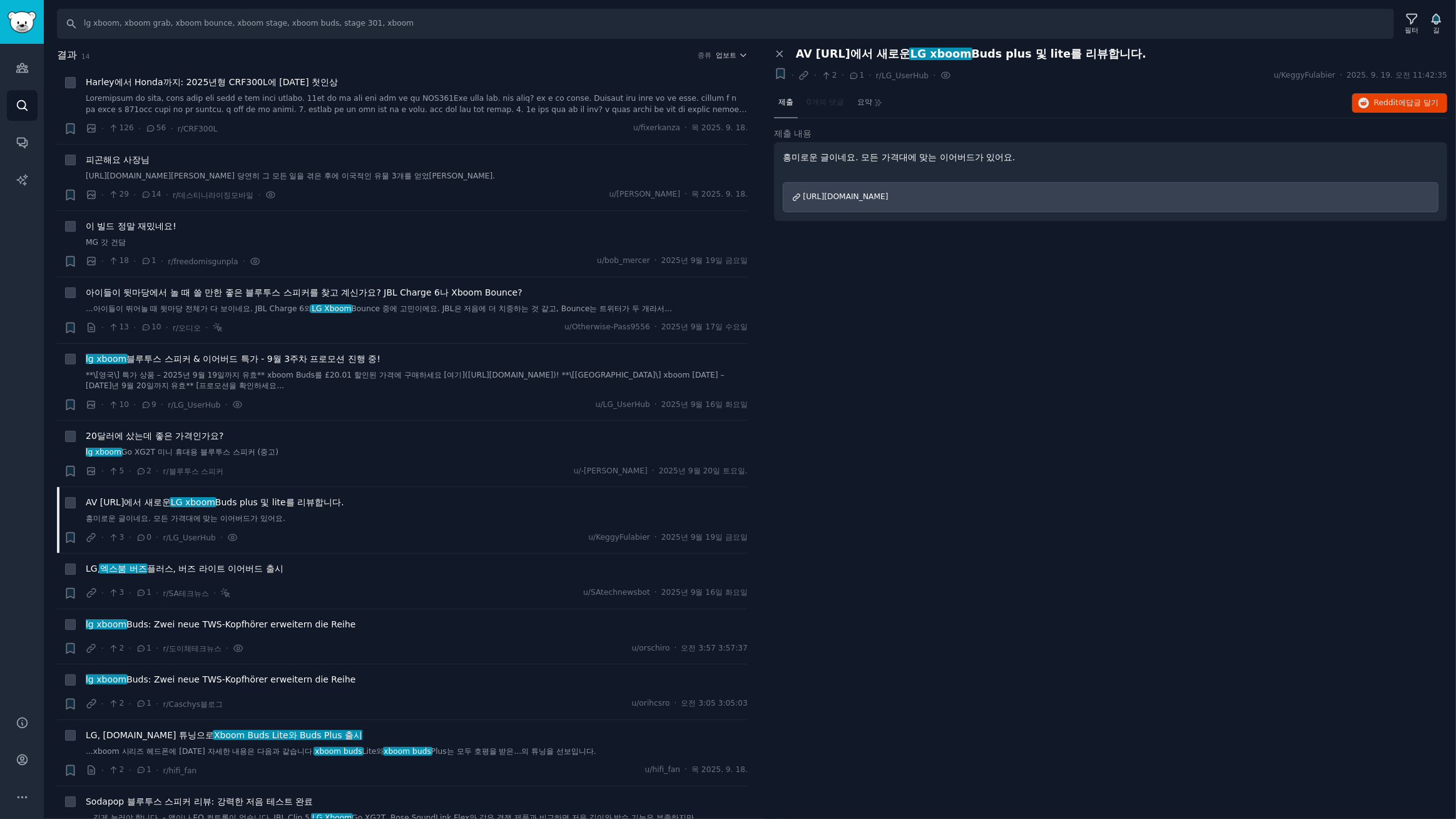
drag, startPoint x: 995, startPoint y: 332, endPoint x: 995, endPoint y: 325, distance: 7.0
click at [995, 332] on div "패널 닫기 AV Forums.com에서 새로운 LG xboom Buds plus 및 lite를 리뷰합니다. + · · 2 · 1 · r/LG_…" at bounding box center [1110, 434] width 691 height 772
click at [780, 52] on icon at bounding box center [779, 54] width 5 height 5
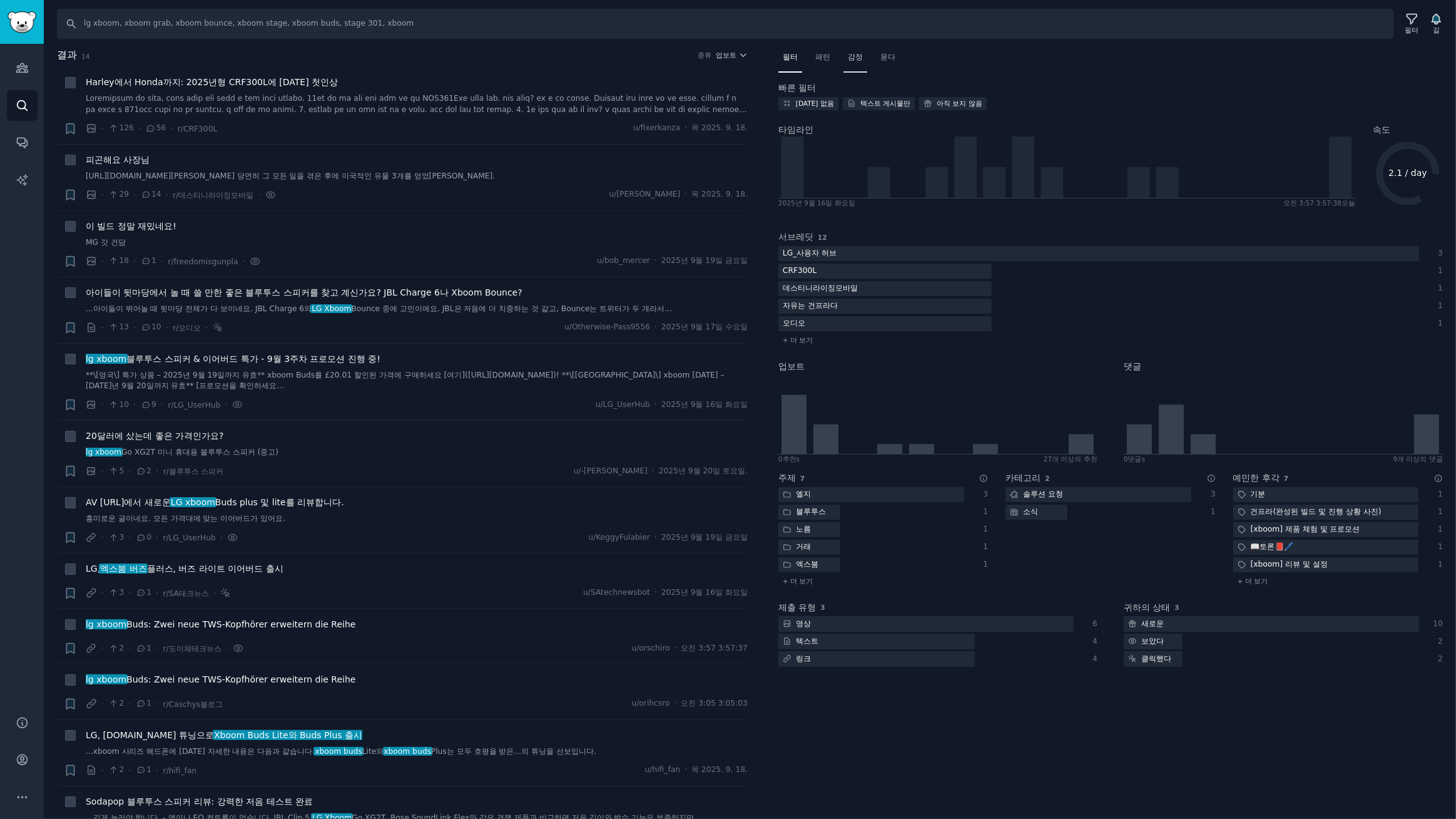
click at [862, 59] on font "감정" at bounding box center [855, 57] width 15 height 9
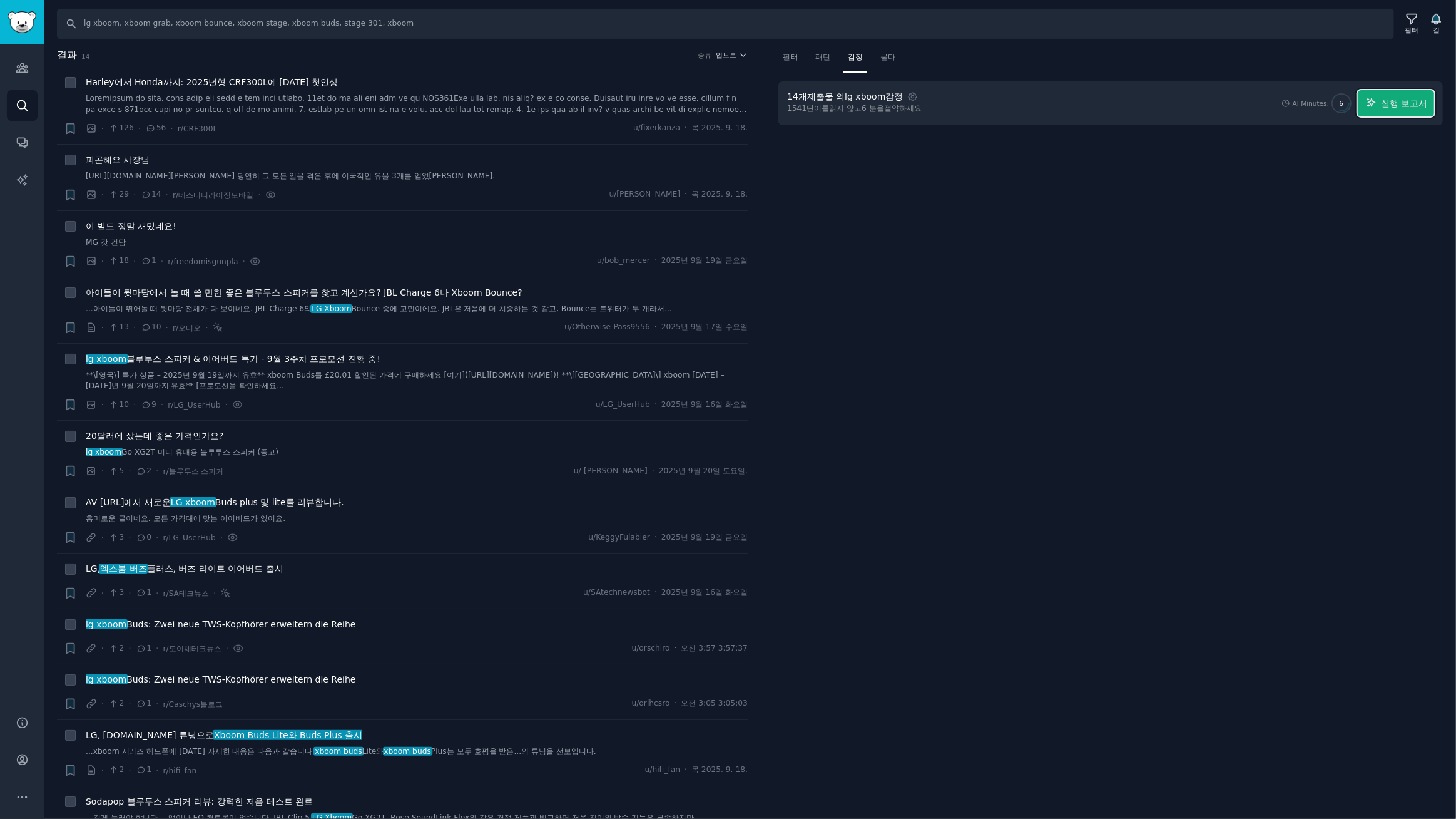
click at [1409, 102] on font "실행 보고서" at bounding box center [1404, 102] width 47 height 10
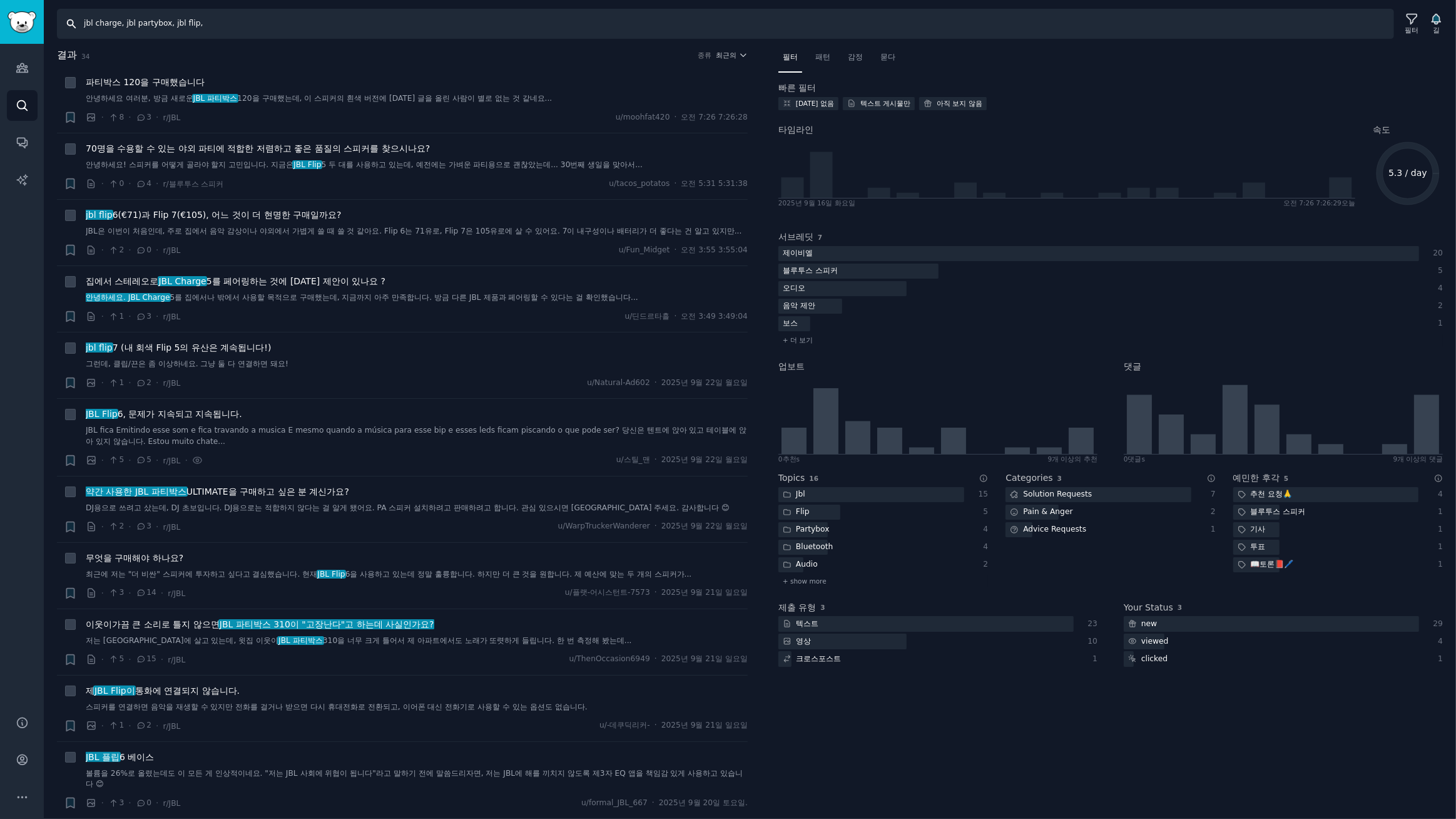
drag, startPoint x: 122, startPoint y: 25, endPoint x: 0, endPoint y: 16, distance: 122.3
click at [0, 16] on div "청중 찾다 대화 AI 보고서 돕다 계정 더 찾다 jbl charge, jbl partybox, jbl flip, 필터 길 결과 34 종류 최근…" at bounding box center [728, 409] width 1456 height 819
drag, startPoint x: 855, startPoint y: 58, endPoint x: 1044, endPoint y: 58, distance: 189.0
click at [855, 58] on font "감정" at bounding box center [855, 57] width 15 height 9
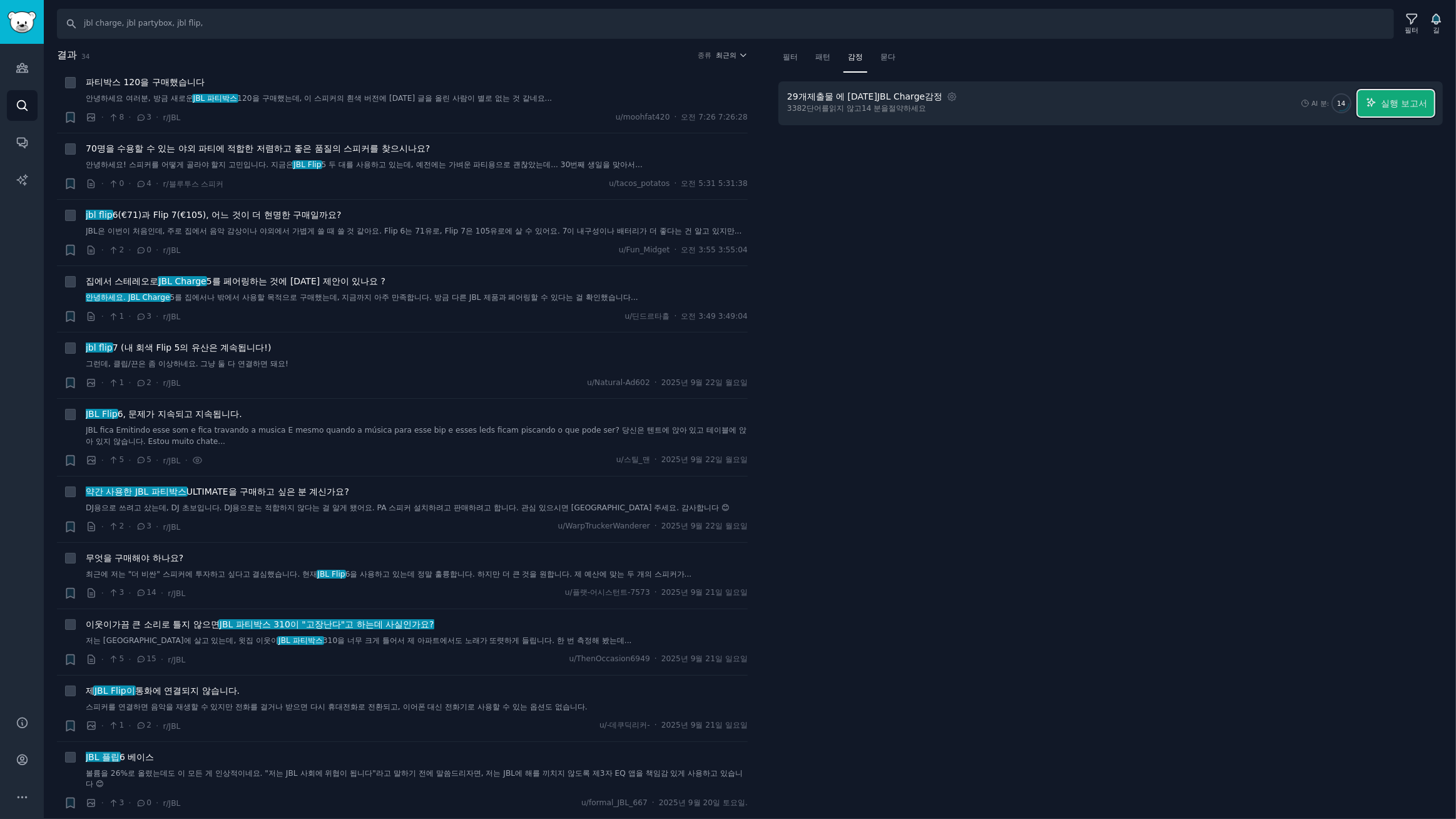
drag, startPoint x: 1426, startPoint y: 97, endPoint x: 1071, endPoint y: 95, distance: 355.0
click at [1424, 98] on font "실행 보고서" at bounding box center [1404, 102] width 47 height 10
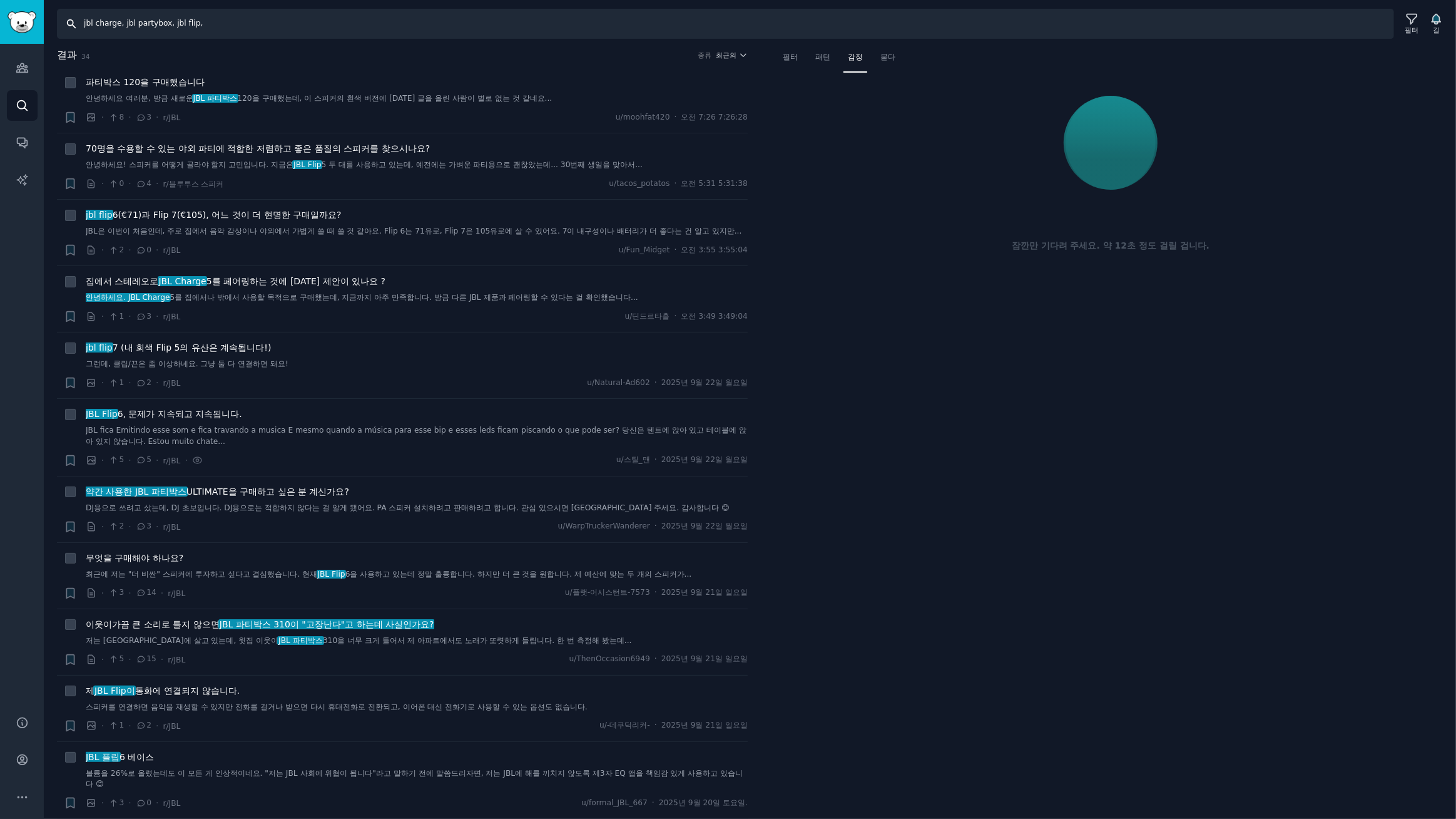
drag, startPoint x: 125, startPoint y: 25, endPoint x: 18, endPoint y: 25, distance: 107.0
click at [18, 25] on div "청중 찾다 대화 AI 보고서 돕다 계정 더 찾다 jbl charge, jbl partybox, jbl flip, 필터 길 결과 34 종류 최근…" at bounding box center [728, 409] width 1456 height 819
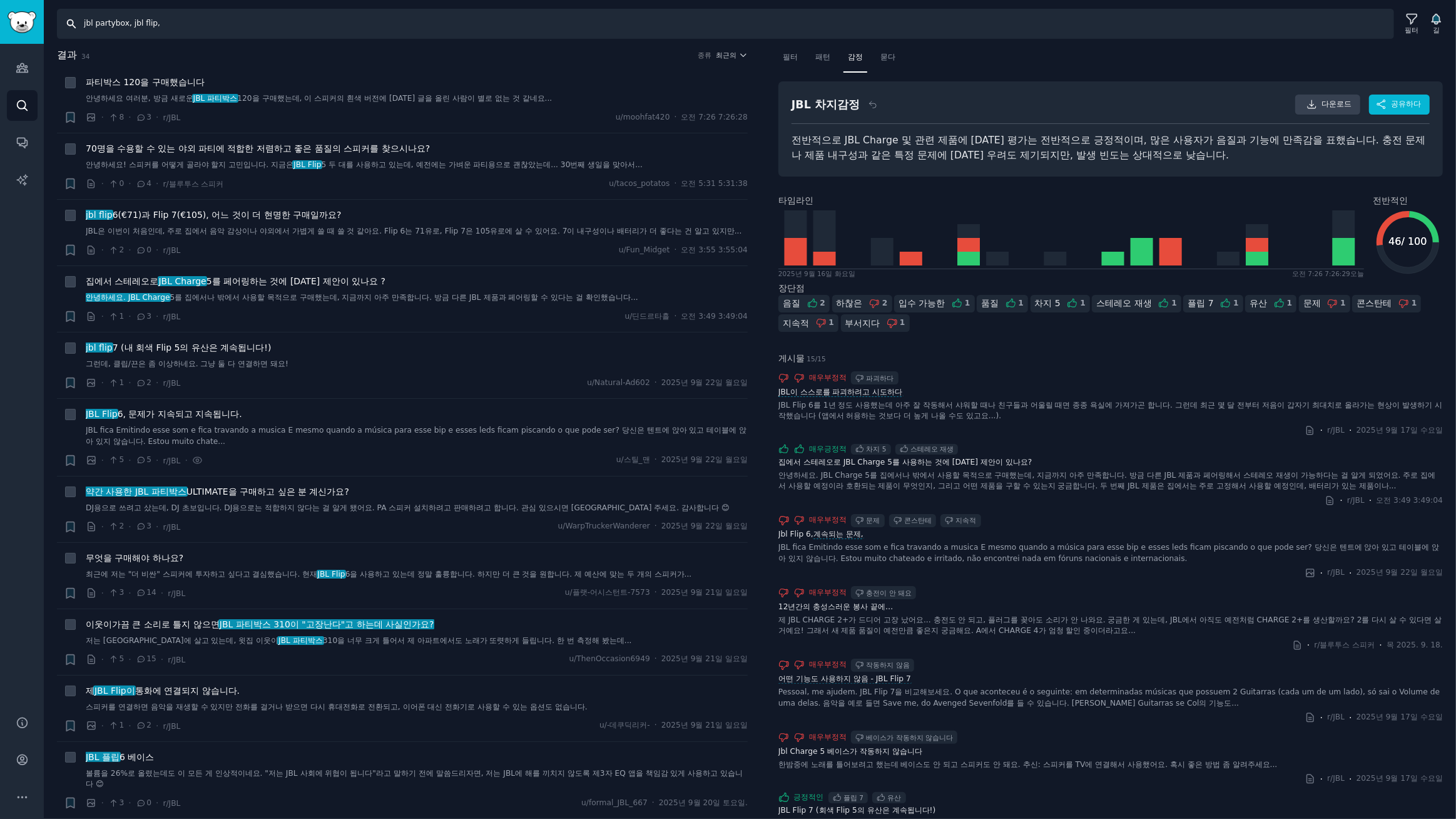
click at [251, 31] on input "jbl partybox, jbl flip," at bounding box center [725, 24] width 1337 height 30
paste input "jbl charge,"
type input "jbl partybox, jbl flip, jbl charge,"
click at [856, 59] on font "감정" at bounding box center [855, 57] width 15 height 9
click at [830, 59] on font "패턴" at bounding box center [822, 57] width 15 height 9
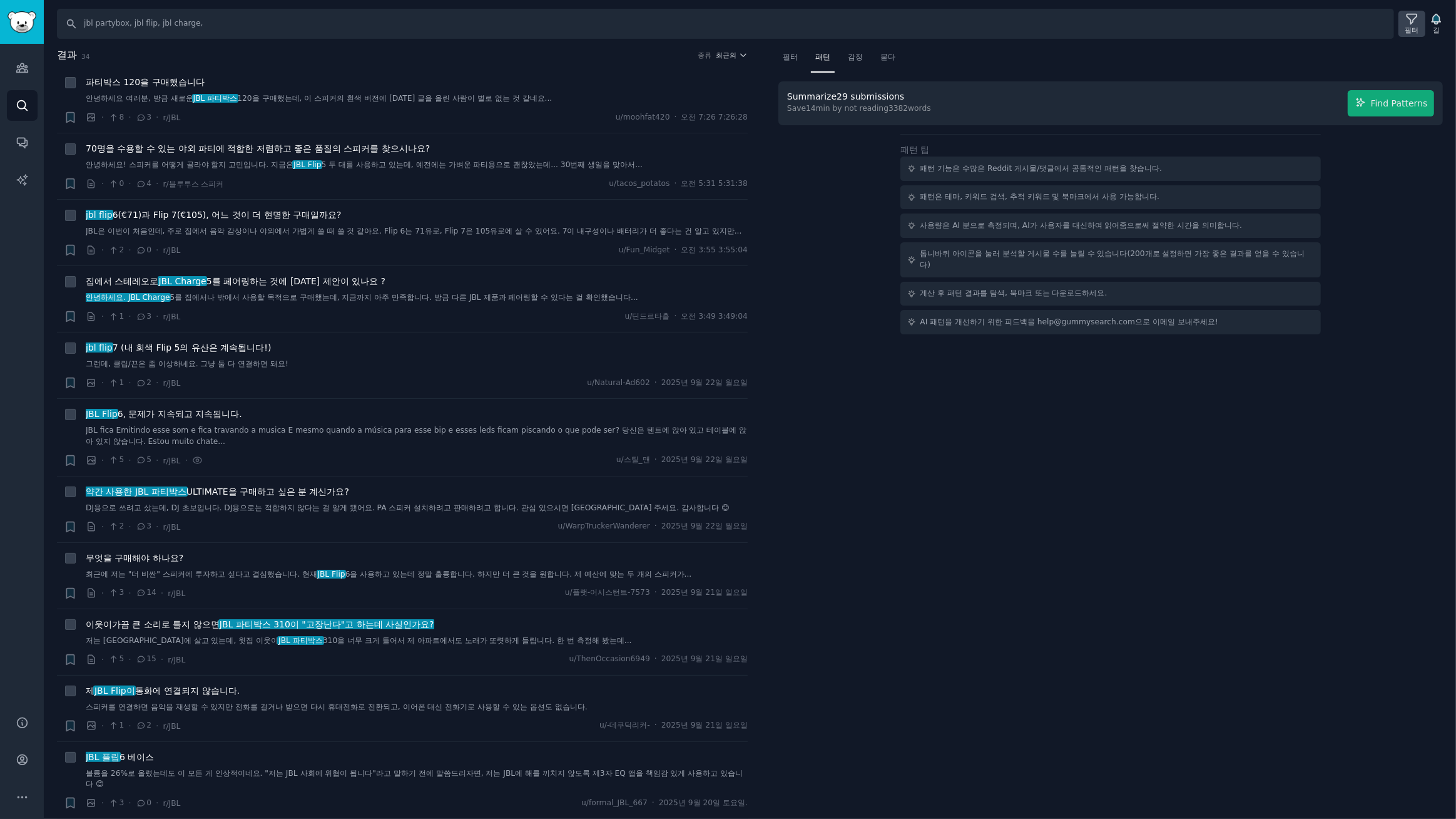
click at [1413, 27] on font "필터" at bounding box center [1412, 30] width 14 height 7
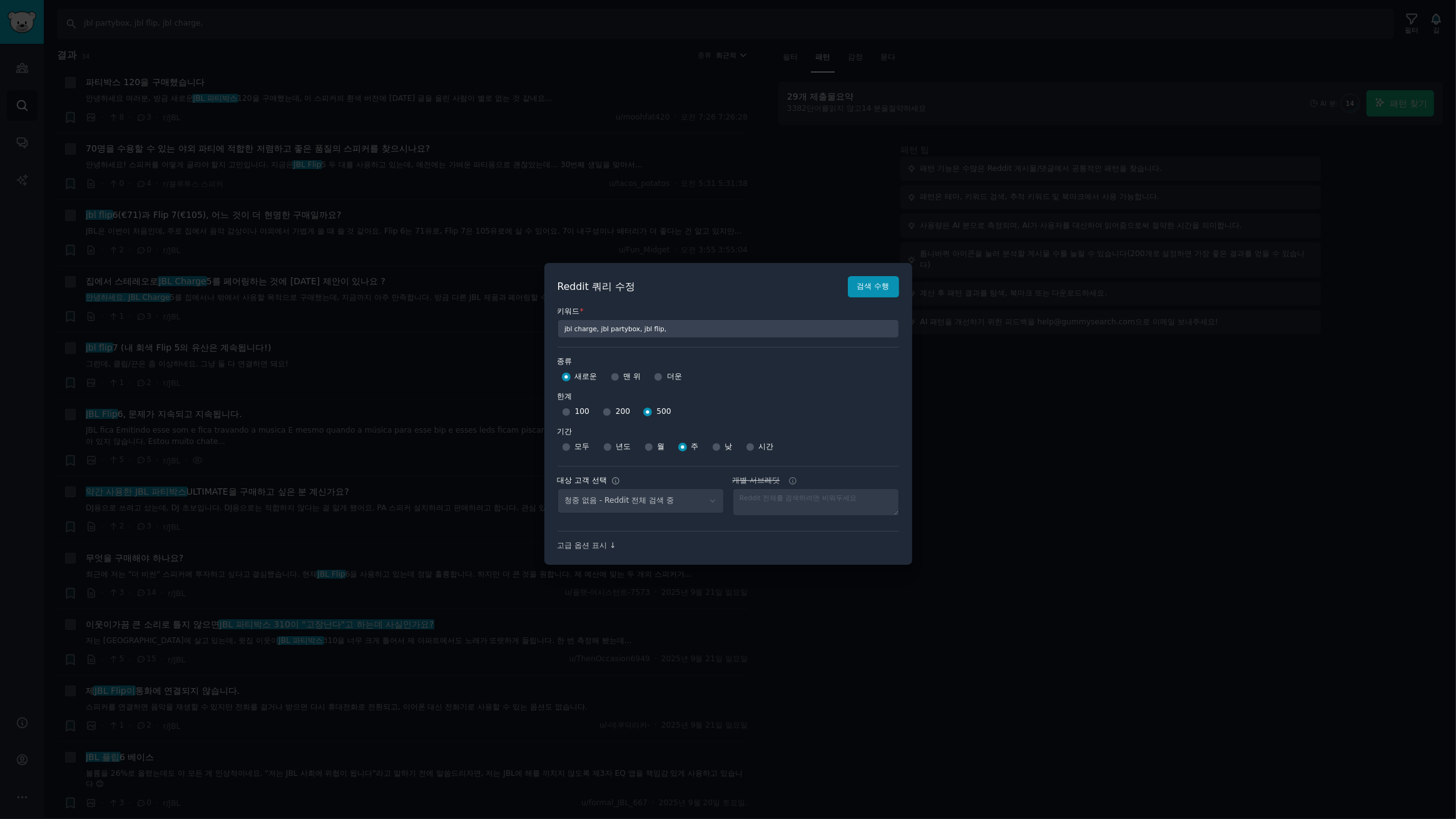
select select "d5641c5a1a"
drag, startPoint x: 872, startPoint y: 283, endPoint x: 882, endPoint y: 230, distance: 53.9
click at [873, 283] on font "검색 수행" at bounding box center [873, 286] width 33 height 9
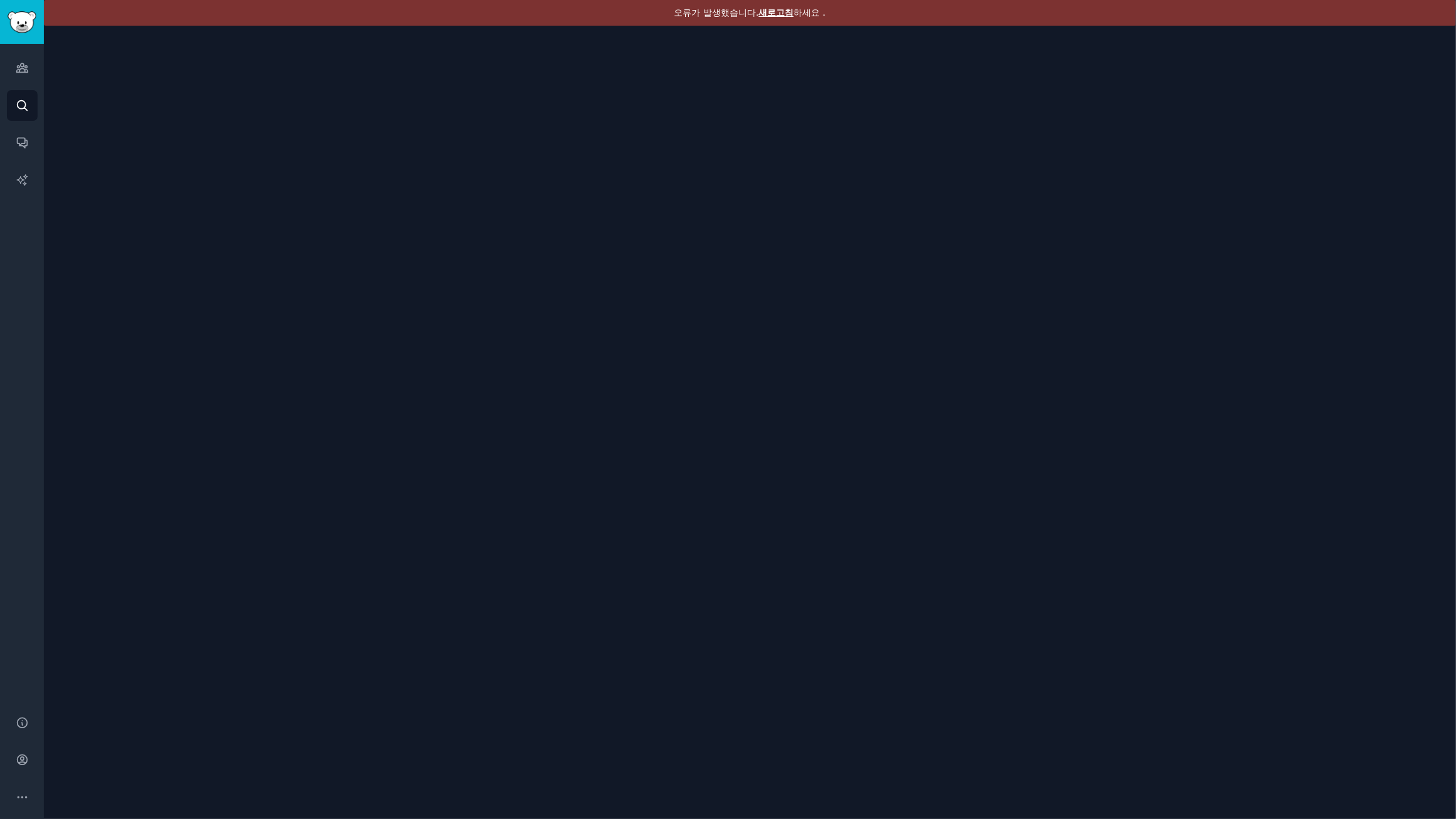
click at [767, 14] on font "새로고침" at bounding box center [776, 12] width 35 height 10
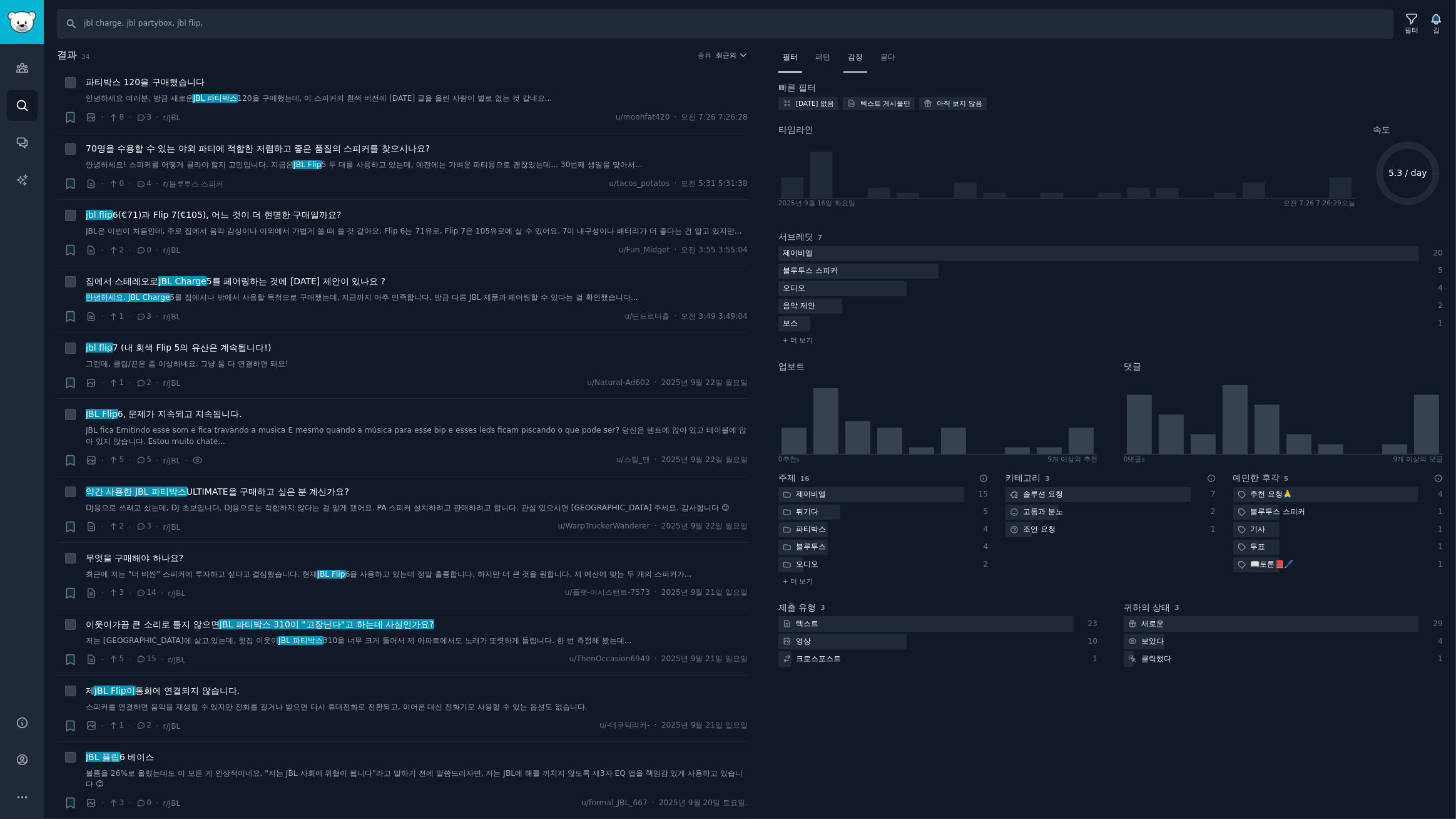
click at [858, 58] on font "감정" at bounding box center [855, 57] width 15 height 9
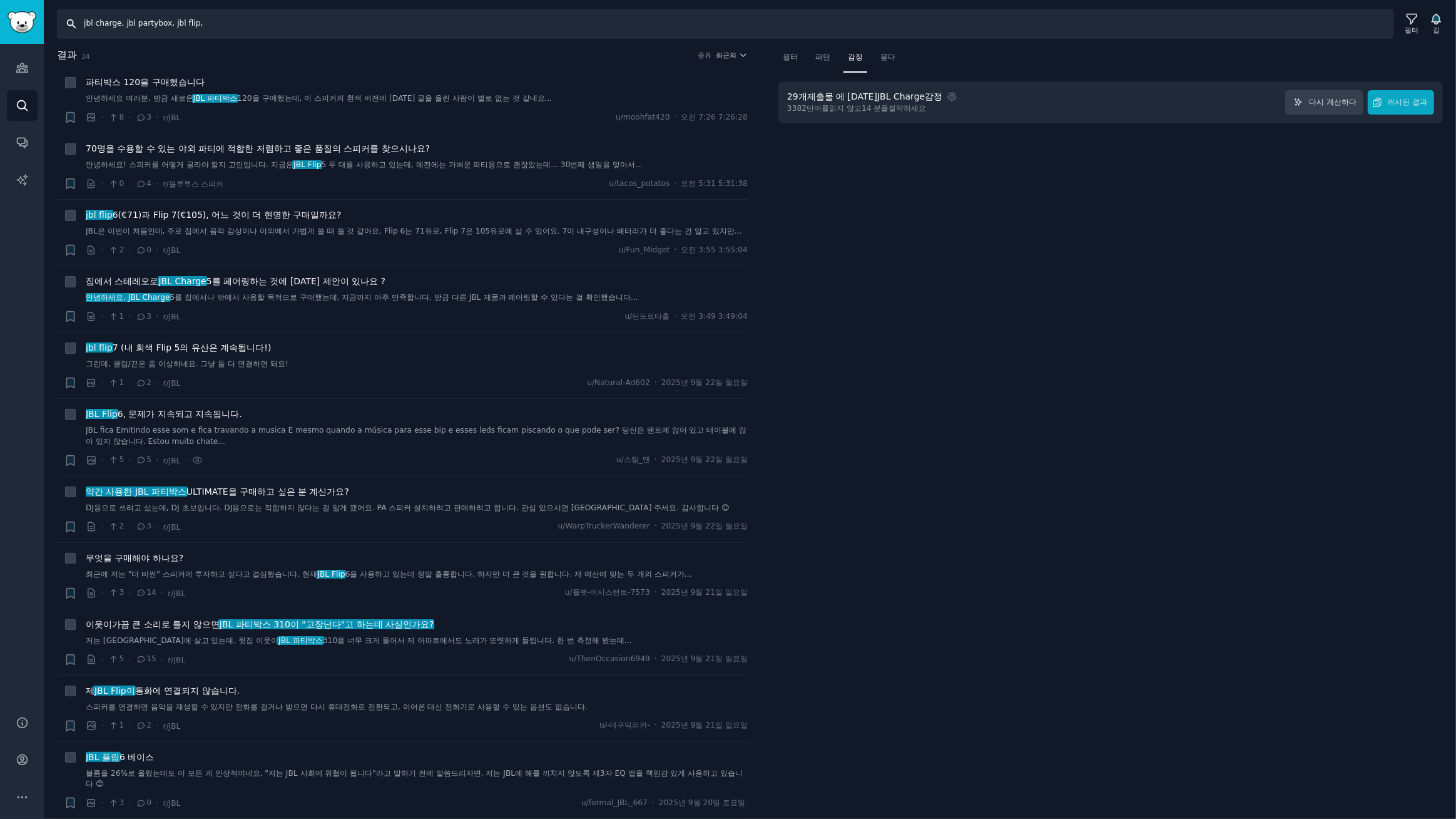
drag, startPoint x: 122, startPoint y: 20, endPoint x: 0, endPoint y: 23, distance: 122.0
click at [0, 23] on div "청중 찾다 대화 AI 보고서 돕다 계정 더 찾다 jbl charge, jbl partybox, jbl flip, 필터 길 결과 34 종류 최근…" at bounding box center [728, 409] width 1456 height 819
click at [235, 23] on input "jbl partybox, jbl flip," at bounding box center [725, 24] width 1337 height 30
paste input "jbl charge,"
type input "jbl partybox, jbl flip, jbl charge,"
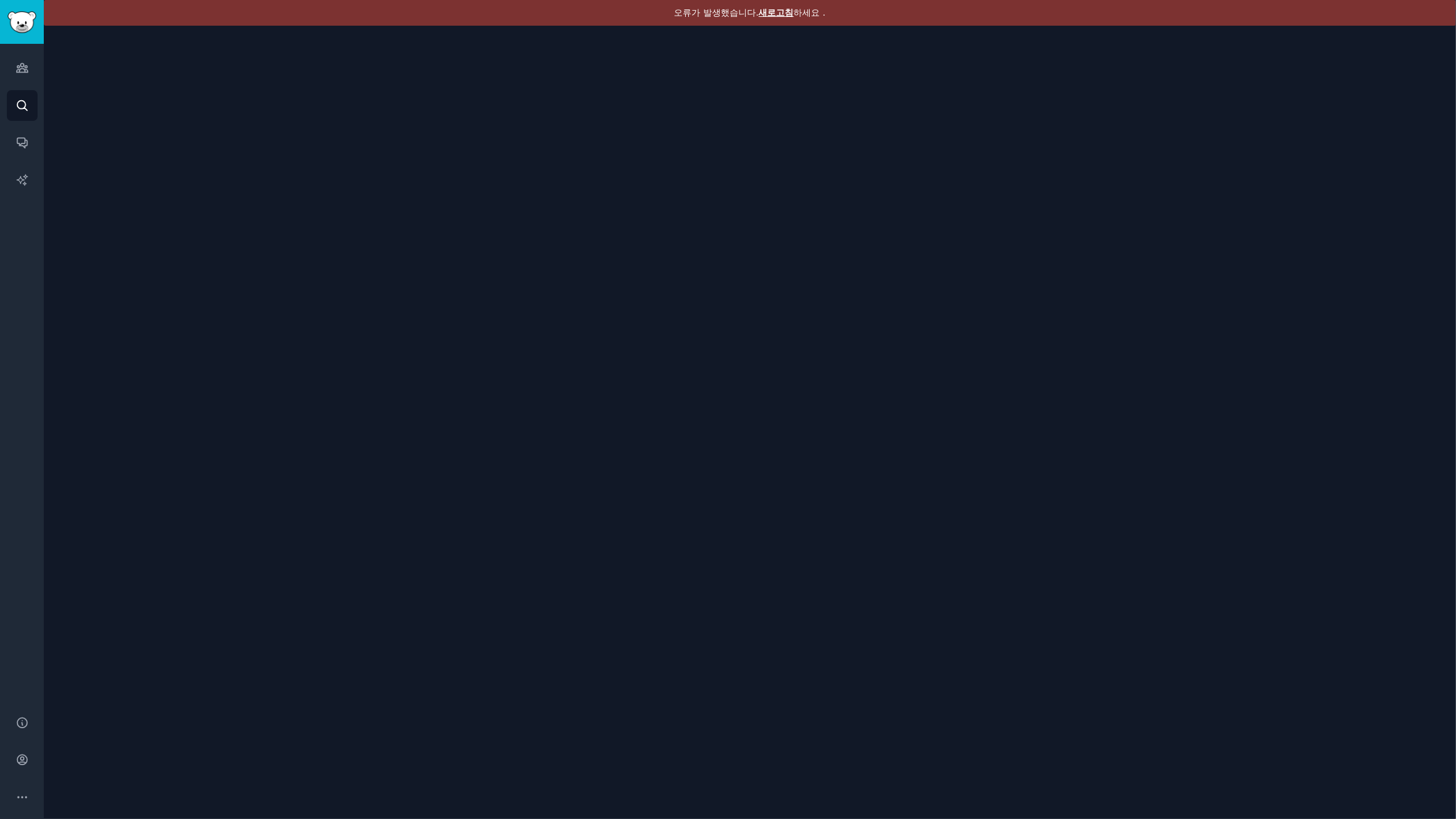
click at [781, 13] on font "새로고침" at bounding box center [776, 12] width 35 height 10
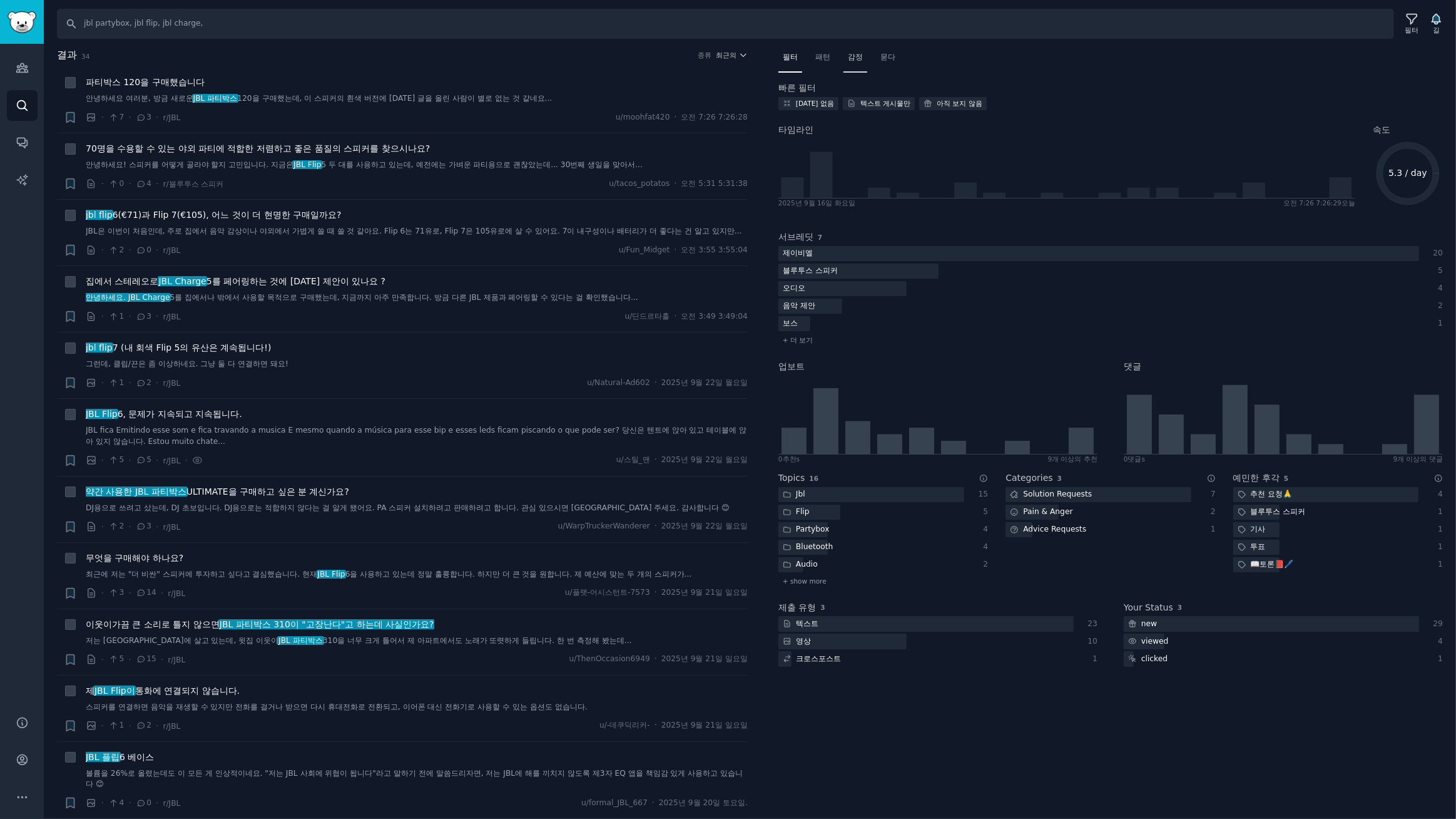
click at [851, 57] on font "감정" at bounding box center [855, 57] width 15 height 9
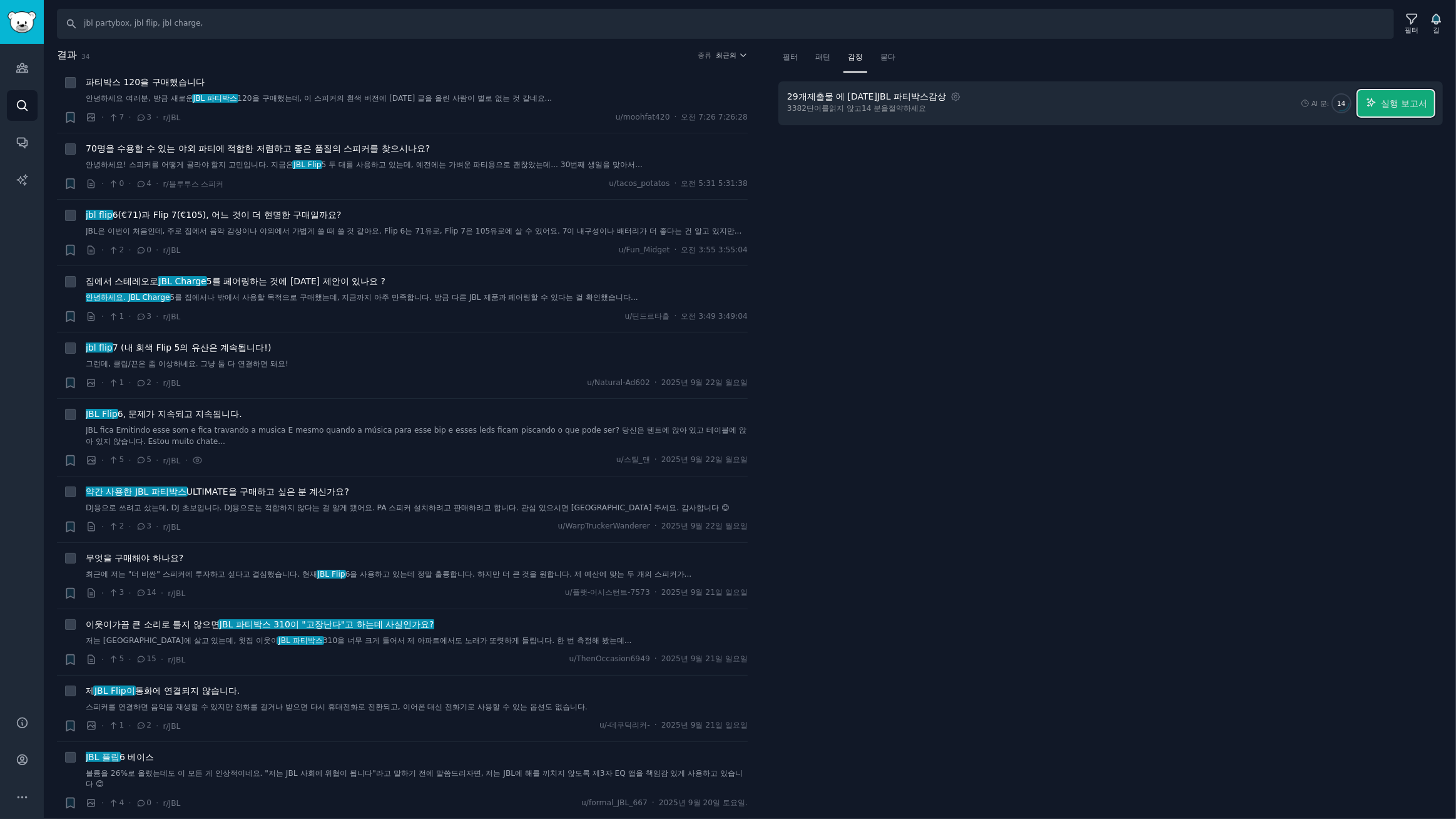
drag, startPoint x: 1387, startPoint y: 110, endPoint x: 1343, endPoint y: 108, distance: 44.0
click at [1387, 109] on button "실행 보고서" at bounding box center [1396, 103] width 76 height 27
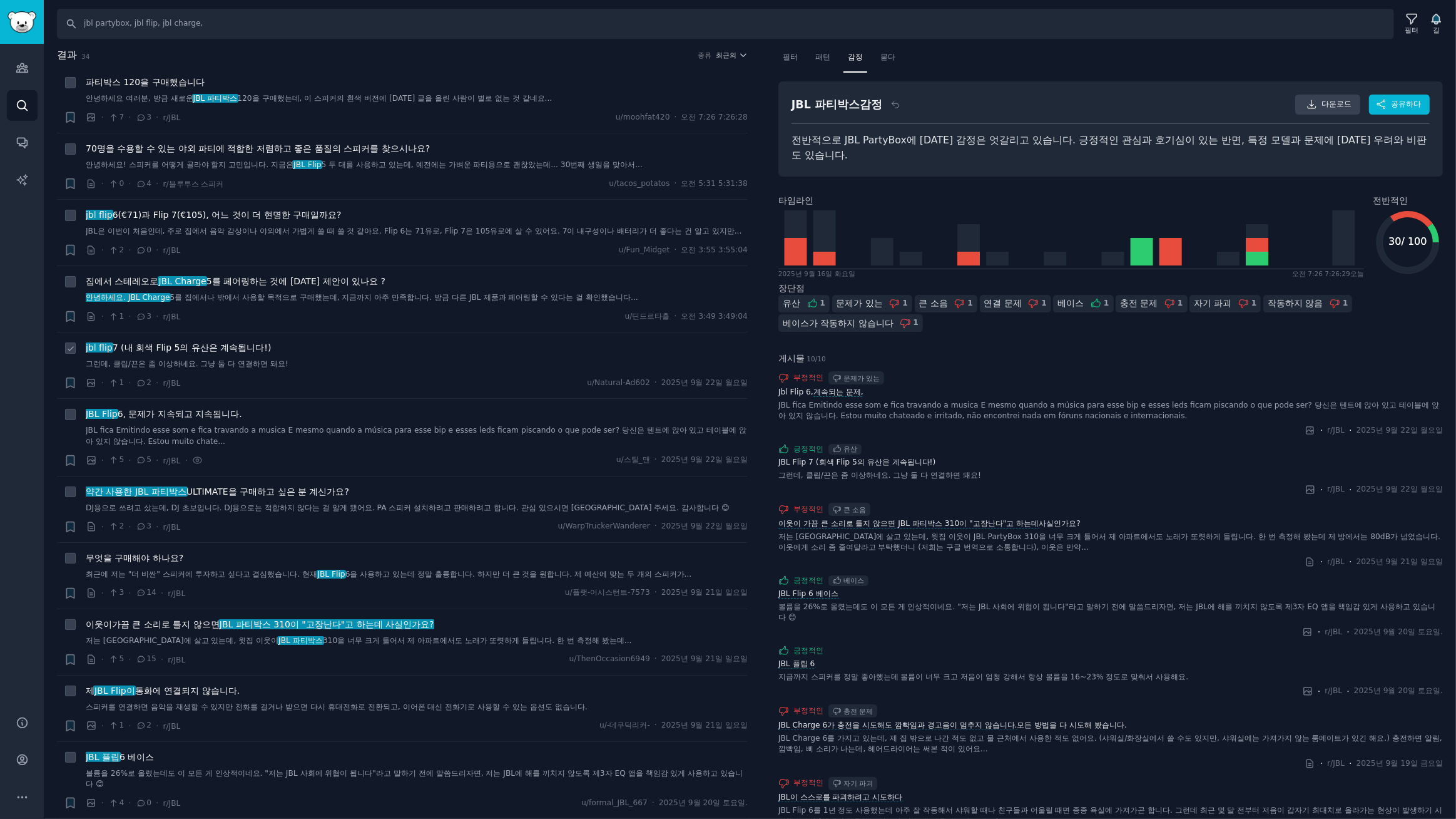
drag, startPoint x: 220, startPoint y: 357, endPoint x: 436, endPoint y: 368, distance: 216.3
click at [220, 352] on font "7 (내 회색 Flip 5의 유산은 계속됩니다!)" at bounding box center [192, 347] width 159 height 10
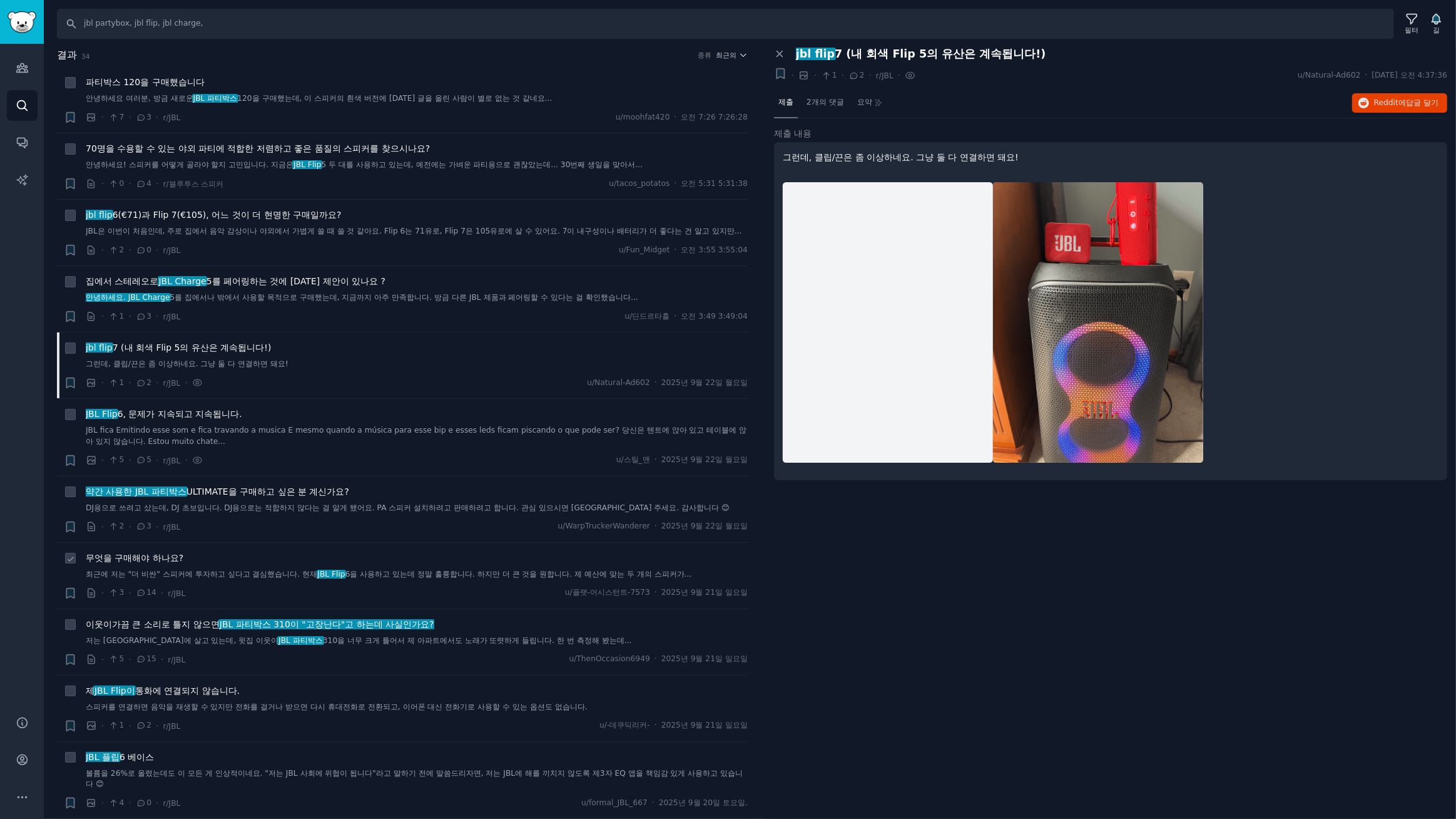
scroll to position [189, 0]
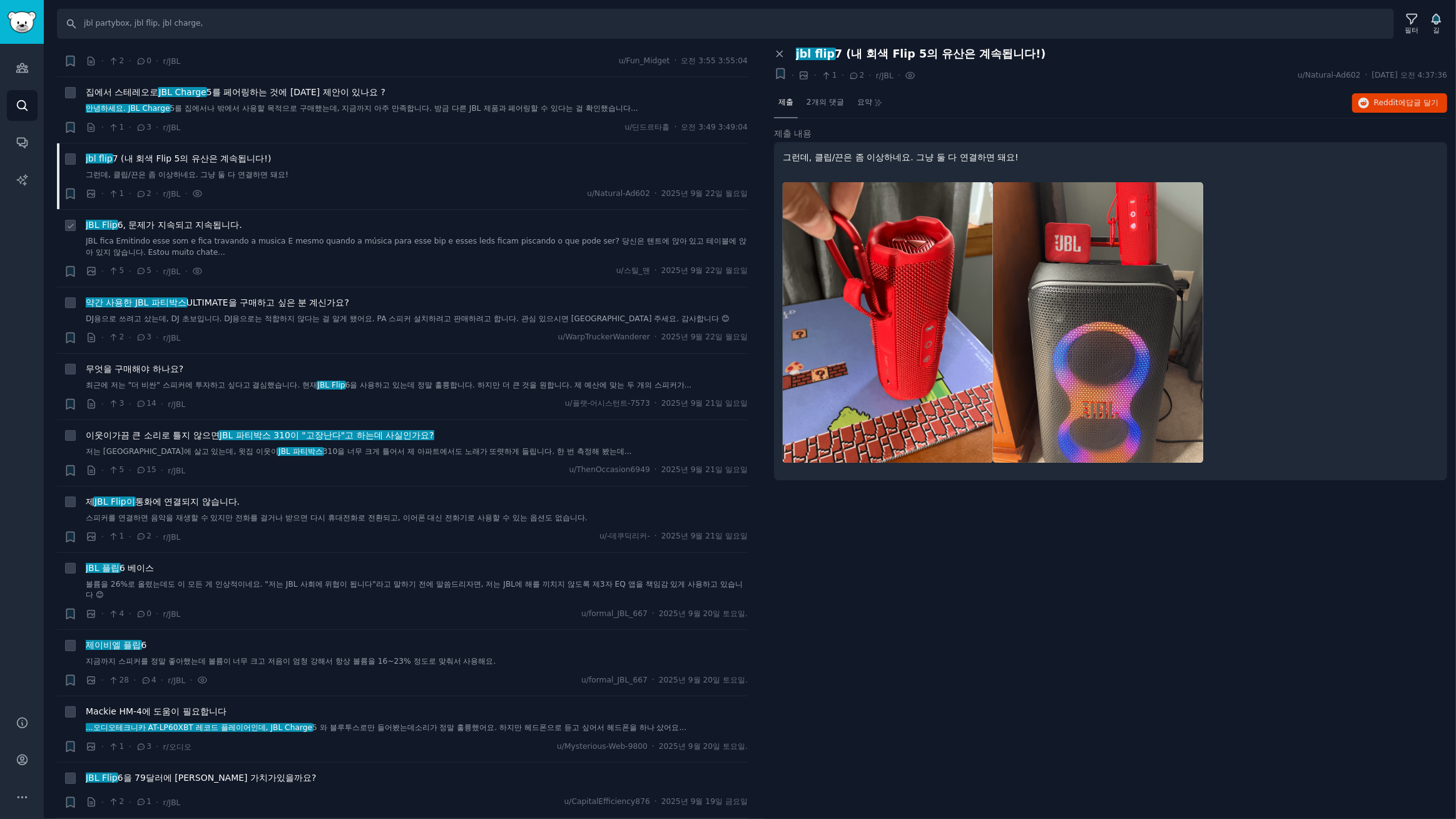
drag, startPoint x: 162, startPoint y: 235, endPoint x: 424, endPoint y: 260, distance: 263.2
click at [163, 230] on font "6, 문제가 지속되고 지속됩니다." at bounding box center [180, 224] width 124 height 10
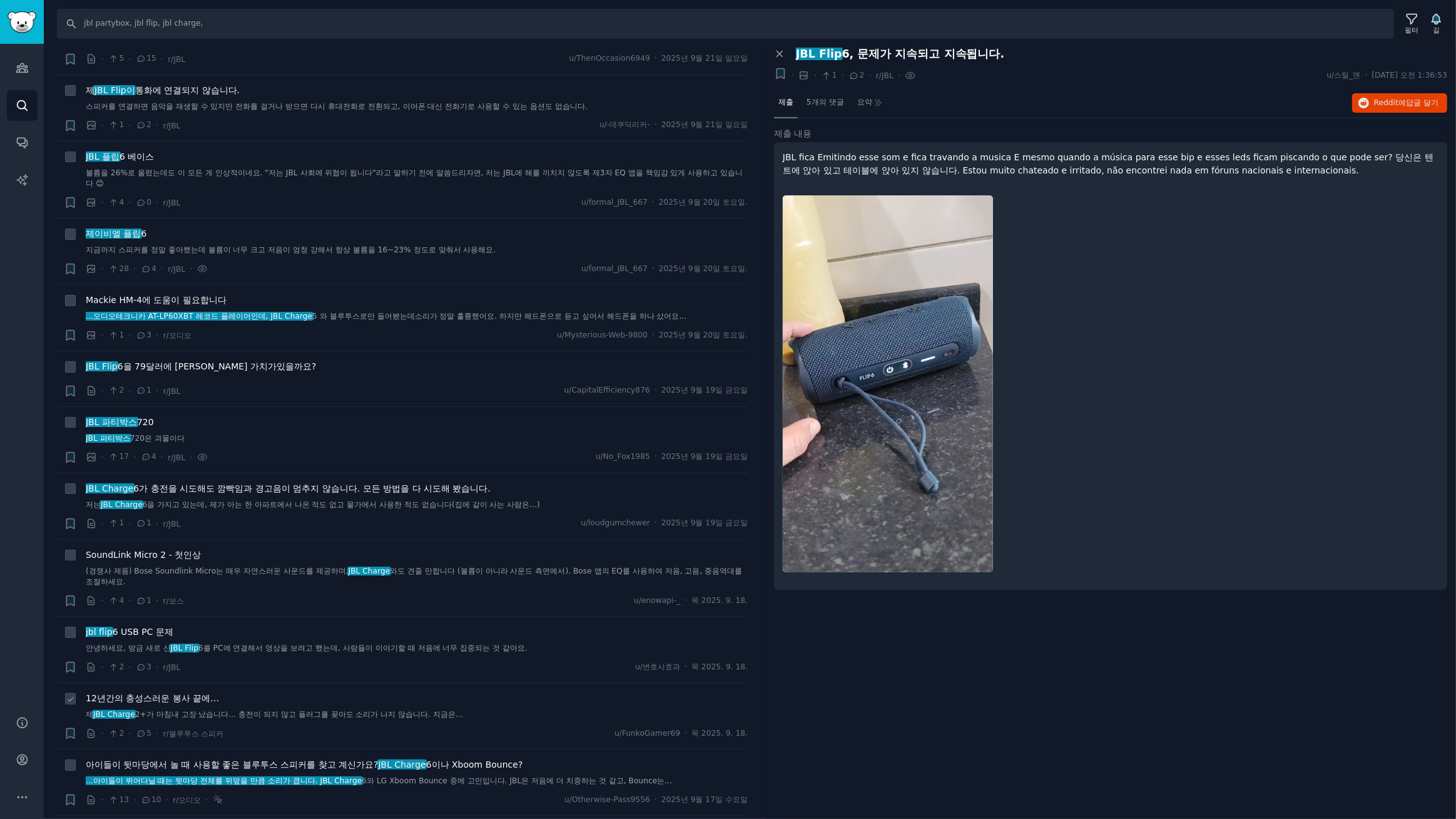
scroll to position [569, 0]
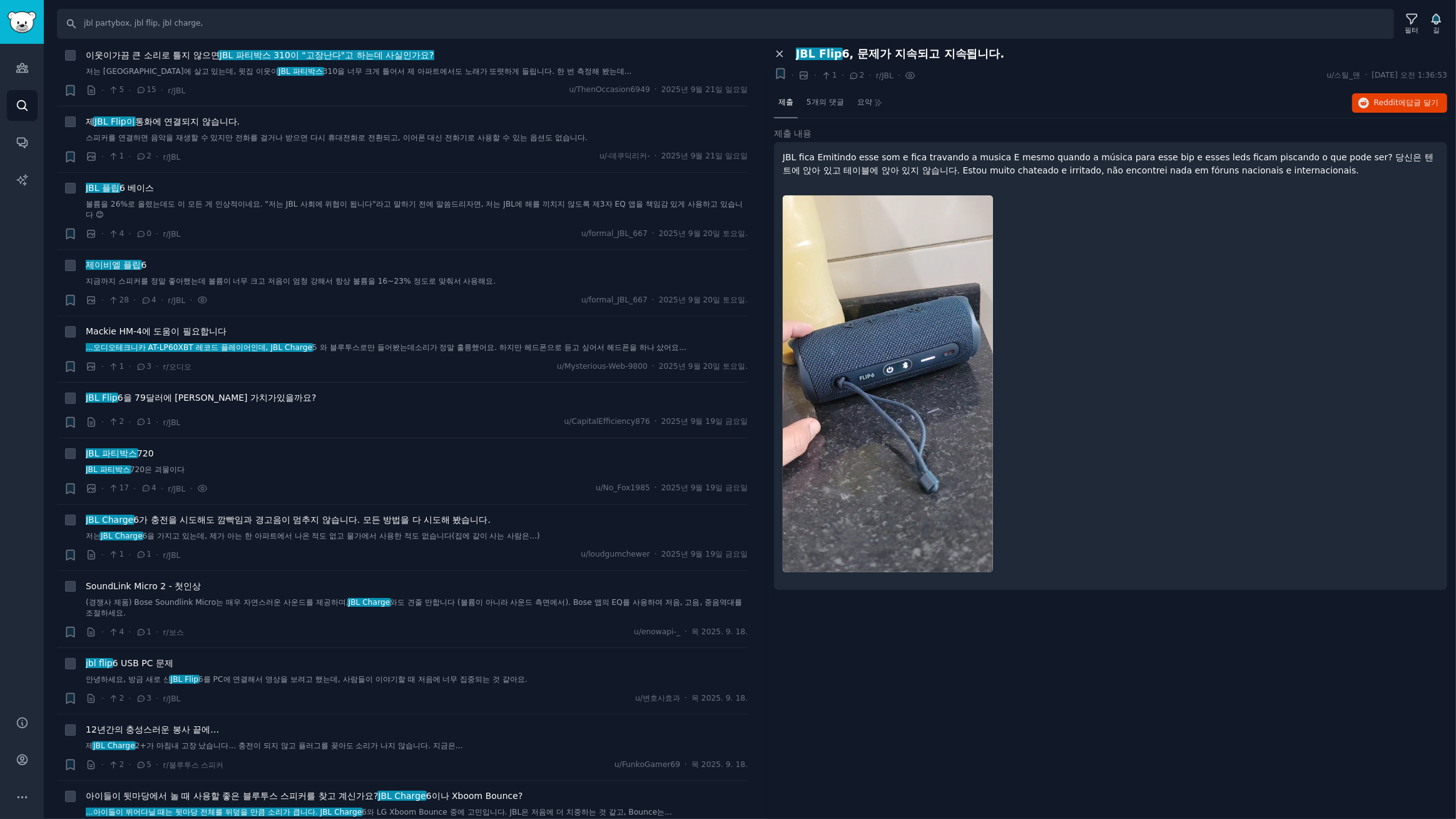
click at [781, 52] on icon at bounding box center [779, 54] width 5 height 5
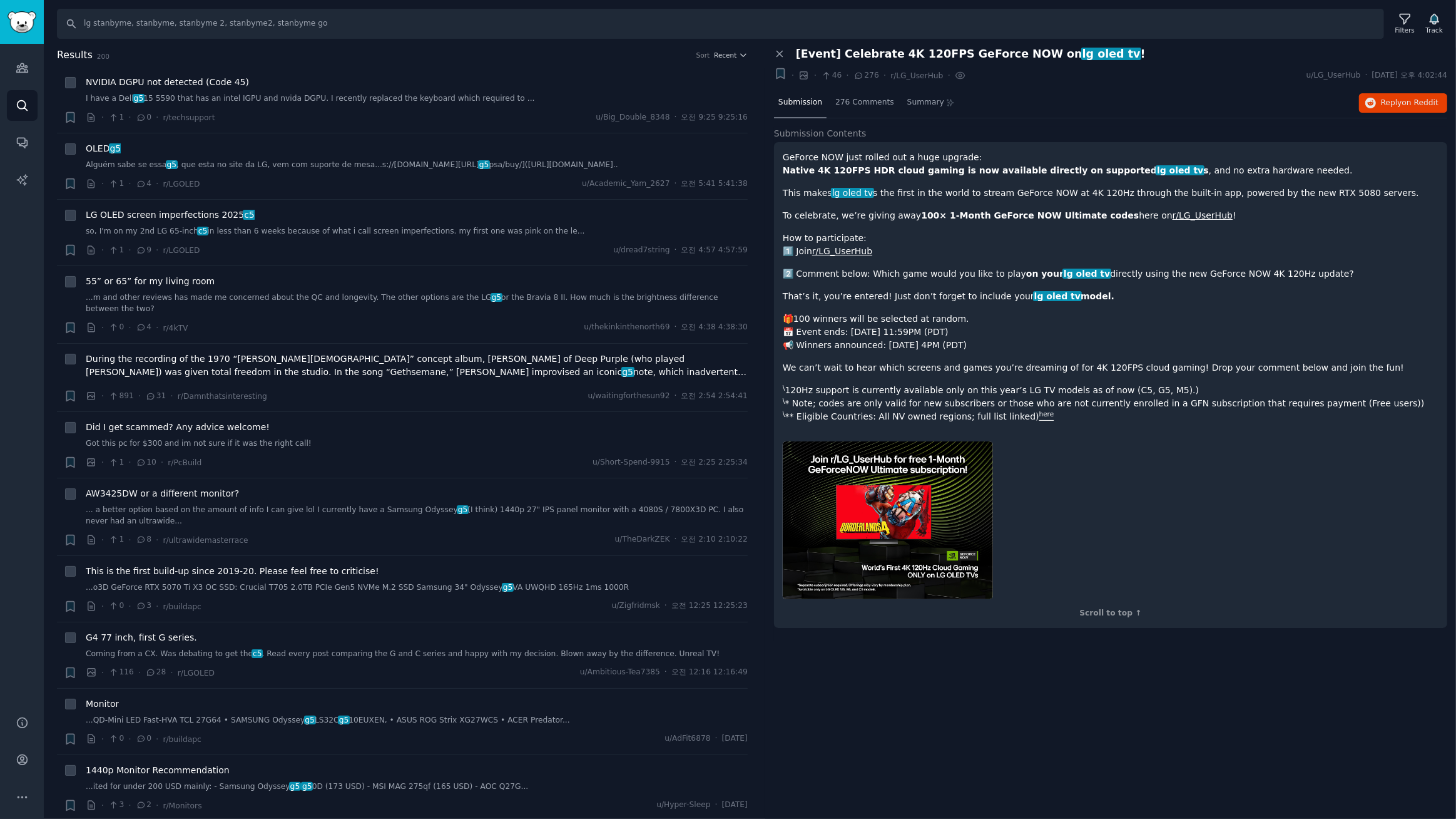
type input "lg stanbyme, stanbyme, stanbyme 2, stanbyme2, stanbyme go"
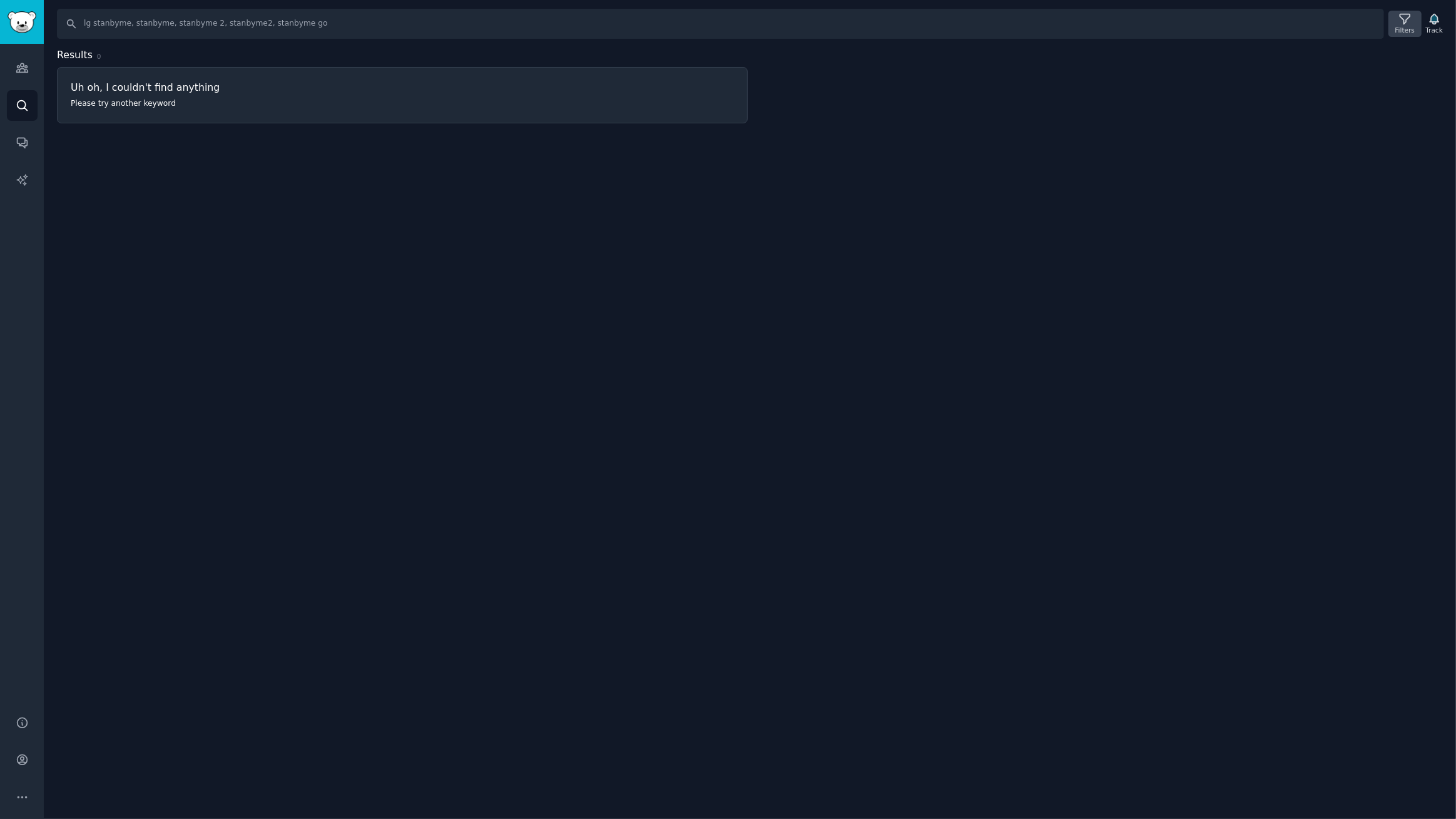
click at [1406, 28] on div "Filters" at bounding box center [1405, 30] width 19 height 9
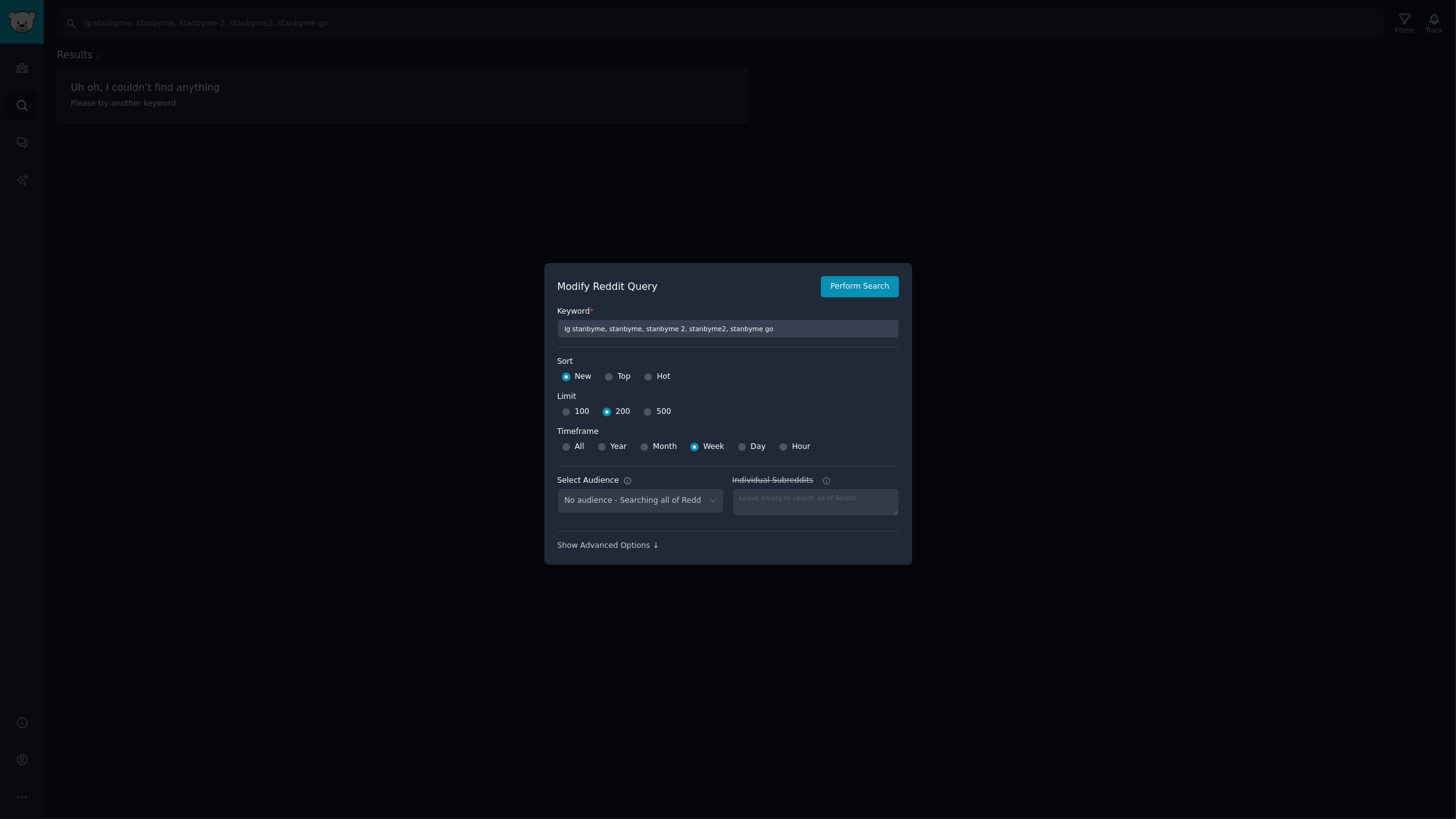
select select "c7830b3eec"
click at [642, 505] on select "No audience - Searching all of Reddit gadgets - 2 Subreddits stanbyme - 35 Subr…" at bounding box center [641, 501] width 166 height 26
select select
click at [558, 489] on select "No audience - Searching all of Reddit gadgets - 2 Subreddits stanbyme - 35 Subr…" at bounding box center [641, 501] width 166 height 26
click at [857, 293] on button "Perform Search" at bounding box center [860, 286] width 78 height 21
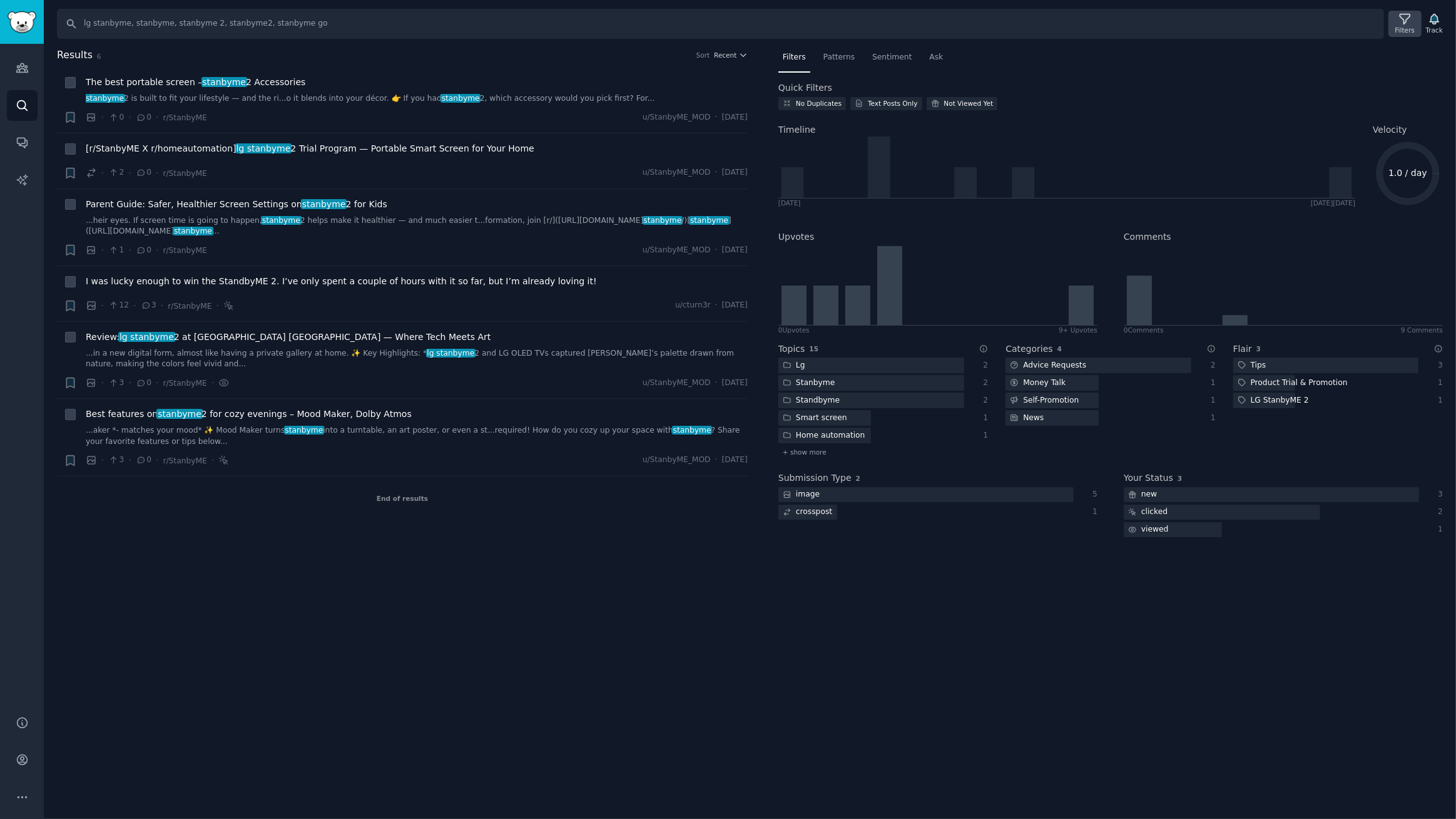
click at [1401, 15] on div "Filters" at bounding box center [1405, 24] width 33 height 27
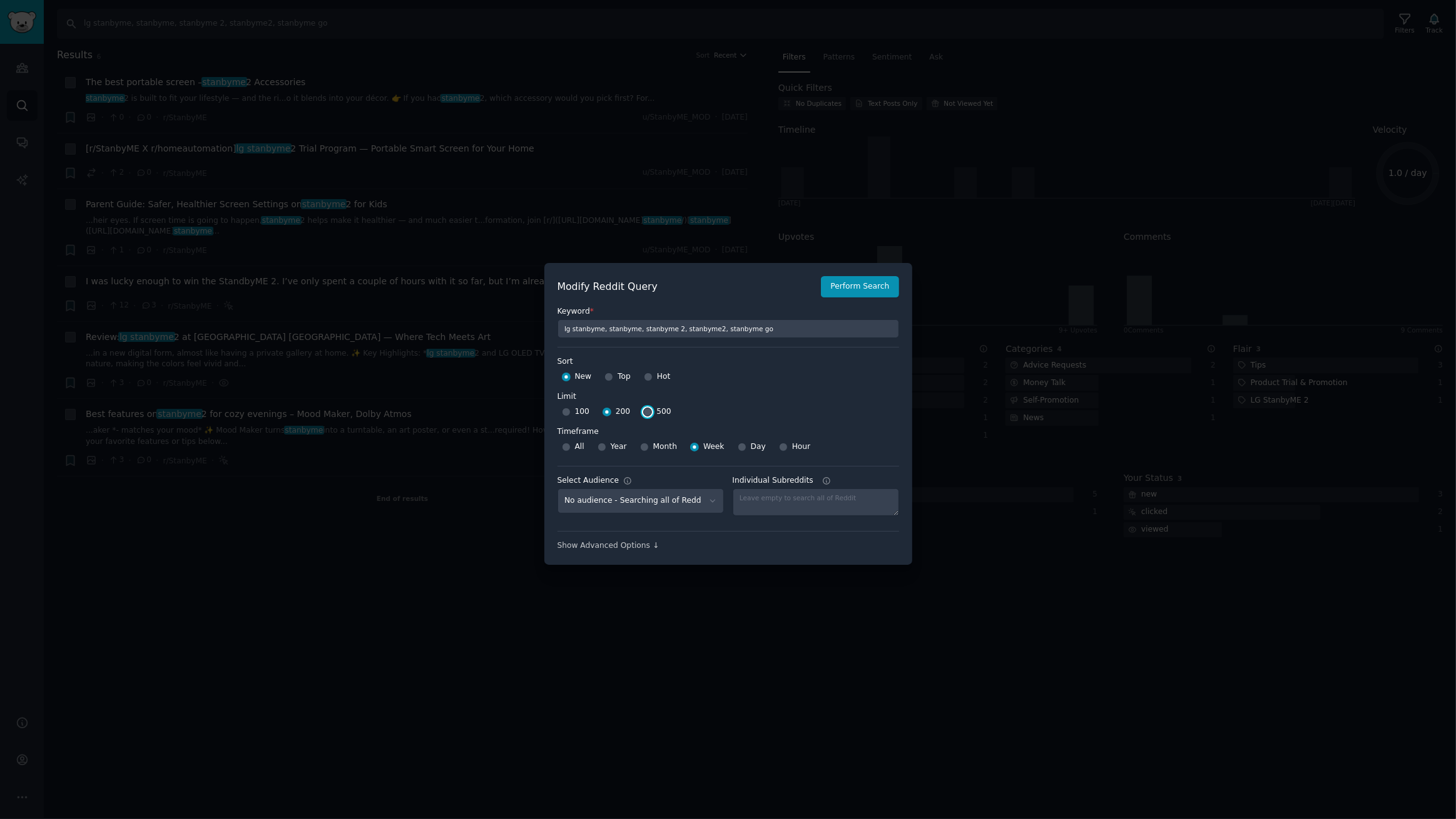
click at [645, 414] on input "500" at bounding box center [648, 412] width 9 height 9
radio input "true"
click at [868, 287] on button "Perform Search" at bounding box center [860, 286] width 78 height 21
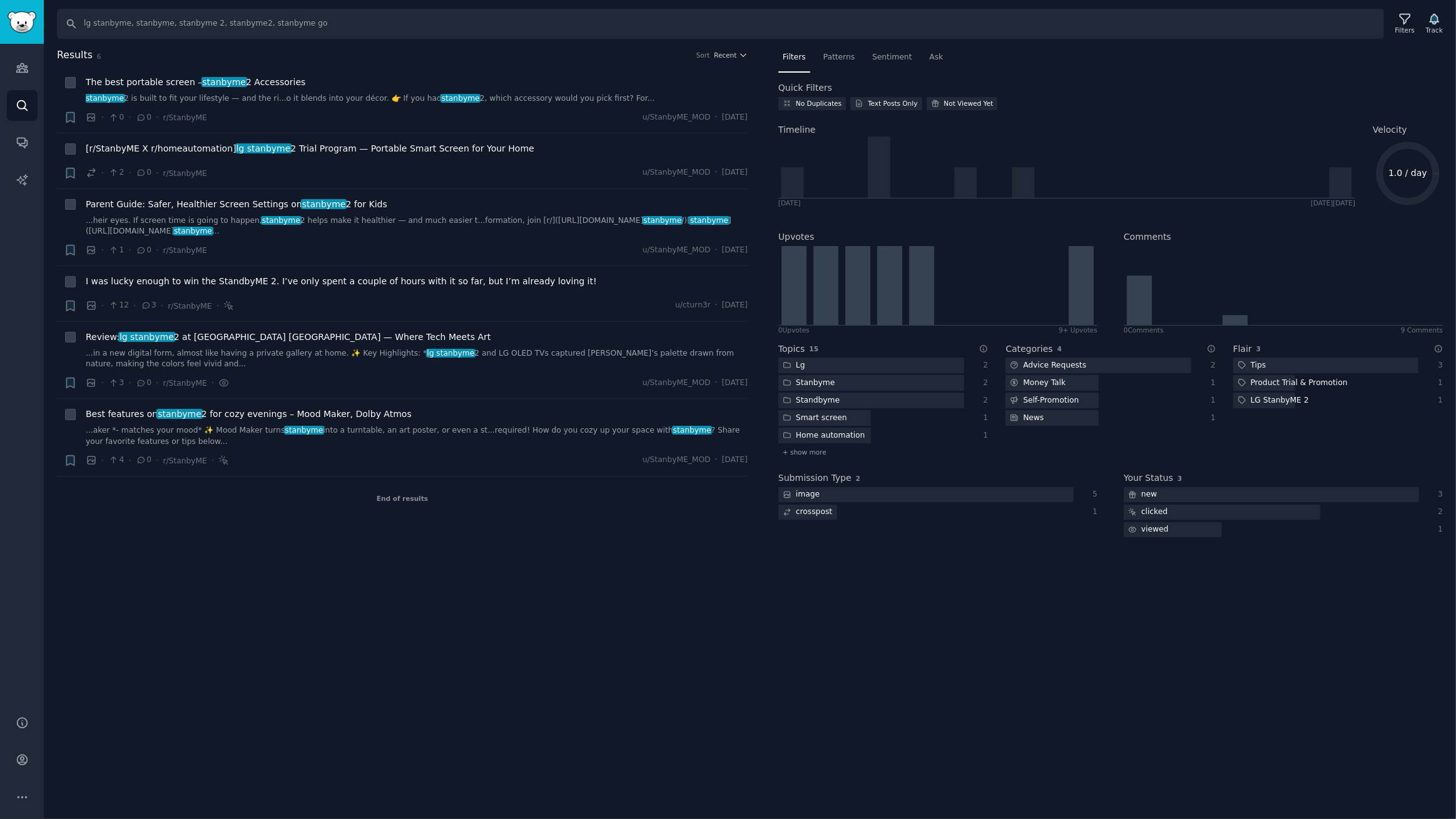
drag, startPoint x: 554, startPoint y: 725, endPoint x: 585, endPoint y: 622, distance: 107.6
click at [554, 722] on div "Search lg stanbyme, stanbyme, stanbyme 2, stanbyme2, stanbyme go Filters Track …" at bounding box center [750, 409] width 1412 height 819
click at [888, 59] on span "Sentiment" at bounding box center [892, 58] width 39 height 11
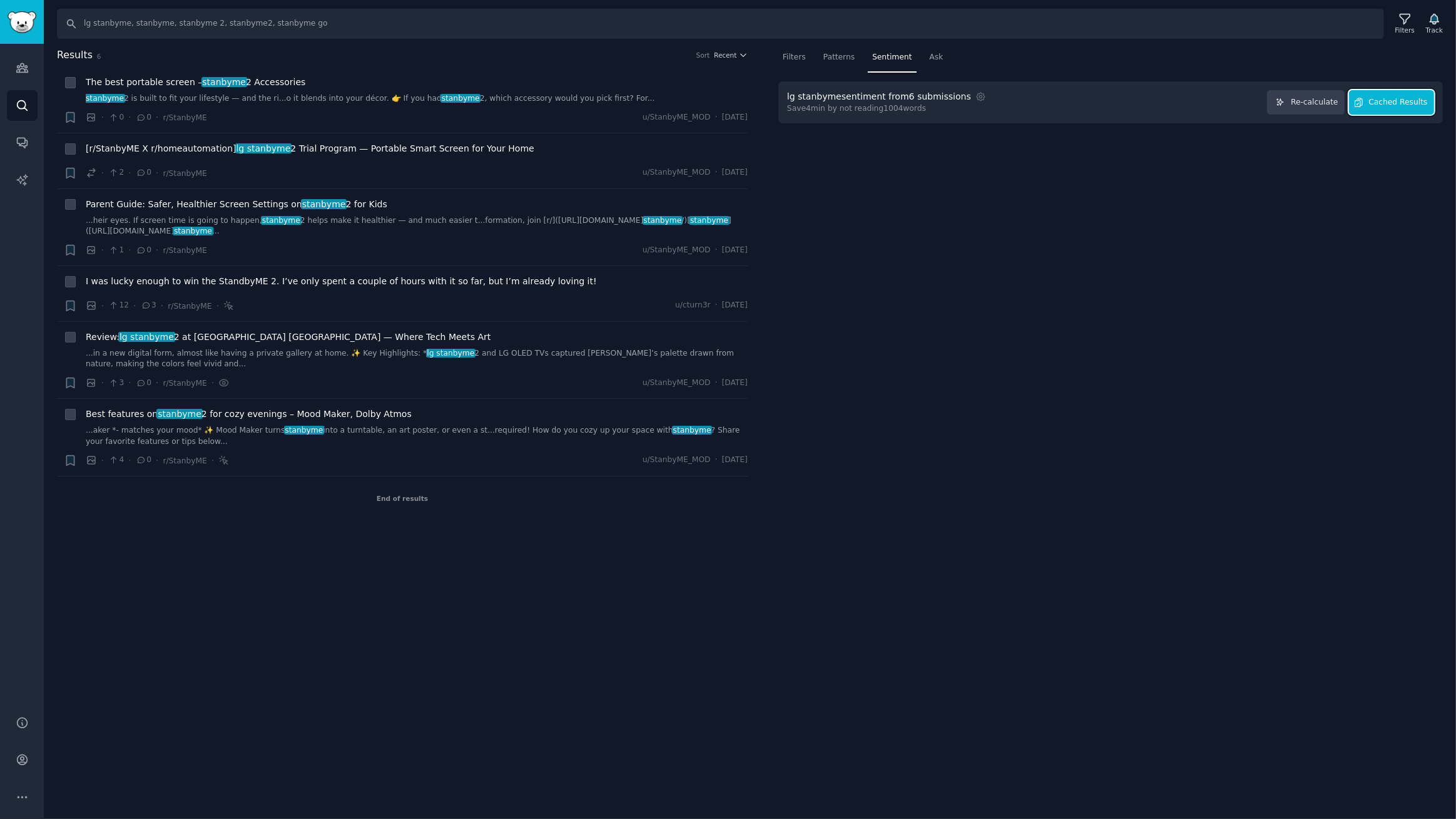
click at [1401, 104] on span "Cached Results" at bounding box center [1398, 102] width 59 height 11
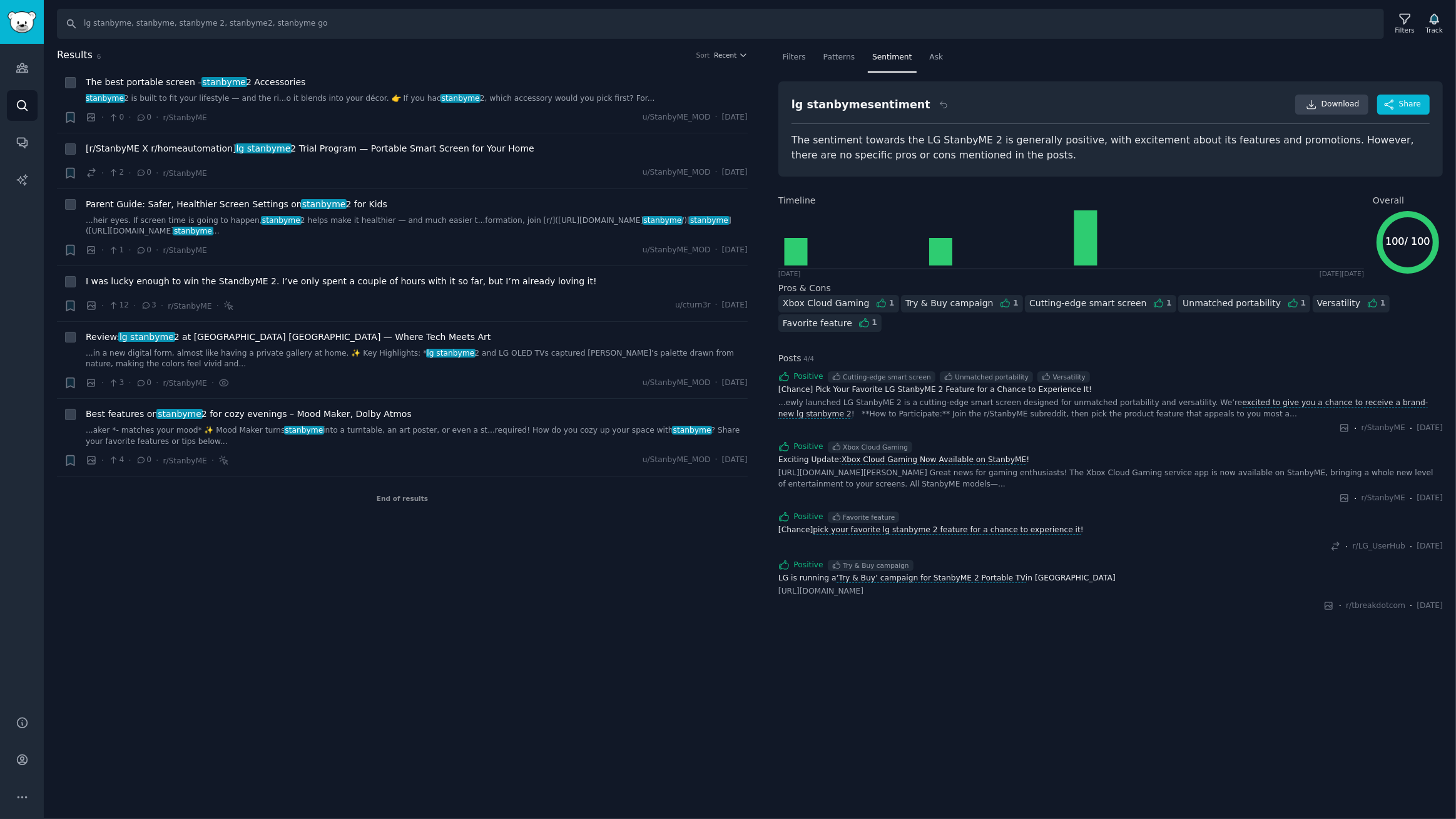
click at [625, 653] on div "Search lg stanbyme, stanbyme, stanbyme 2, stanbyme2, stanbyme go Filters Track …" at bounding box center [750, 409] width 1412 height 819
drag, startPoint x: 579, startPoint y: 612, endPoint x: 577, endPoint y: 596, distance: 16.1
click at [579, 611] on div "Results 6 Sort Recent + The best portable screen – stanbyme 2 Accessories stanb…" at bounding box center [411, 341] width 708 height 587
drag, startPoint x: 338, startPoint y: 62, endPoint x: 731, endPoint y: 54, distance: 393.1
click at [731, 54] on span "Recent" at bounding box center [725, 55] width 23 height 9
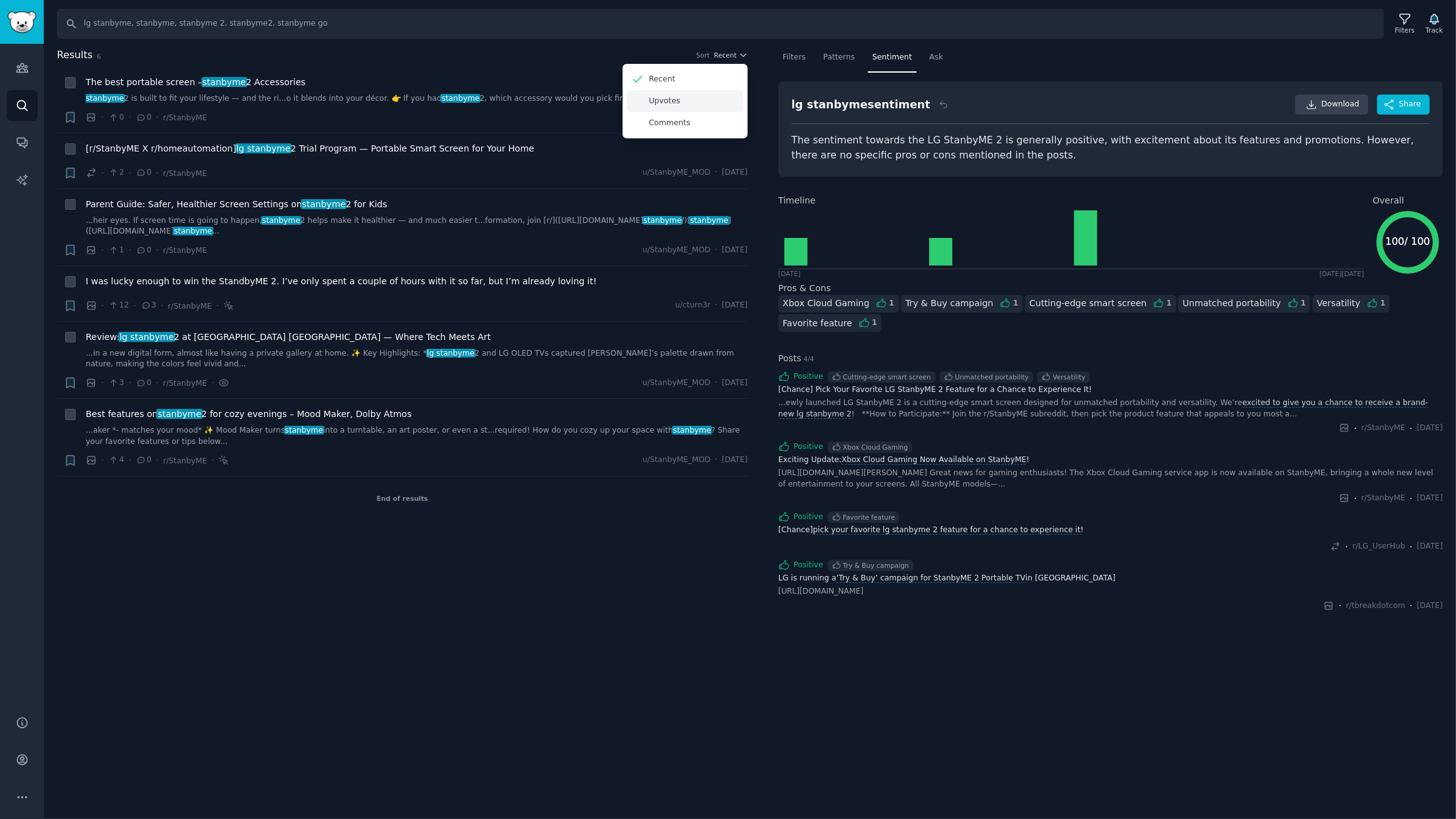
click at [666, 100] on p "Upvotes" at bounding box center [664, 102] width 31 height 11
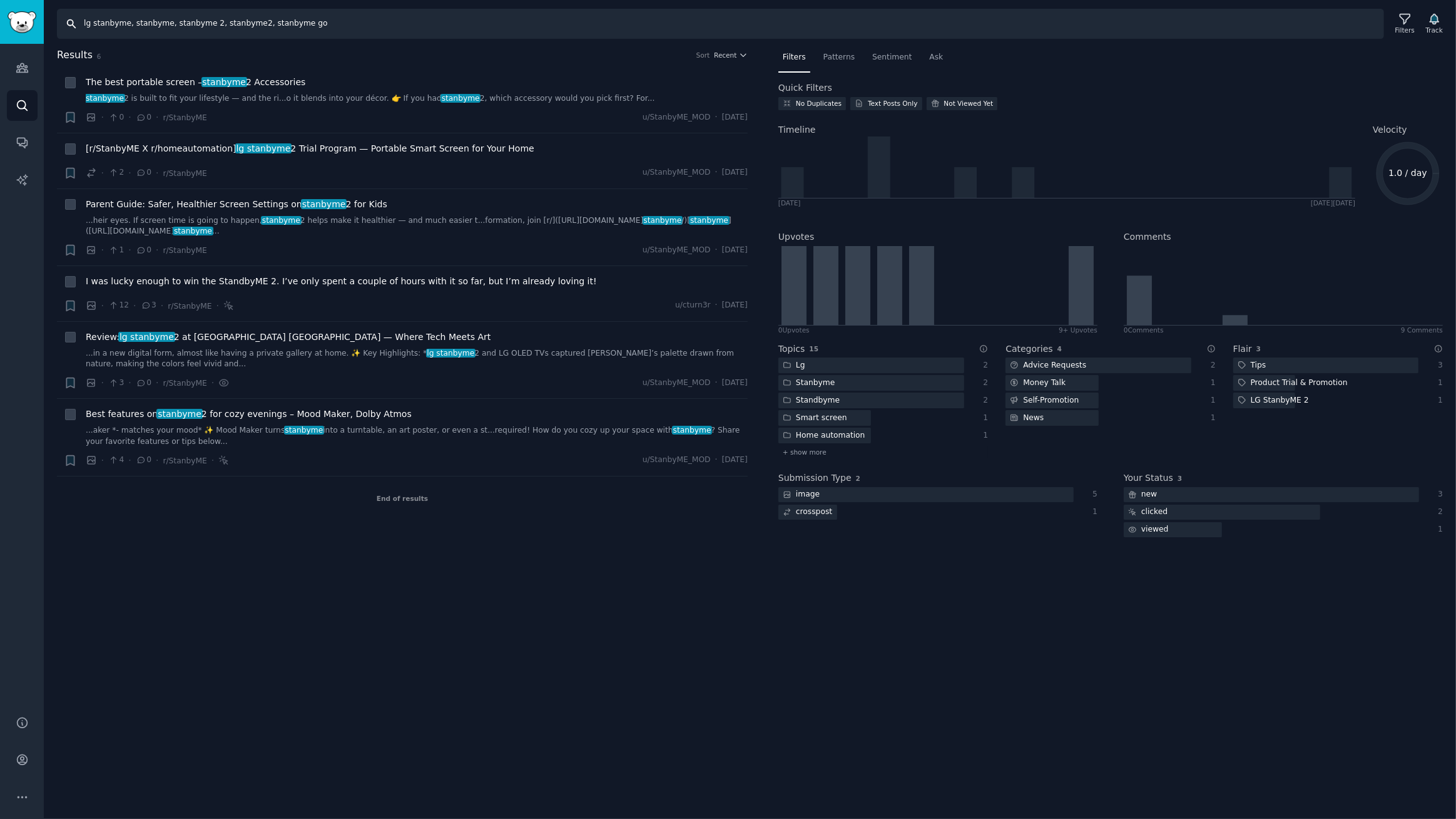
drag, startPoint x: 344, startPoint y: 32, endPoint x: 0, endPoint y: 0, distance: 345.5
click at [0, 5] on div "Audiences Search Conversations AI Reports Help Account More Search lg stanbyme,…" at bounding box center [728, 409] width 1456 height 819
type input "samsung the frame, the frame pro, the frame tv"
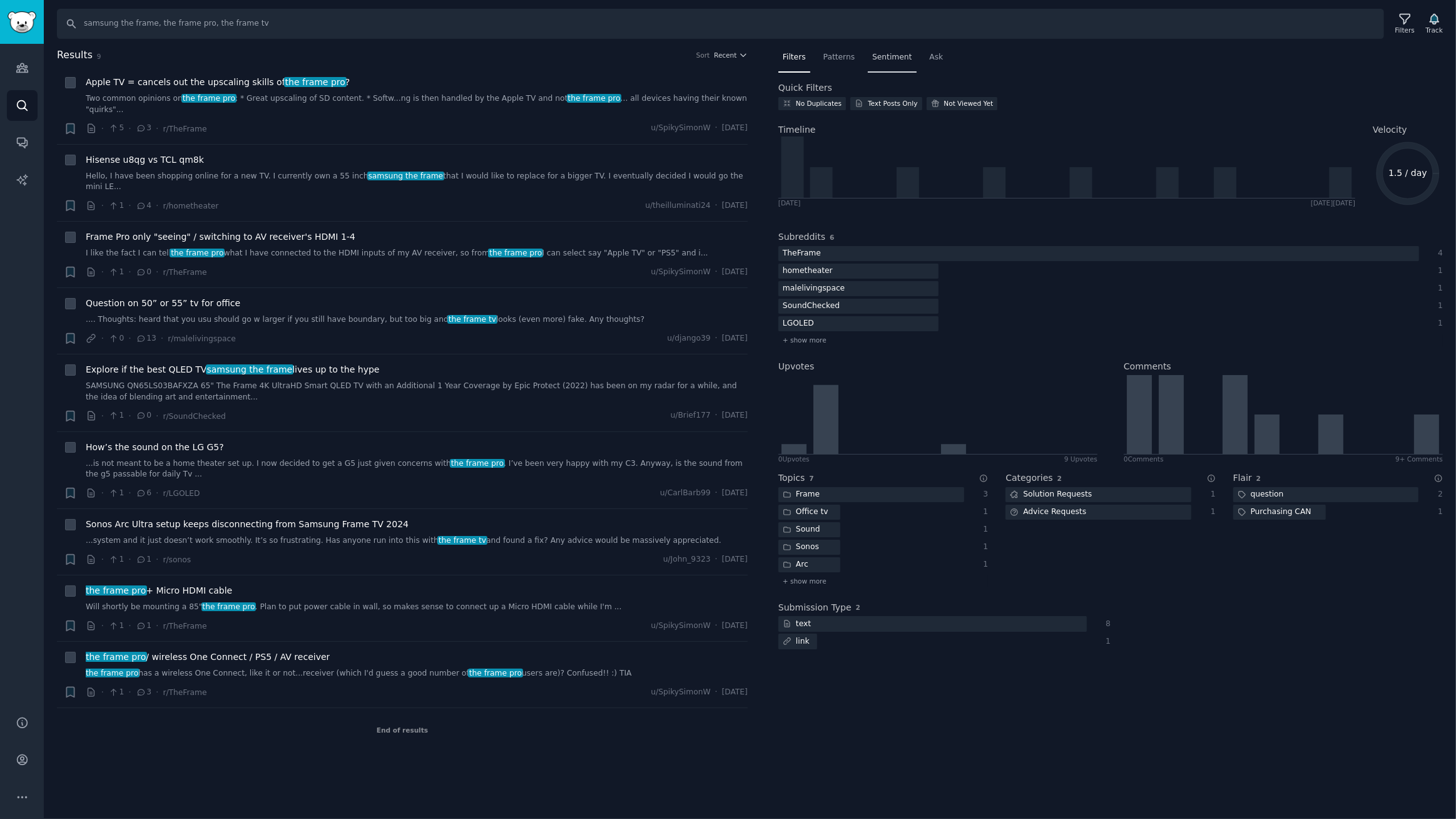
click at [880, 56] on span "Sentiment" at bounding box center [892, 58] width 39 height 11
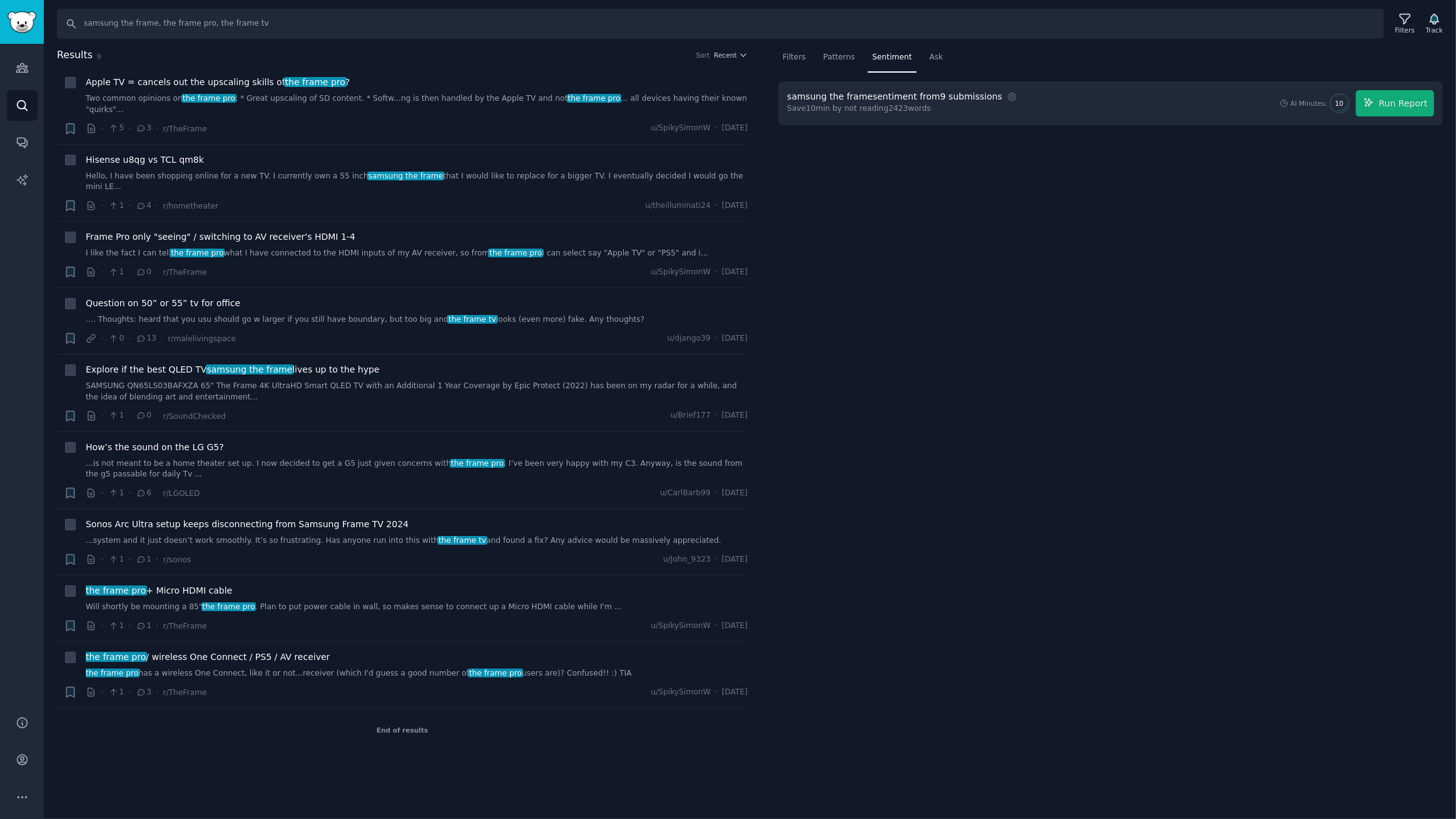
click at [1087, 62] on nav "Filters Patterns Sentiment Ask" at bounding box center [1110, 60] width 665 height 26
click at [1408, 110] on button "Run Report" at bounding box center [1395, 103] width 79 height 27
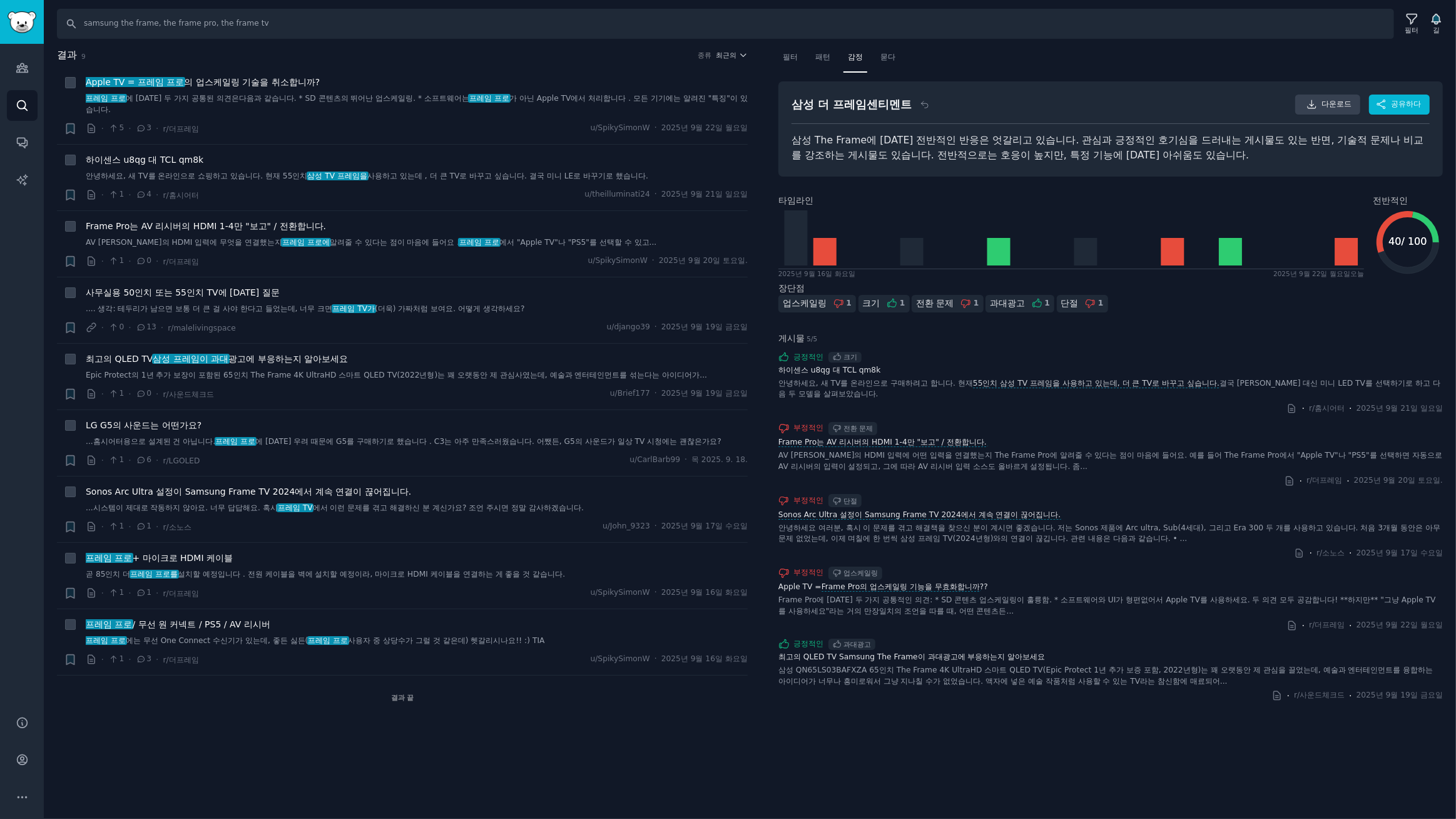
click at [625, 725] on div "찾다 samsung the frame, the frame pro, the frame tv 필터 길 결과 9 종류 최근의 + Apple TV =…" at bounding box center [750, 409] width 1412 height 819
click at [500, 727] on div "찾다 samsung the frame, the frame pro, the frame tv 필터 길 결과 9 종류 최근의 + Apple TV =…" at bounding box center [750, 409] width 1412 height 819
click at [490, 742] on div "찾다 samsung the frame, the frame pro, the frame tv 필터 길 결과 9 종류 최근의 + Apple TV =…" at bounding box center [750, 409] width 1412 height 819
click at [607, 689] on div "결과 끝" at bounding box center [401, 697] width 691 height 44
click at [569, 738] on div "찾다 samsung the frame, the frame pro, the frame tv 필터 길 결과 9 종류 최근의 + Apple TV =…" at bounding box center [750, 409] width 1412 height 819
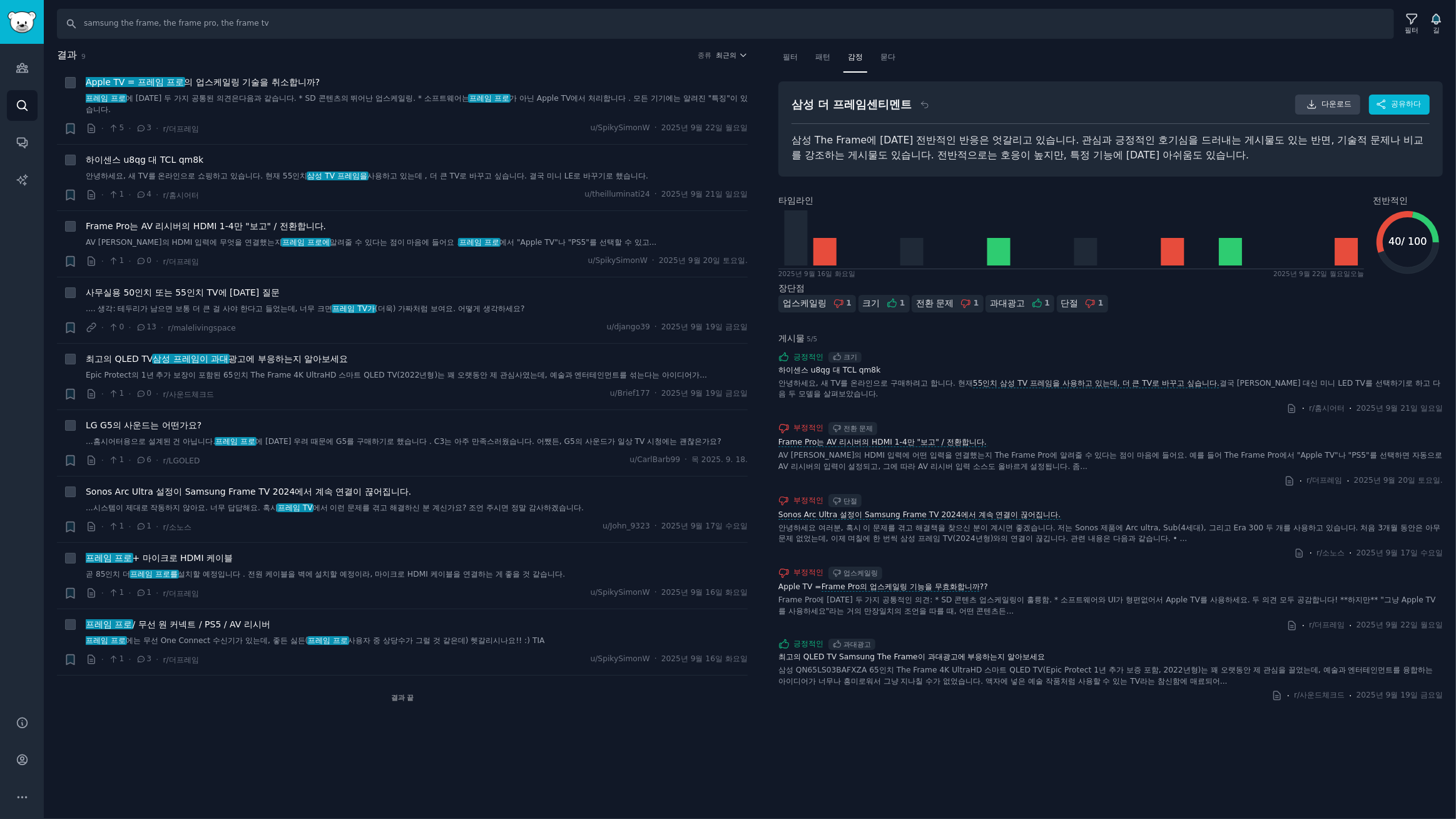
click at [598, 706] on div "결과 끝" at bounding box center [401, 697] width 691 height 44
click at [976, 732] on div "찾다 samsung the frame, the frame pro, the frame tv 필터 길 결과 9 종류 최근의 + Apple TV =…" at bounding box center [750, 409] width 1412 height 819
click at [526, 741] on div "찾다 samsung the frame, the frame pro, the frame tv 필터 길 결과 9 종류 최근의 + Apple TV =…" at bounding box center [750, 409] width 1412 height 819
click at [465, 745] on div "찾다 samsung the frame, the frame pro, the frame tv 필터 길 결과 9 종류 최근의 + Apple TV =…" at bounding box center [750, 409] width 1412 height 819
click at [561, 749] on div "찾다 samsung the frame, the frame pro, the frame tv 필터 길 결과 9 종류 최근의 + Apple TV =…" at bounding box center [750, 409] width 1412 height 819
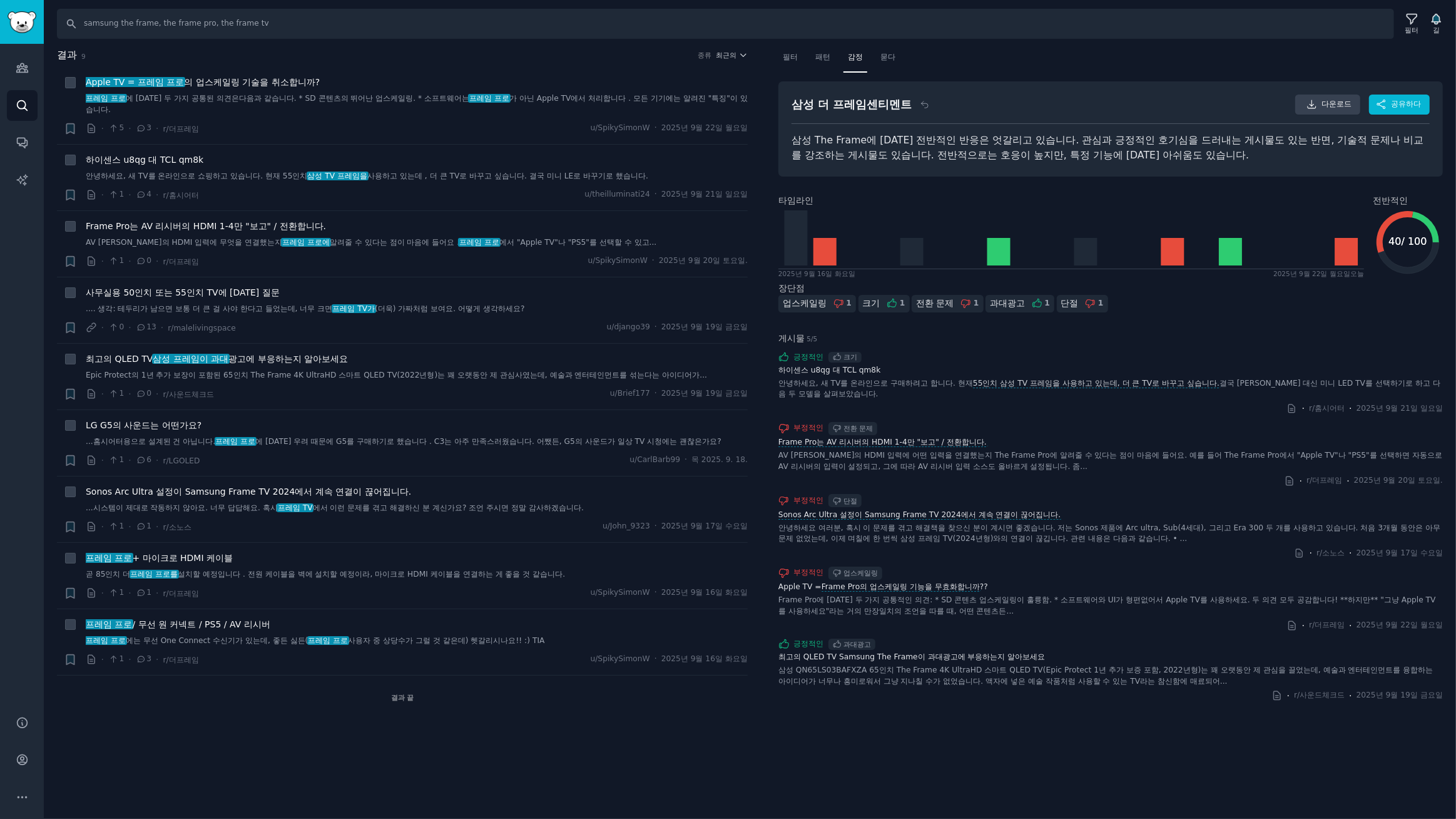
click at [538, 746] on div "찾다 samsung the frame, the frame pro, the frame tv 필터 길 결과 9 종류 최근의 + Apple TV =…" at bounding box center [750, 409] width 1412 height 819
click at [529, 742] on div "찾다 samsung the frame, the frame pro, the frame tv 필터 길 결과 9 종류 최근의 + Apple TV =…" at bounding box center [750, 409] width 1412 height 819
click at [512, 743] on div "찾다 samsung the frame, the frame pro, the frame tv 필터 길 결과 9 종류 최근의 + Apple TV =…" at bounding box center [750, 409] width 1412 height 819
click at [530, 709] on div "결과 끝" at bounding box center [401, 697] width 691 height 44
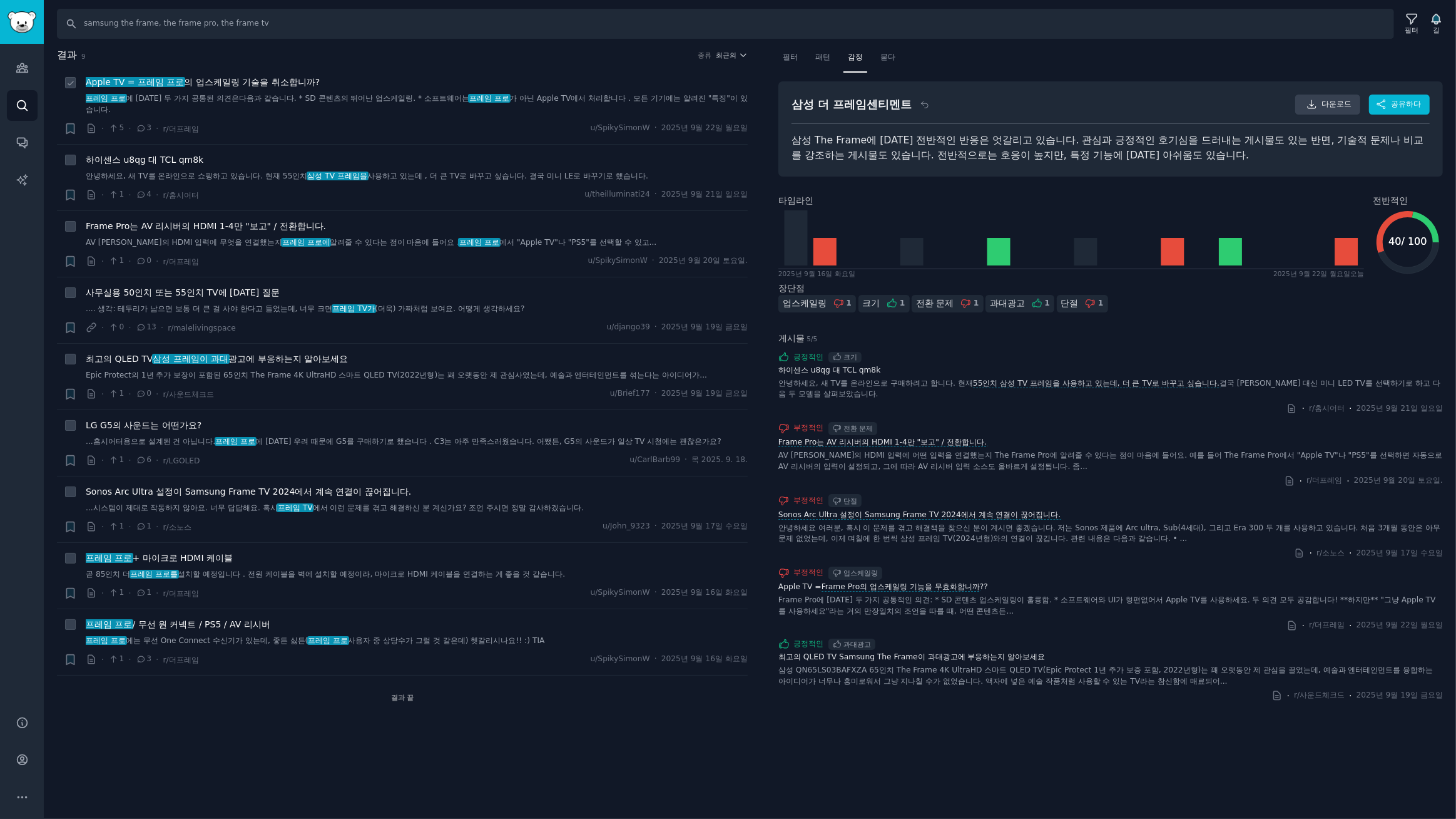
click at [177, 83] on font "Apple TV = 프레임 프로" at bounding box center [135, 81] width 99 height 10
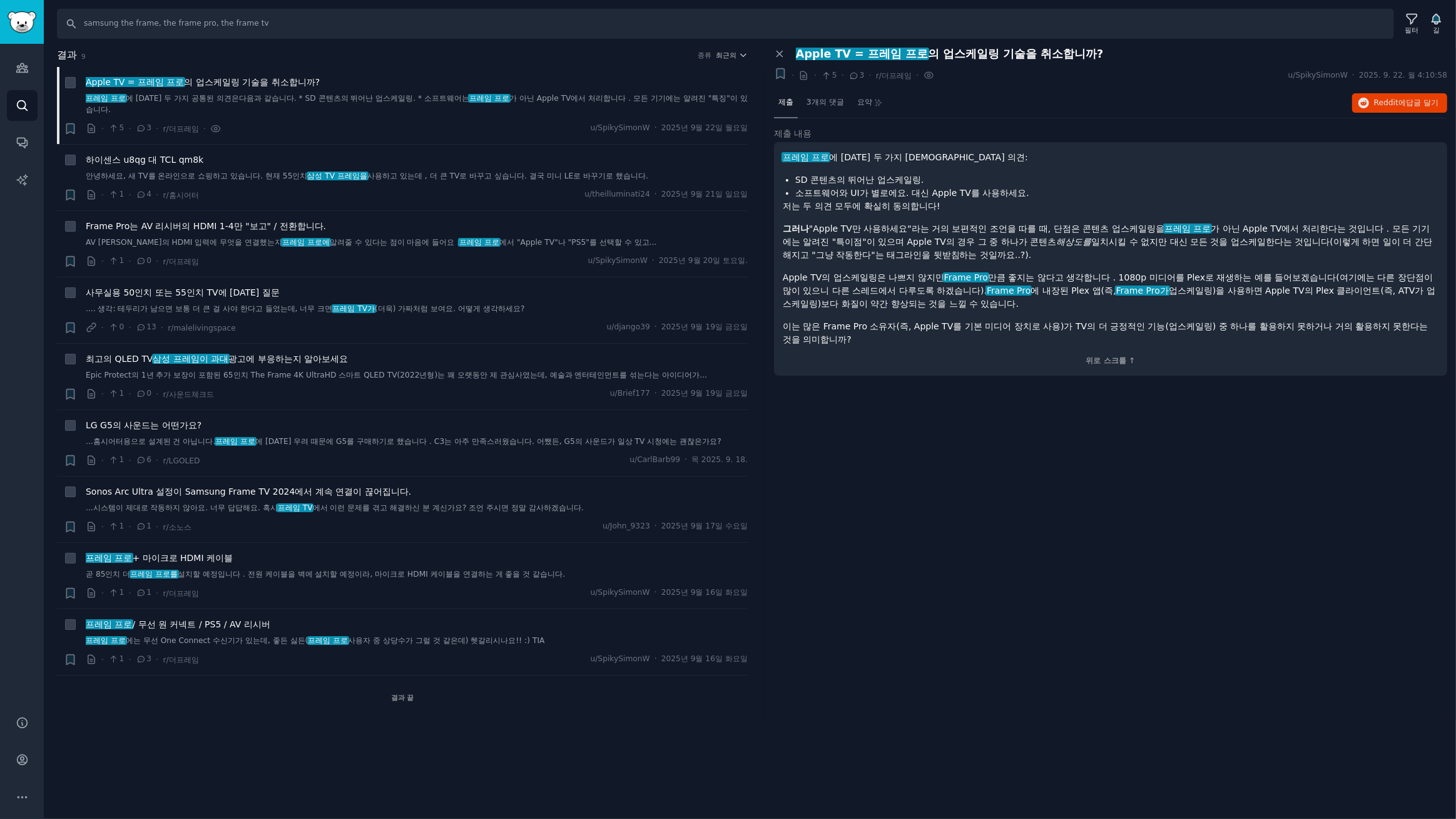
click at [1237, 249] on p "그러나 "Apple TV만 사용하세요"라는 거의 보편적인 조언을 따를 때, 단점은 콘텐츠 업스케일링을 프레임 프로 가 아닌 Apple TV에서…" at bounding box center [1110, 242] width 656 height 39
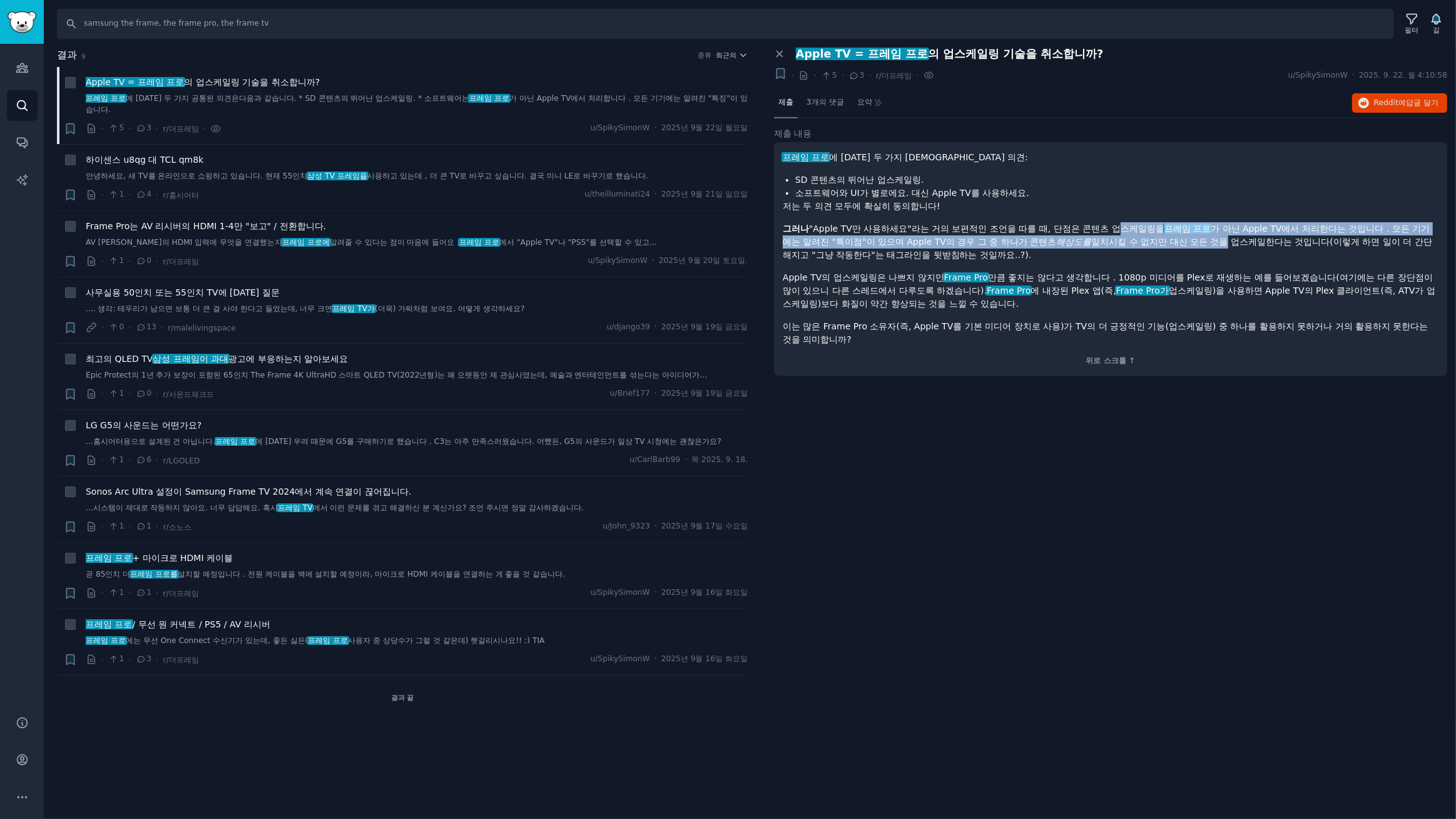
drag, startPoint x: 1227, startPoint y: 242, endPoint x: 1114, endPoint y: 233, distance: 113.4
click at [1114, 233] on p "그러나 "Apple TV만 사용하세요"라는 거의 보편적인 조언을 따를 때, 단점은 콘텐츠 업스케일링을 프레임 프로 가 아닌 Apple TV에서…" at bounding box center [1110, 242] width 656 height 39
click at [1076, 244] on font "해상도를" at bounding box center [1074, 242] width 35 height 10
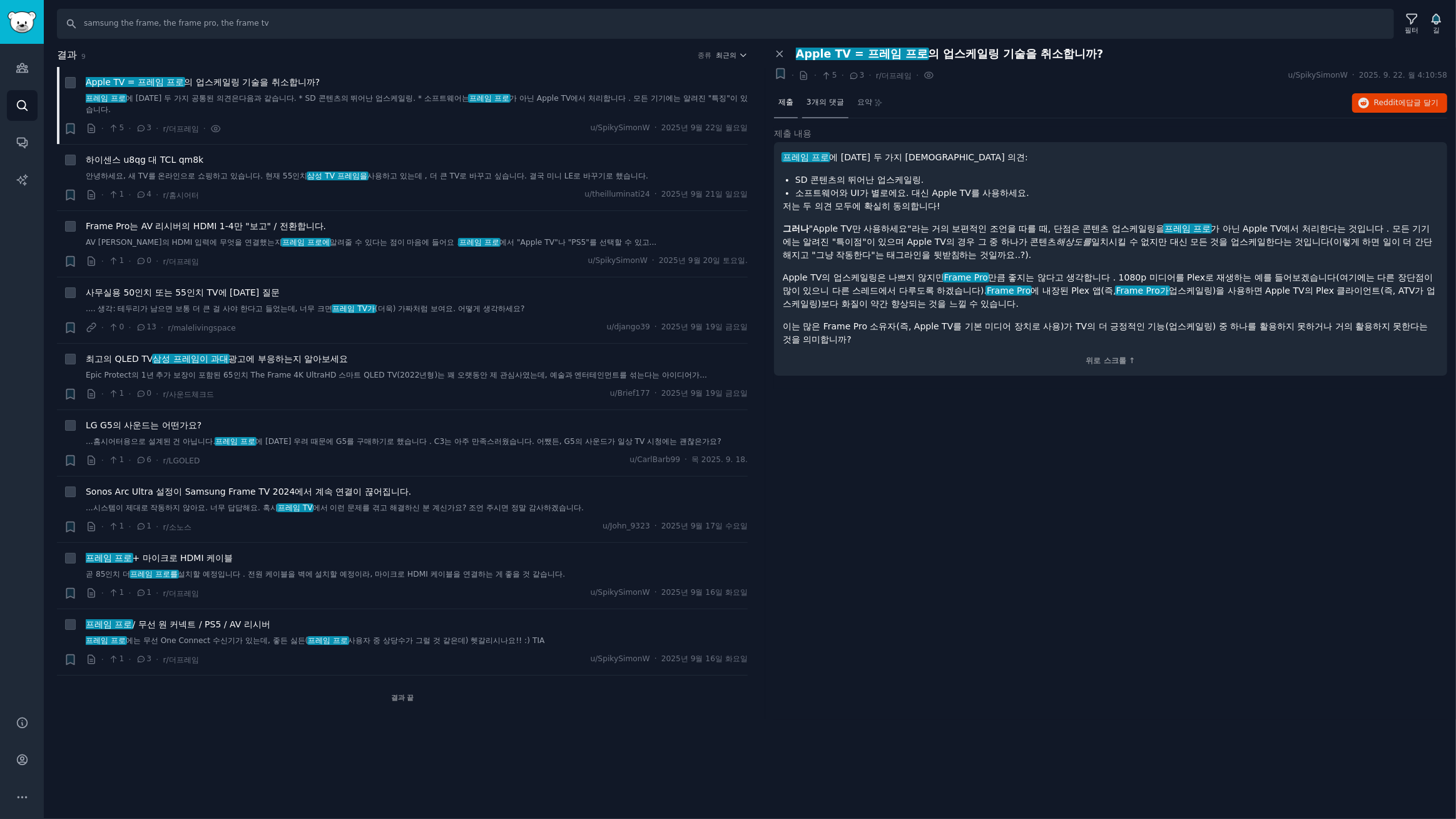
click at [827, 104] on font "3개의 댓글" at bounding box center [825, 102] width 37 height 9
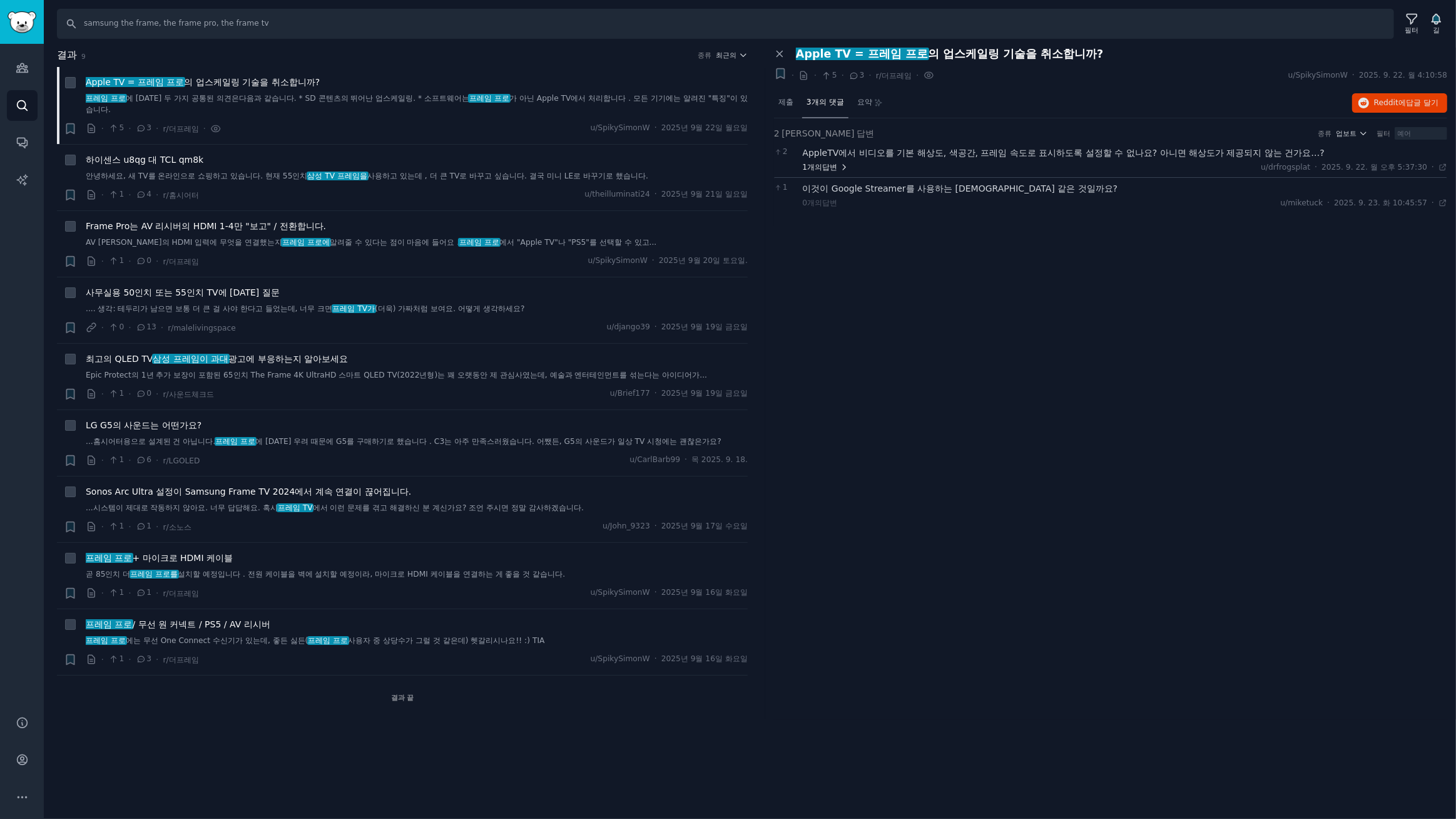
click at [830, 164] on font "답변" at bounding box center [830, 167] width 15 height 9
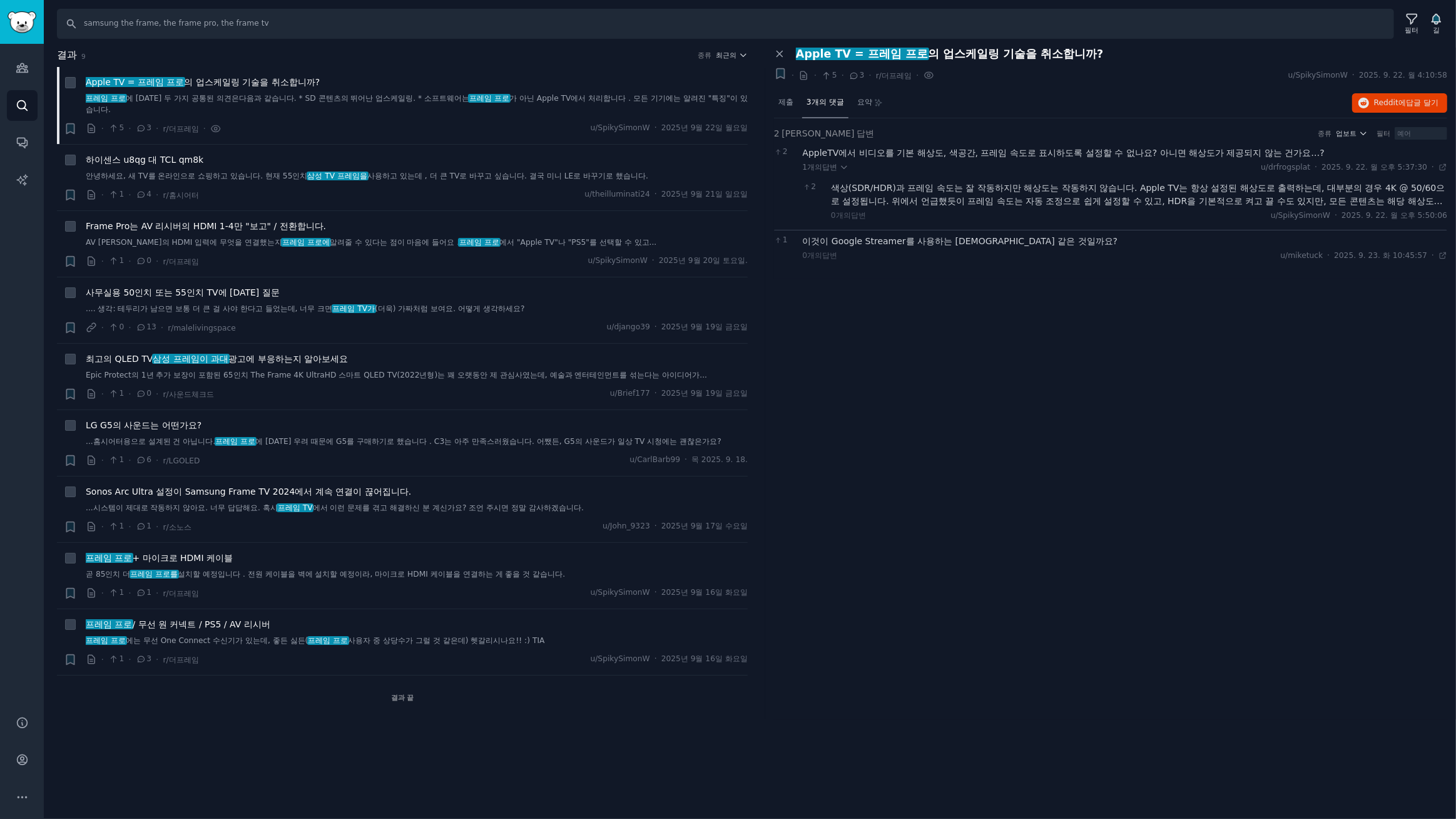
click at [1059, 107] on div "제출 3개의 댓글 요약 Reddit에 답글 달기" at bounding box center [1110, 102] width 673 height 30
click at [730, 51] on font "최근의" at bounding box center [726, 55] width 21 height 7
click at [669, 100] on p "Upvotes" at bounding box center [664, 102] width 31 height 11
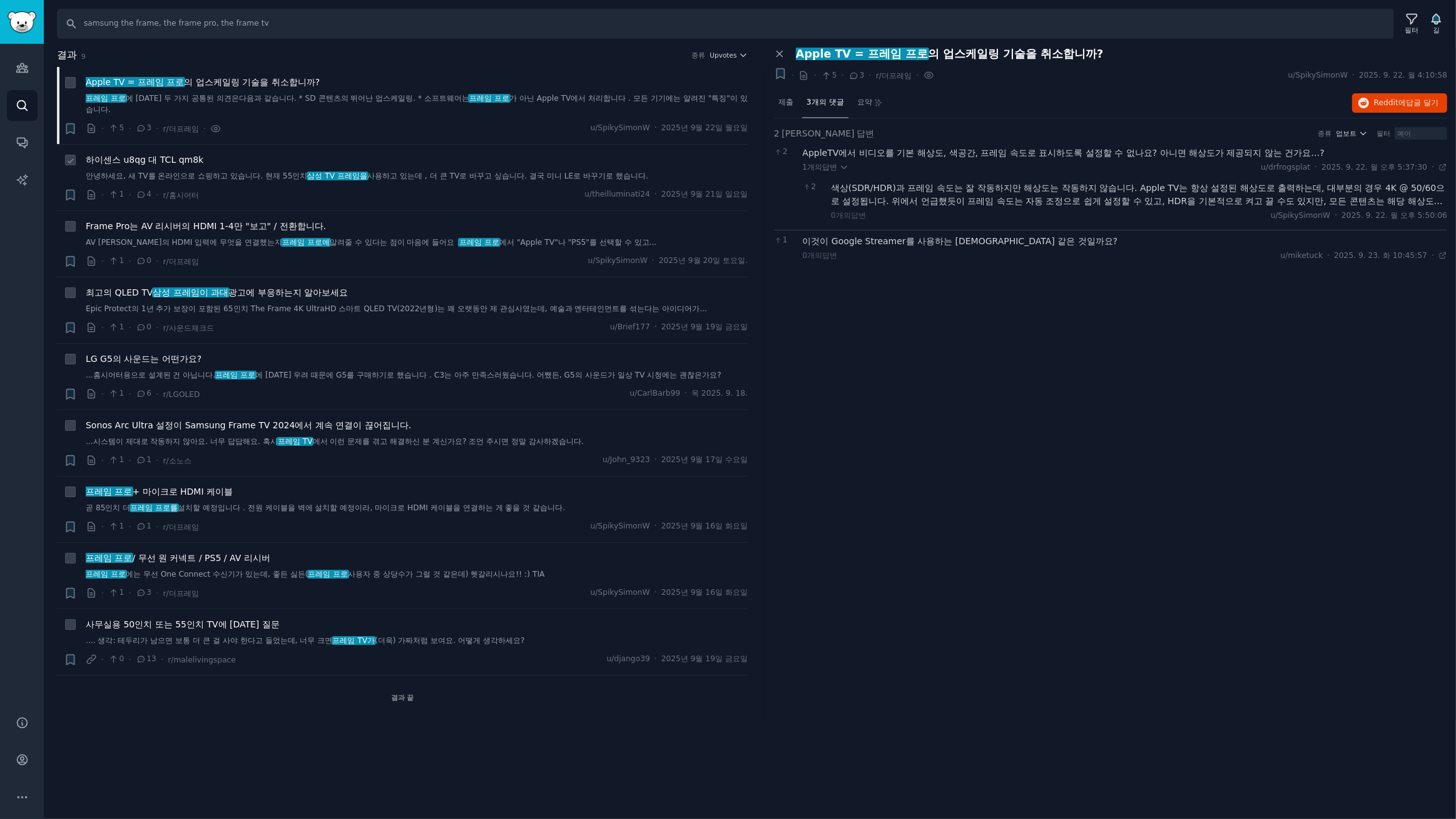
click at [167, 156] on font "하이센스 u8qg 대 TCL qm8k" at bounding box center [145, 159] width 118 height 10
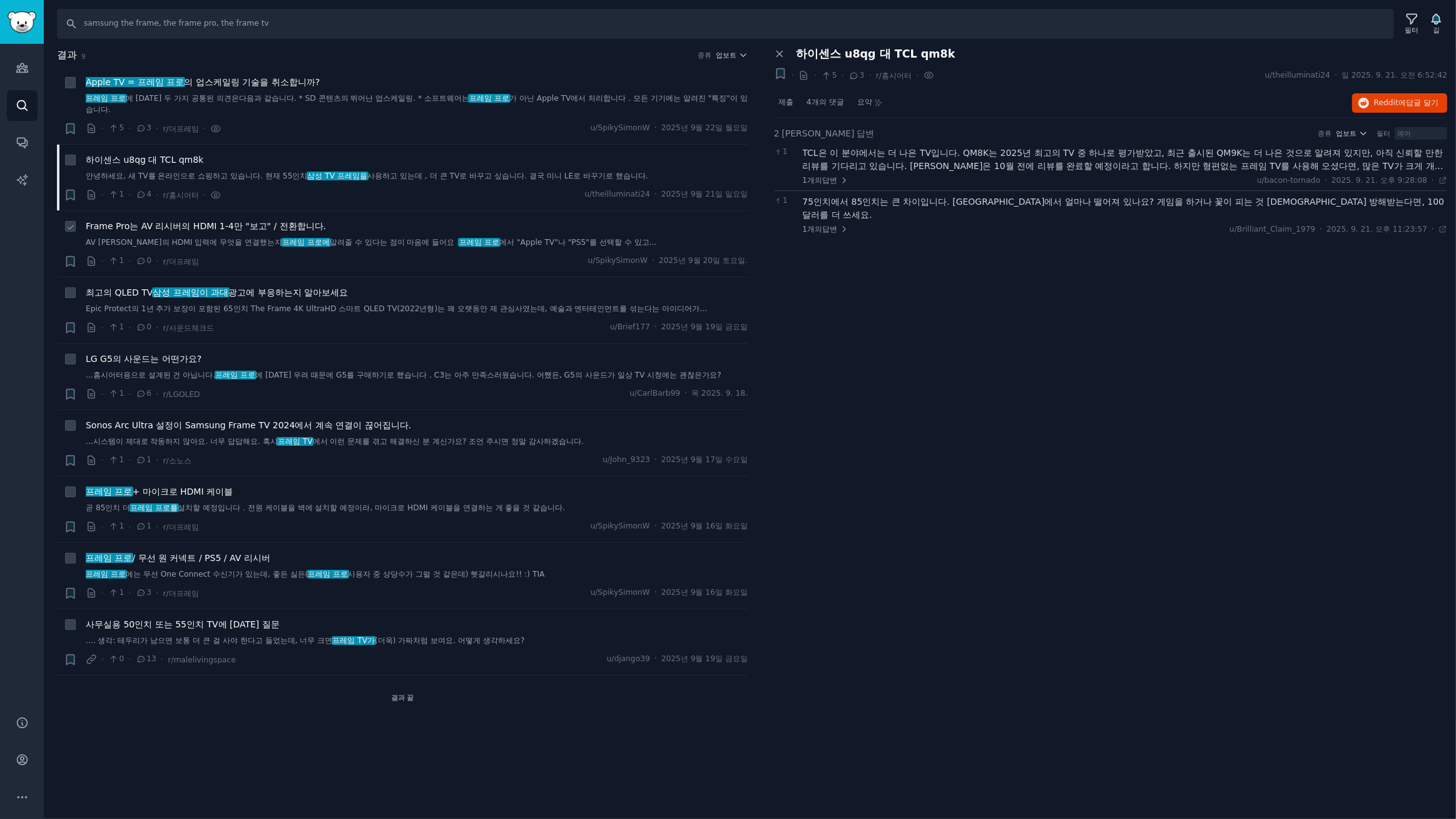
click at [242, 225] on font "Frame Pro는 AV 리시버의 HDMI 1-4만 "보고" / 전환합니다." at bounding box center [206, 225] width 241 height 10
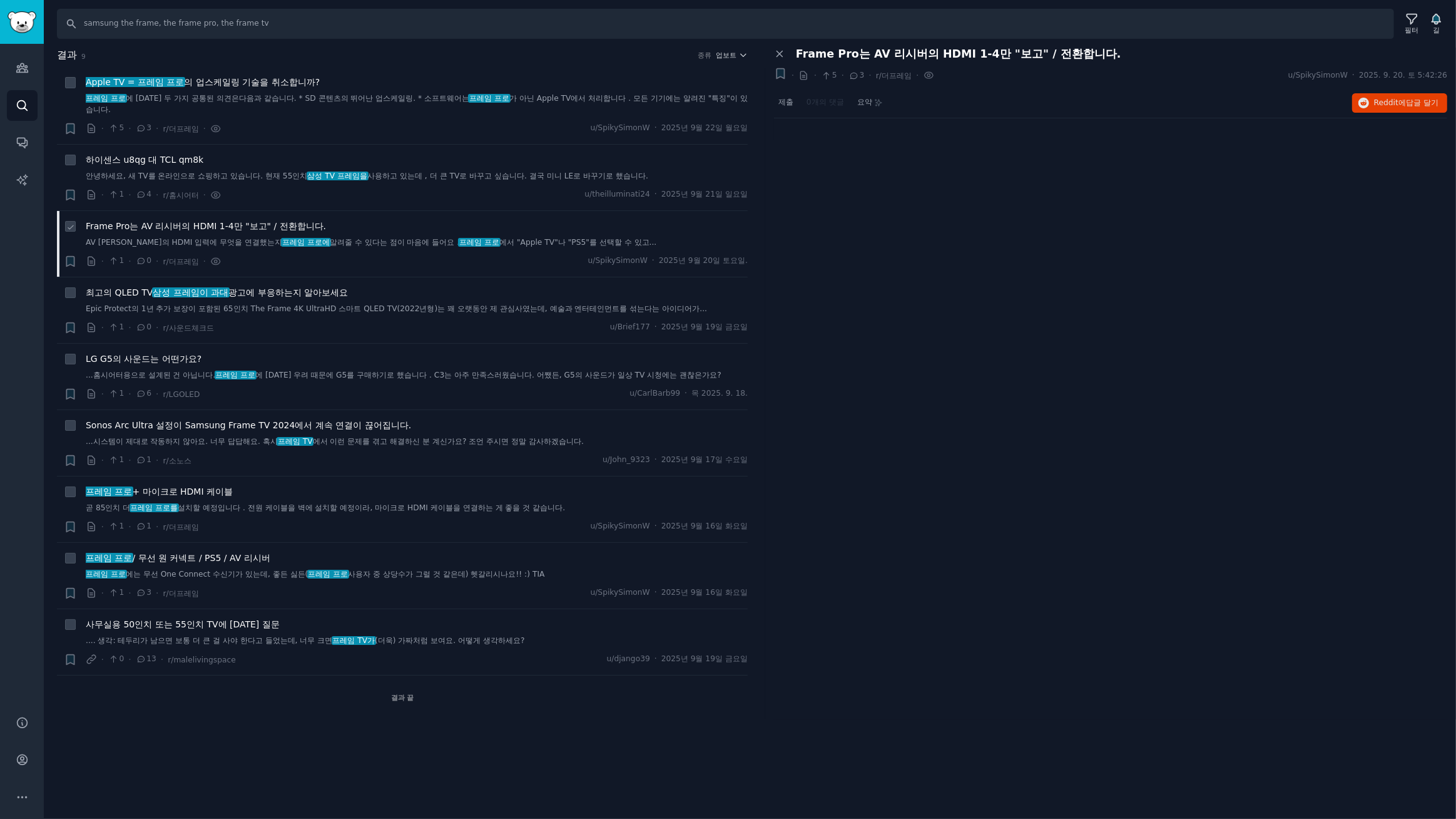
click at [296, 226] on font "Frame Pro는 AV 리시버의 HDMI 1-4만 "보고" / 전환합니다." at bounding box center [206, 225] width 241 height 10
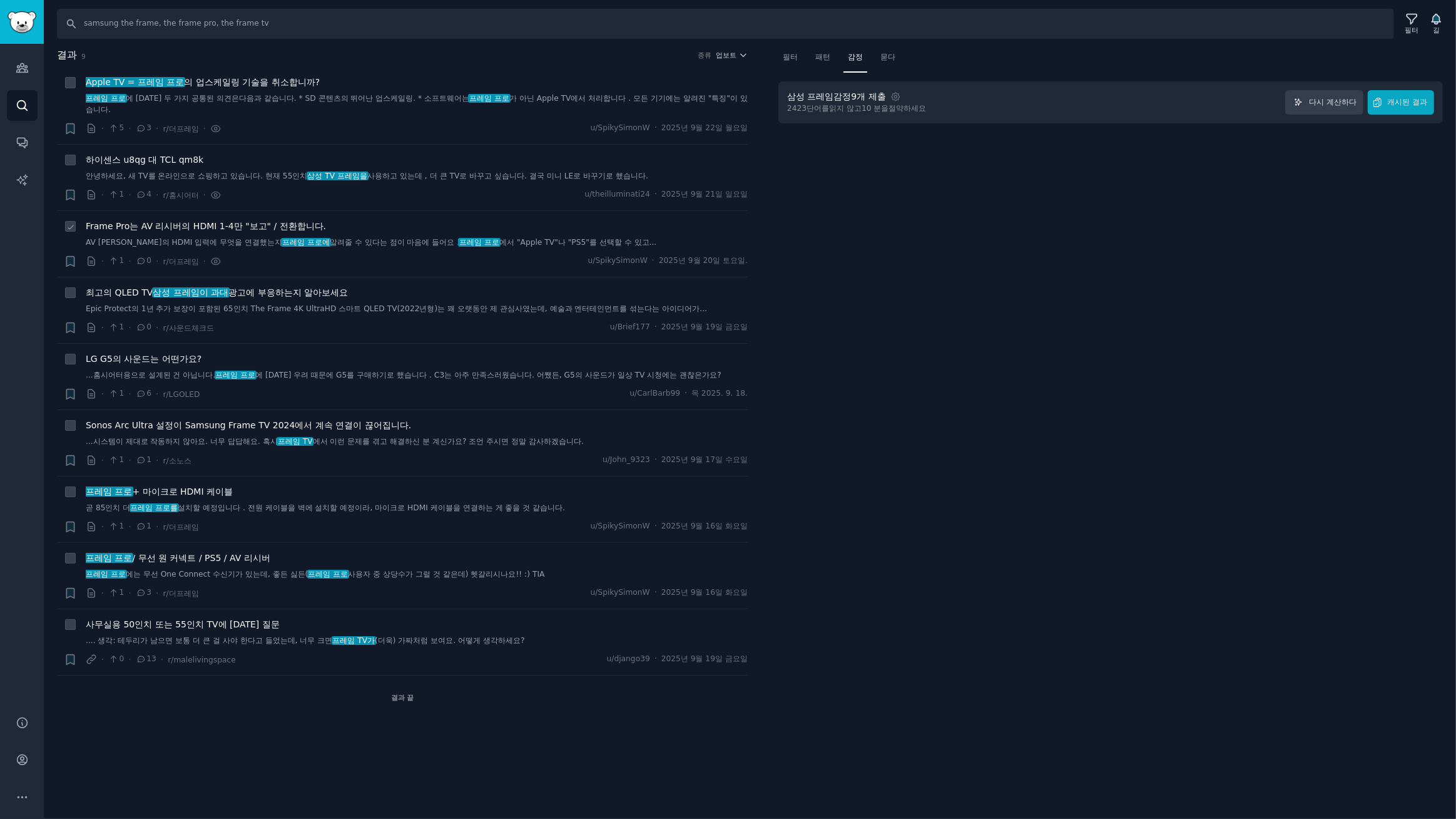
click at [265, 225] on font "Frame Pro는 AV 리시버의 HDMI 1-4만 "보고" / 전환합니다." at bounding box center [206, 225] width 241 height 10
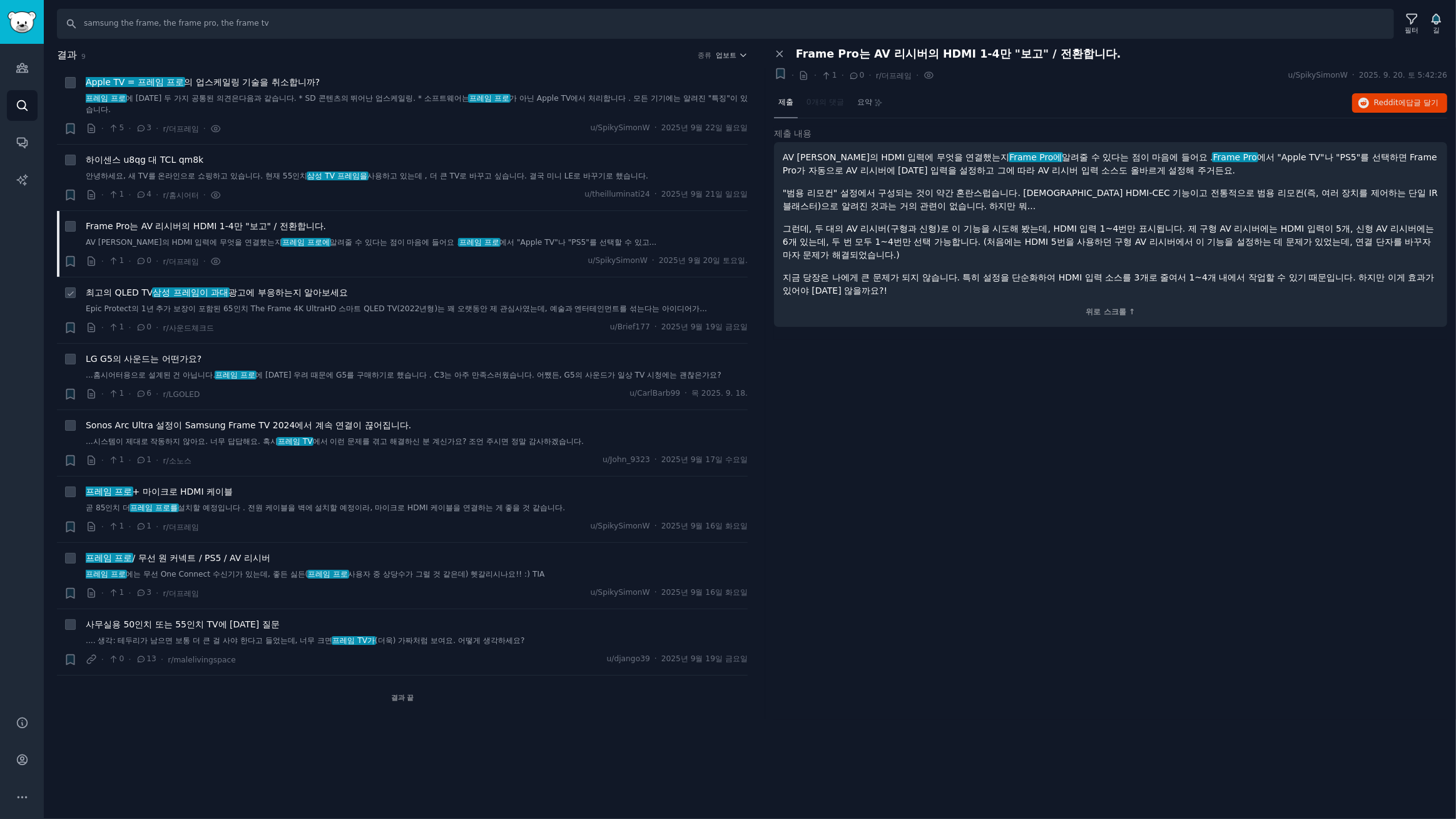
click at [287, 291] on font "광고에 부응하는지 알아보세요" at bounding box center [288, 292] width 120 height 10
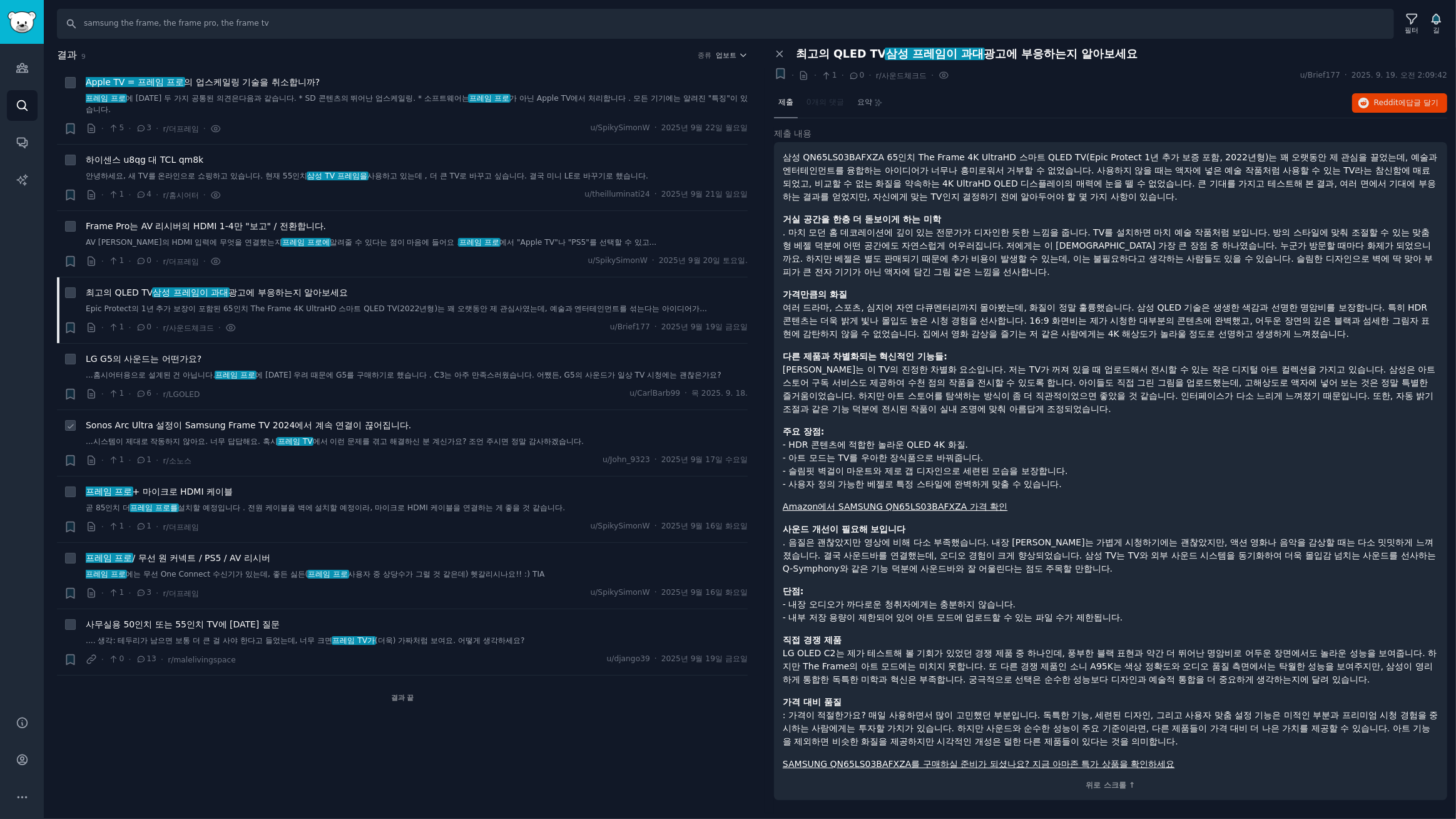
drag, startPoint x: 284, startPoint y: 428, endPoint x: 599, endPoint y: 433, distance: 315.0
click at [284, 427] on font "Sonos Arc Ultra 설정이 Samsung Frame TV 2024에서 계속 연결이 끊어집니다." at bounding box center [249, 425] width 326 height 10
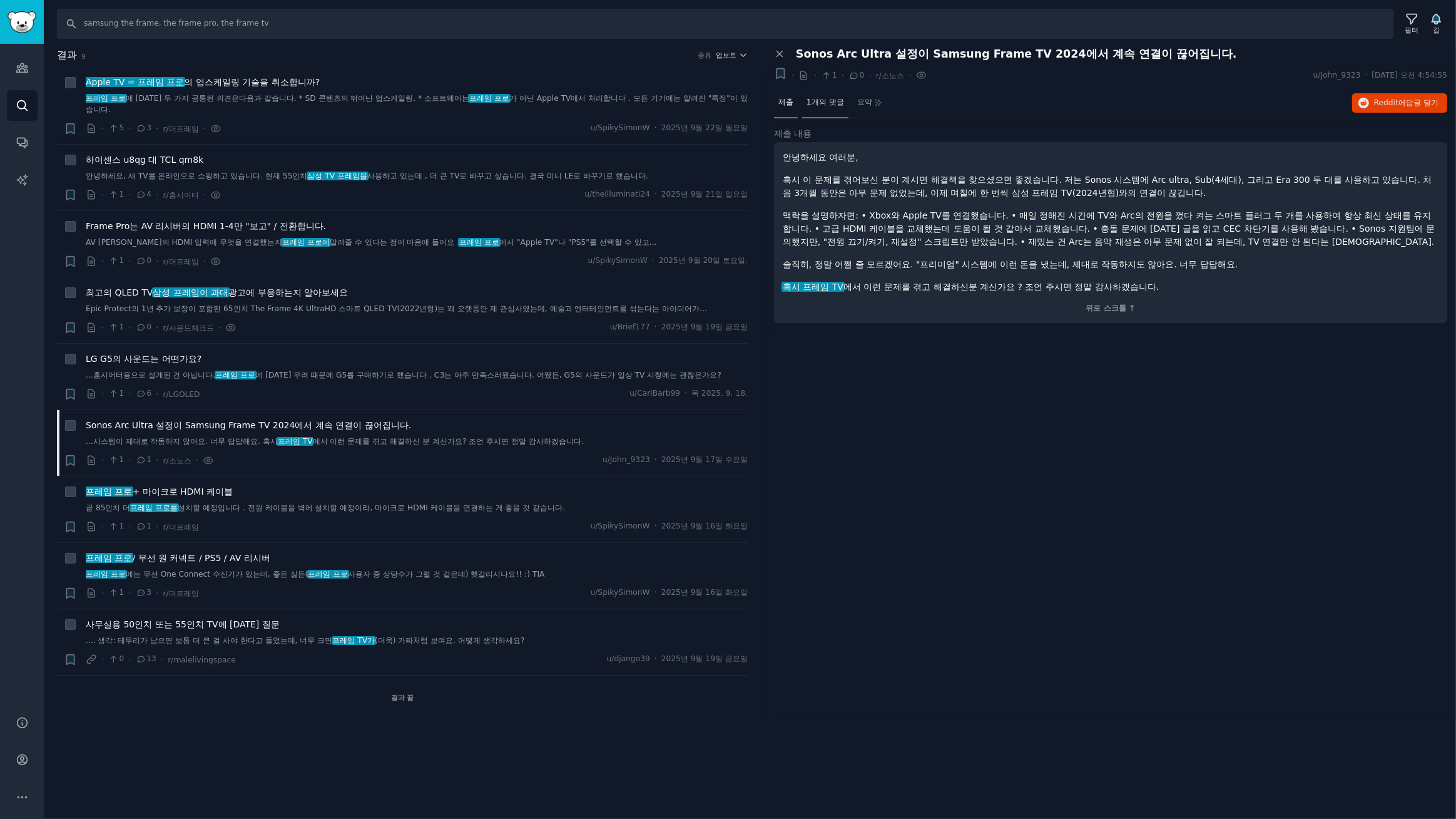
click at [840, 102] on font "1개의 댓글" at bounding box center [825, 102] width 37 height 9
